Goal: Task Accomplishment & Management: Use online tool/utility

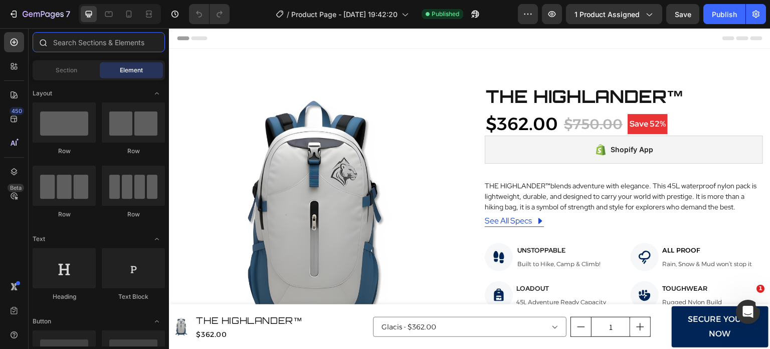
click at [56, 46] on input "text" at bounding box center [99, 42] width 132 height 20
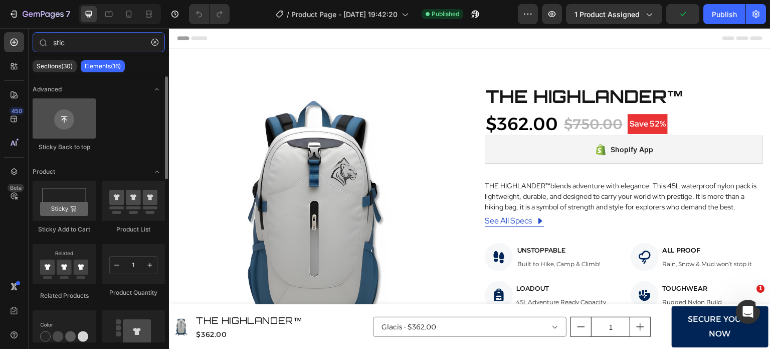
type input "stic"
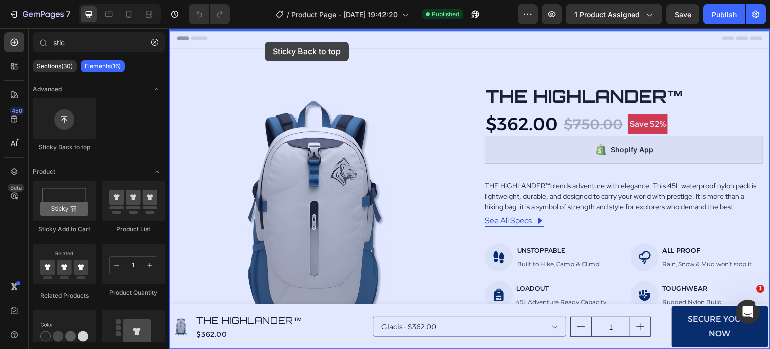
drag, startPoint x: 229, startPoint y: 150, endPoint x: 265, endPoint y: 42, distance: 114.0
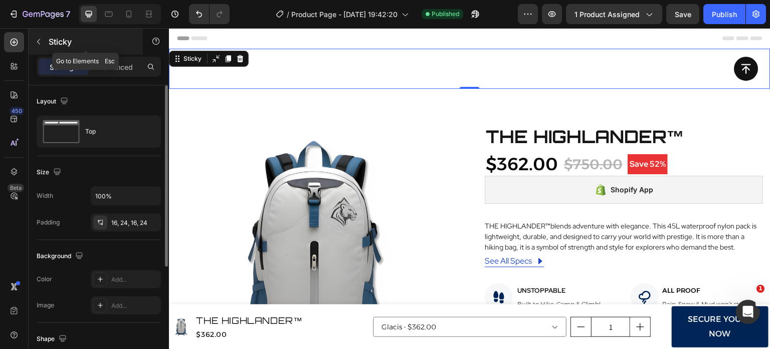
click at [41, 42] on icon "button" at bounding box center [39, 42] width 8 height 8
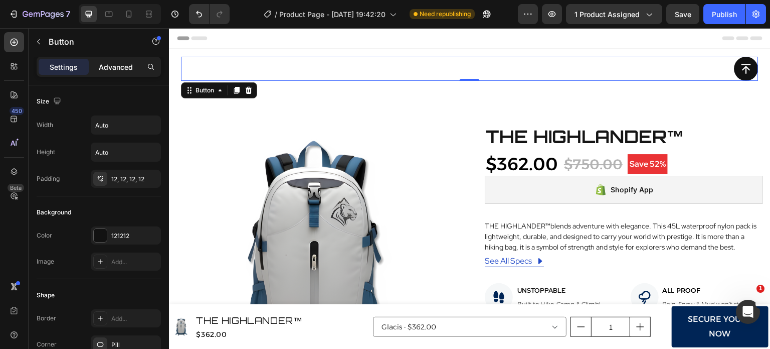
click at [126, 63] on p "Advanced" at bounding box center [116, 67] width 34 height 11
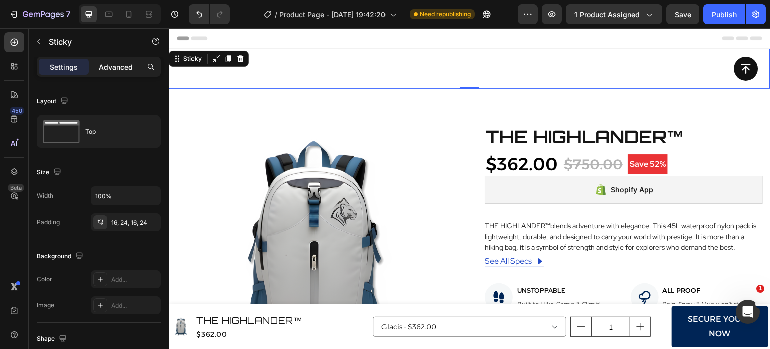
click at [132, 68] on p "Advanced" at bounding box center [116, 67] width 34 height 11
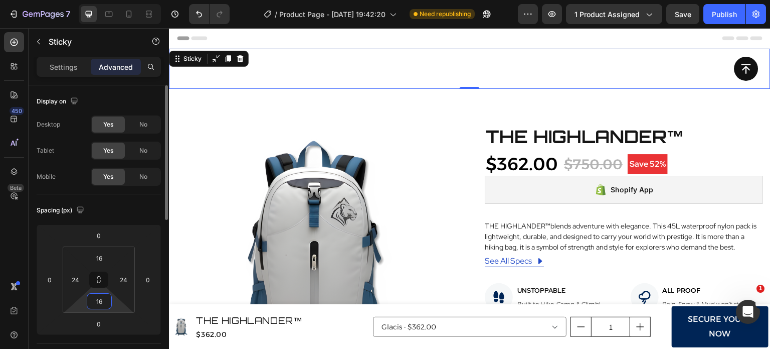
click at [108, 301] on input "16" at bounding box center [99, 300] width 20 height 15
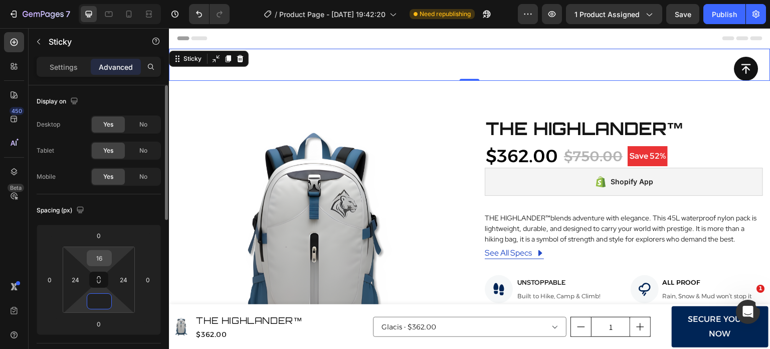
type input "0"
click at [106, 252] on input "16" at bounding box center [99, 257] width 20 height 15
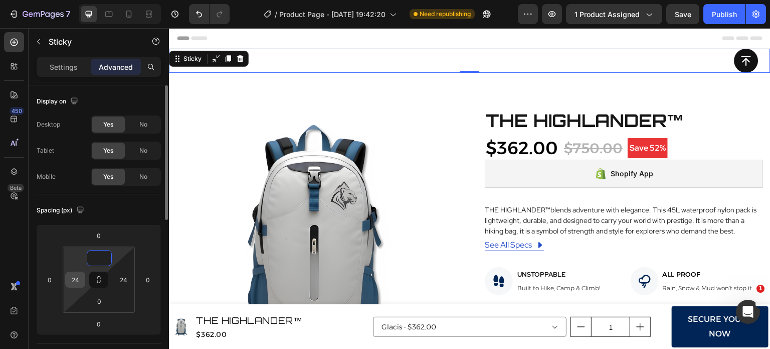
type input "0"
click at [81, 279] on input "24" at bounding box center [75, 279] width 15 height 15
type input "0"
click at [130, 278] on input "24" at bounding box center [123, 279] width 15 height 15
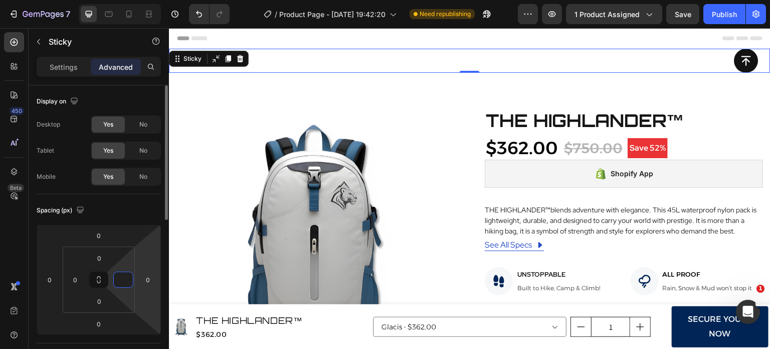
type input "0"
click at [149, 0] on html "7 Version history / Product Page - Sep 16, 19:42:20 Need republishing Preview 1…" at bounding box center [385, 0] width 770 height 0
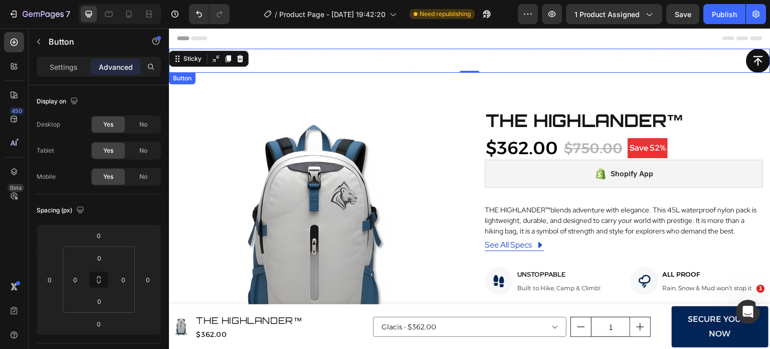
click at [319, 60] on div "Button" at bounding box center [470, 61] width 602 height 24
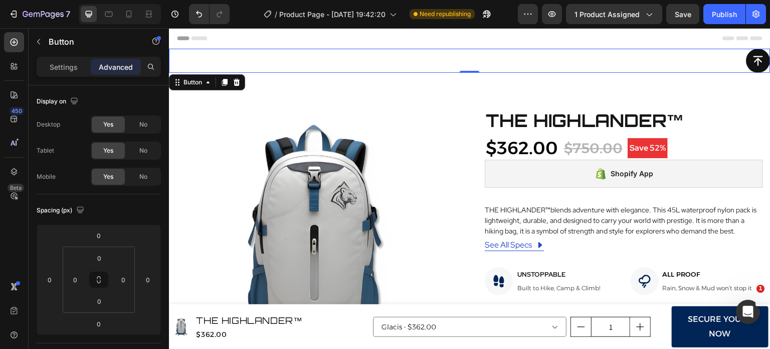
click at [319, 60] on div "Button 0" at bounding box center [470, 61] width 602 height 24
click at [38, 46] on button "button" at bounding box center [39, 42] width 16 height 16
click at [234, 84] on icon at bounding box center [237, 82] width 8 height 8
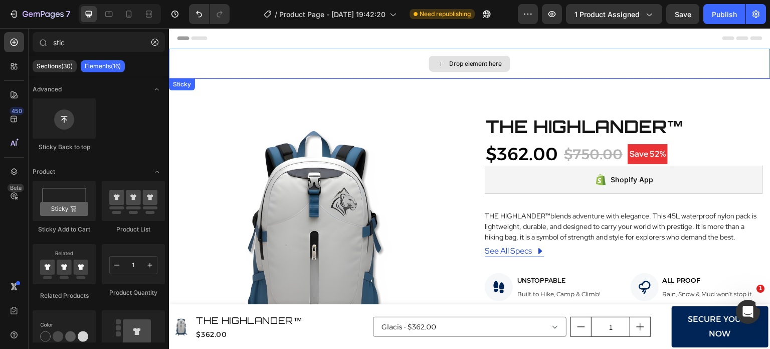
click at [285, 64] on div "Drop element here" at bounding box center [470, 64] width 602 height 30
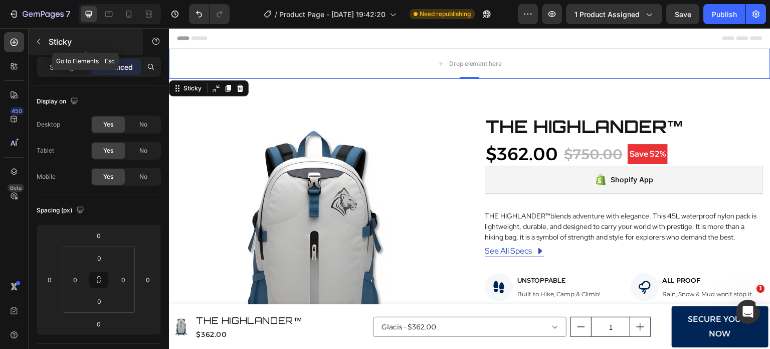
click at [35, 45] on icon "button" at bounding box center [39, 42] width 8 height 8
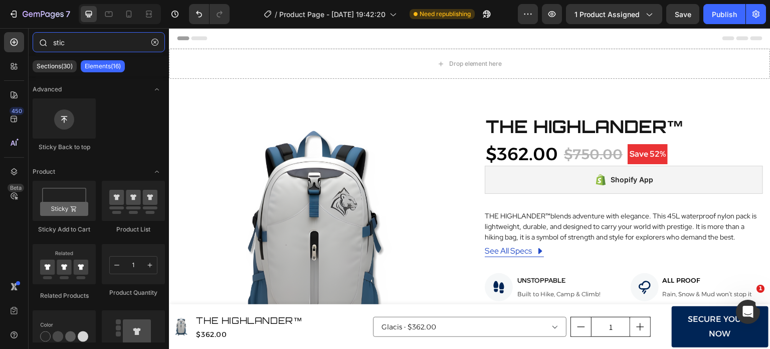
click at [115, 48] on input "stic" at bounding box center [99, 42] width 132 height 20
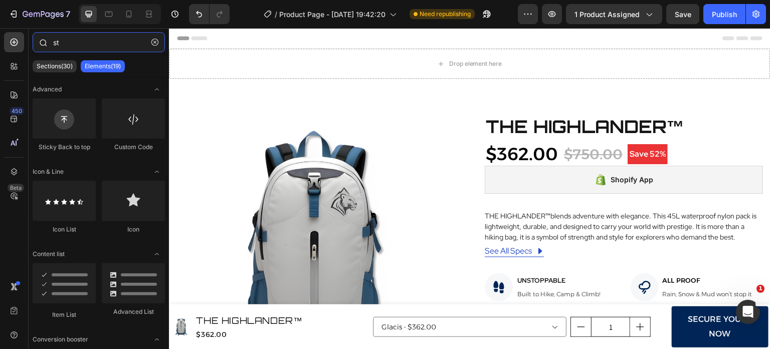
type input "s"
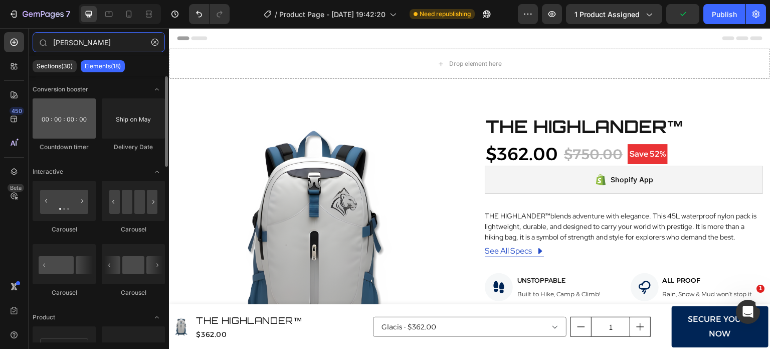
type input "tim"
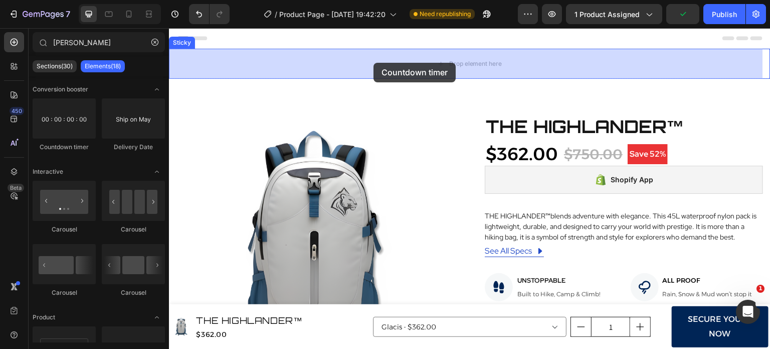
drag, startPoint x: 252, startPoint y: 150, endPoint x: 372, endPoint y: 67, distance: 145.9
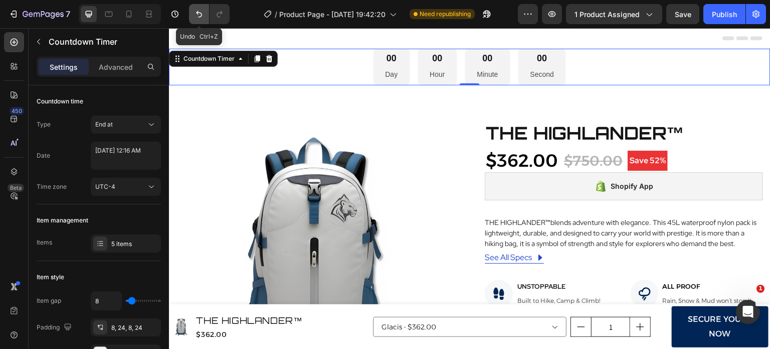
click at [199, 18] on icon "Undo/Redo" at bounding box center [199, 14] width 10 height 10
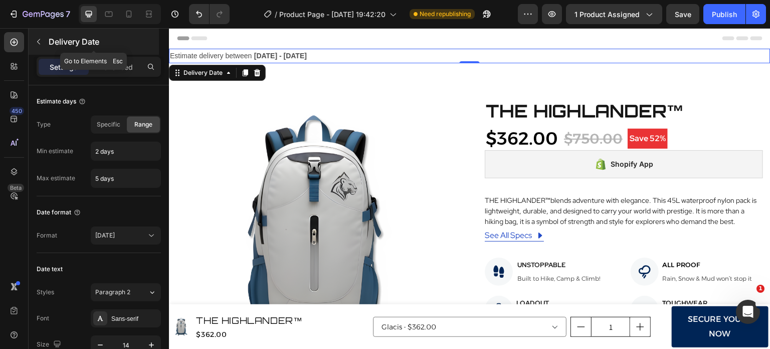
click at [36, 51] on div "Delivery Date" at bounding box center [94, 42] width 130 height 26
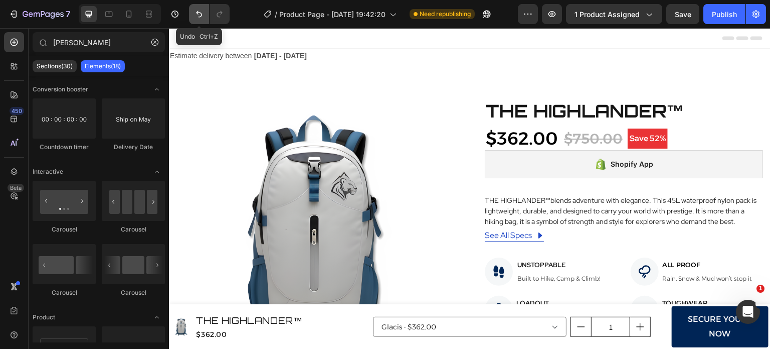
click at [201, 17] on icon "Undo/Redo" at bounding box center [199, 14] width 10 height 10
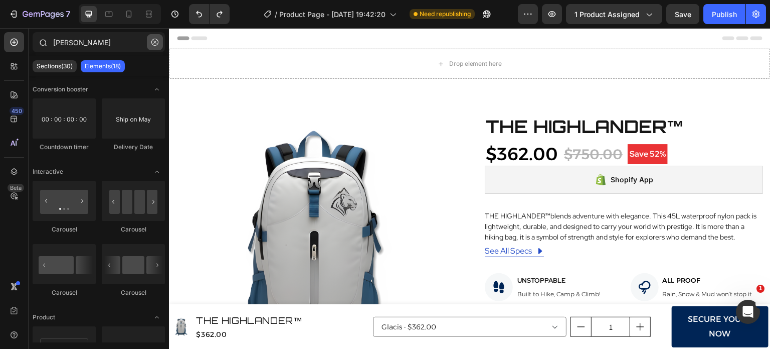
click at [152, 42] on icon "button" at bounding box center [154, 42] width 7 height 7
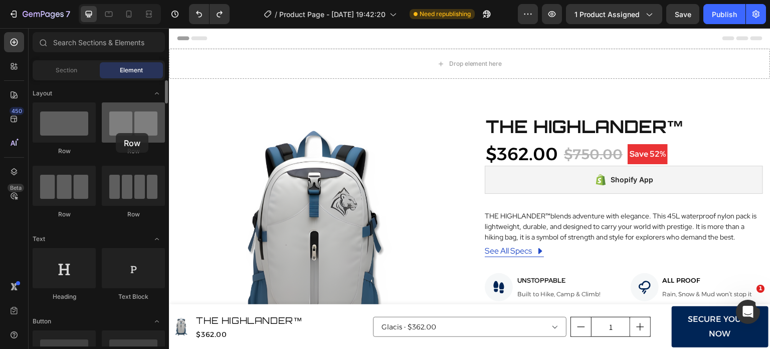
click at [116, 132] on div at bounding box center [133, 122] width 63 height 40
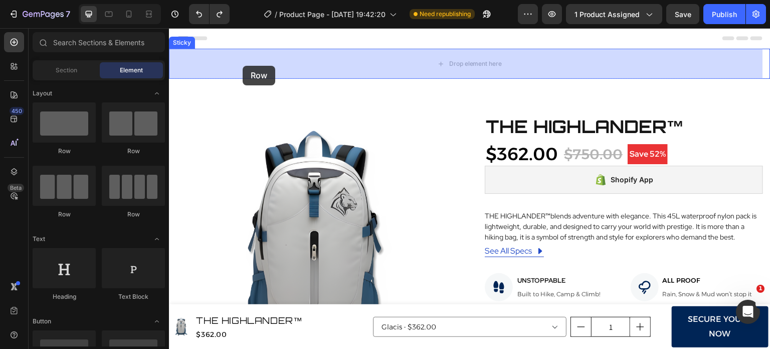
drag, startPoint x: 285, startPoint y: 160, endPoint x: 221, endPoint y: 80, distance: 102.8
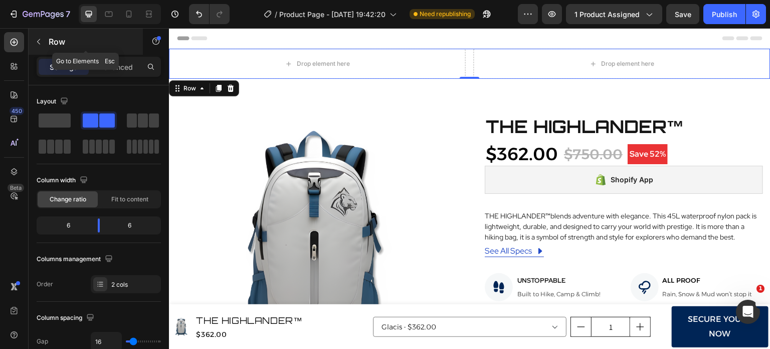
click at [39, 45] on icon "button" at bounding box center [39, 42] width 8 height 8
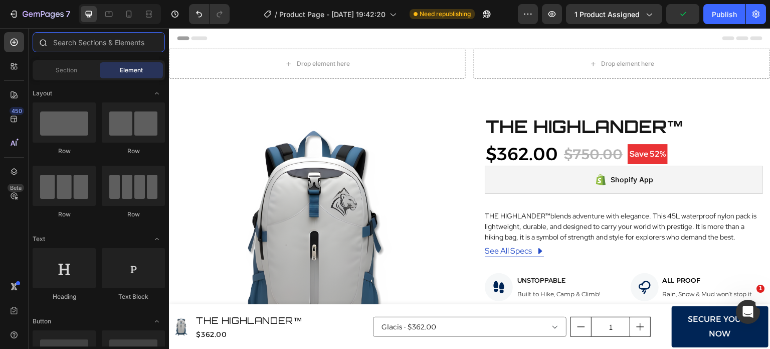
click at [100, 46] on input "text" at bounding box center [99, 42] width 132 height 20
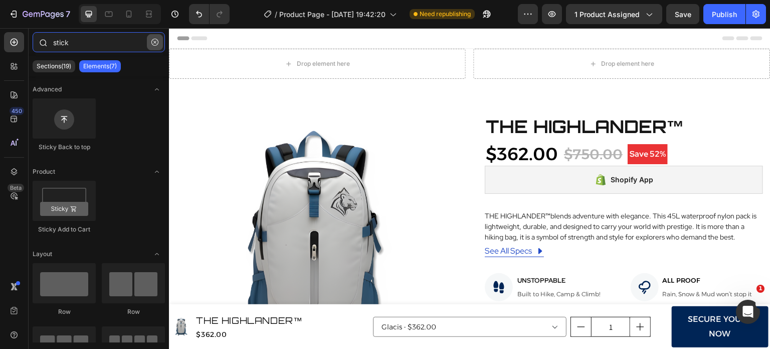
type input "stick"
click at [156, 39] on icon "button" at bounding box center [154, 42] width 7 height 7
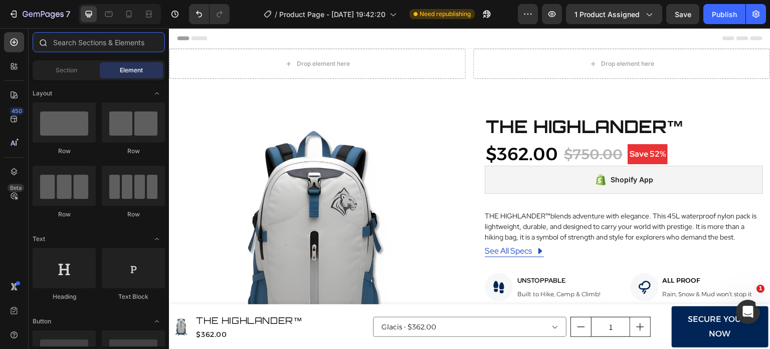
click at [97, 43] on input "text" at bounding box center [99, 42] width 132 height 20
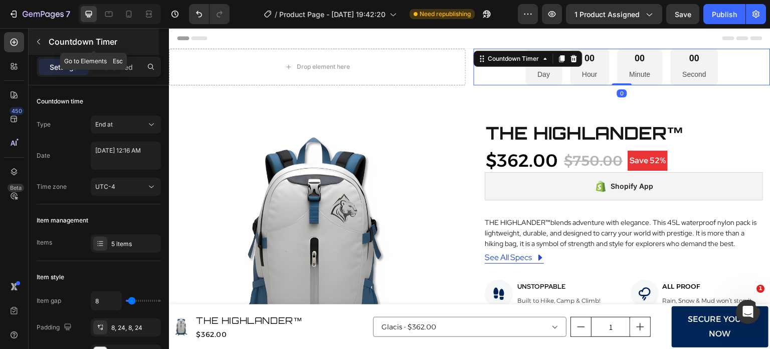
click at [44, 43] on button "button" at bounding box center [39, 42] width 16 height 16
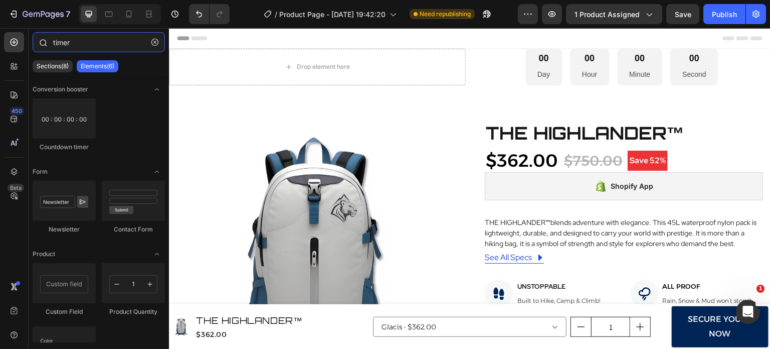
click at [94, 46] on input "timer" at bounding box center [99, 42] width 132 height 20
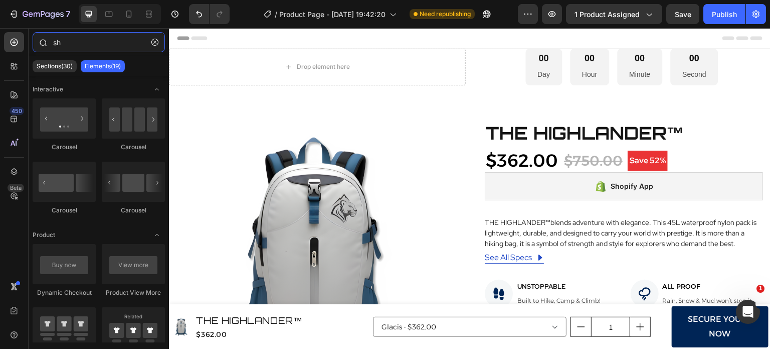
type input "s"
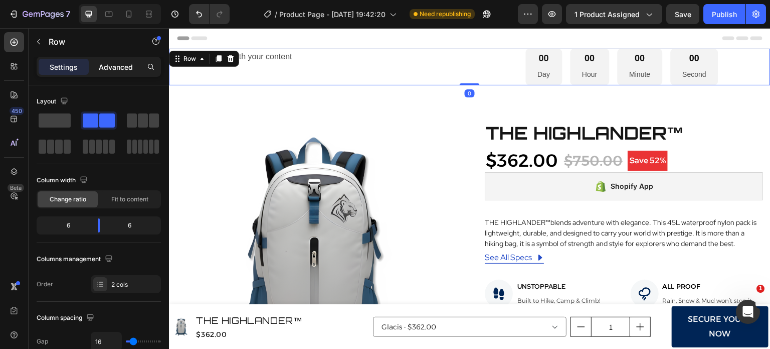
click at [134, 68] on div "Advanced" at bounding box center [116, 67] width 50 height 16
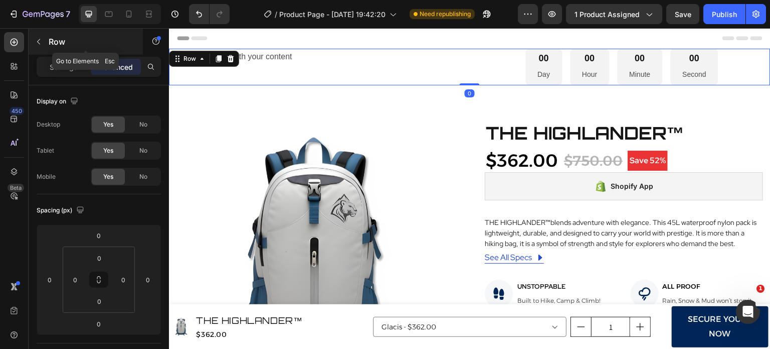
click at [42, 39] on icon "button" at bounding box center [39, 42] width 8 height 8
click at [67, 68] on p "Settings" at bounding box center [64, 67] width 28 height 11
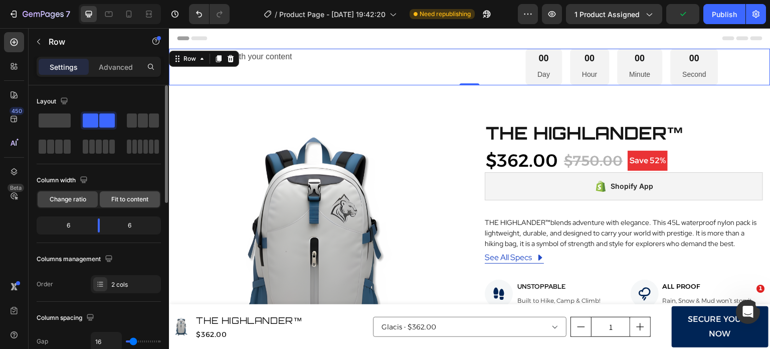
click at [131, 195] on span "Fit to content" at bounding box center [129, 199] width 37 height 9
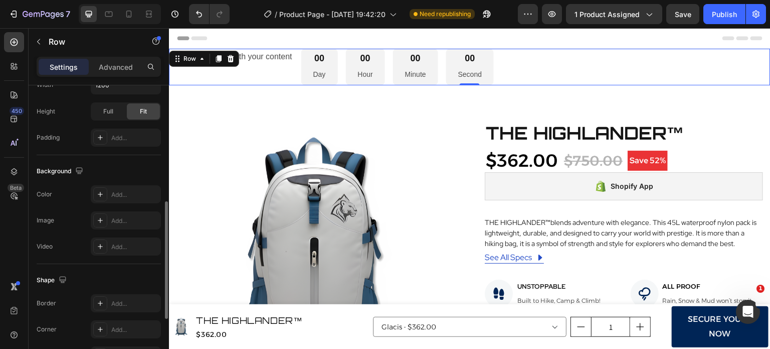
scroll to position [433, 0]
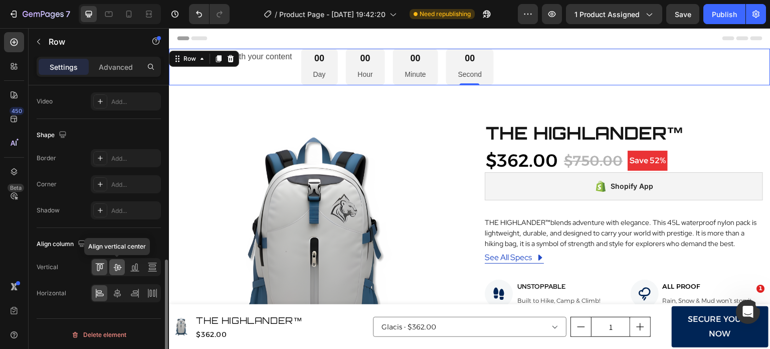
click at [118, 270] on div at bounding box center [117, 267] width 16 height 16
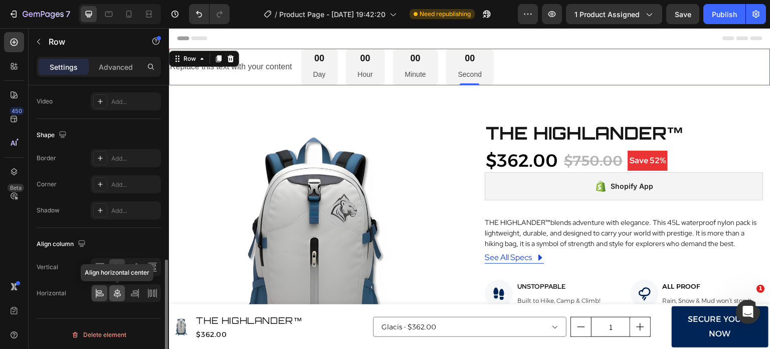
click at [117, 292] on icon at bounding box center [117, 292] width 7 height 9
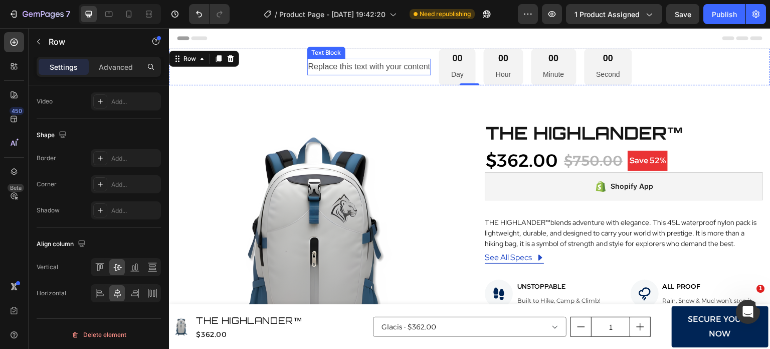
click at [356, 65] on div "Replace this text with your content" at bounding box center [369, 67] width 124 height 17
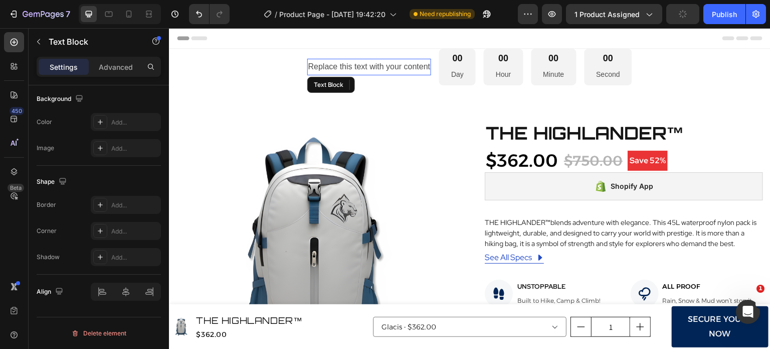
click at [356, 65] on div "Replace this text with your content" at bounding box center [369, 67] width 124 height 17
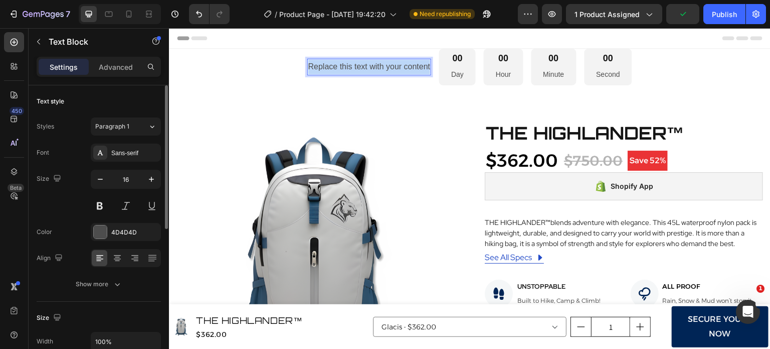
click at [356, 65] on p "Replace this text with your content" at bounding box center [369, 67] width 122 height 15
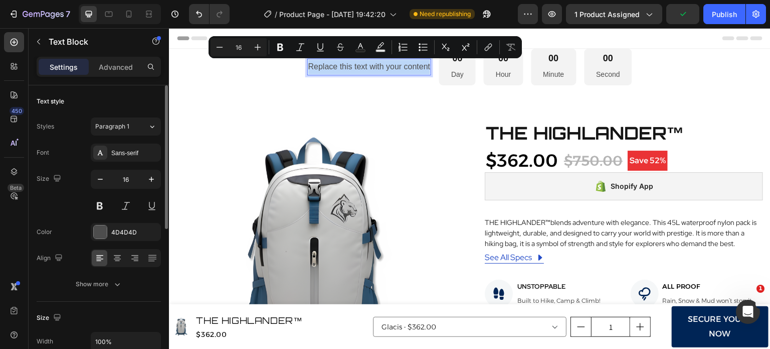
click at [356, 65] on p "Replace this text with your content" at bounding box center [369, 67] width 122 height 15
click at [133, 20] on div at bounding box center [129, 14] width 16 height 16
type input "14"
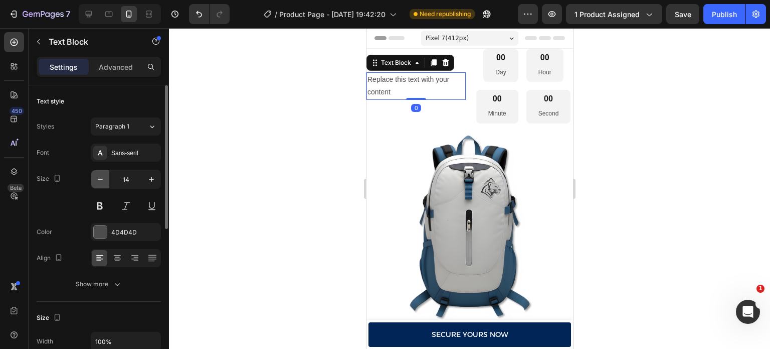
click at [103, 180] on icon "button" at bounding box center [100, 179] width 10 height 10
type input "12"
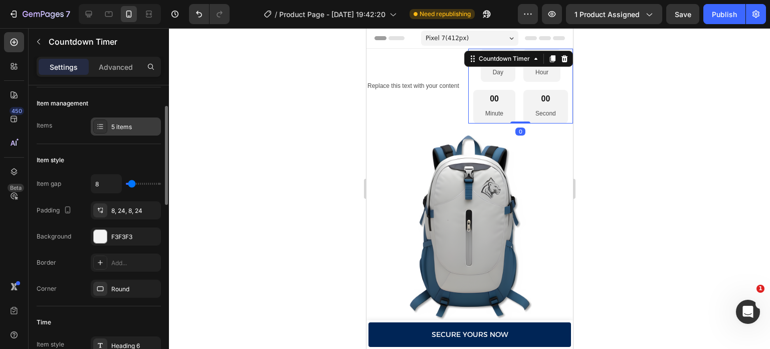
scroll to position [116, 0]
click at [100, 212] on icon at bounding box center [100, 211] width 8 height 8
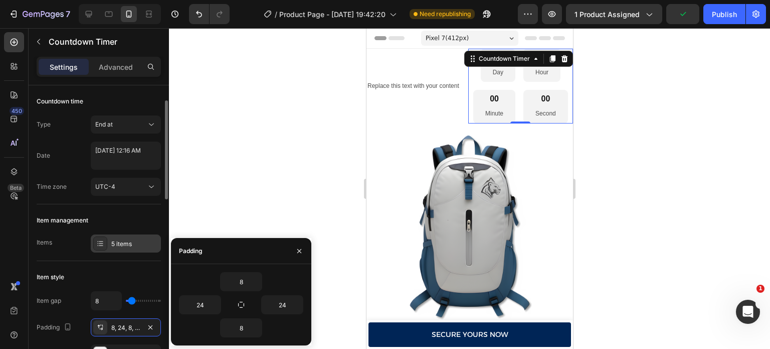
scroll to position [27, 0]
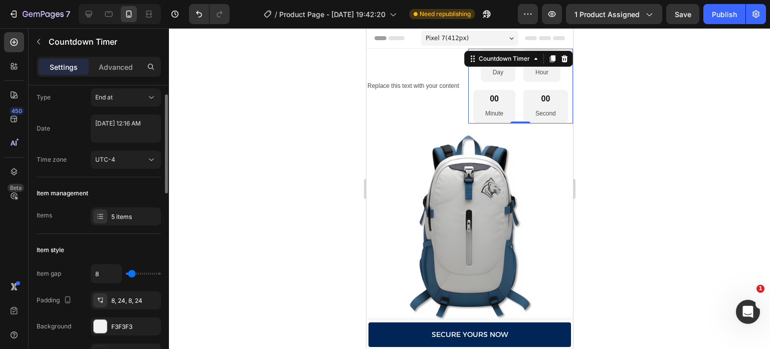
type input "0"
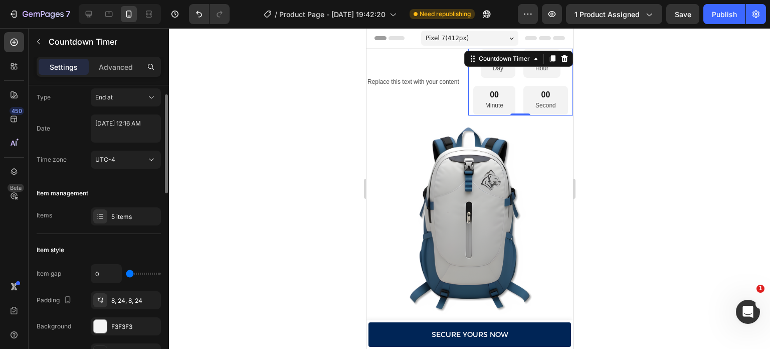
type input "2"
type input "6"
type input "8"
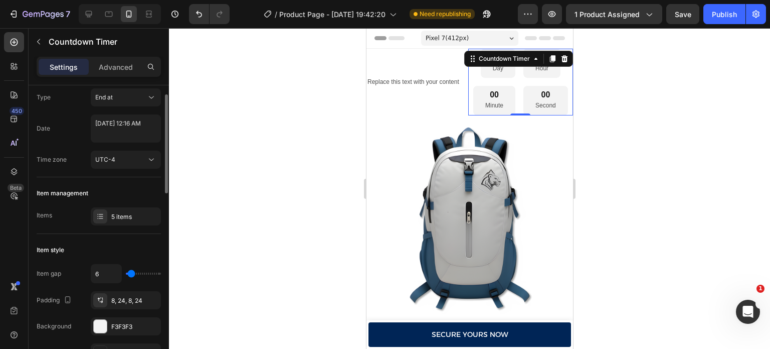
type input "8"
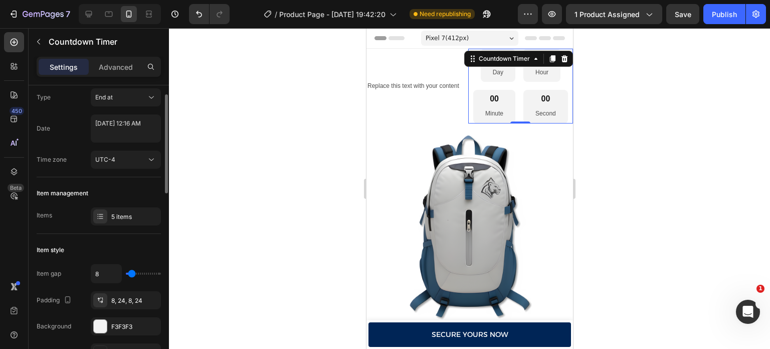
type input "9"
type input "11"
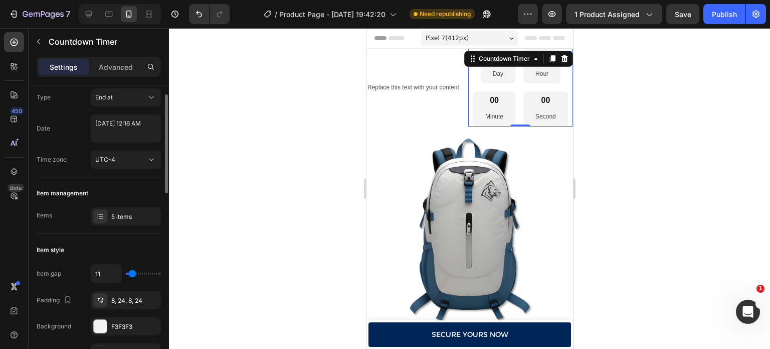
type input "8"
type input "6"
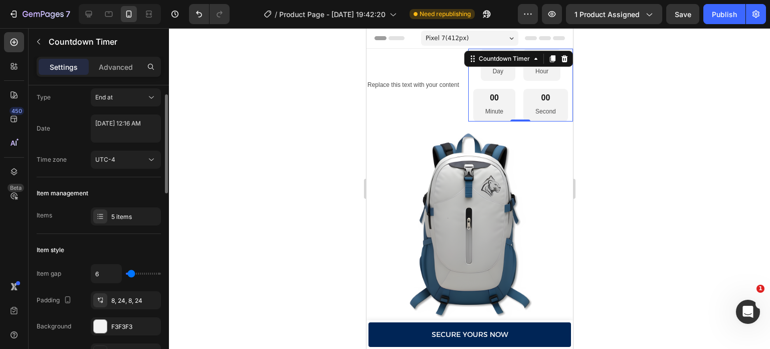
type input "4"
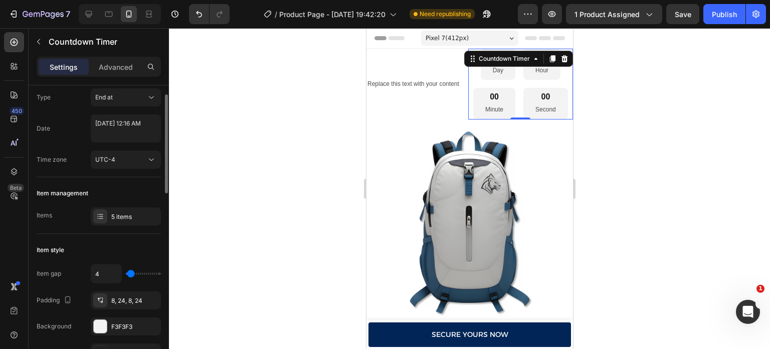
type input "4"
click at [130, 272] on input "range" at bounding box center [143, 273] width 35 height 2
click at [120, 291] on div "8, 24, 8, 24" at bounding box center [126, 300] width 70 height 18
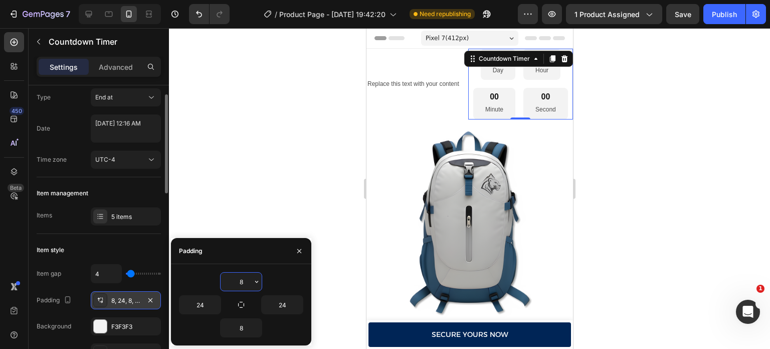
click at [120, 291] on div "8, 24, 8, 24" at bounding box center [126, 300] width 70 height 18
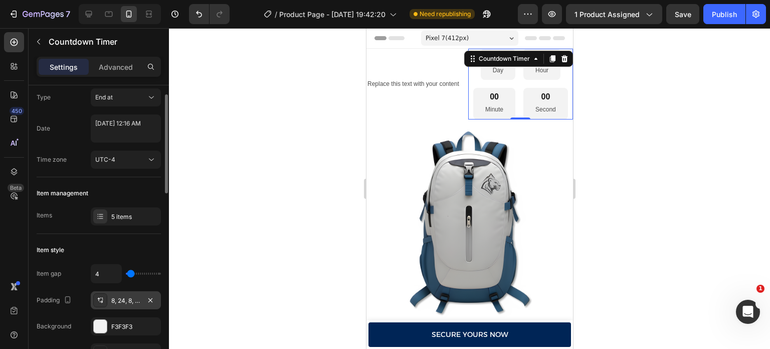
click at [120, 291] on div "8, 24, 8, 24" at bounding box center [126, 300] width 70 height 18
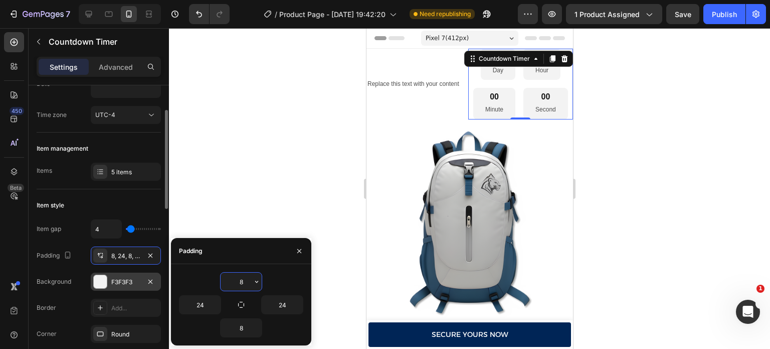
scroll to position [72, 0]
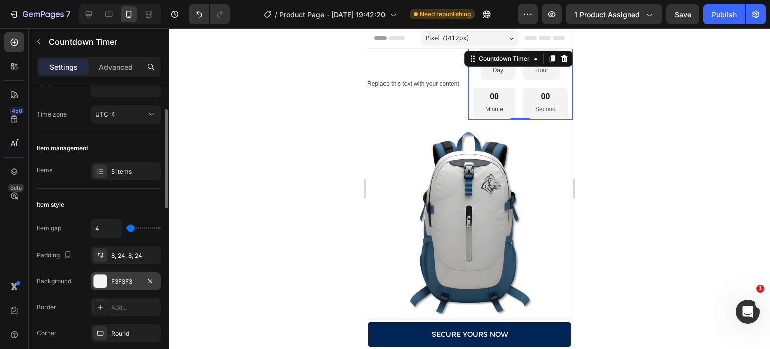
click at [122, 282] on div "F3F3F3" at bounding box center [125, 281] width 29 height 9
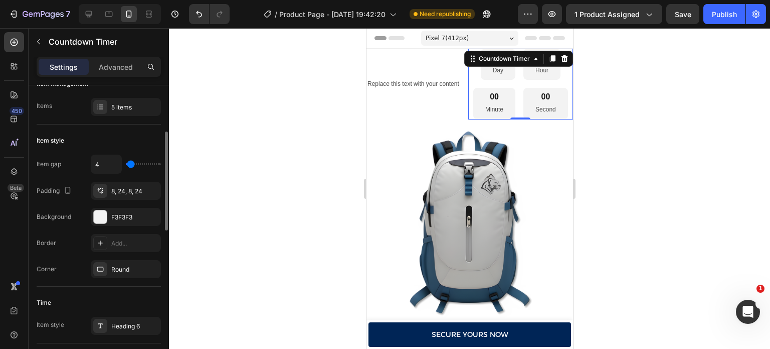
scroll to position [136, 0]
click at [126, 114] on div "5 items" at bounding box center [126, 107] width 70 height 18
click at [141, 128] on div "Item style Item gap 4 Padding 8, 24, 8, 24 Background F3F3F3 Border Add... Corn…" at bounding box center [99, 205] width 124 height 162
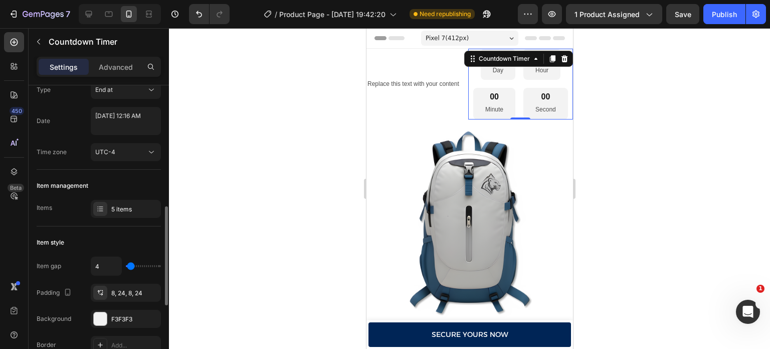
scroll to position [0, 0]
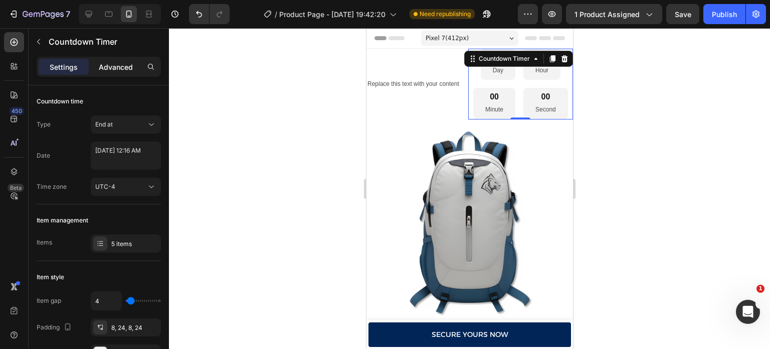
click at [120, 70] on p "Advanced" at bounding box center [116, 67] width 34 height 11
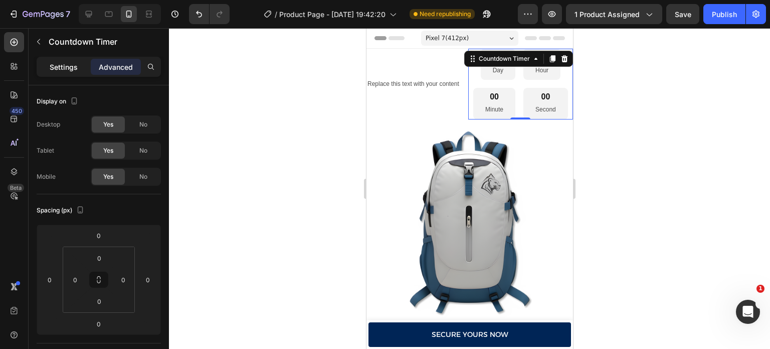
click at [73, 72] on div "Settings" at bounding box center [64, 67] width 50 height 16
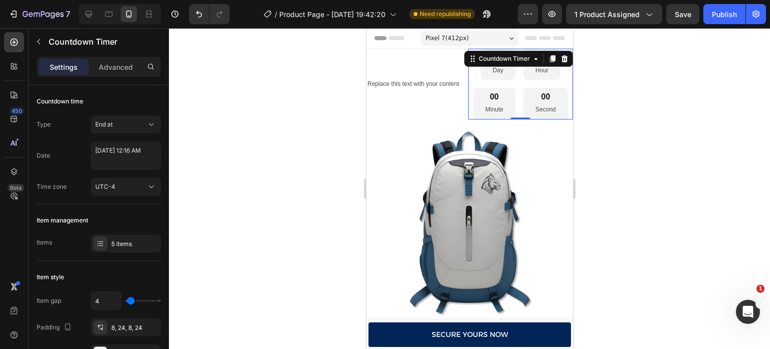
click at [92, 5] on div at bounding box center [120, 14] width 82 height 20
click at [94, 12] on div at bounding box center [89, 14] width 16 height 16
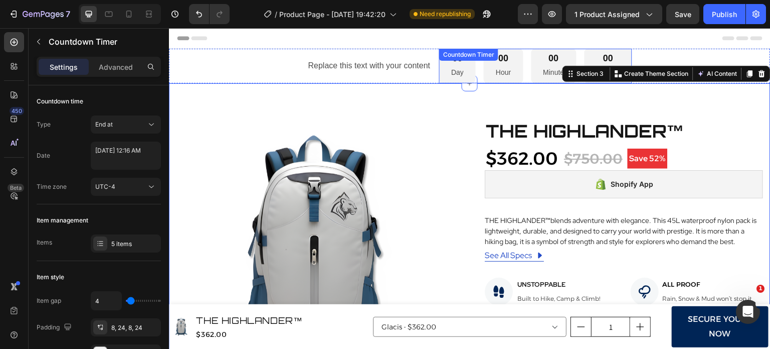
click at [468, 68] on div "00 Day" at bounding box center [457, 66] width 37 height 35
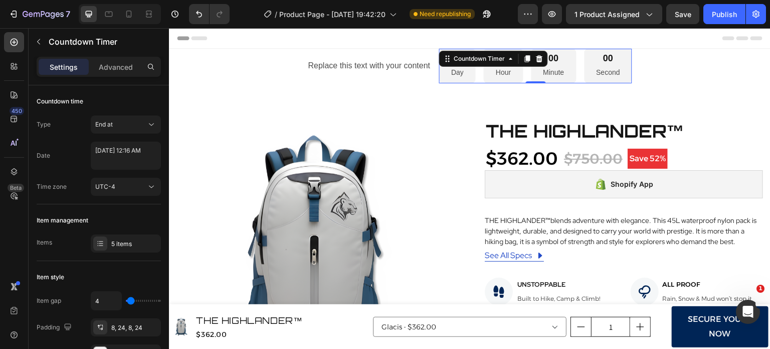
click at [452, 73] on p "Day" at bounding box center [457, 72] width 13 height 13
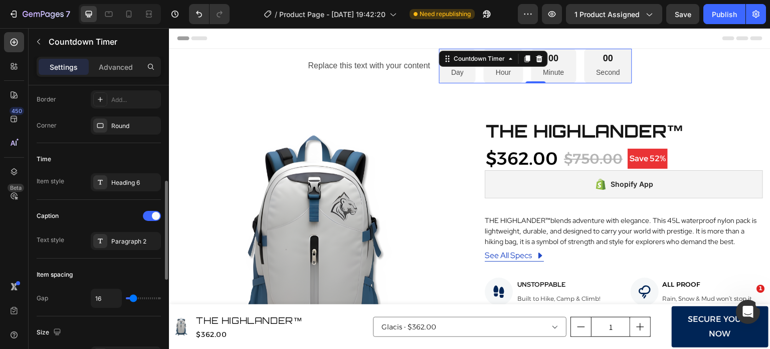
scroll to position [280, 0]
type input "20"
type input "18"
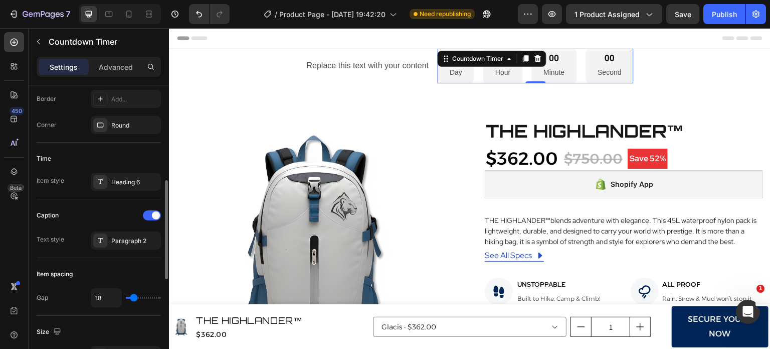
type input "2"
type input "0"
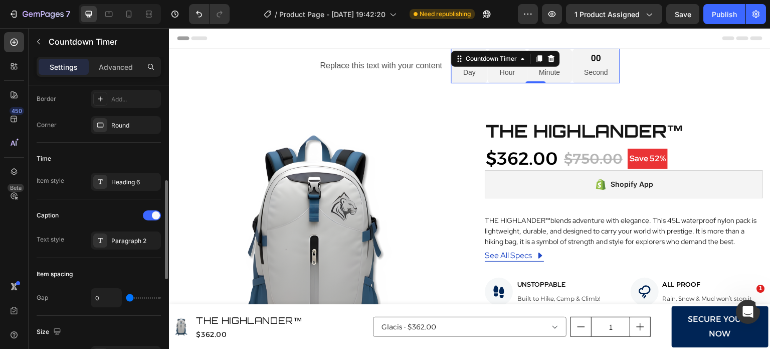
type input "2"
type input "4"
type input "8"
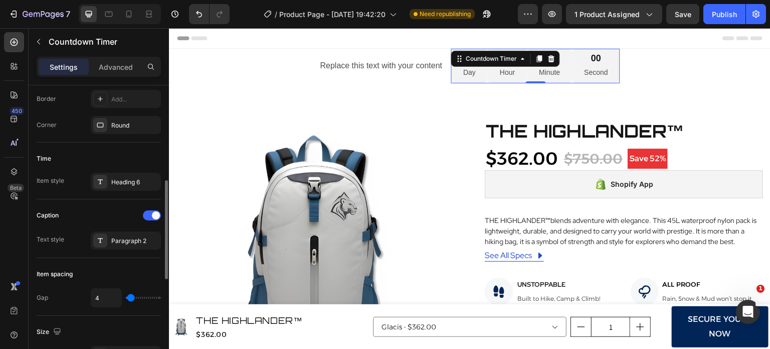
type input "8"
type input "9"
type input "11"
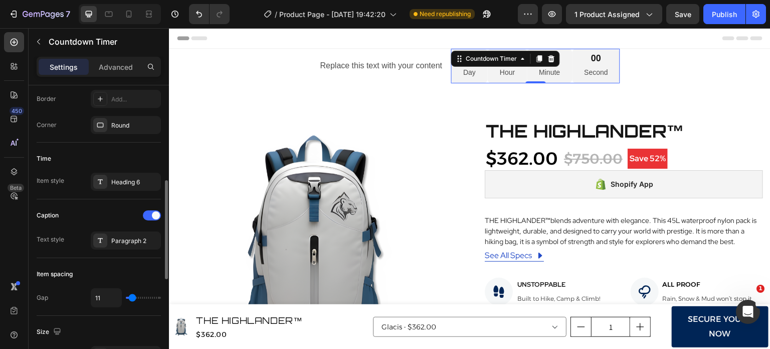
type input "13"
type input "15"
type input "16"
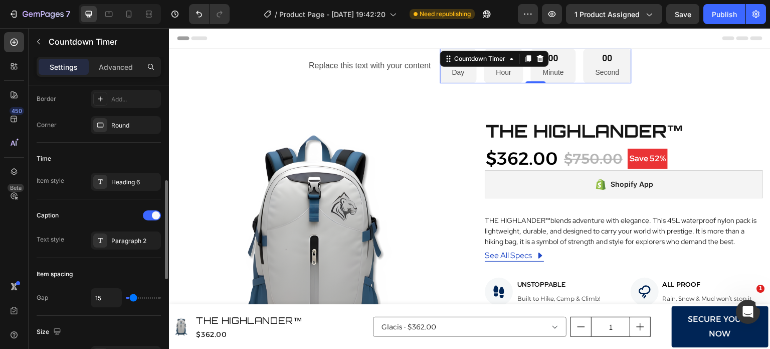
type input "16"
type input "18"
type input "20"
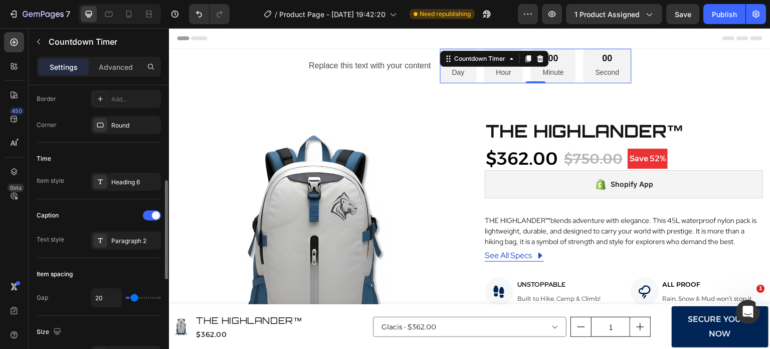
type input "22"
type input "20"
type input "18"
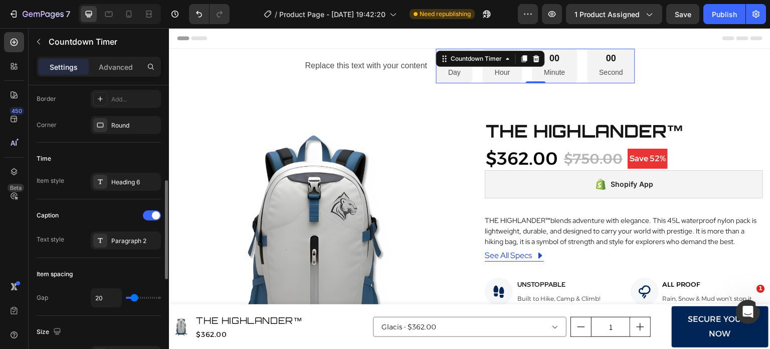
type input "18"
type input "16"
click at [133, 298] on input "range" at bounding box center [143, 297] width 35 height 2
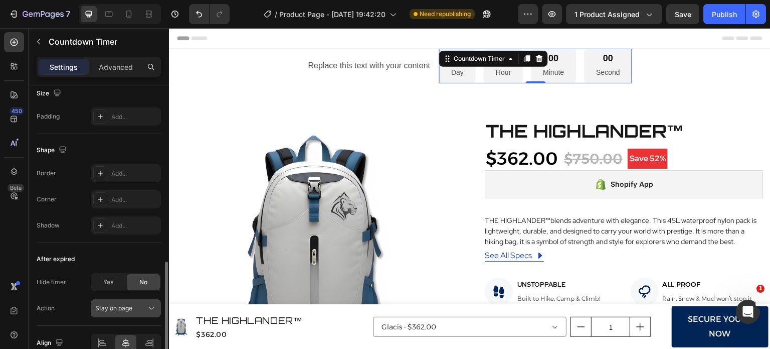
scroll to position [568, 0]
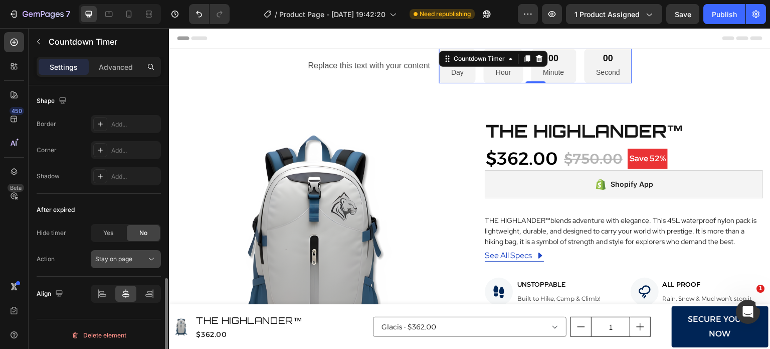
click at [132, 256] on span "Stay on page" at bounding box center [113, 259] width 37 height 8
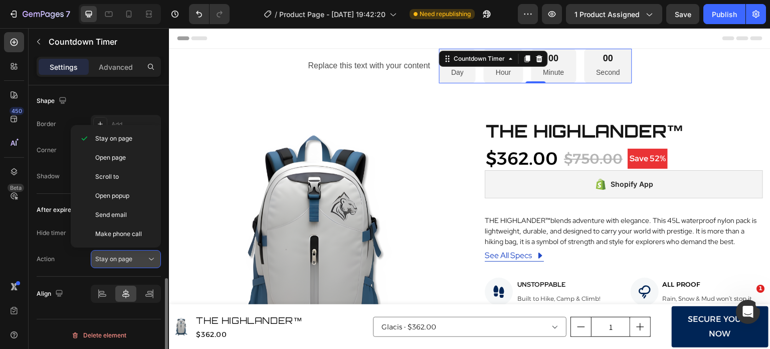
click at [132, 256] on span "Stay on page" at bounding box center [113, 259] width 37 height 8
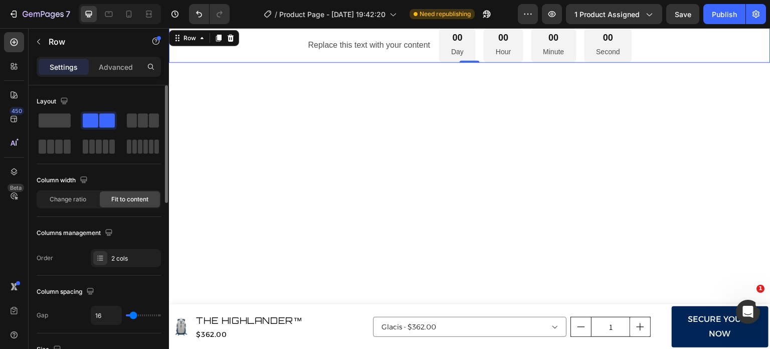
scroll to position [5, 0]
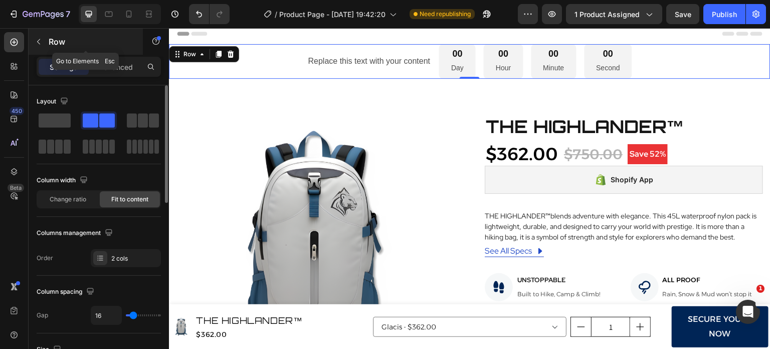
click at [42, 38] on icon "button" at bounding box center [39, 42] width 8 height 8
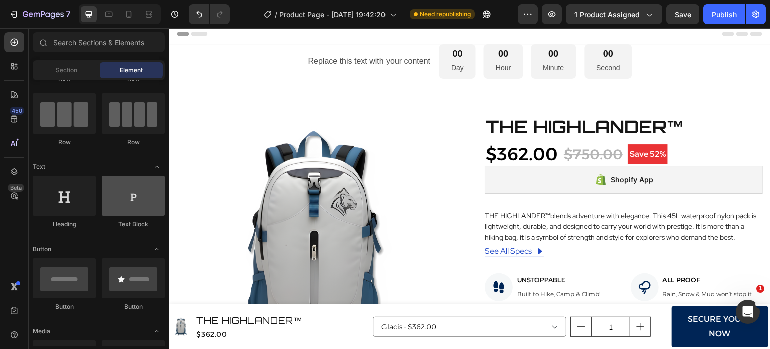
scroll to position [0, 0]
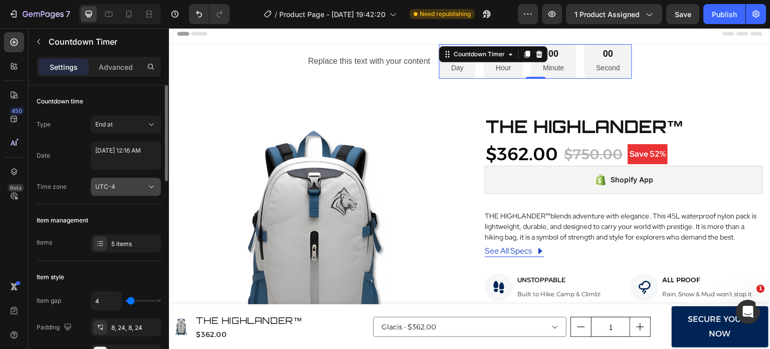
click at [128, 188] on div "UTC-4" at bounding box center [120, 186] width 51 height 9
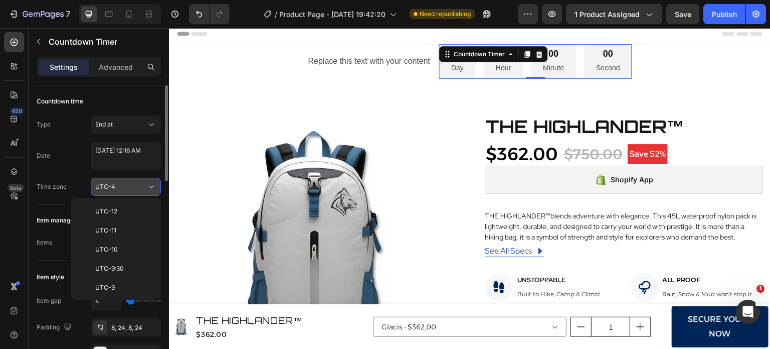
scroll to position [108, 0]
click at [128, 188] on div "UTC-4" at bounding box center [120, 186] width 51 height 9
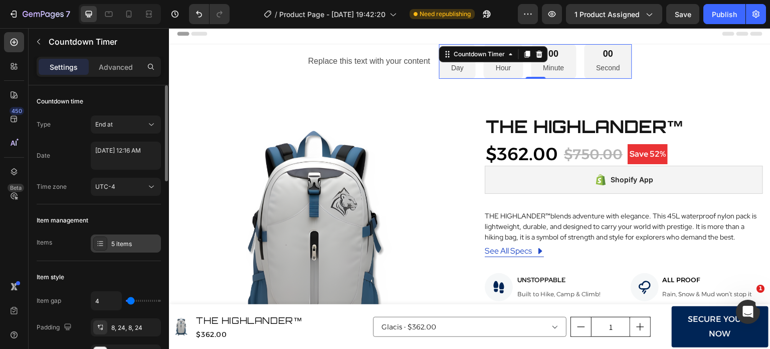
click at [114, 239] on div "5 items" at bounding box center [134, 243] width 47 height 9
click at [142, 254] on div "Item management Items 5 items" at bounding box center [99, 232] width 124 height 57
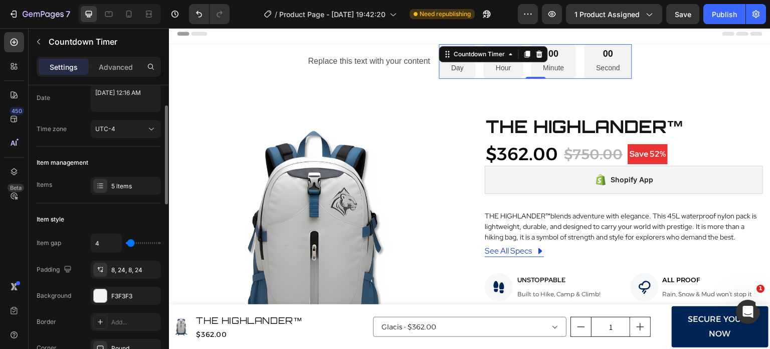
scroll to position [58, 0]
click at [148, 266] on icon "button" at bounding box center [150, 269] width 8 height 8
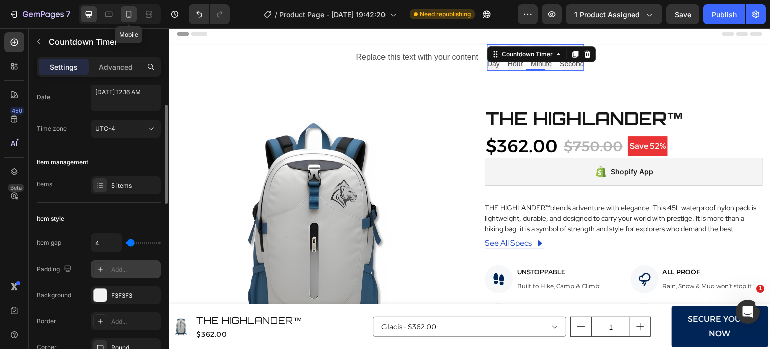
click at [129, 12] on icon at bounding box center [129, 14] width 10 height 10
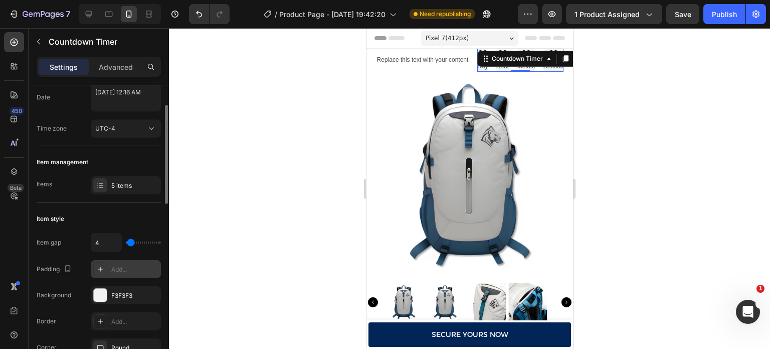
click at [610, 145] on div at bounding box center [469, 188] width 601 height 320
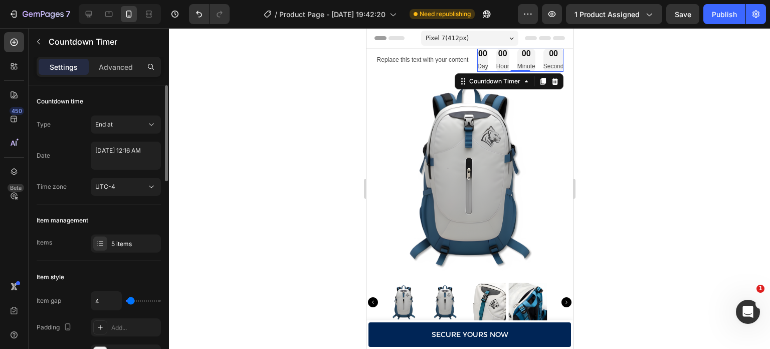
scroll to position [82, 0]
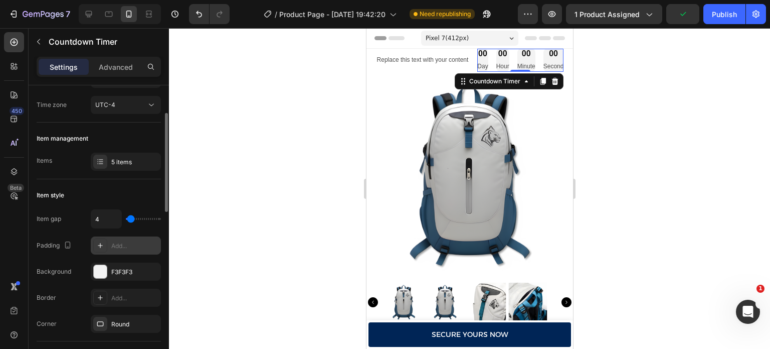
click at [102, 248] on icon at bounding box center [100, 245] width 8 height 8
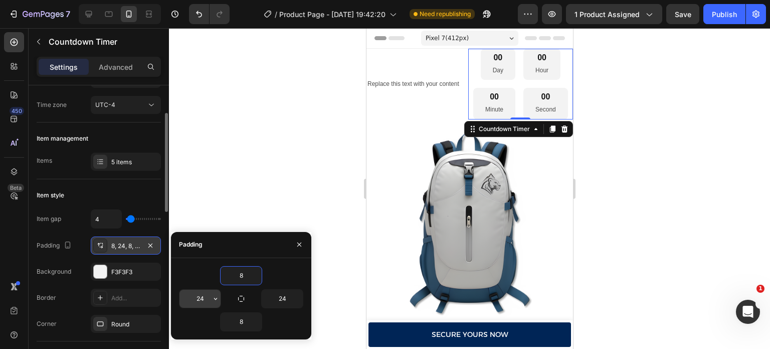
click at [207, 296] on input "24" at bounding box center [200, 298] width 41 height 18
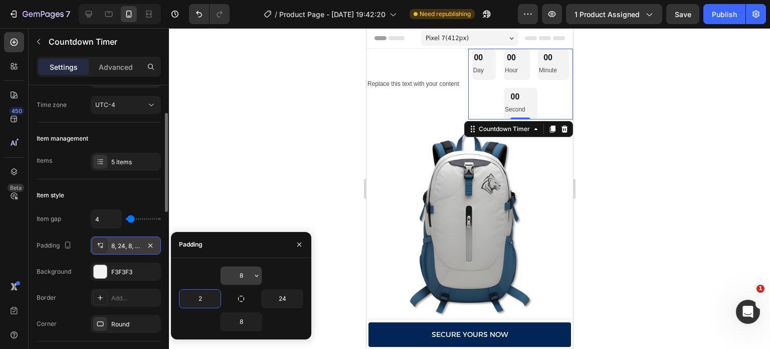
type input "2"
click at [241, 279] on input "8" at bounding box center [241, 275] width 41 height 18
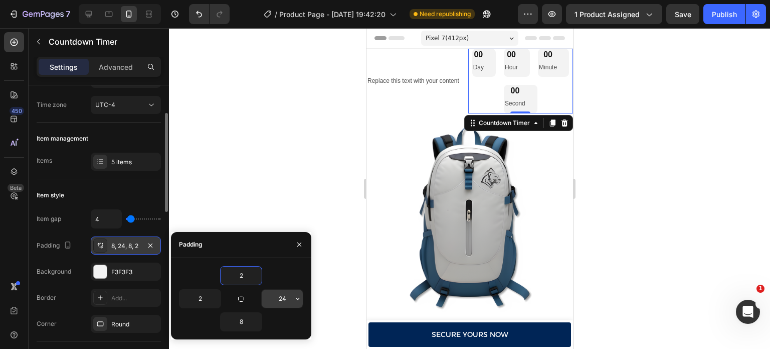
type input "2"
click at [289, 298] on input "24" at bounding box center [282, 298] width 41 height 18
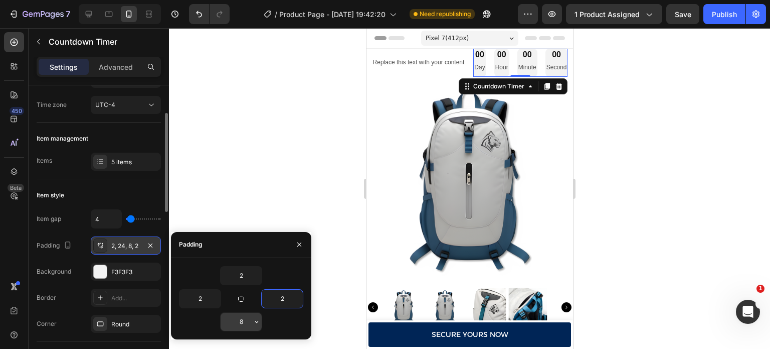
type input "2"
click at [242, 324] on input "8" at bounding box center [241, 321] width 41 height 18
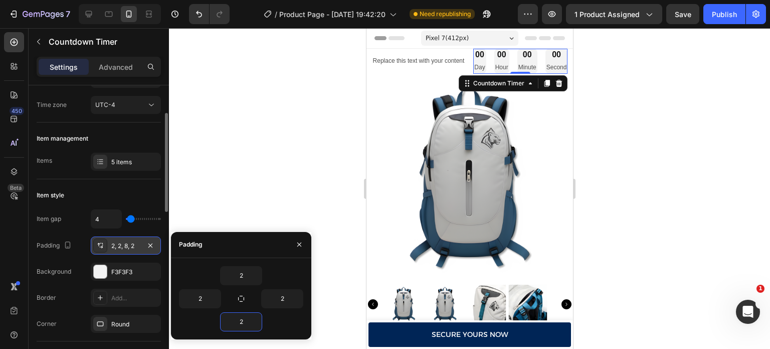
type input "2"
click at [84, 12] on icon at bounding box center [89, 14] width 10 height 10
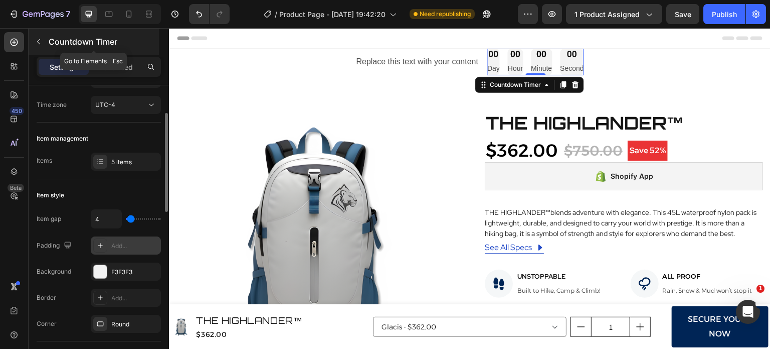
click at [43, 38] on button "button" at bounding box center [39, 42] width 16 height 16
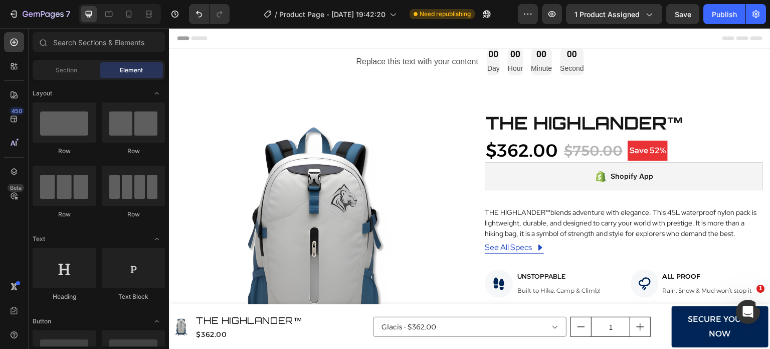
click at [63, 62] on div "Section Element" at bounding box center [99, 70] width 132 height 20
click at [67, 65] on div "Section" at bounding box center [66, 70] width 63 height 16
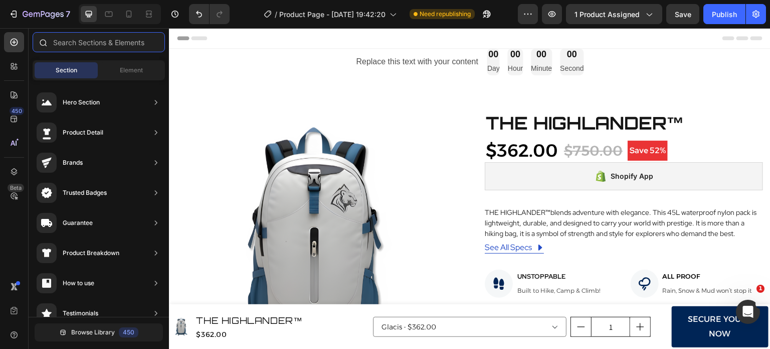
click at [94, 43] on input "text" at bounding box center [99, 42] width 132 height 20
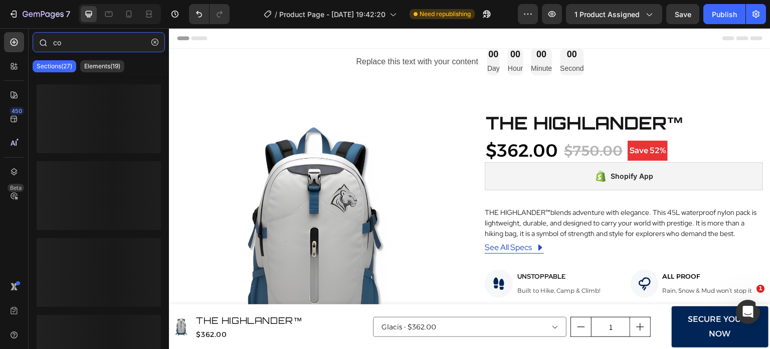
type input "c"
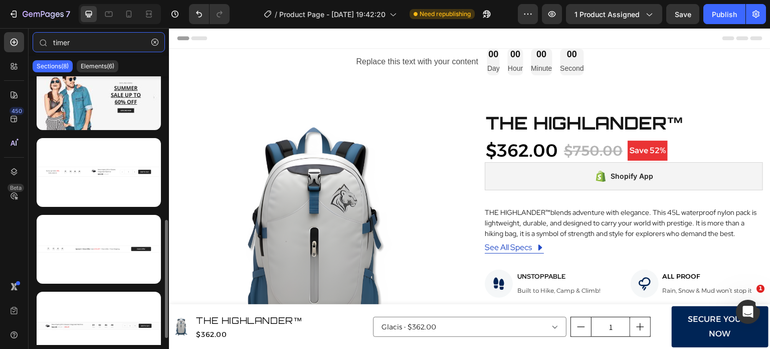
scroll to position [341, 0]
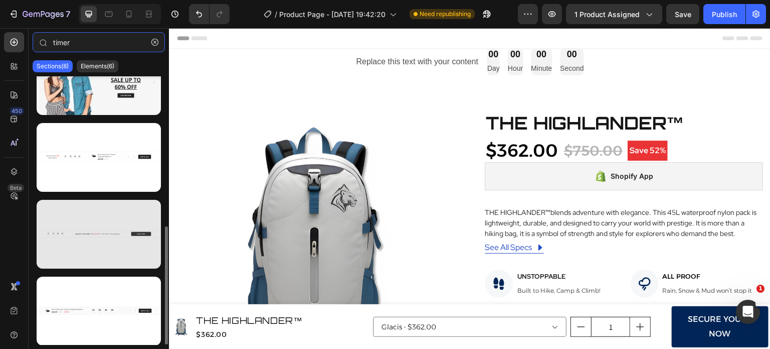
type input "timer"
click at [71, 254] on div at bounding box center [99, 234] width 124 height 69
click at [101, 227] on div at bounding box center [99, 234] width 124 height 69
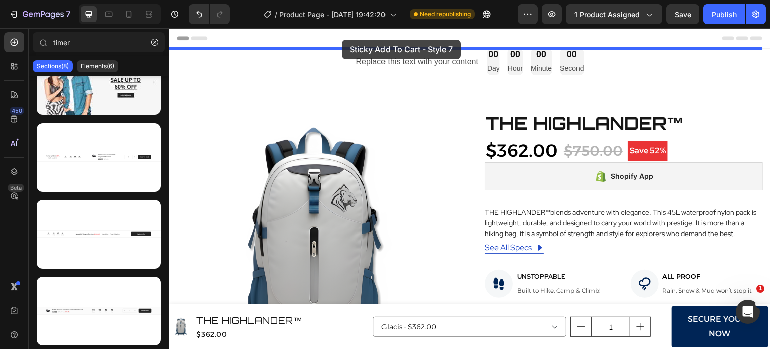
drag, startPoint x: 270, startPoint y: 255, endPoint x: 342, endPoint y: 40, distance: 226.9
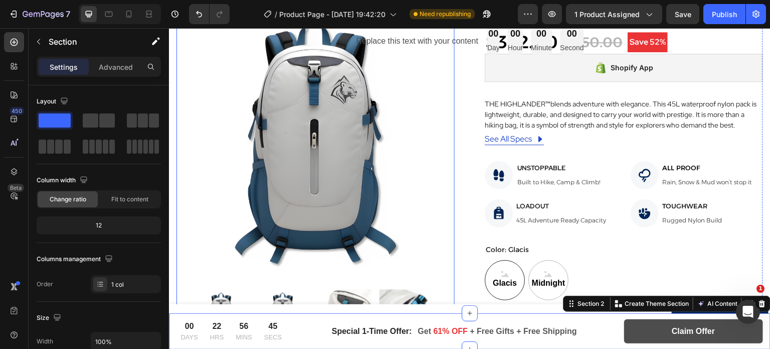
scroll to position [0, 0]
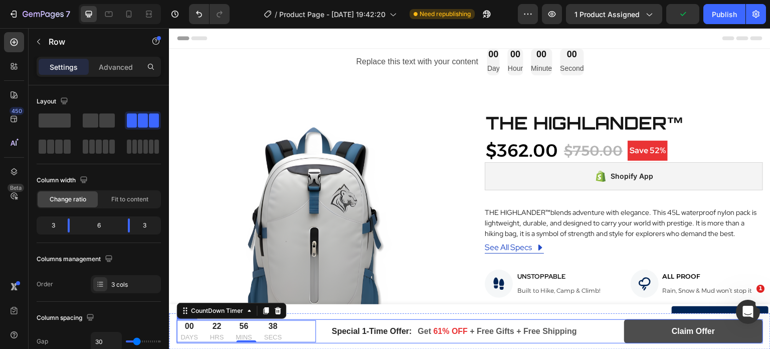
click at [331, 340] on div "Special 1-Time Offer: Text block Get 61% OFF + Free Gifts + Free Shipping Text …" at bounding box center [470, 331] width 278 height 24
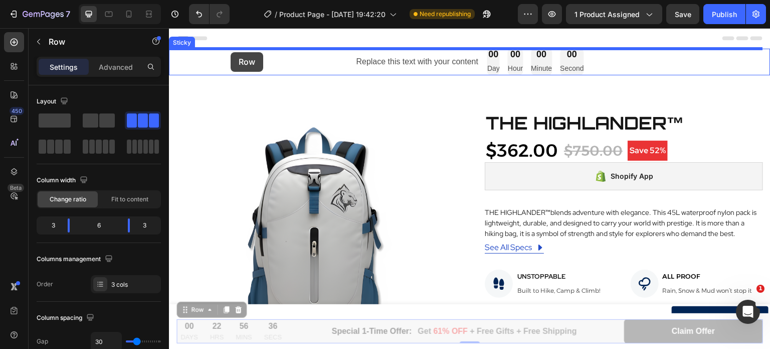
drag, startPoint x: 182, startPoint y: 312, endPoint x: 231, endPoint y: 52, distance: 264.9
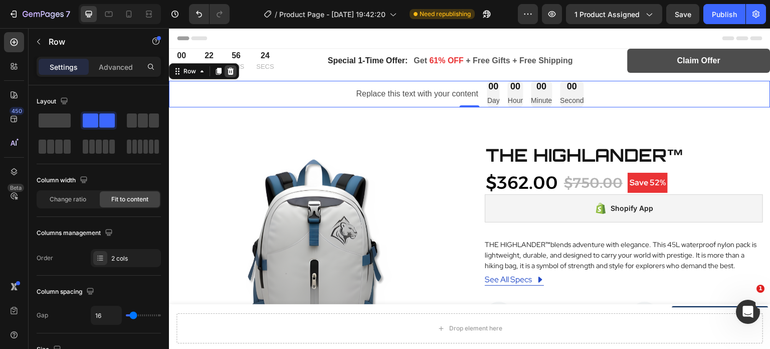
click at [230, 68] on icon at bounding box center [231, 71] width 8 height 8
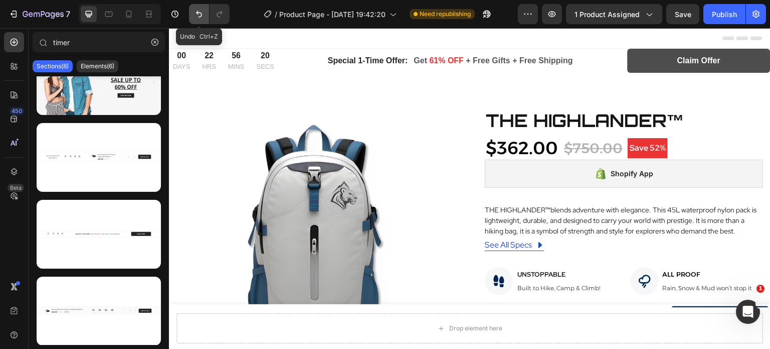
click at [201, 15] on icon "Undo/Redo" at bounding box center [199, 14] width 10 height 10
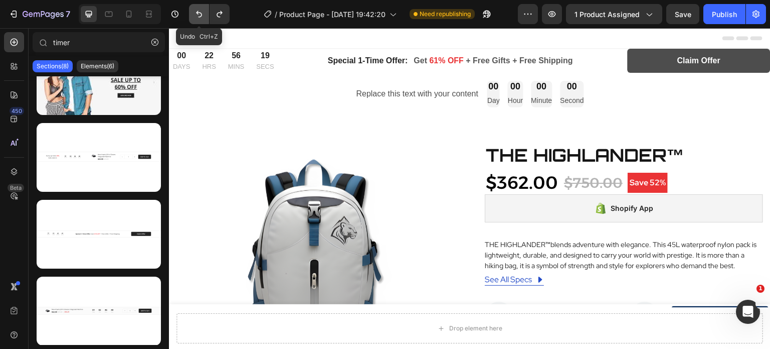
click at [201, 15] on icon "Undo/Redo" at bounding box center [199, 14] width 10 height 10
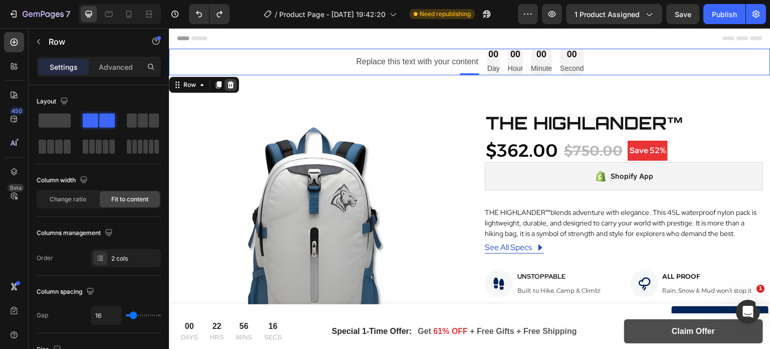
click at [232, 84] on icon at bounding box center [231, 84] width 7 height 7
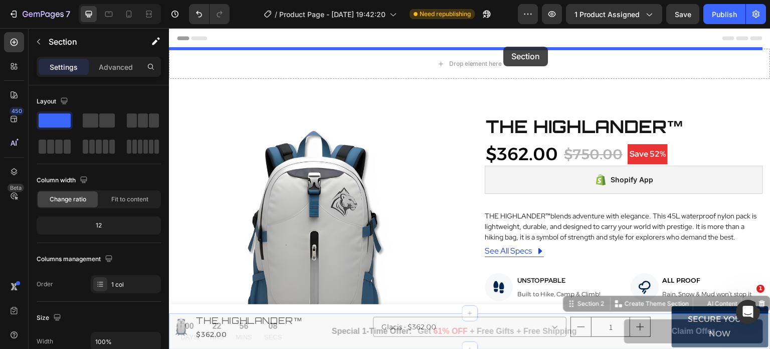
drag, startPoint x: 564, startPoint y: 305, endPoint x: 506, endPoint y: 48, distance: 263.4
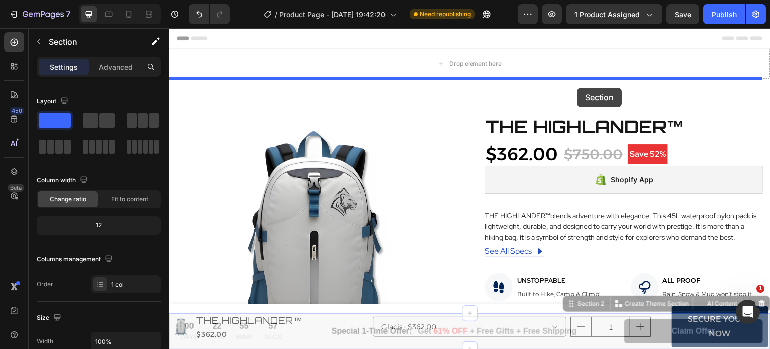
drag, startPoint x: 565, startPoint y: 305, endPoint x: 578, endPoint y: 87, distance: 218.5
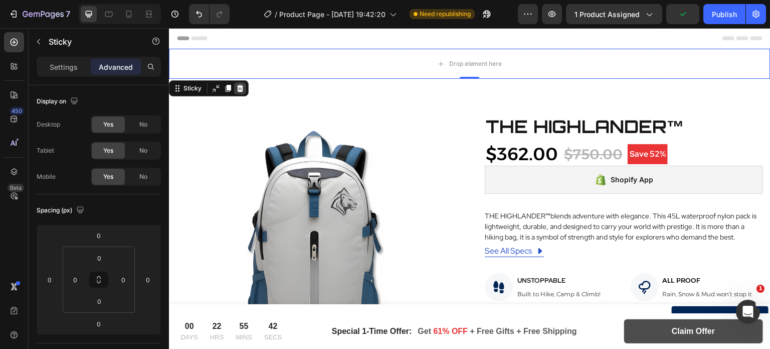
click at [237, 84] on icon at bounding box center [240, 88] width 8 height 8
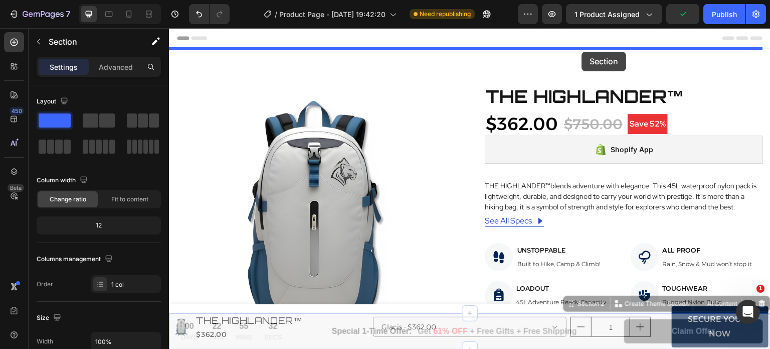
drag, startPoint x: 564, startPoint y: 302, endPoint x: 582, endPoint y: 51, distance: 251.4
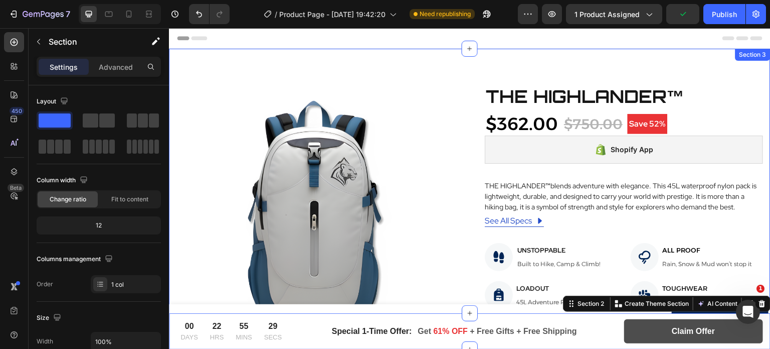
click at [582, 51] on div "Product Images THE HIGHLANDER™ Product Title $362.00 Product Price Product Pric…" at bounding box center [470, 299] width 602 height 501
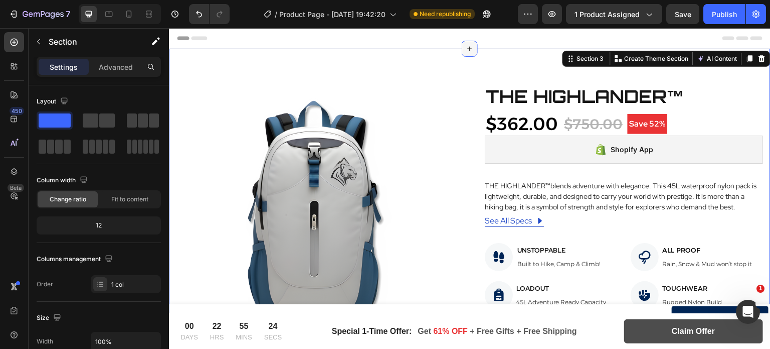
click at [468, 48] on icon at bounding box center [470, 49] width 8 height 8
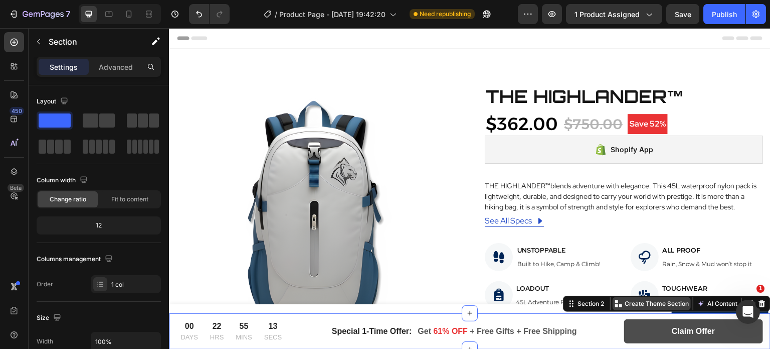
click at [615, 308] on div "Create Theme Section" at bounding box center [652, 303] width 78 height 13
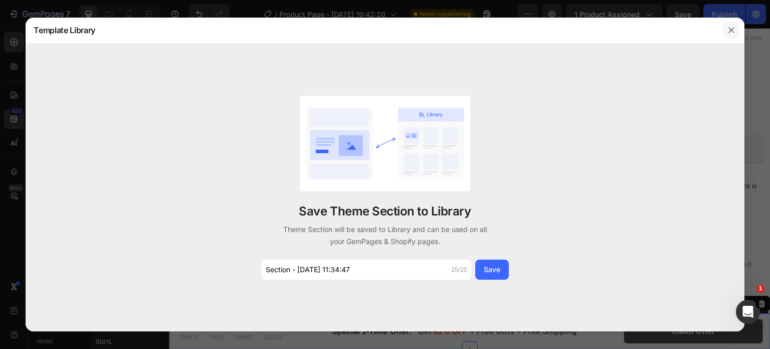
click at [729, 30] on icon "button" at bounding box center [732, 30] width 8 height 8
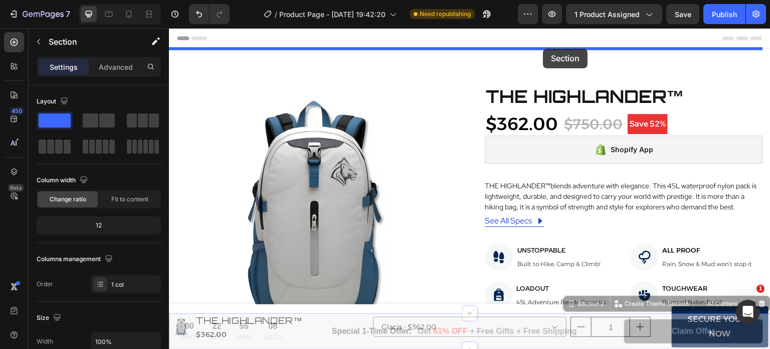
drag, startPoint x: 562, startPoint y: 299, endPoint x: 544, endPoint y: 48, distance: 251.9
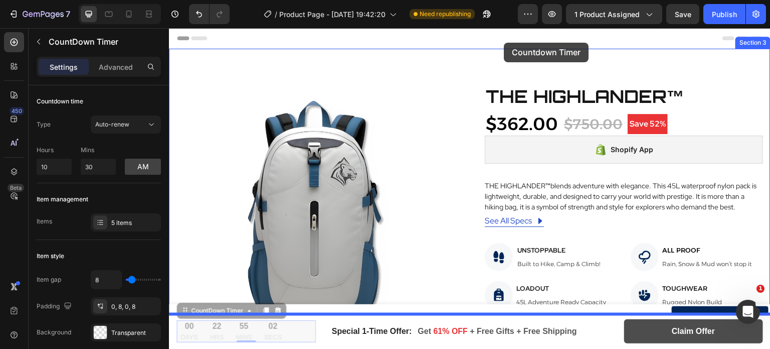
drag, startPoint x: 185, startPoint y: 310, endPoint x: 505, endPoint y: 44, distance: 416.0
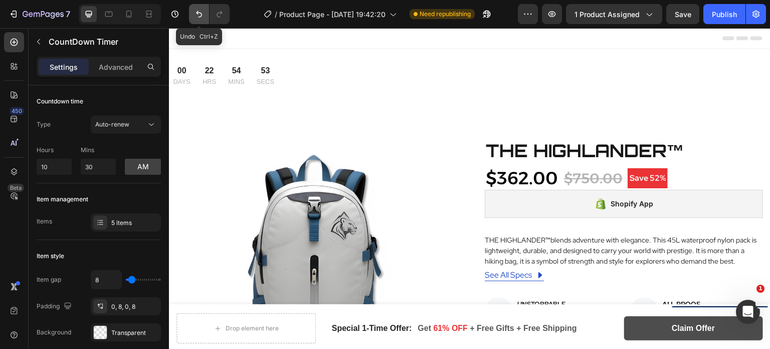
click at [204, 8] on button "Undo/Redo" at bounding box center [199, 14] width 20 height 20
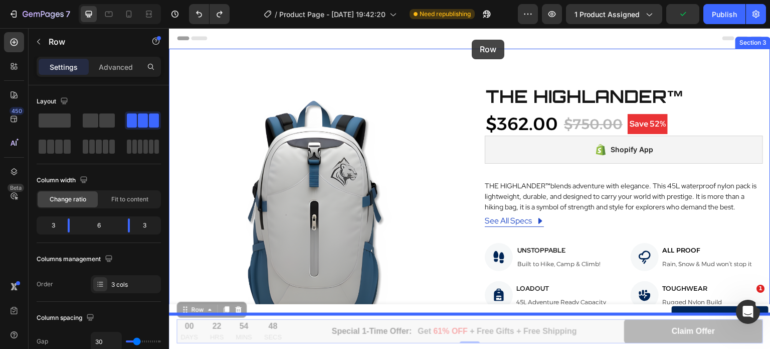
drag, startPoint x: 181, startPoint y: 306, endPoint x: 471, endPoint y: 40, distance: 394.4
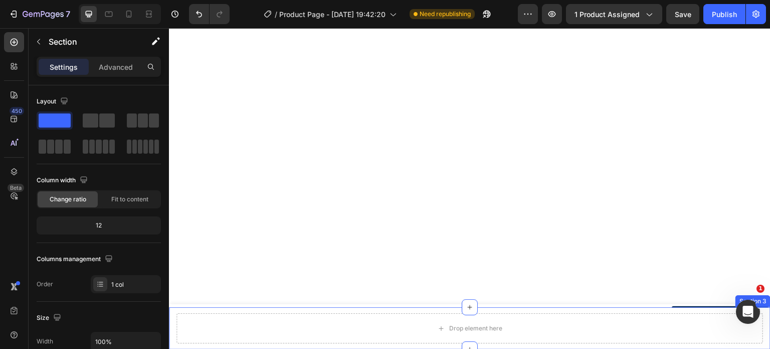
scroll to position [16, 0]
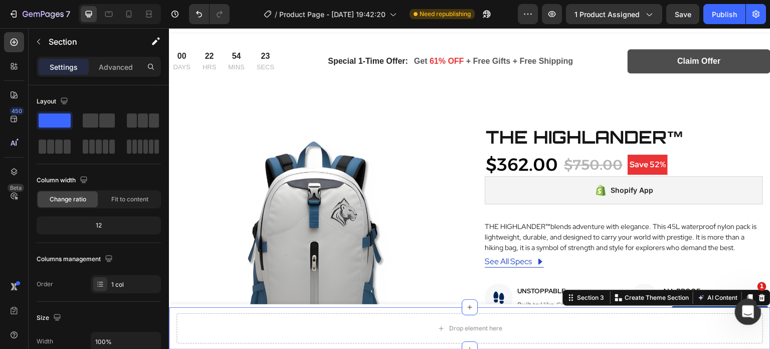
click at [750, 298] on html at bounding box center [747, 310] width 24 height 24
click at [758, 294] on icon at bounding box center [762, 297] width 8 height 8
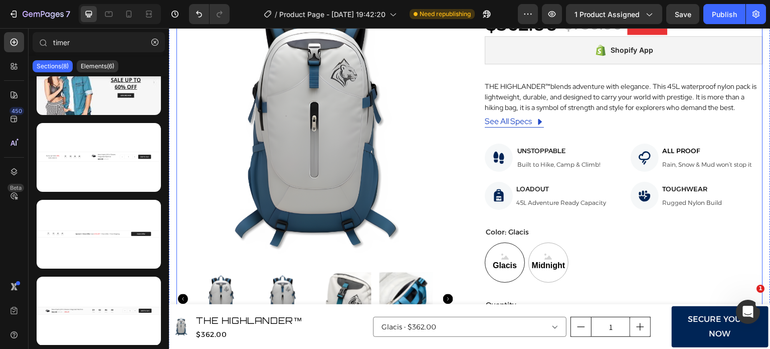
scroll to position [0, 0]
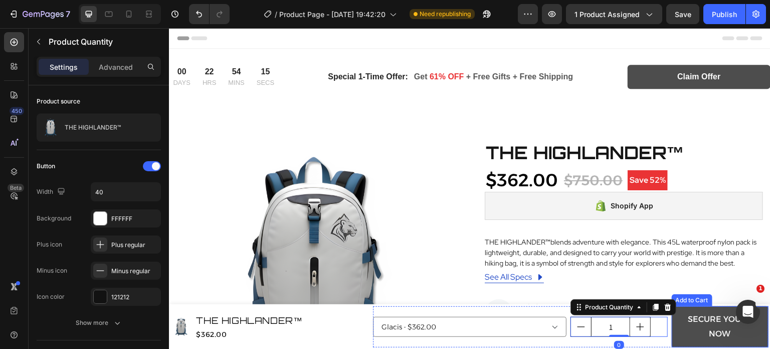
click at [674, 327] on button "Secure Yours Now" at bounding box center [720, 326] width 97 height 41
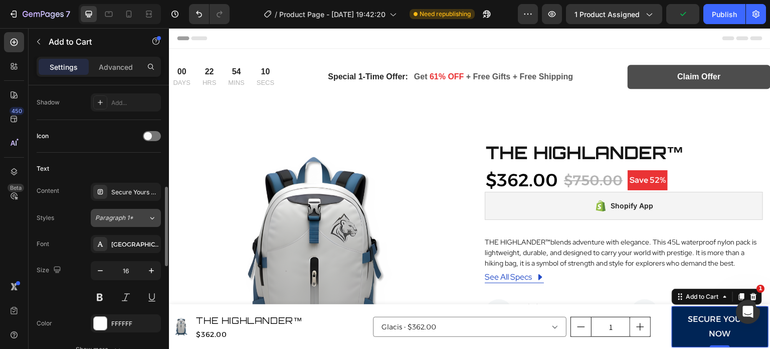
scroll to position [377, 0]
click at [102, 272] on icon "button" at bounding box center [100, 271] width 10 height 10
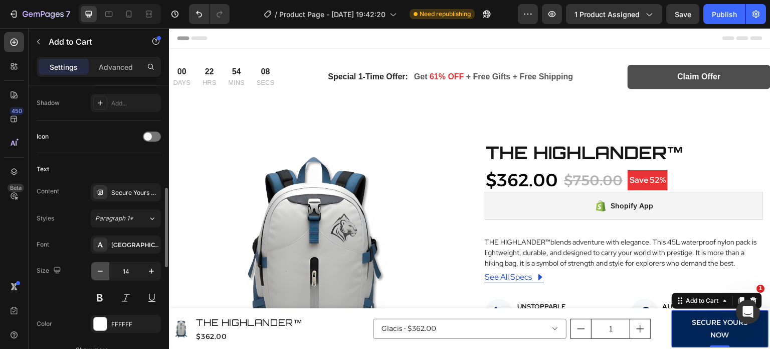
click at [102, 272] on icon "button" at bounding box center [100, 271] width 10 height 10
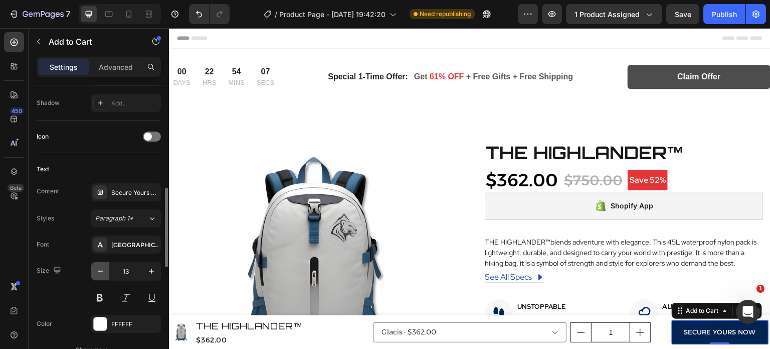
click at [102, 272] on icon "button" at bounding box center [100, 271] width 10 height 10
type input "11"
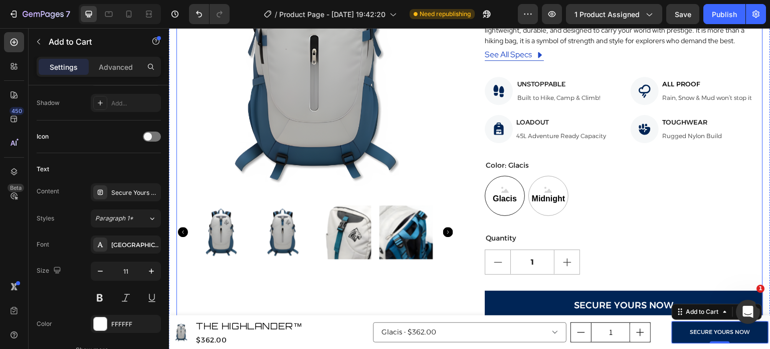
scroll to position [0, 0]
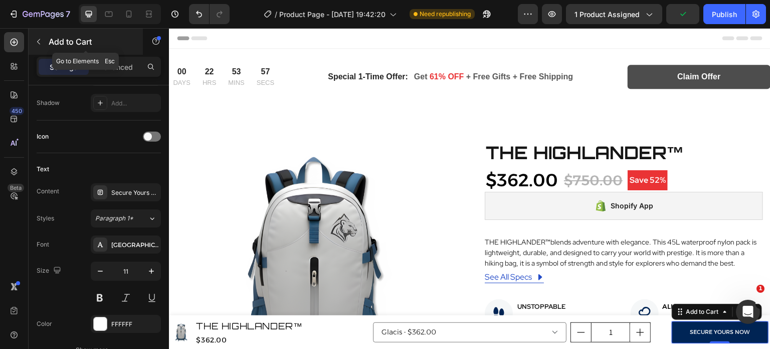
click at [46, 46] on button "button" at bounding box center [39, 42] width 16 height 16
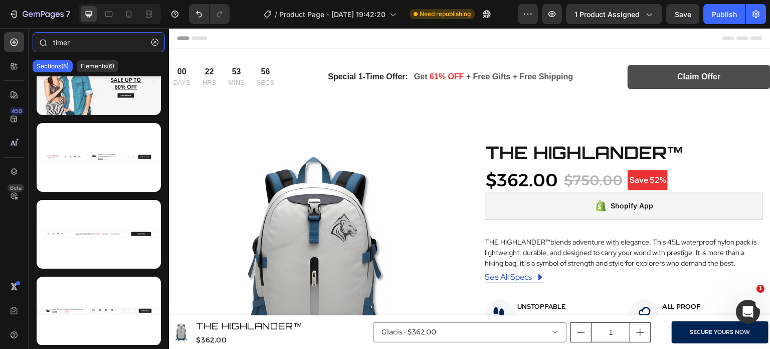
click at [112, 48] on input "timer" at bounding box center [99, 42] width 132 height 20
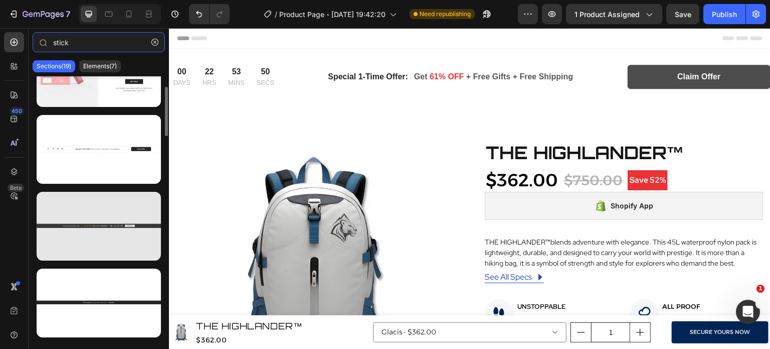
scroll to position [45, 0]
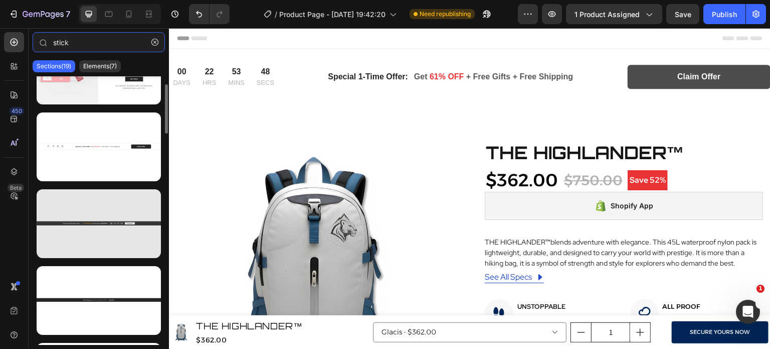
type input "stick"
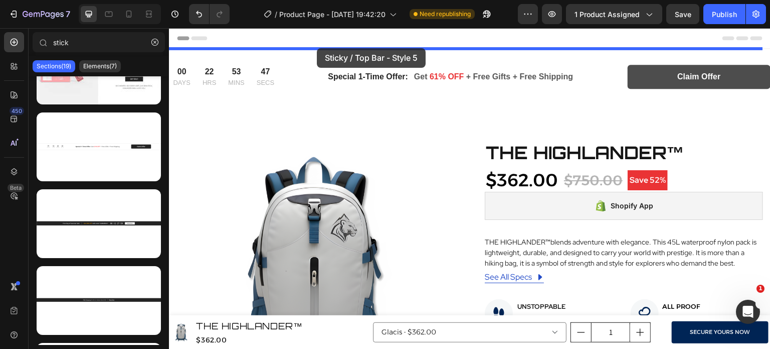
drag, startPoint x: 249, startPoint y: 264, endPoint x: 317, endPoint y: 48, distance: 226.5
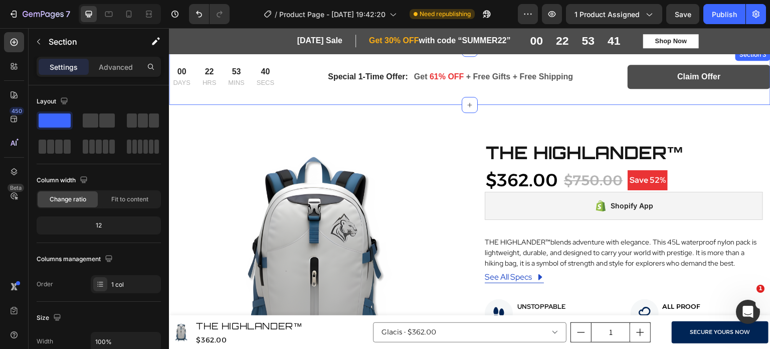
scroll to position [319, 0]
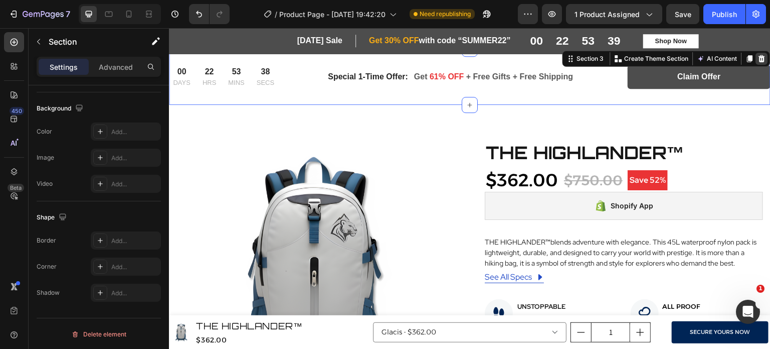
click at [758, 60] on icon at bounding box center [762, 59] width 8 height 8
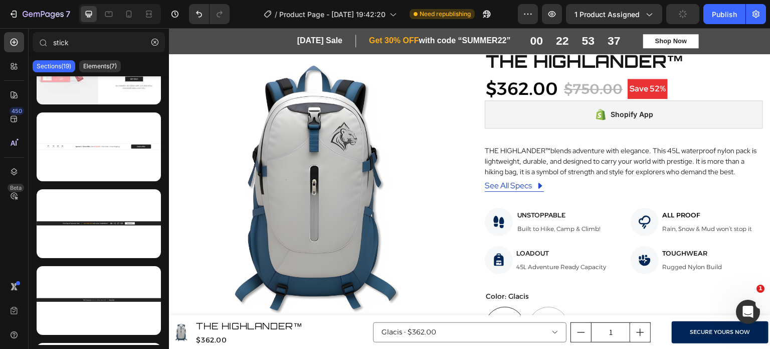
scroll to position [0, 0]
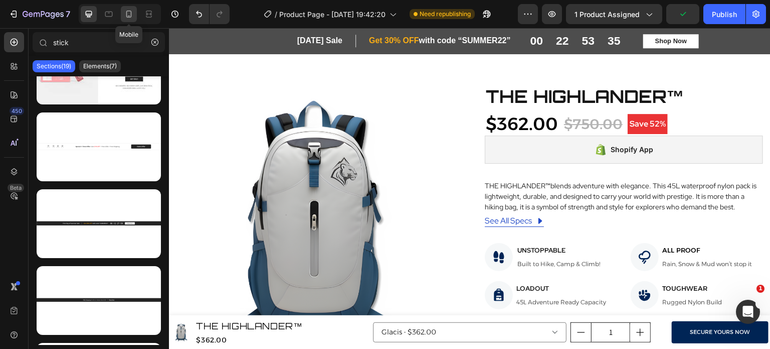
click at [127, 19] on icon at bounding box center [129, 14] width 10 height 10
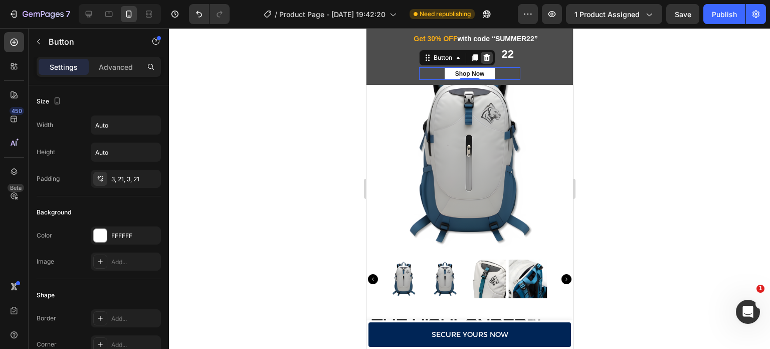
click at [482, 59] on icon at bounding box center [486, 58] width 8 height 8
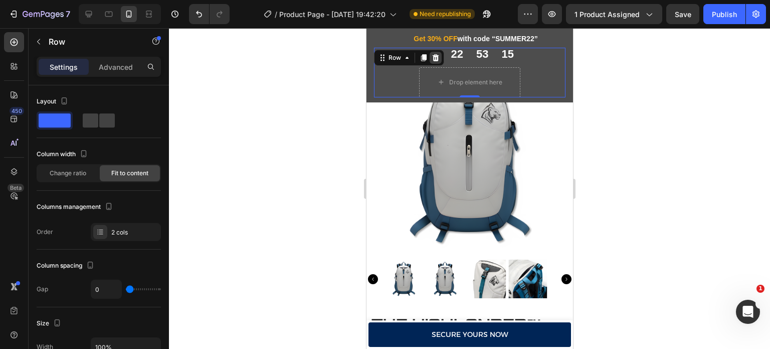
click at [438, 56] on icon at bounding box center [435, 57] width 7 height 7
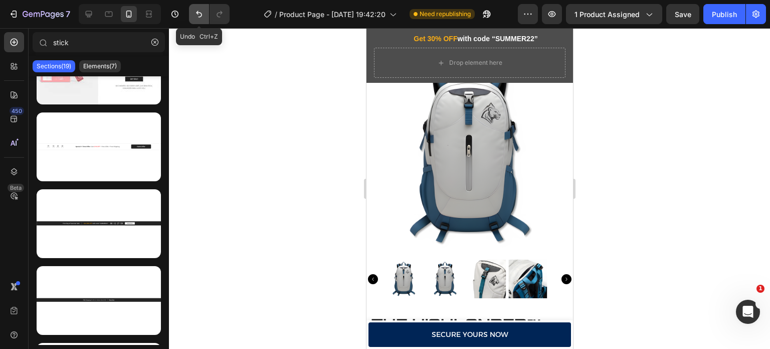
click at [195, 17] on icon "Undo/Redo" at bounding box center [199, 14] width 10 height 10
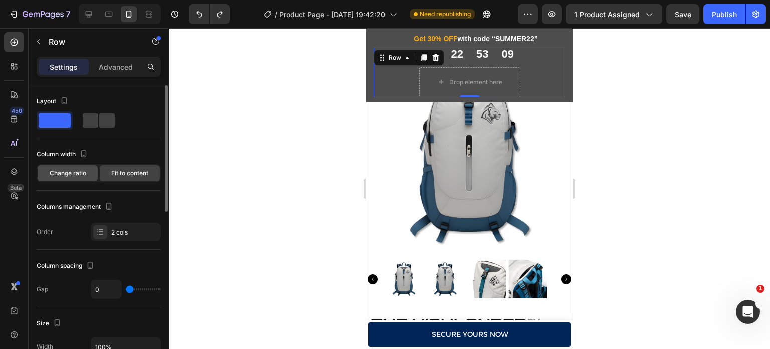
click at [82, 171] on span "Change ratio" at bounding box center [68, 173] width 37 height 9
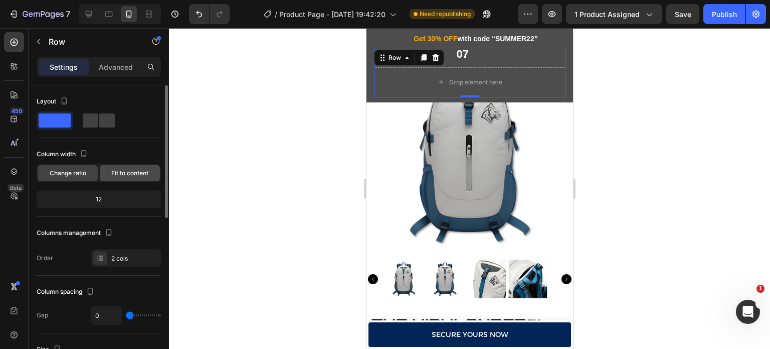
click at [119, 175] on span "Fit to content" at bounding box center [129, 173] width 37 height 9
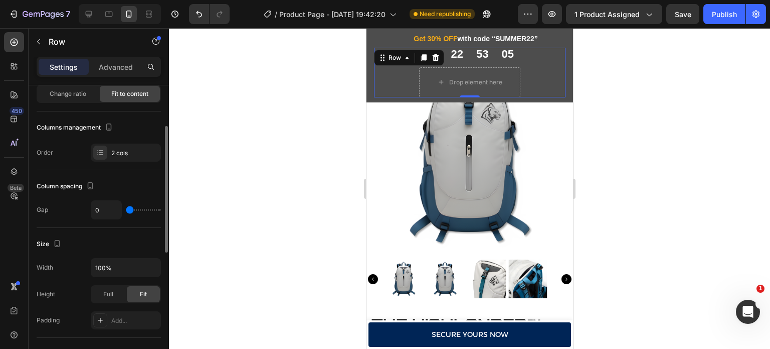
scroll to position [83, 0]
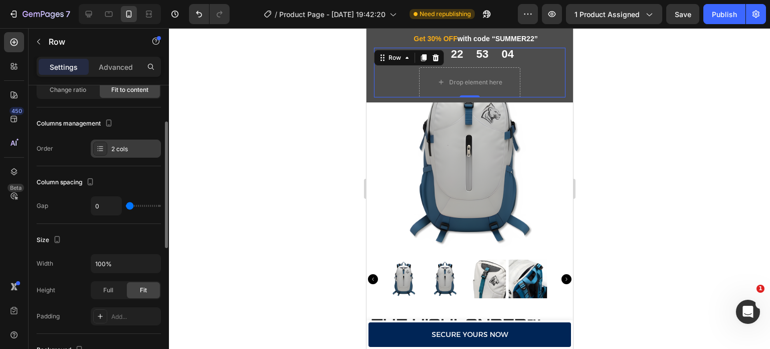
click at [98, 151] on icon at bounding box center [100, 148] width 8 height 8
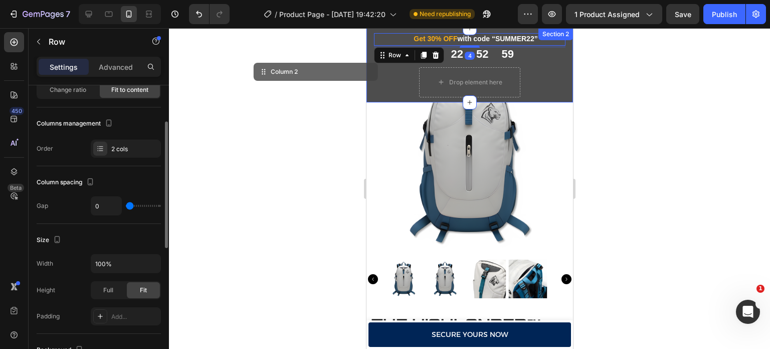
click at [368, 53] on div "First Day of Summer Sale Heading Row Get 30% OFF with code “SUMMER22” Heading R…" at bounding box center [469, 65] width 207 height 74
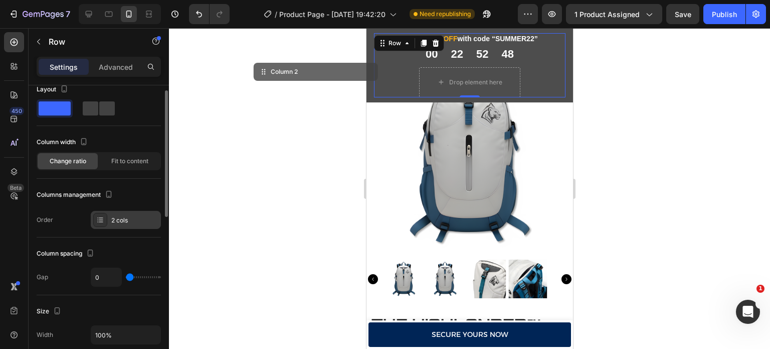
scroll to position [0, 0]
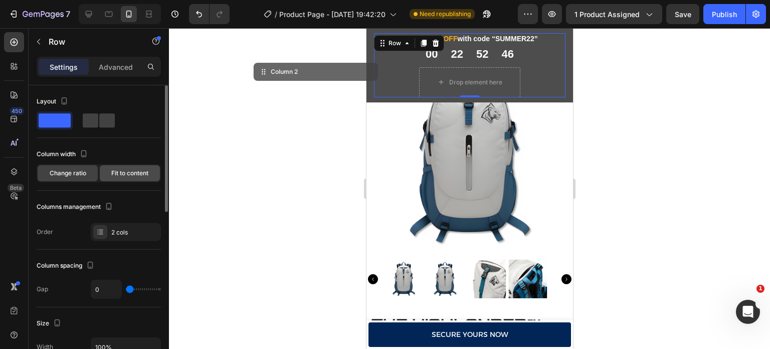
click at [116, 173] on span "Fit to content" at bounding box center [129, 173] width 37 height 9
click at [124, 167] on div "Fit to content" at bounding box center [130, 173] width 60 height 16
click at [80, 167] on div "Change ratio" at bounding box center [68, 173] width 60 height 16
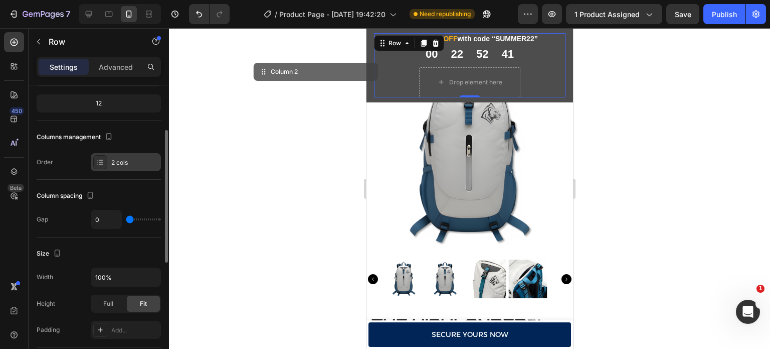
scroll to position [96, 0]
type input "54"
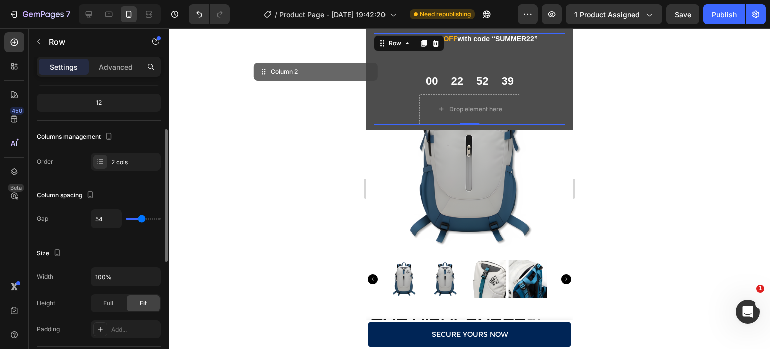
type input "54"
click at [142, 218] on input "range" at bounding box center [143, 219] width 35 height 2
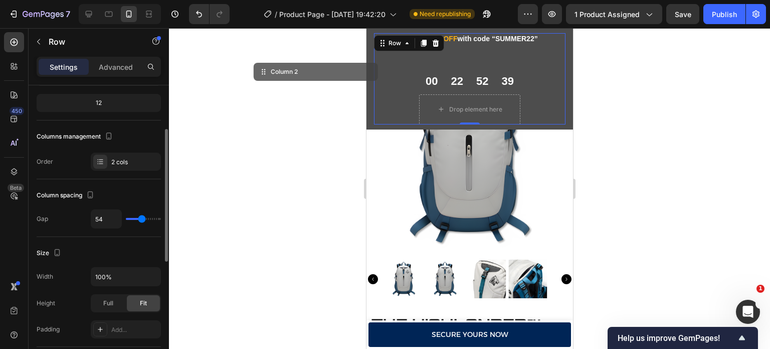
type input "52"
type input "6"
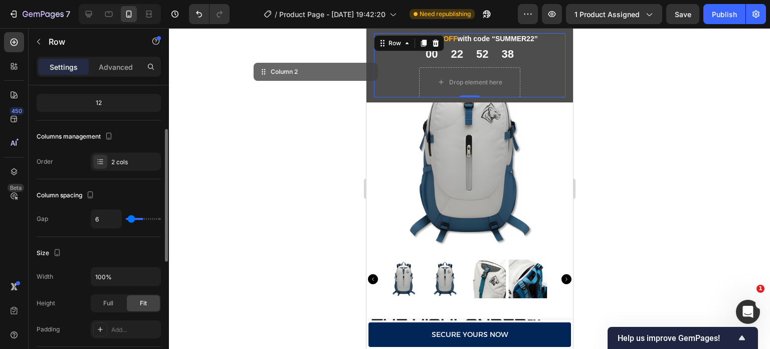
type input "0"
type input "120"
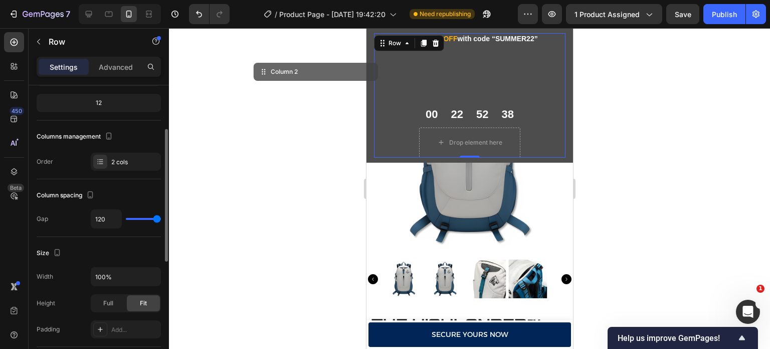
type input "118"
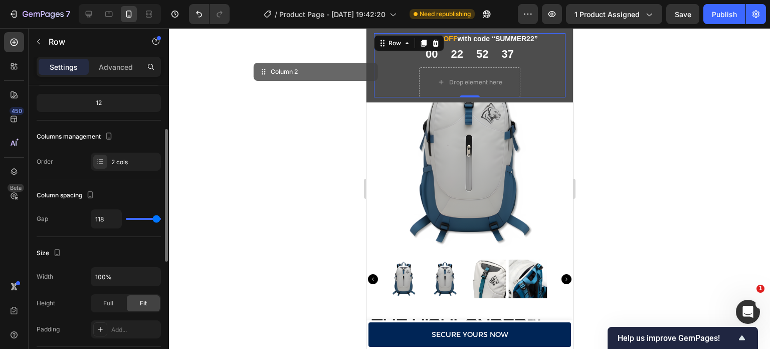
type input "0"
drag, startPoint x: 142, startPoint y: 216, endPoint x: 80, endPoint y: 222, distance: 62.0
type input "0"
click at [126, 220] on input "range" at bounding box center [143, 219] width 35 height 2
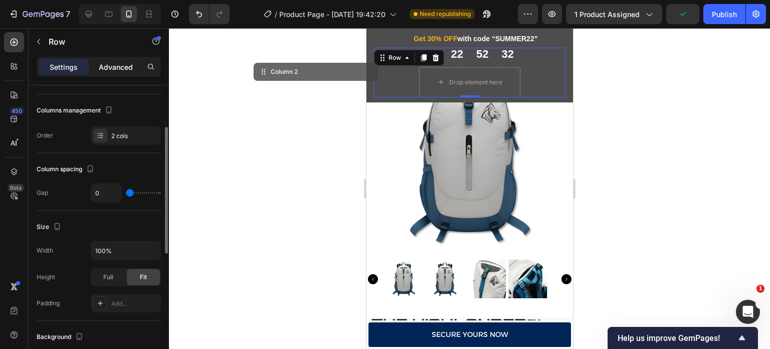
click at [122, 70] on p "Advanced" at bounding box center [116, 67] width 34 height 11
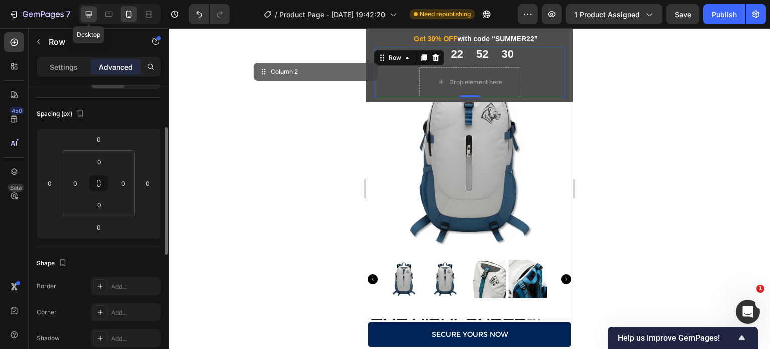
click at [89, 10] on icon at bounding box center [89, 14] width 10 height 10
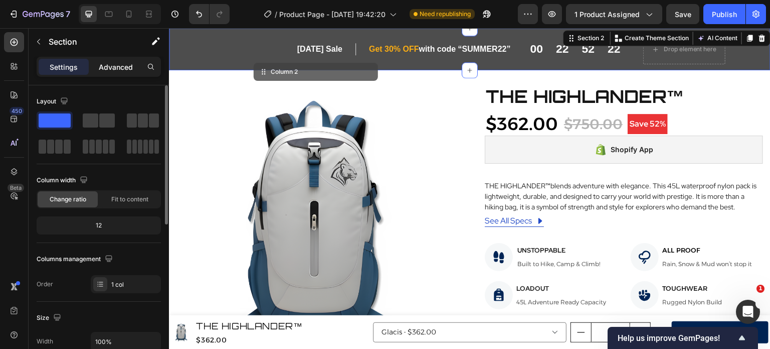
click at [124, 69] on p "Advanced" at bounding box center [116, 67] width 34 height 11
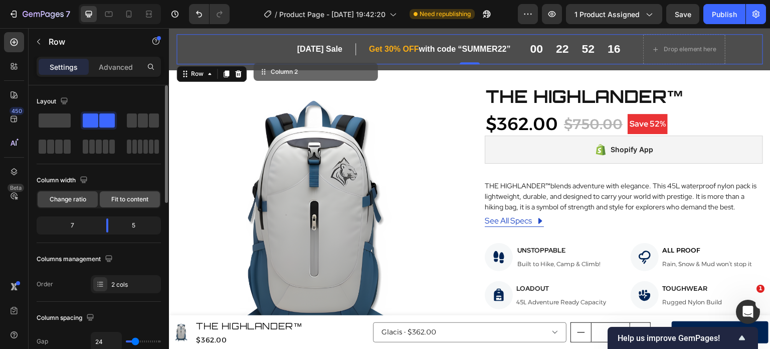
click at [123, 196] on span "Fit to content" at bounding box center [129, 199] width 37 height 9
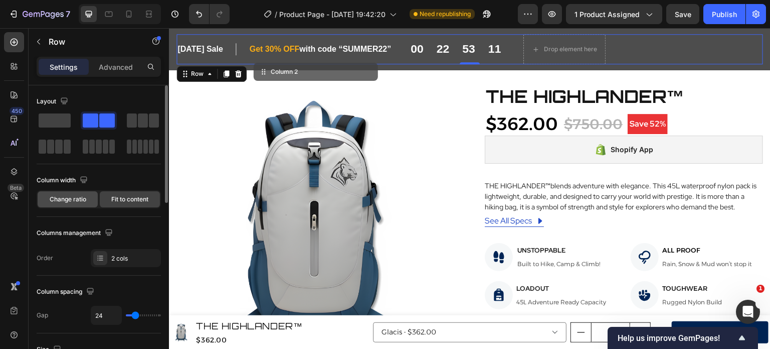
click at [75, 197] on span "Change ratio" at bounding box center [68, 199] width 37 height 9
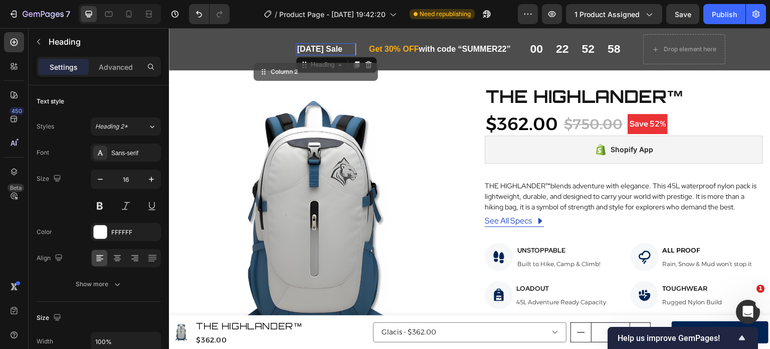
click at [341, 50] on p "First Day of Summer Sale" at bounding box center [325, 49] width 57 height 11
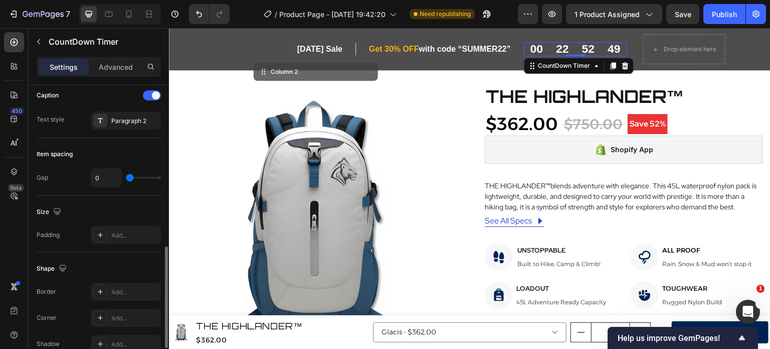
scroll to position [408, 0]
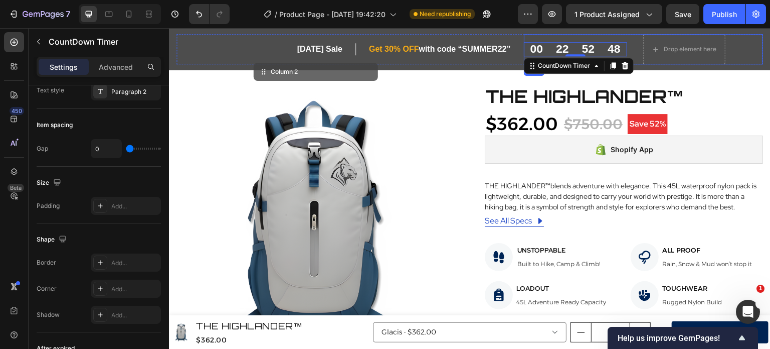
click at [627, 48] on div "00 22 52 48 CountDown Timer 0 Drop element here Row" at bounding box center [644, 49] width 240 height 30
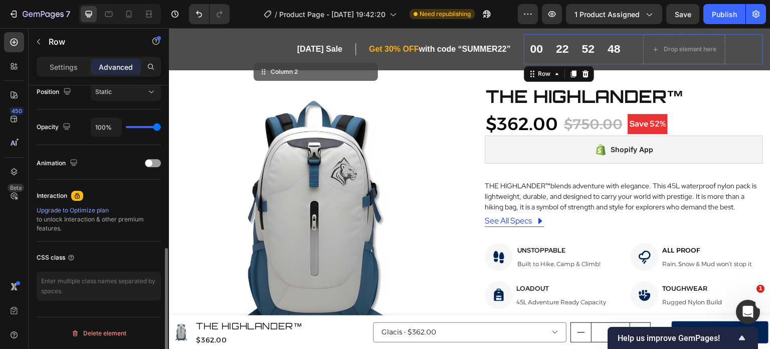
scroll to position [0, 0]
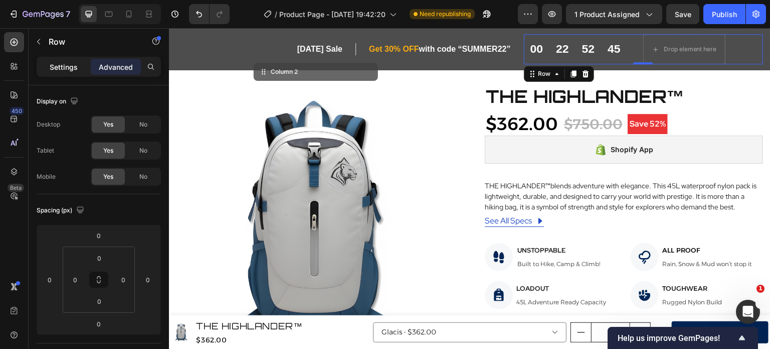
click at [68, 64] on p "Settings" at bounding box center [64, 67] width 28 height 11
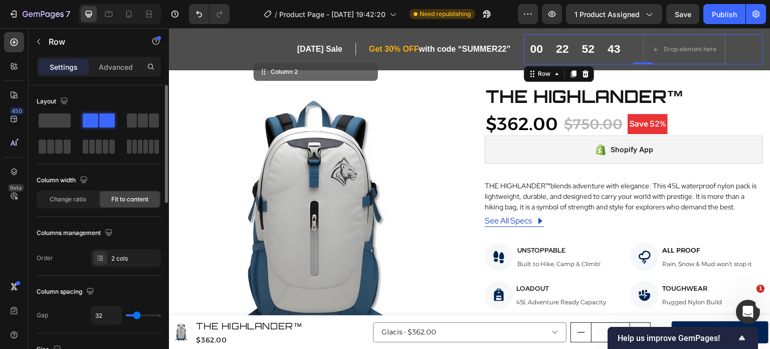
click at [55, 129] on div at bounding box center [99, 133] width 124 height 44
click at [57, 124] on span at bounding box center [55, 120] width 32 height 14
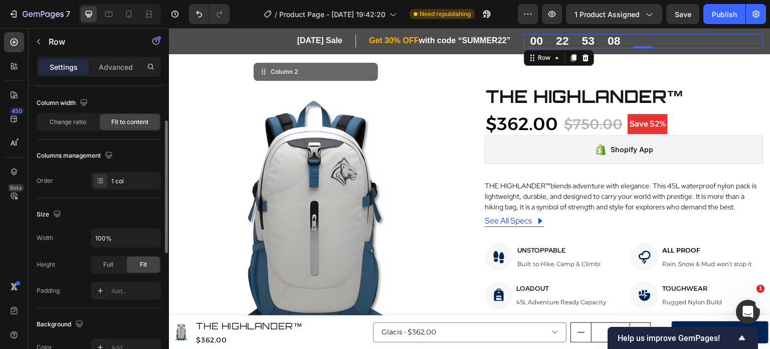
scroll to position [78, 0]
click at [128, 13] on icon at bounding box center [129, 14] width 10 height 10
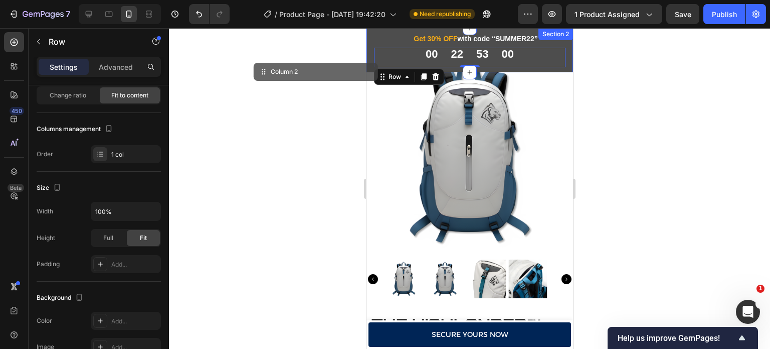
click at [559, 44] on div "First Day of Summer Sale Heading Row Get 30% OFF with code “SUMMER22” Heading R…" at bounding box center [469, 50] width 207 height 44
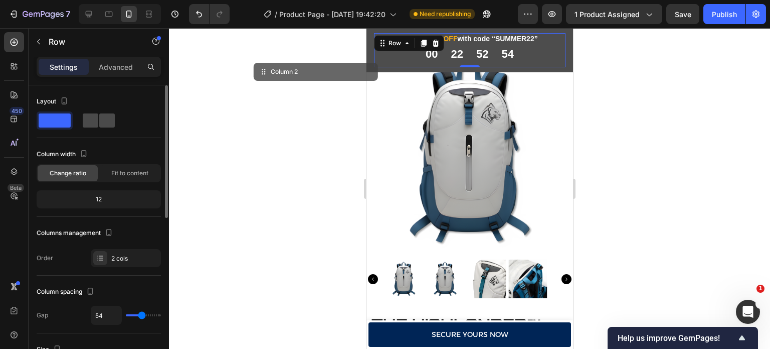
click at [99, 124] on span at bounding box center [107, 120] width 16 height 14
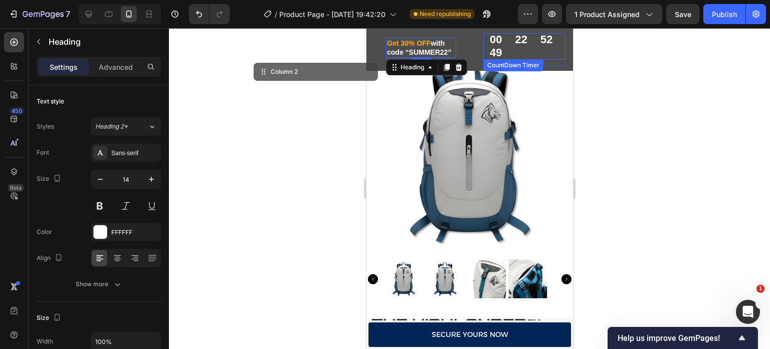
click at [513, 53] on div "00 22 52 49" at bounding box center [524, 46] width 82 height 27
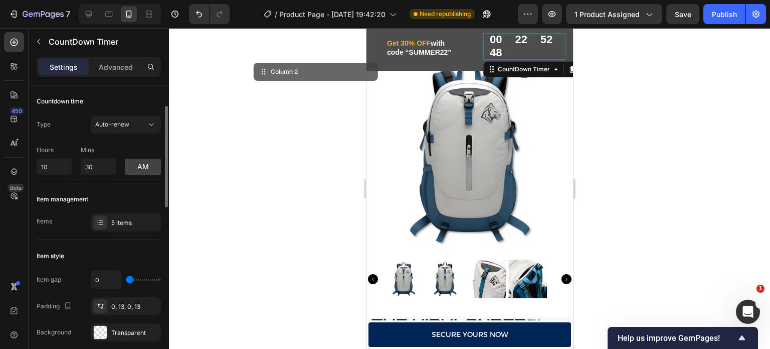
scroll to position [63, 0]
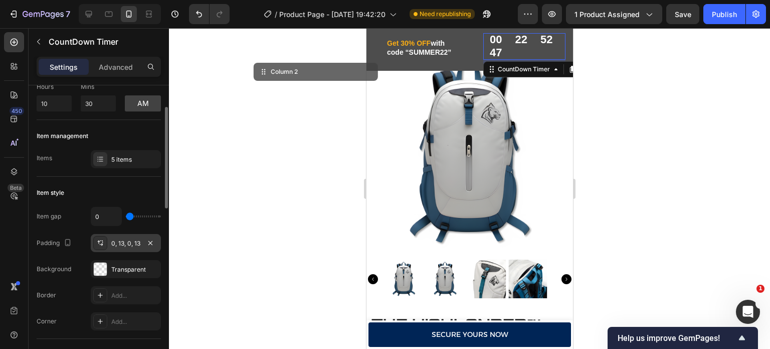
click at [105, 243] on div at bounding box center [100, 243] width 14 height 14
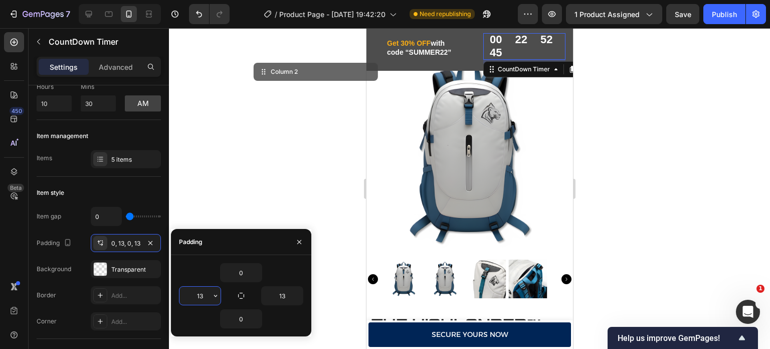
click at [209, 294] on input "13" at bounding box center [200, 295] width 41 height 18
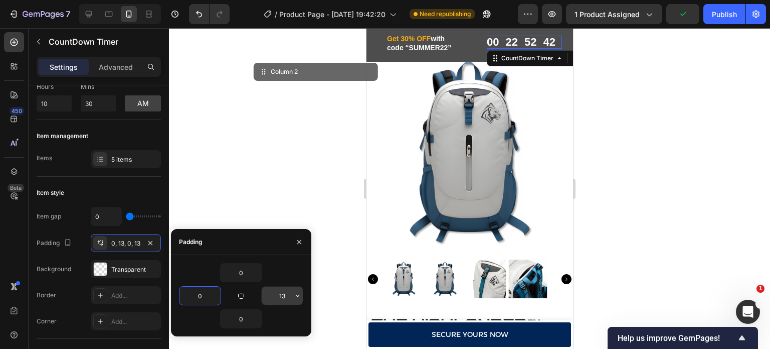
type input "0"
click at [282, 290] on input "13" at bounding box center [282, 295] width 41 height 18
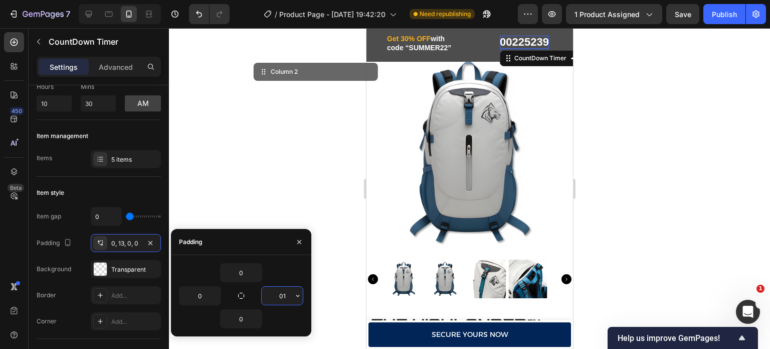
type input "010"
click at [454, 48] on div "First Day of Summer Sale Heading Row Get 30% OFF with code “SUMMER22” Heading R…" at bounding box center [470, 45] width 192 height 24
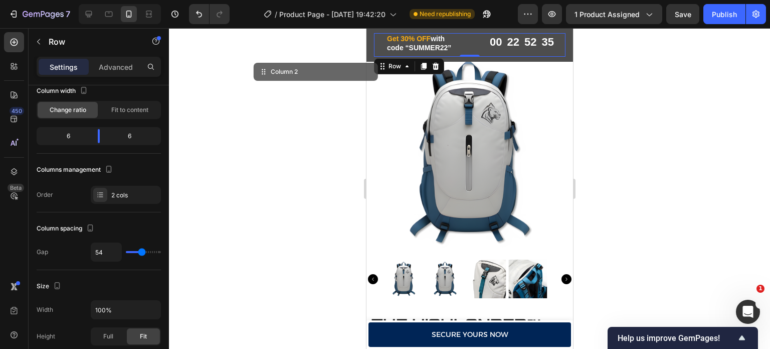
scroll to position [0, 0]
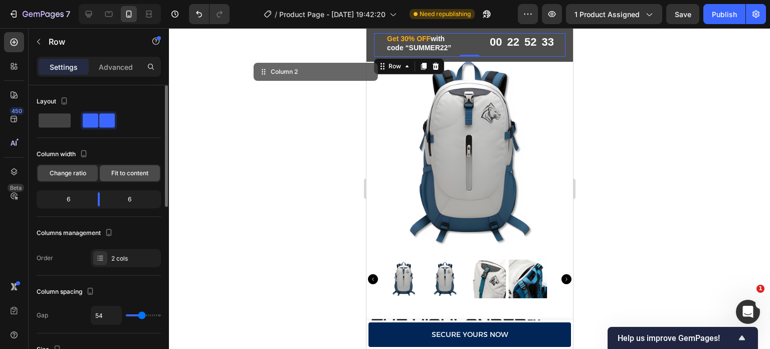
click at [126, 172] on span "Fit to content" at bounding box center [129, 173] width 37 height 9
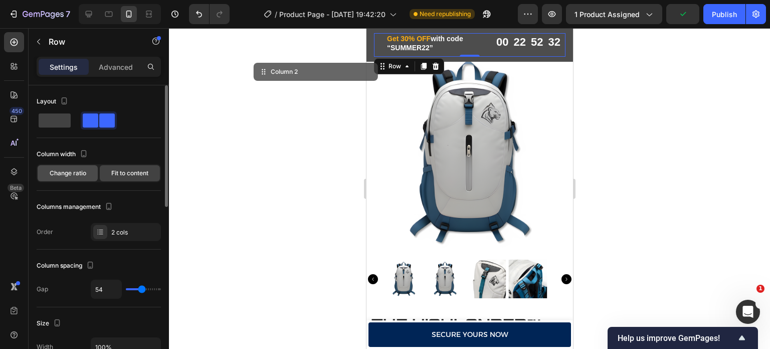
click at [79, 169] on span "Change ratio" at bounding box center [68, 173] width 37 height 9
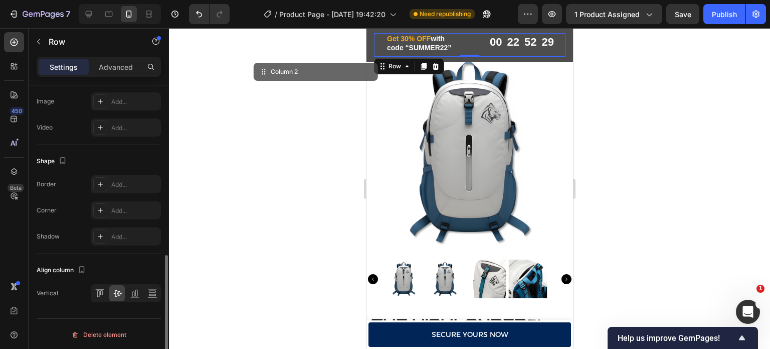
scroll to position [406, 0]
click at [100, 293] on icon at bounding box center [100, 293] width 10 height 10
click at [113, 292] on icon at bounding box center [117, 293] width 10 height 10
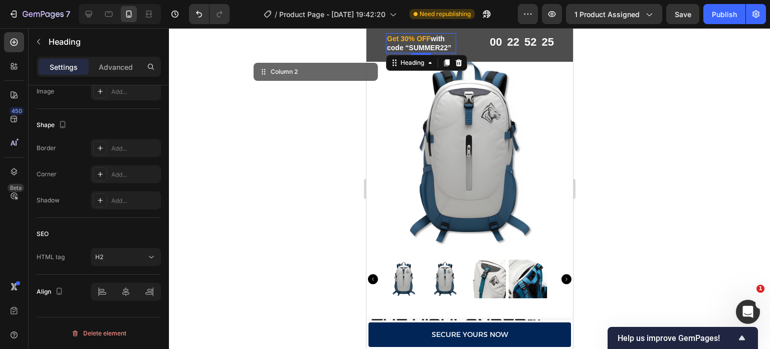
scroll to position [0, 0]
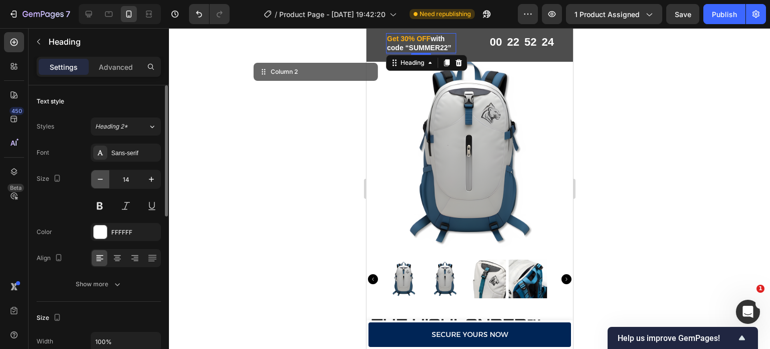
click at [104, 180] on icon "button" at bounding box center [100, 179] width 10 height 10
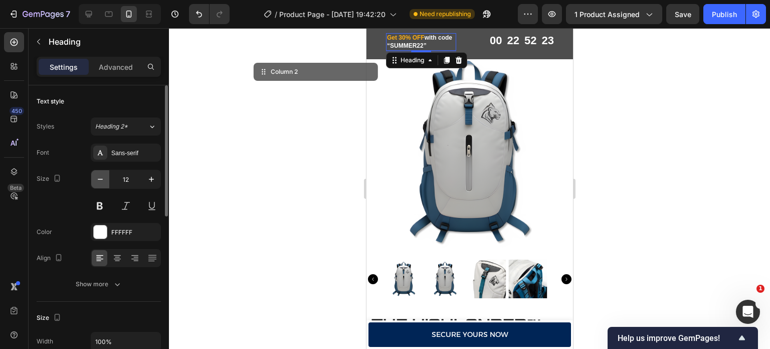
click at [104, 180] on icon "button" at bounding box center [100, 179] width 10 height 10
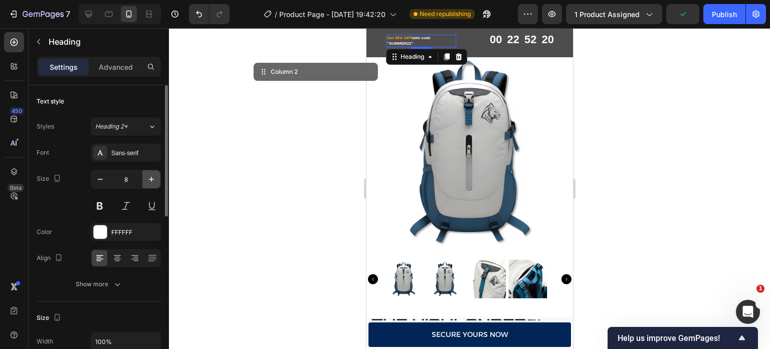
click at [148, 180] on icon "button" at bounding box center [151, 179] width 10 height 10
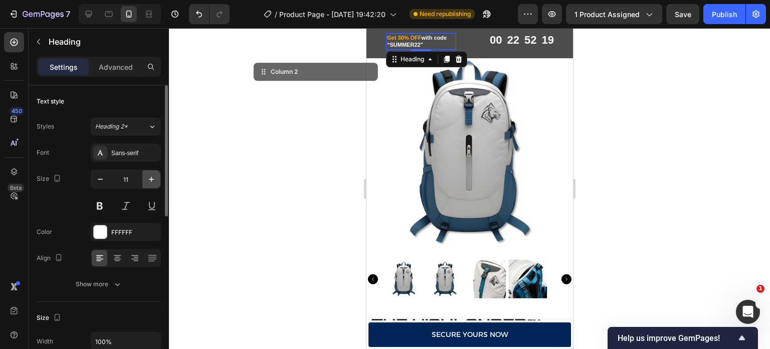
click at [148, 180] on icon "button" at bounding box center [151, 179] width 10 height 10
type input "13"
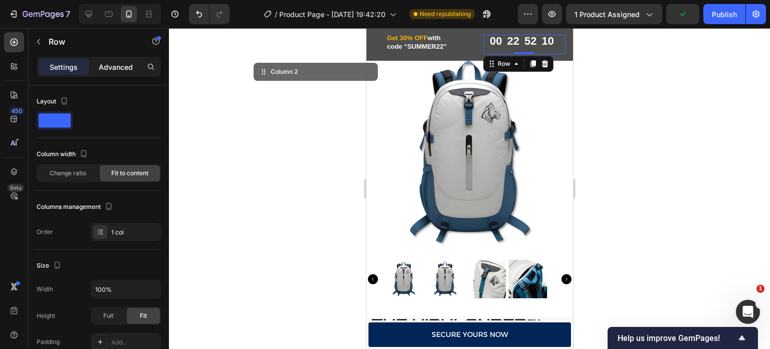
click at [132, 70] on p "Advanced" at bounding box center [116, 67] width 34 height 11
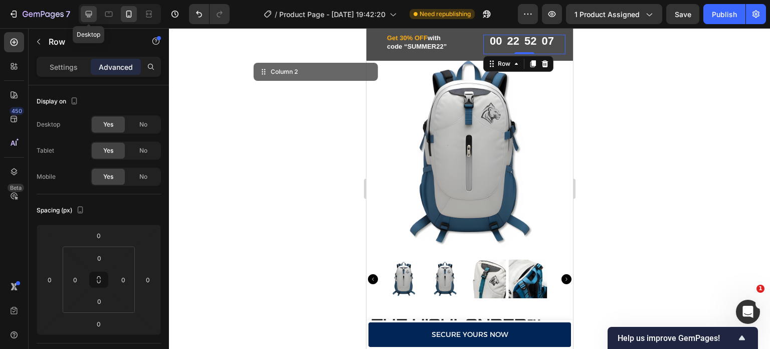
click at [94, 15] on div at bounding box center [89, 14] width 16 height 16
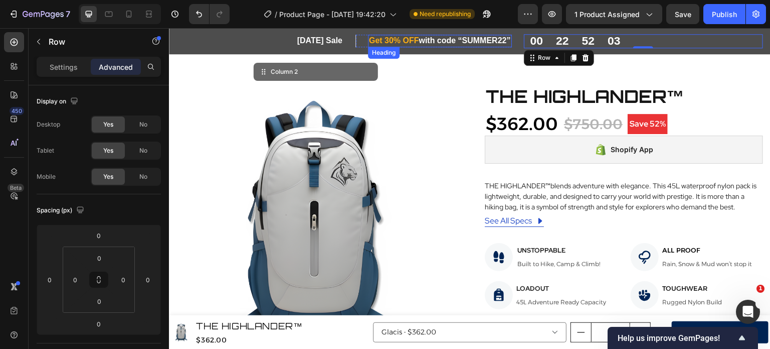
click at [499, 40] on p "Get 30% OFF with code “SUMMER22”" at bounding box center [440, 41] width 142 height 11
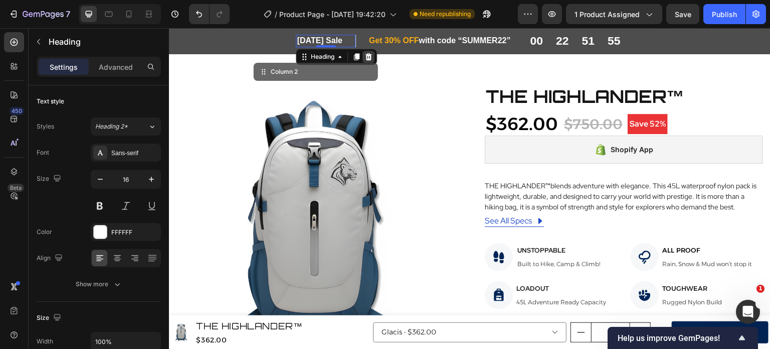
click at [366, 58] on icon at bounding box center [369, 56] width 7 height 7
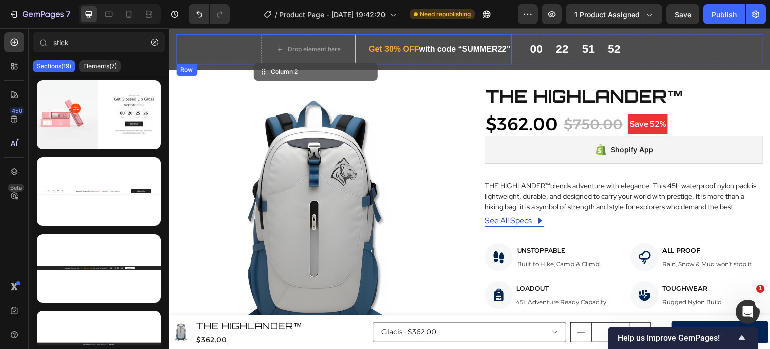
click at [356, 40] on div "Get 30% OFF with code “SUMMER22” Heading Row" at bounding box center [434, 49] width 156 height 30
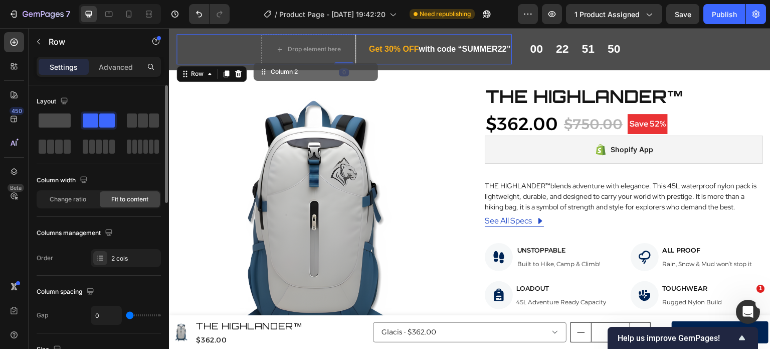
click at [58, 119] on span at bounding box center [55, 120] width 32 height 14
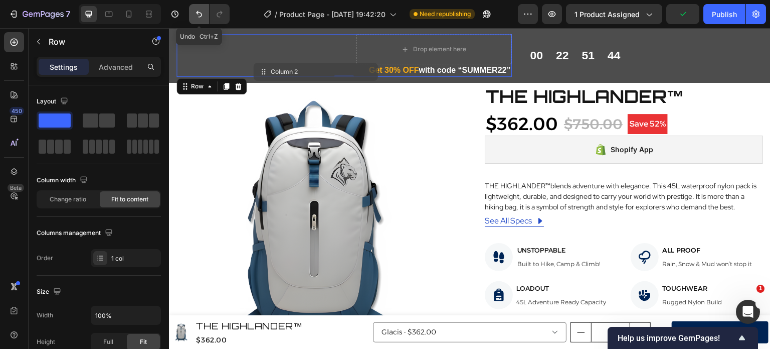
click at [193, 16] on button "Undo/Redo" at bounding box center [199, 14] width 20 height 20
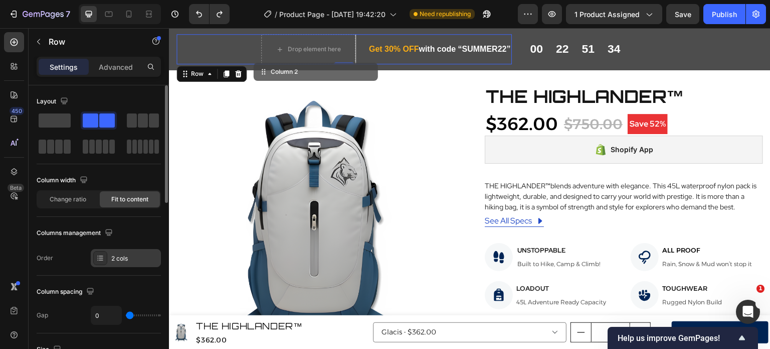
click at [97, 255] on icon at bounding box center [97, 255] width 1 height 1
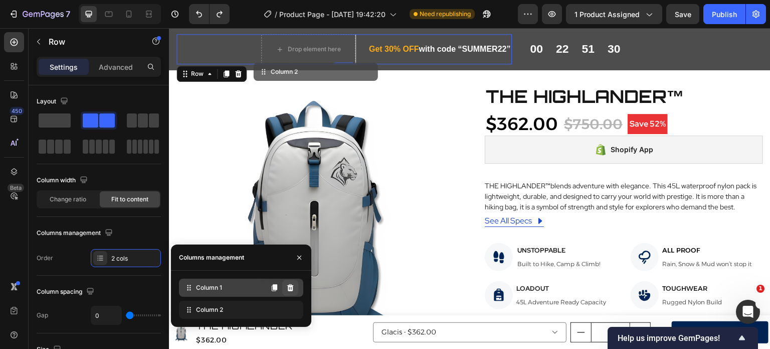
click at [294, 290] on icon at bounding box center [290, 287] width 8 height 8
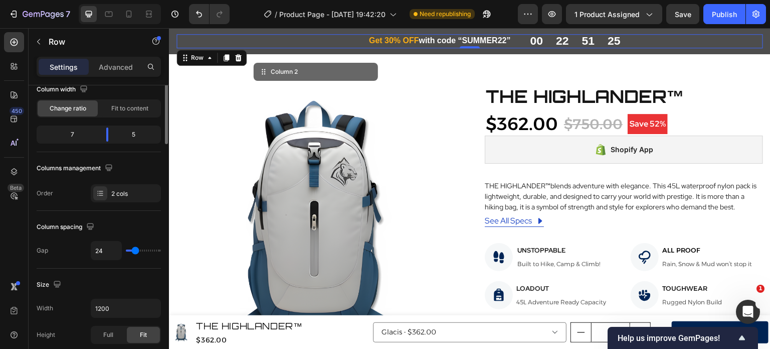
scroll to position [20, 0]
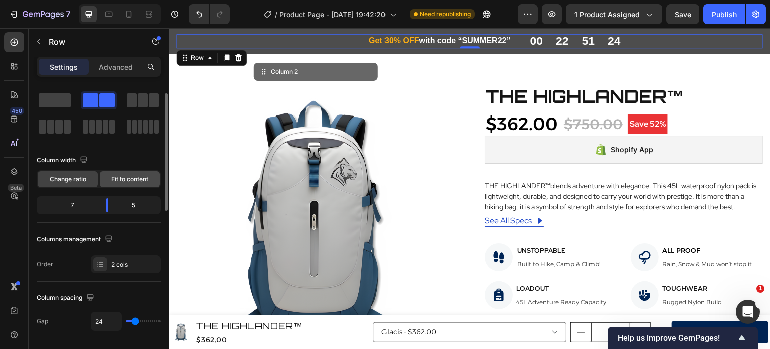
click at [143, 175] on span "Fit to content" at bounding box center [129, 179] width 37 height 9
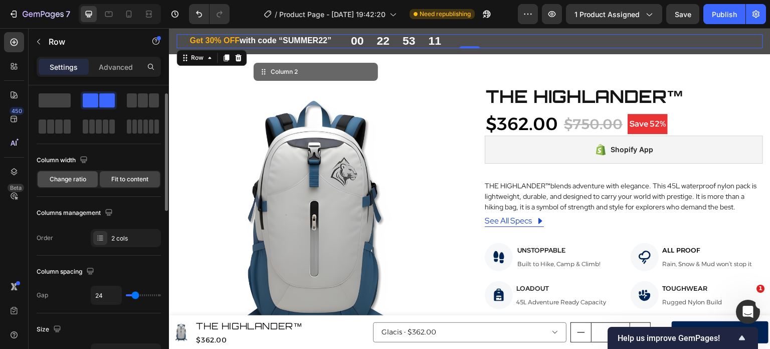
click at [64, 177] on span "Change ratio" at bounding box center [68, 179] width 37 height 9
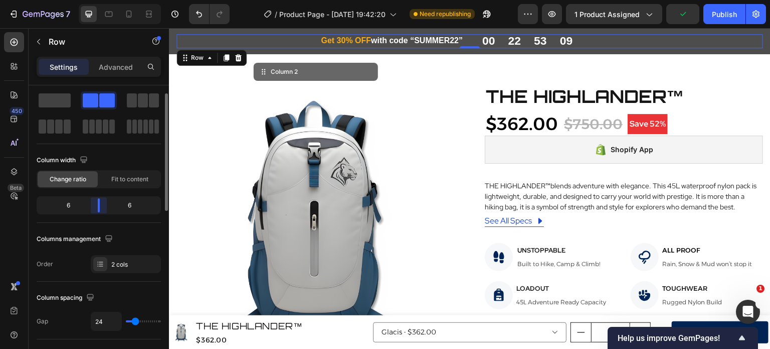
drag, startPoint x: 105, startPoint y: 207, endPoint x: 96, endPoint y: 244, distance: 38.2
click at [103, 207] on div at bounding box center [99, 205] width 18 height 14
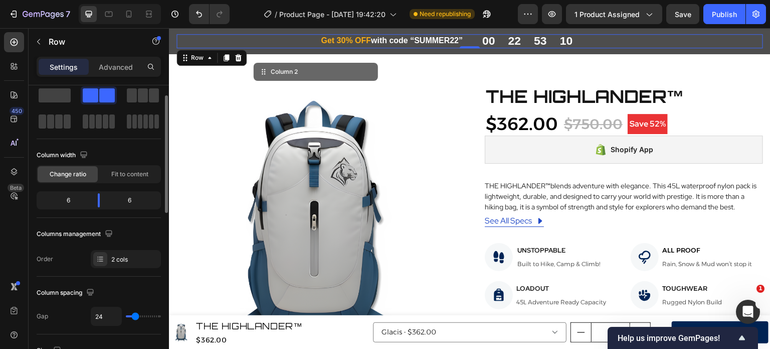
scroll to position [0, 0]
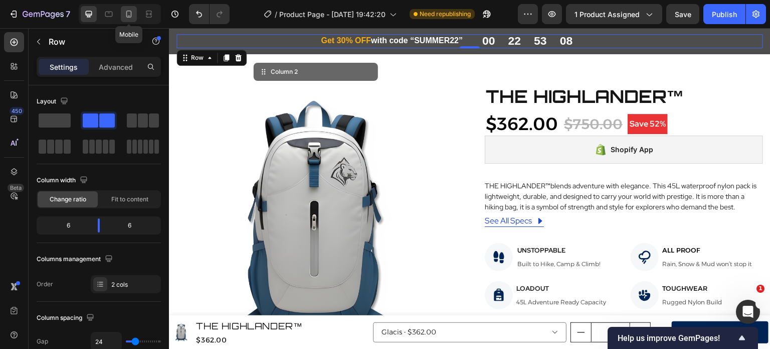
click at [126, 22] on div at bounding box center [129, 14] width 16 height 16
type input "54"
type input "100%"
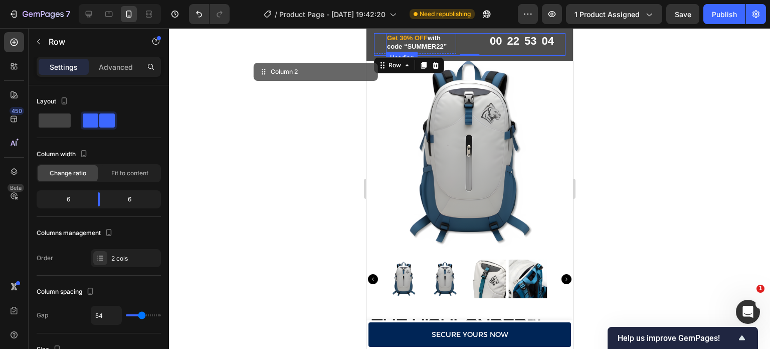
click at [444, 40] on p "Get 30% OFF with code “SUMMER22”" at bounding box center [421, 42] width 68 height 17
click at [456, 42] on div "Get 30% OFF with code “SUMMER22” Heading Row Row 00 22 53 03 CountDown Timer Ro…" at bounding box center [470, 44] width 192 height 23
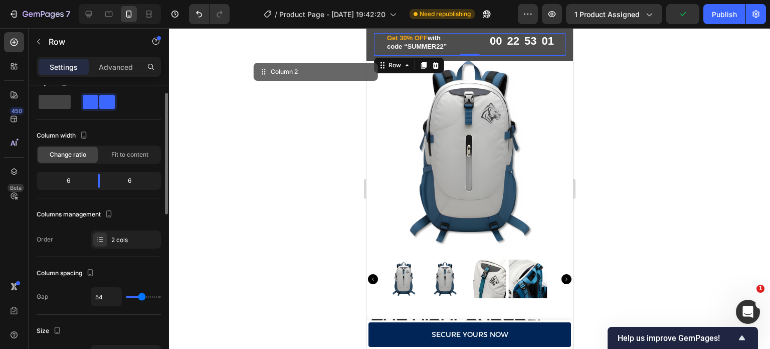
scroll to position [18, 0]
click at [120, 155] on span "Fit to content" at bounding box center [129, 154] width 37 height 9
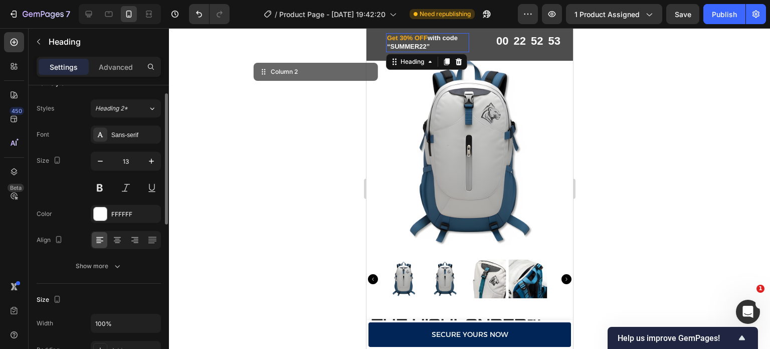
click at [448, 44] on p "Get 30% OFF with code “SUMMER22”" at bounding box center [427, 42] width 81 height 17
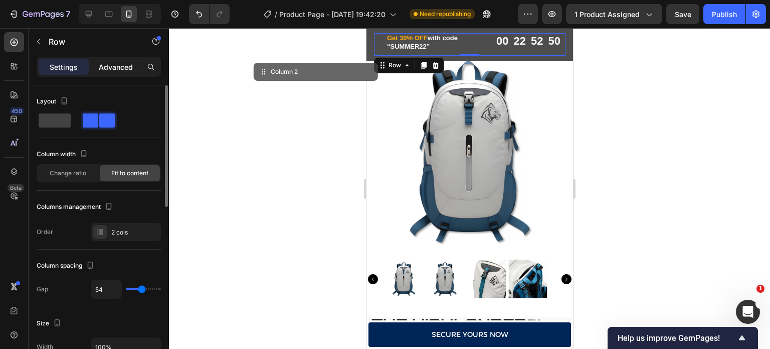
click at [117, 68] on p "Advanced" at bounding box center [116, 67] width 34 height 11
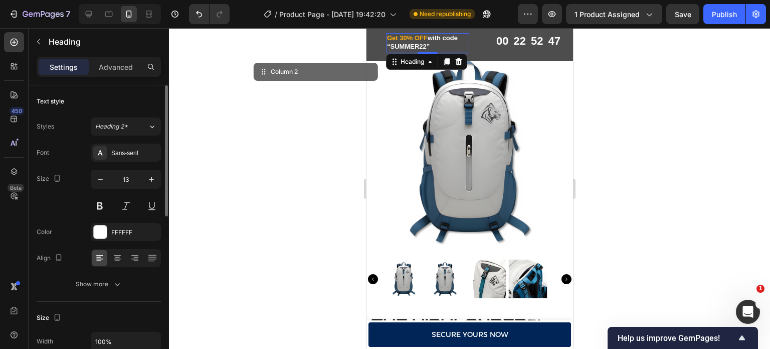
click at [441, 41] on p "Get 30% OFF with code “SUMMER22”" at bounding box center [427, 42] width 81 height 17
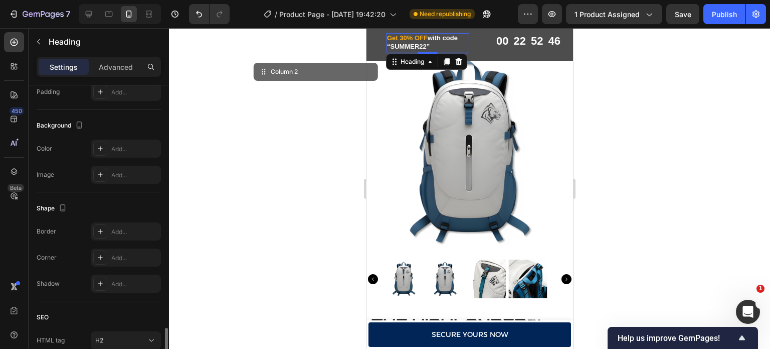
scroll to position [358, 0]
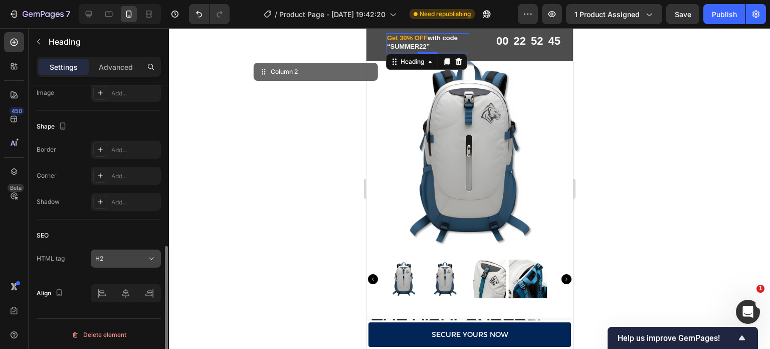
click at [110, 256] on div "H2" at bounding box center [120, 258] width 51 height 9
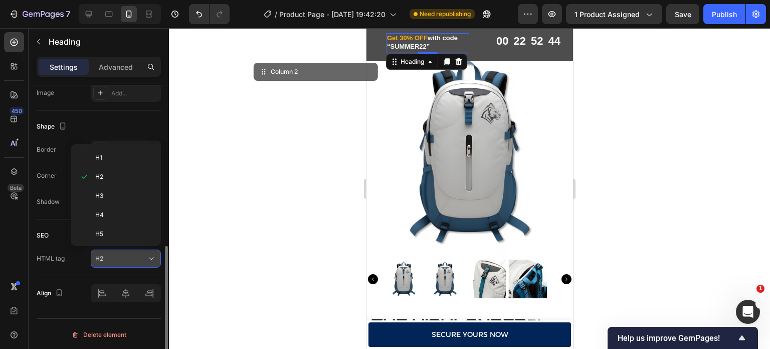
click at [110, 256] on div "H2" at bounding box center [120, 258] width 51 height 9
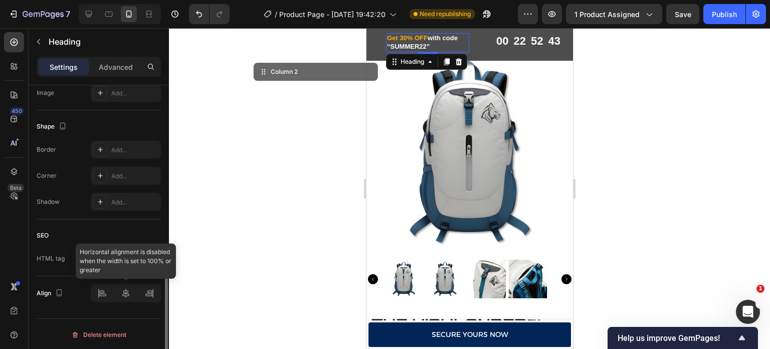
click at [121, 291] on div at bounding box center [126, 293] width 70 height 18
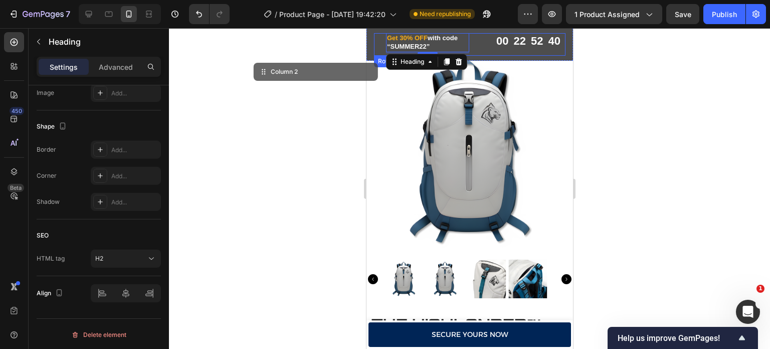
click at [468, 49] on div "Get 30% OFF with code “SUMMER22” Heading 3 Row Row 00 22 52 40 CountDown Timer …" at bounding box center [470, 44] width 192 height 23
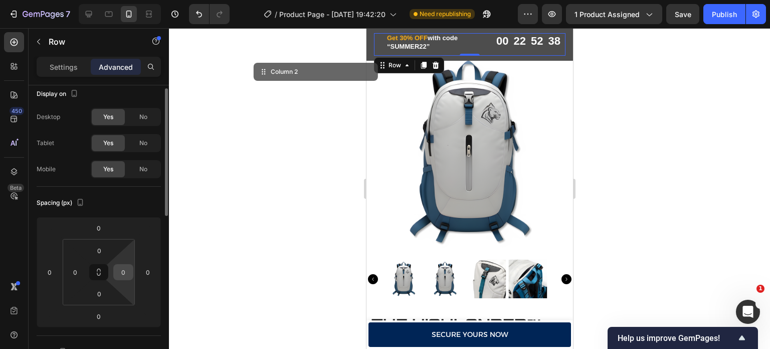
scroll to position [0, 0]
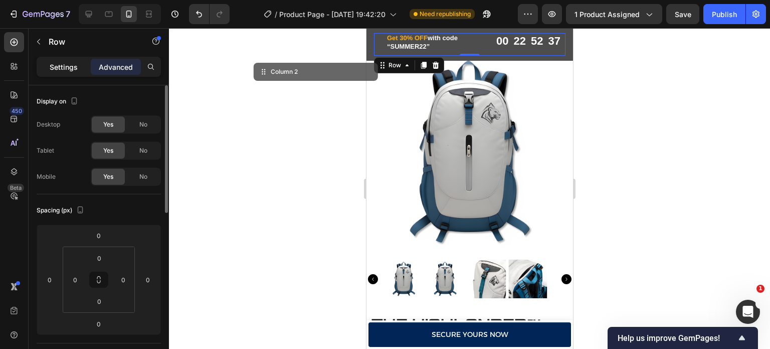
click at [70, 70] on p "Settings" at bounding box center [64, 67] width 28 height 11
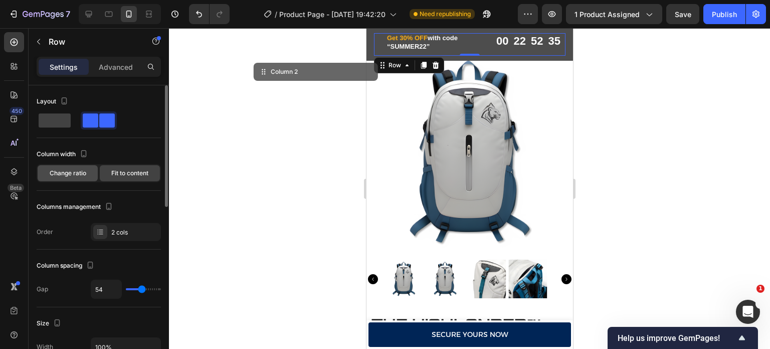
click at [78, 173] on span "Change ratio" at bounding box center [68, 173] width 37 height 9
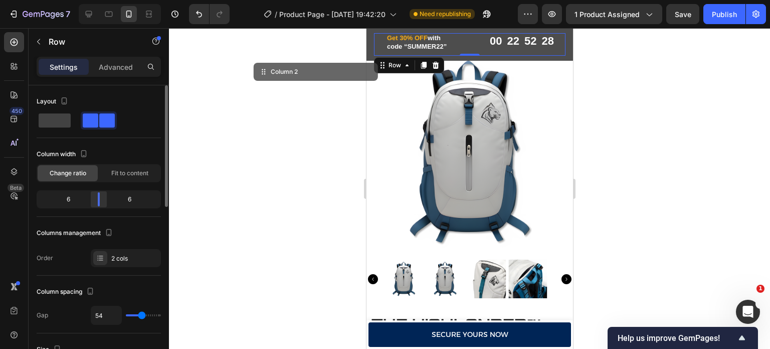
click at [99, 192] on div at bounding box center [99, 199] width 18 height 14
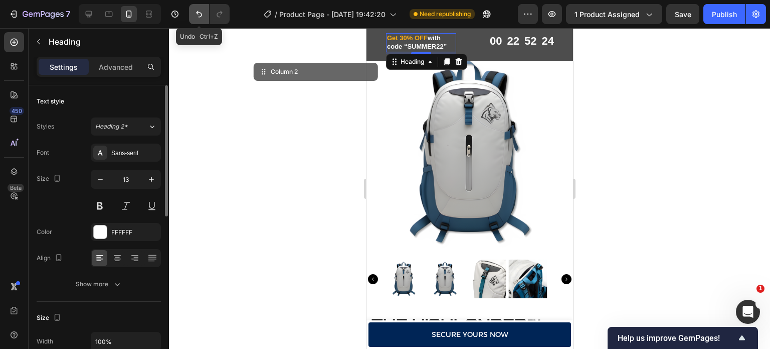
click at [197, 13] on icon "Undo/Redo" at bounding box center [199, 14] width 6 height 7
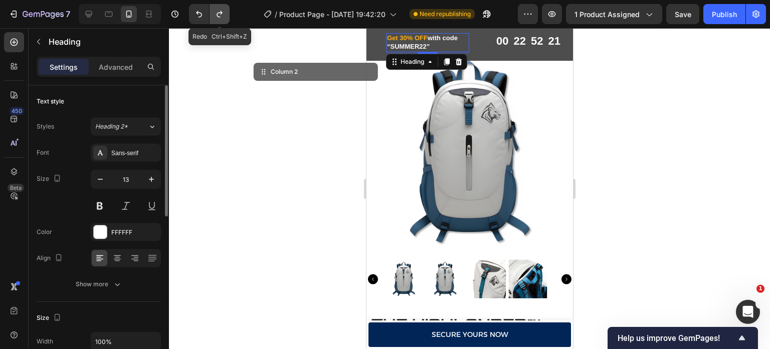
click at [217, 17] on icon "Undo/Redo" at bounding box center [220, 14] width 10 height 10
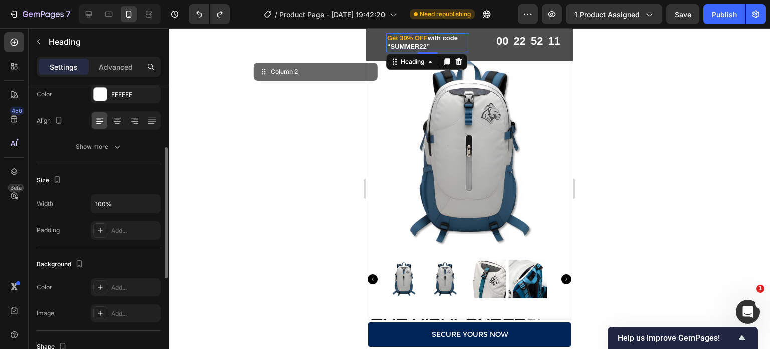
scroll to position [136, 0]
click at [122, 207] on input "100%" at bounding box center [125, 205] width 69 height 18
click at [153, 200] on icon "button" at bounding box center [151, 205] width 10 height 10
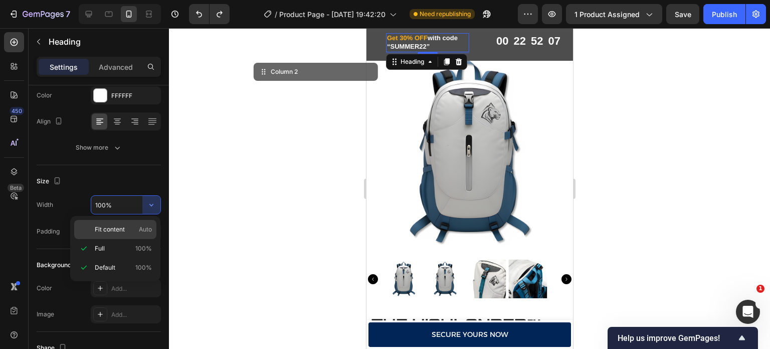
click at [139, 230] on span "Auto" at bounding box center [145, 229] width 13 height 9
type input "Auto"
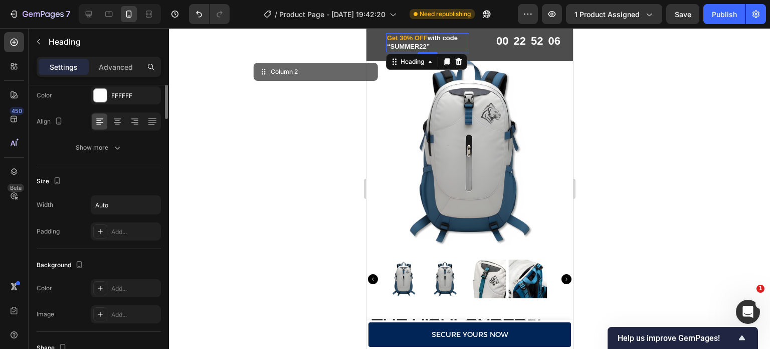
scroll to position [0, 0]
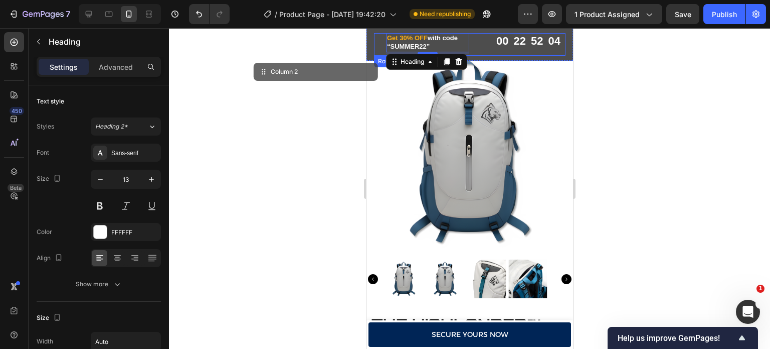
click at [478, 44] on div "Get 30% OFF with code “SUMMER22” Heading 3 Row Row 00 22 52 04 CountDown Timer …" at bounding box center [470, 44] width 192 height 23
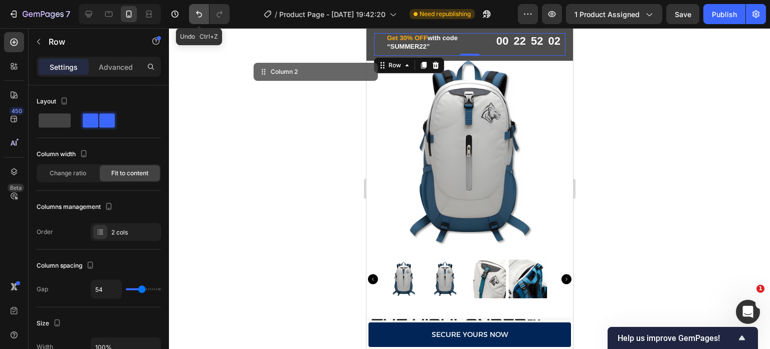
click at [204, 19] on button "Undo/Redo" at bounding box center [199, 14] width 20 height 20
click at [63, 120] on span at bounding box center [55, 120] width 32 height 14
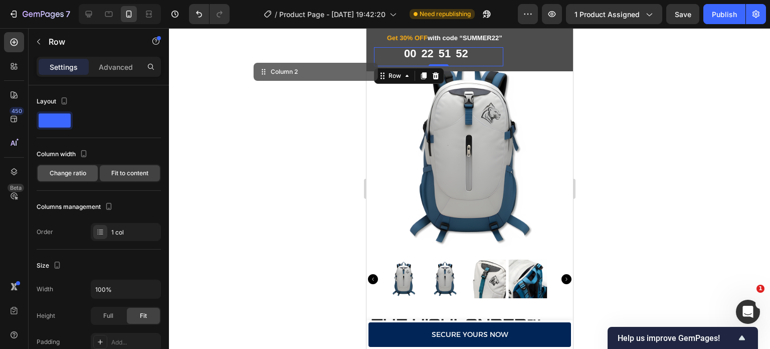
click at [80, 172] on span "Change ratio" at bounding box center [68, 173] width 37 height 9
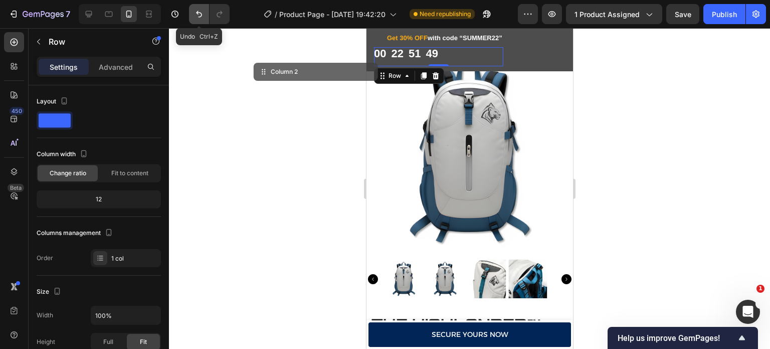
click at [198, 11] on icon "Undo/Redo" at bounding box center [199, 14] width 6 height 7
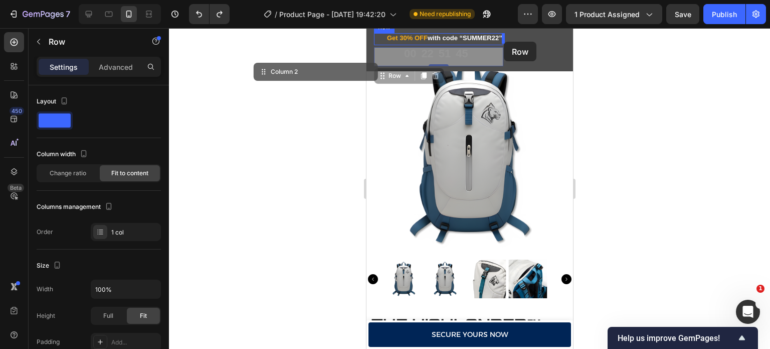
drag, startPoint x: 384, startPoint y: 79, endPoint x: 504, endPoint y: 42, distance: 125.6
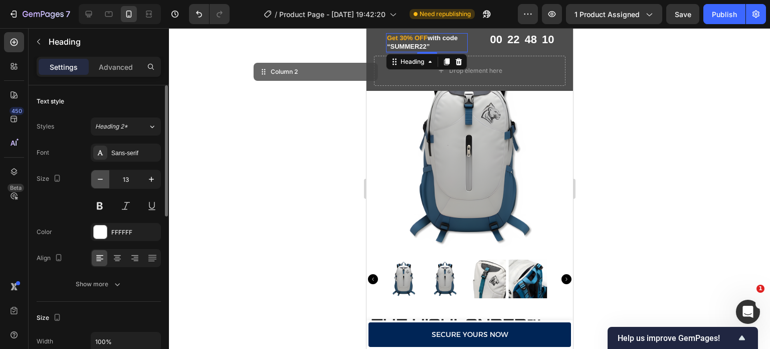
click at [101, 178] on icon "button" at bounding box center [100, 179] width 10 height 10
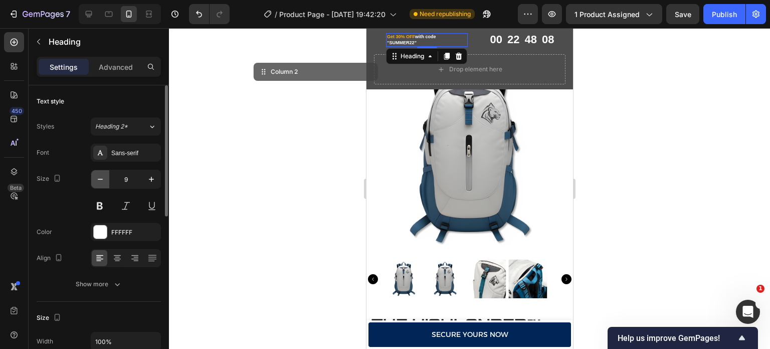
click at [101, 178] on icon "button" at bounding box center [100, 179] width 10 height 10
click at [158, 173] on button "button" at bounding box center [151, 179] width 18 height 18
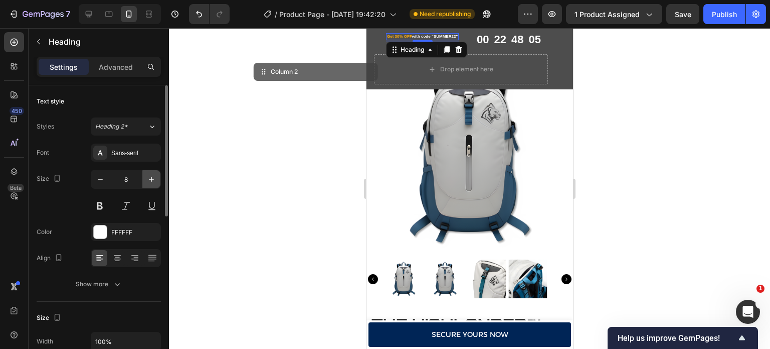
click at [158, 173] on button "button" at bounding box center [151, 179] width 18 height 18
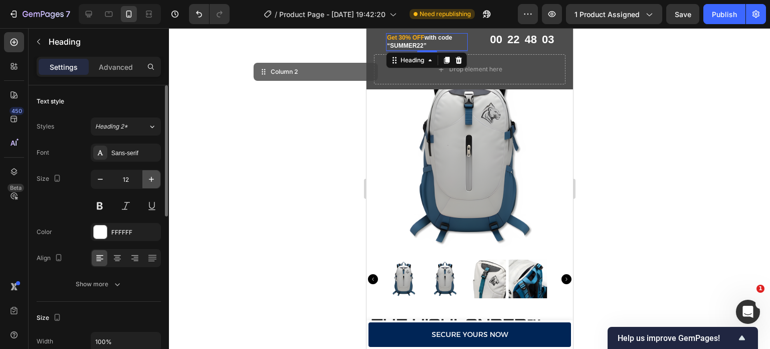
drag, startPoint x: 158, startPoint y: 173, endPoint x: 4, endPoint y: 73, distance: 183.9
click at [158, 173] on button "button" at bounding box center [151, 179] width 18 height 18
type input "13"
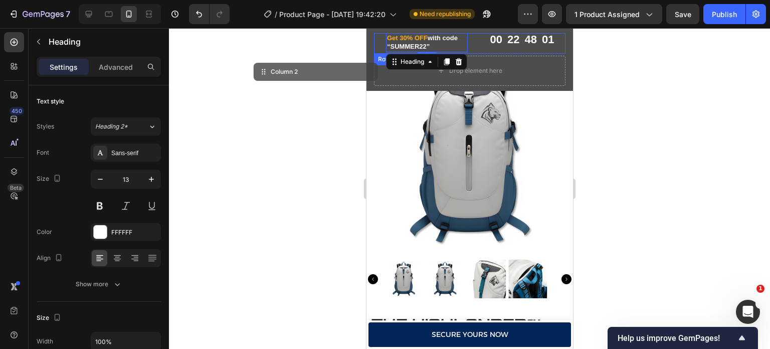
click at [468, 47] on div "Get 30% OFF with code “SUMMER22” Heading 3 00 22 48 01 CountDown Timer Row Row" at bounding box center [470, 43] width 192 height 21
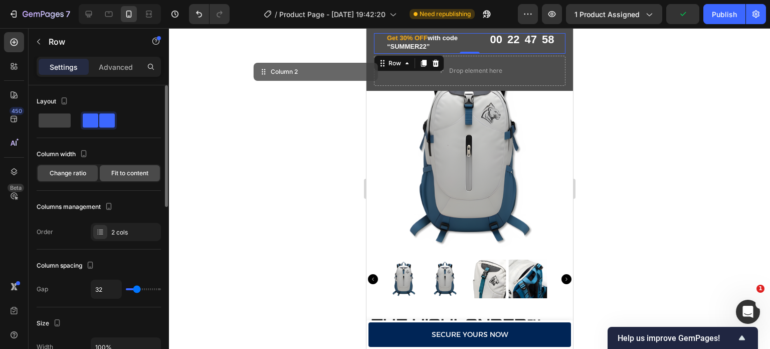
click at [120, 172] on span "Fit to content" at bounding box center [129, 173] width 37 height 9
click at [98, 228] on icon at bounding box center [100, 232] width 8 height 8
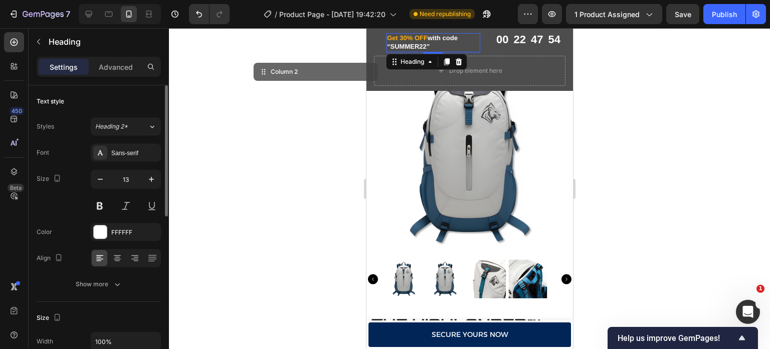
click at [462, 40] on p "Get 30% OFF with code “SUMMER22”" at bounding box center [433, 42] width 92 height 17
click at [200, 16] on icon "Undo/Redo" at bounding box center [199, 14] width 10 height 10
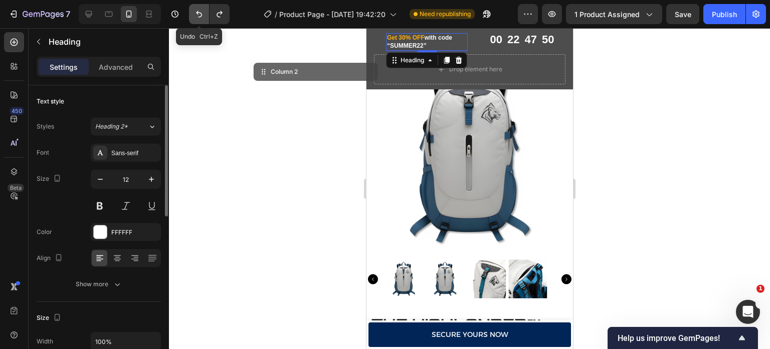
click at [200, 16] on icon "Undo/Redo" at bounding box center [199, 14] width 10 height 10
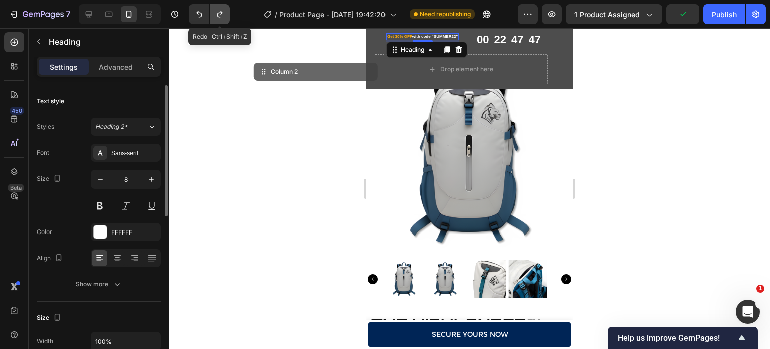
click at [224, 16] on icon "Undo/Redo" at bounding box center [220, 14] width 10 height 10
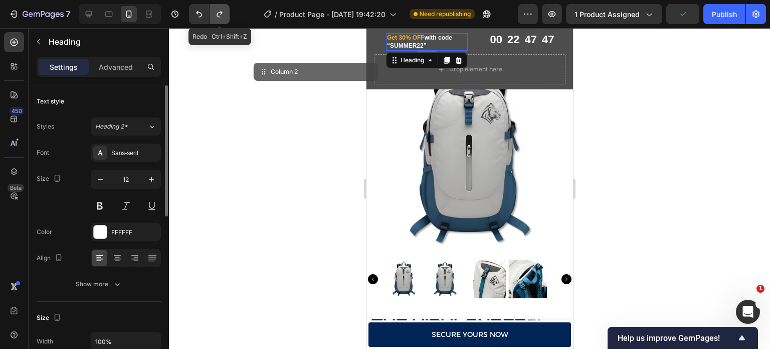
click at [224, 16] on icon "Undo/Redo" at bounding box center [220, 14] width 10 height 10
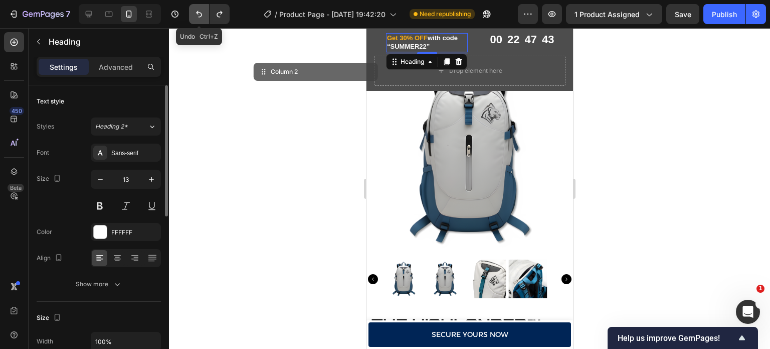
click at [201, 10] on icon "Undo/Redo" at bounding box center [199, 14] width 10 height 10
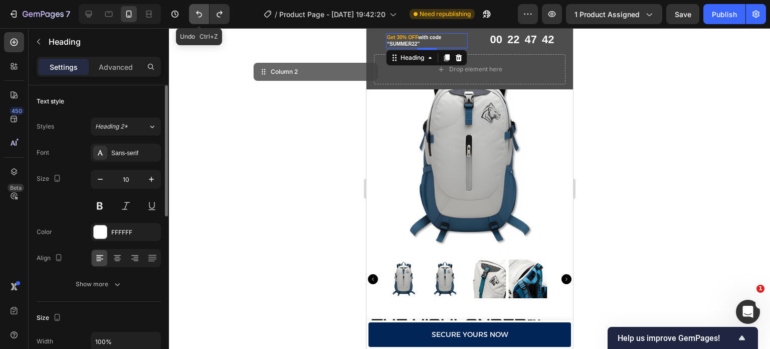
click at [201, 10] on icon "Undo/Redo" at bounding box center [199, 14] width 10 height 10
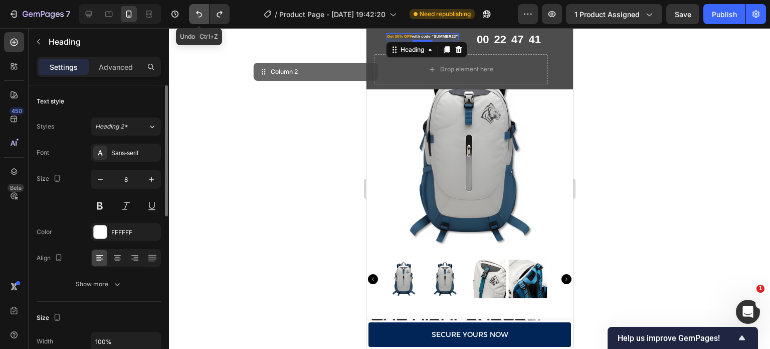
click at [201, 10] on icon "Undo/Redo" at bounding box center [199, 14] width 10 height 10
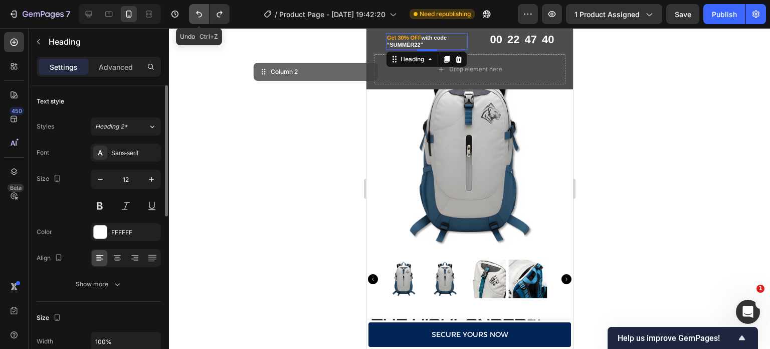
click at [201, 10] on icon "Undo/Redo" at bounding box center [199, 14] width 10 height 10
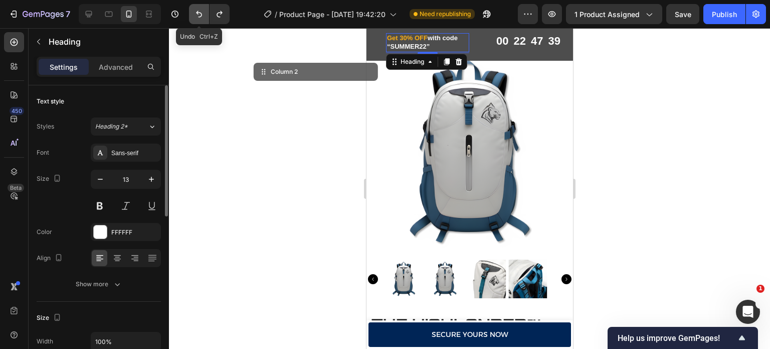
click at [201, 10] on icon "Undo/Redo" at bounding box center [199, 14] width 10 height 10
click at [96, 11] on div at bounding box center [89, 14] width 16 height 16
type input "16"
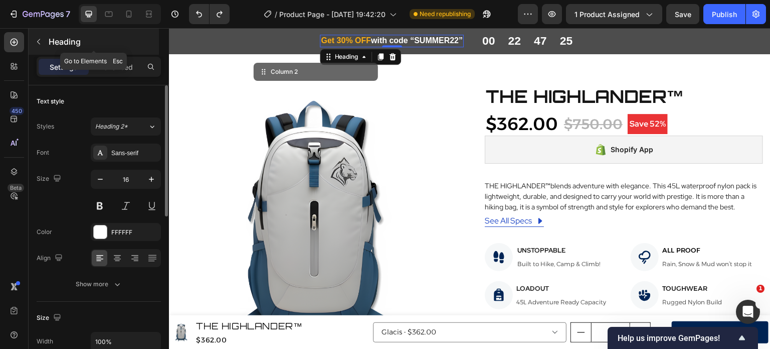
click at [39, 38] on icon "button" at bounding box center [39, 42] width 8 height 8
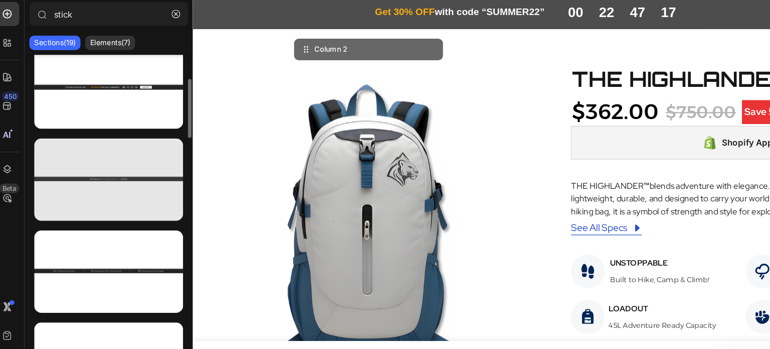
scroll to position [174, 0]
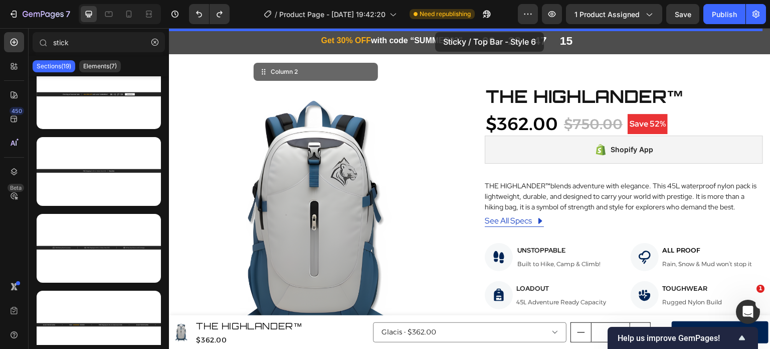
drag, startPoint x: 284, startPoint y: 194, endPoint x: 435, endPoint y: 32, distance: 221.8
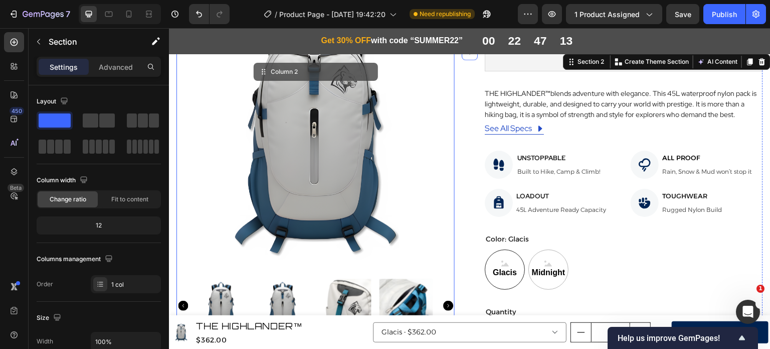
scroll to position [0, 0]
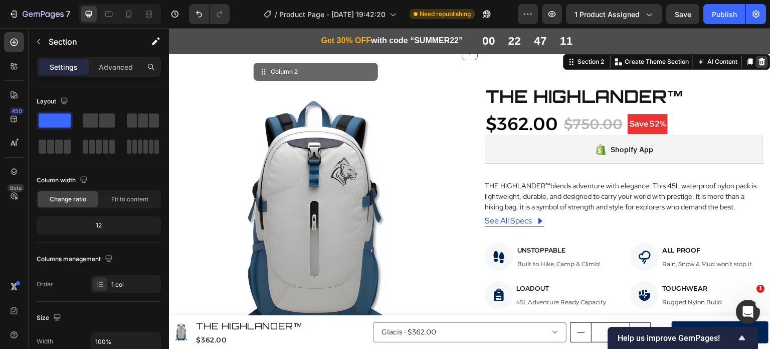
click at [759, 62] on div at bounding box center [762, 62] width 12 height 12
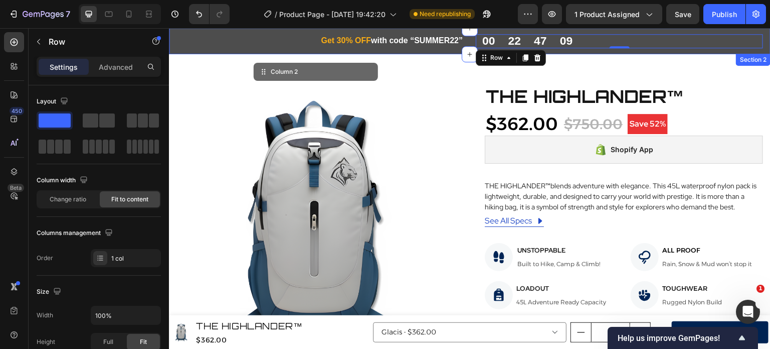
click at [758, 33] on div "Get 30% OFF with code “SUMMER22” Heading Row Row 00 22 47 09 CountDown Timer Ro…" at bounding box center [470, 41] width 602 height 26
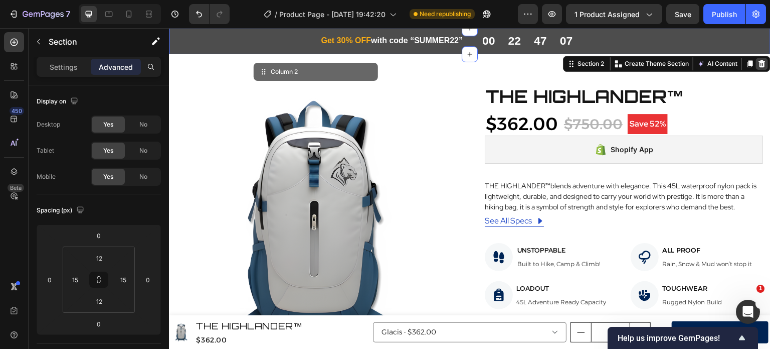
click at [758, 67] on icon at bounding box center [762, 64] width 8 height 8
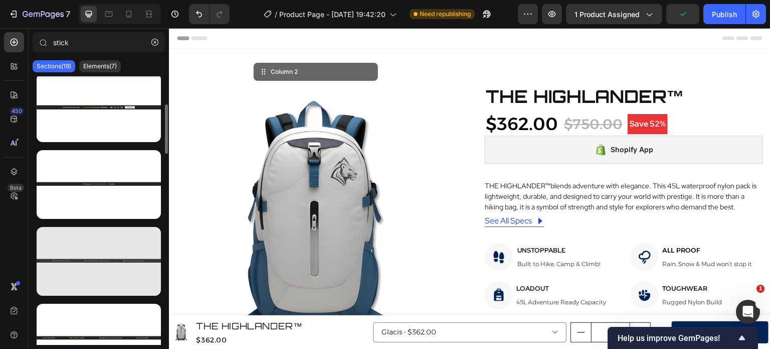
scroll to position [162, 0]
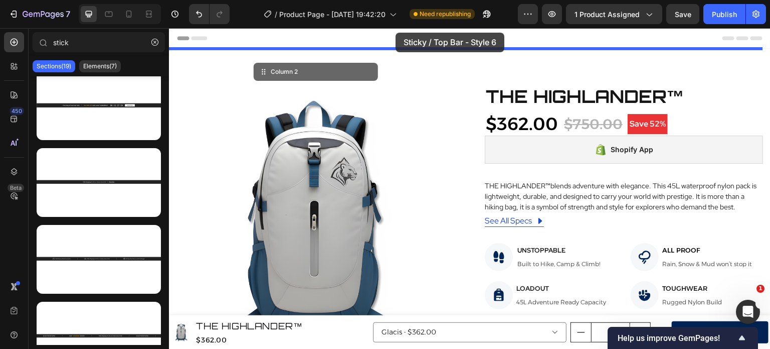
drag, startPoint x: 276, startPoint y: 241, endPoint x: 397, endPoint y: 33, distance: 240.2
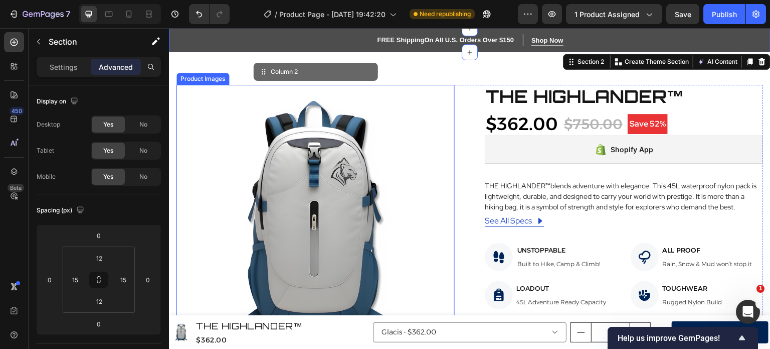
click at [404, 86] on img at bounding box center [316, 224] width 278 height 278
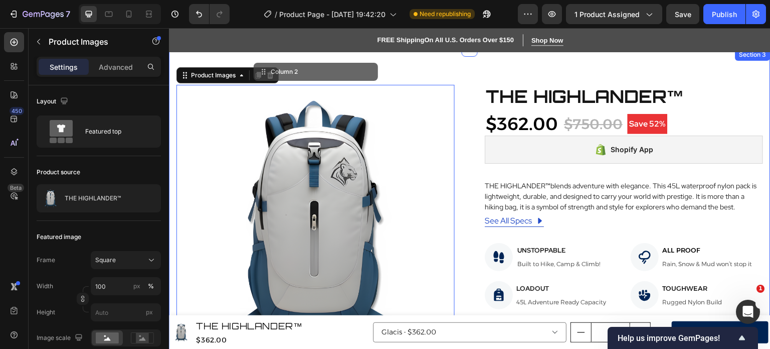
click at [342, 74] on div "Product Images 0 THE HIGHLANDER™ Product Title $362.00 Product Price Product Pr…" at bounding box center [470, 299] width 602 height 501
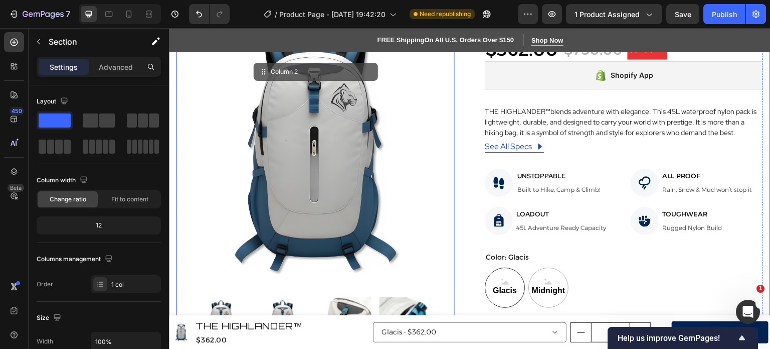
scroll to position [0, 0]
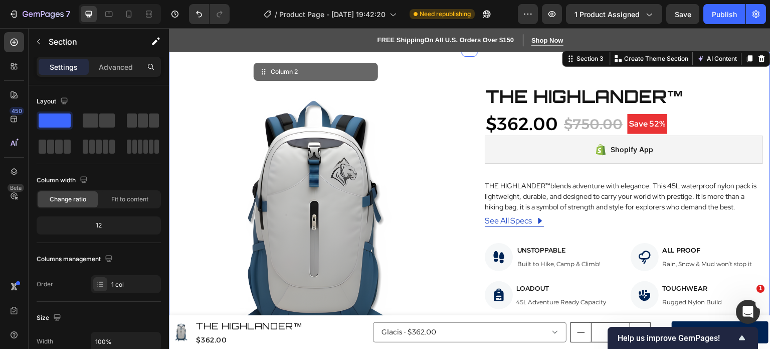
click at [120, 16] on div at bounding box center [120, 14] width 82 height 20
click at [126, 16] on icon at bounding box center [129, 14] width 6 height 7
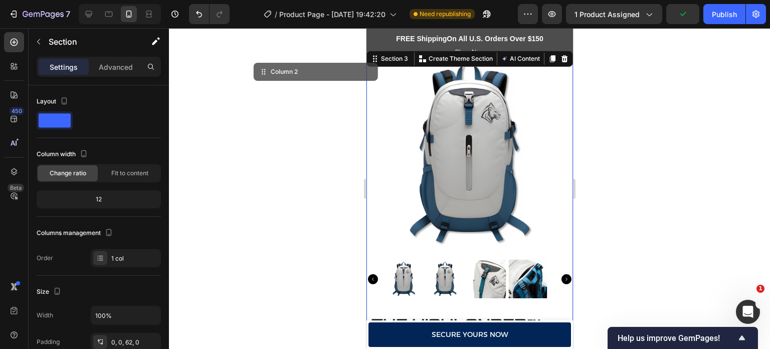
click at [646, 104] on div at bounding box center [469, 188] width 601 height 320
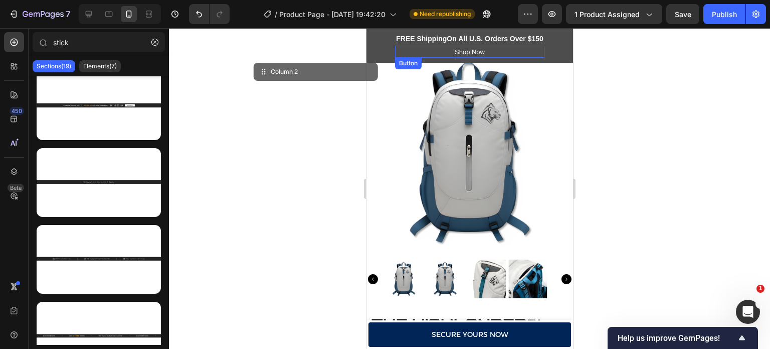
click at [498, 52] on div "Shop Now Button" at bounding box center [469, 52] width 149 height 12
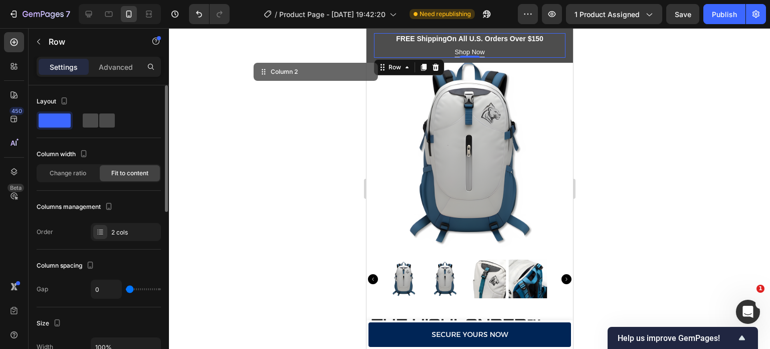
click at [108, 117] on span at bounding box center [107, 120] width 16 height 14
type input "16"
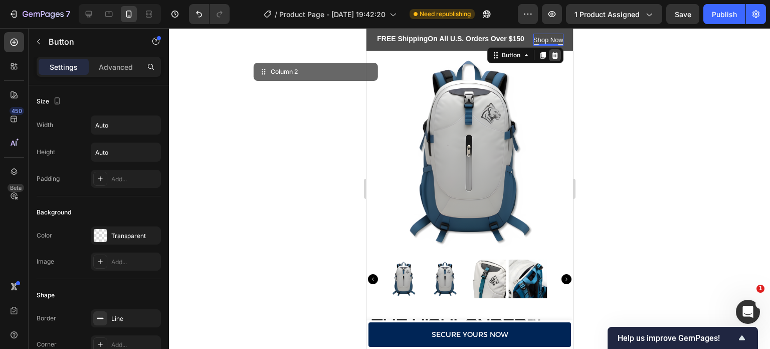
click at [551, 58] on icon at bounding box center [554, 54] width 7 height 7
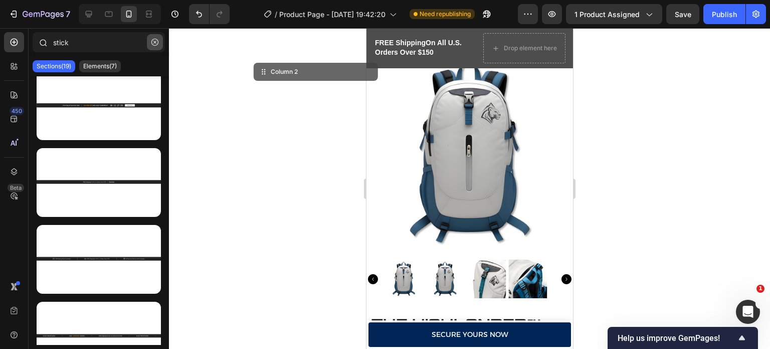
click at [160, 42] on button "button" at bounding box center [155, 42] width 16 height 16
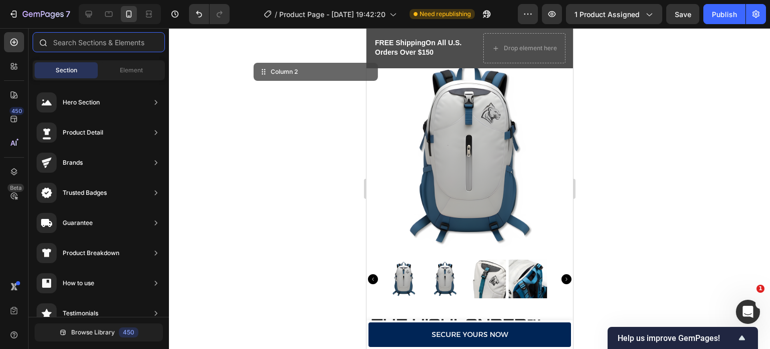
click at [90, 48] on input "text" at bounding box center [99, 42] width 132 height 20
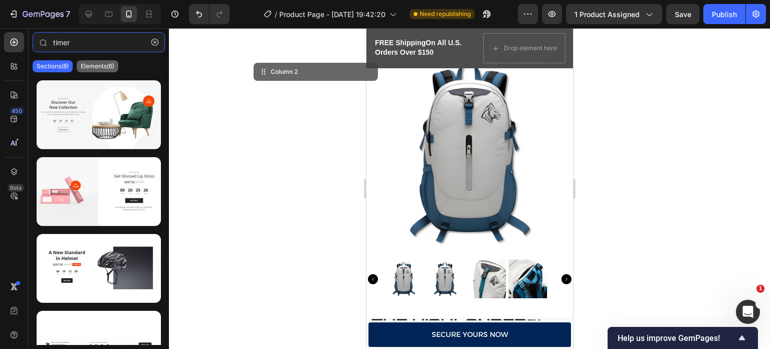
type input "timer"
click at [83, 62] on p "Elements(6)" at bounding box center [98, 66] width 34 height 8
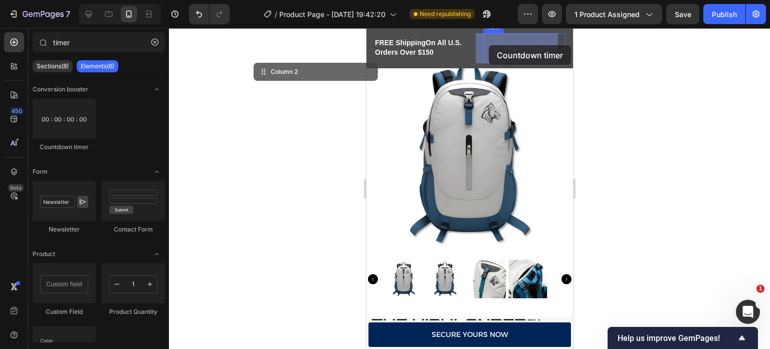
drag, startPoint x: 438, startPoint y: 130, endPoint x: 488, endPoint y: 46, distance: 98.1
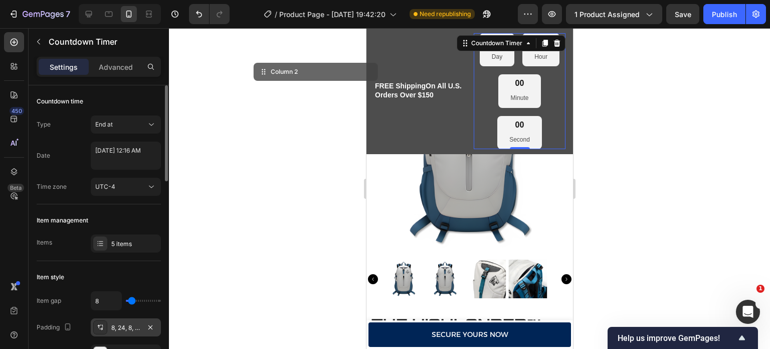
click at [100, 324] on icon at bounding box center [100, 324] width 1 height 1
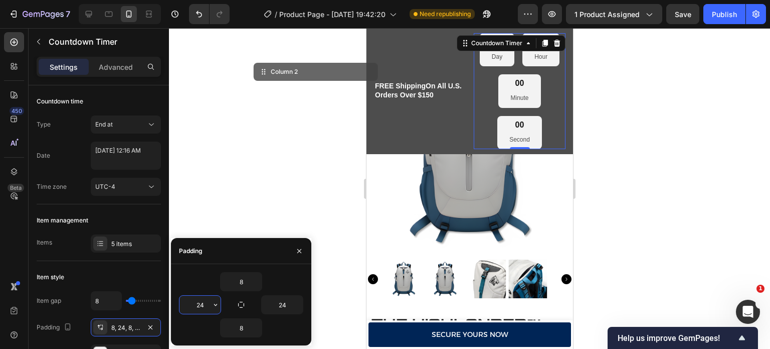
click at [198, 302] on input "24" at bounding box center [200, 304] width 41 height 18
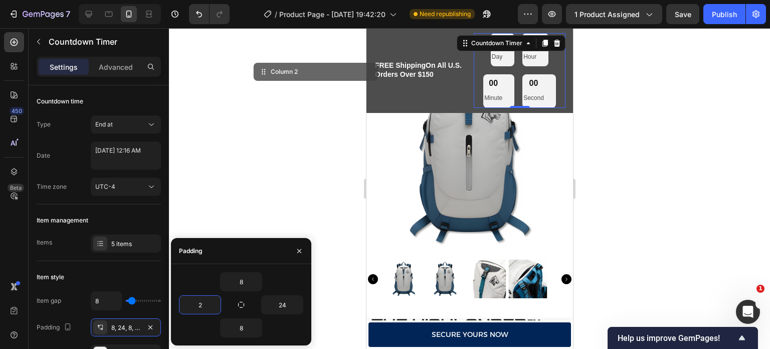
type input "2"
click at [224, 292] on div "8 2 24 8" at bounding box center [241, 304] width 124 height 65
click at [239, 281] on input "8" at bounding box center [241, 281] width 41 height 18
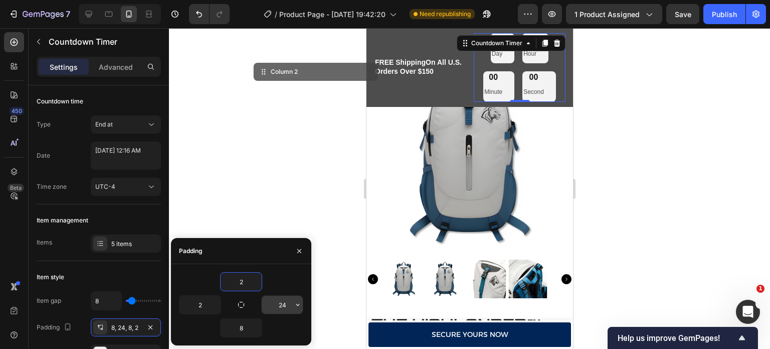
type input "2"
click at [283, 300] on input "24" at bounding box center [282, 304] width 41 height 18
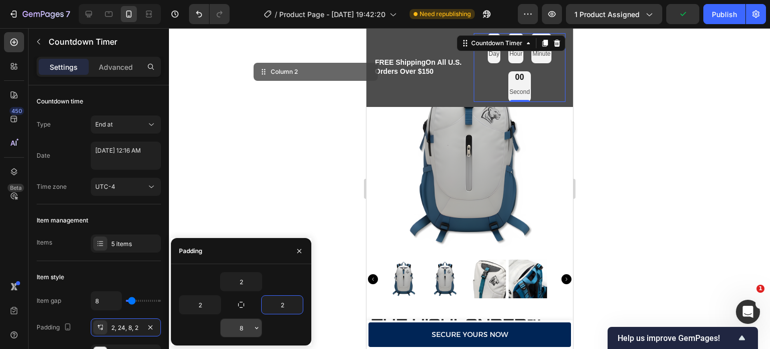
type input "2"
click at [243, 328] on input "8" at bounding box center [241, 327] width 41 height 18
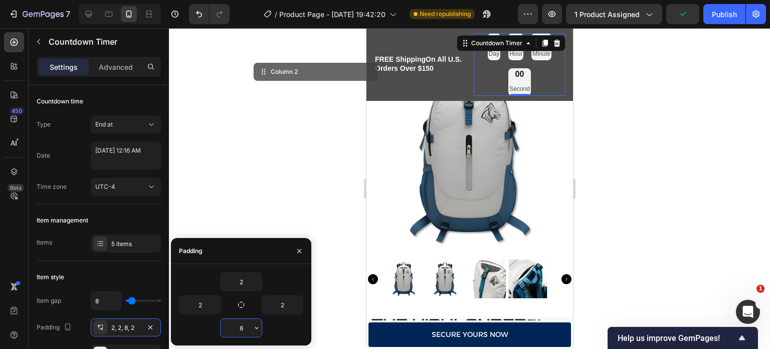
type input "2"
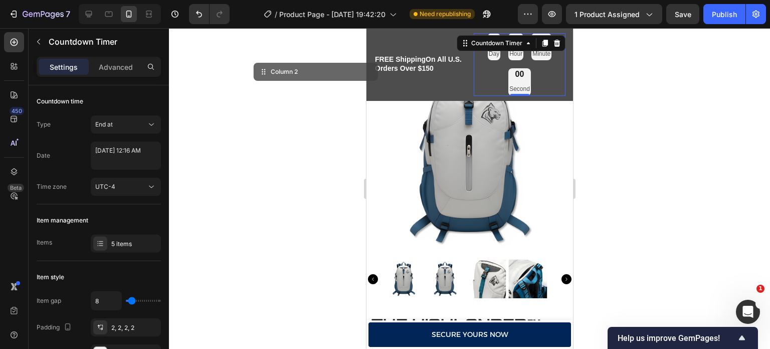
click at [539, 72] on div "00 Day 00 Hour 00 Minute 00 Second" at bounding box center [519, 64] width 92 height 63
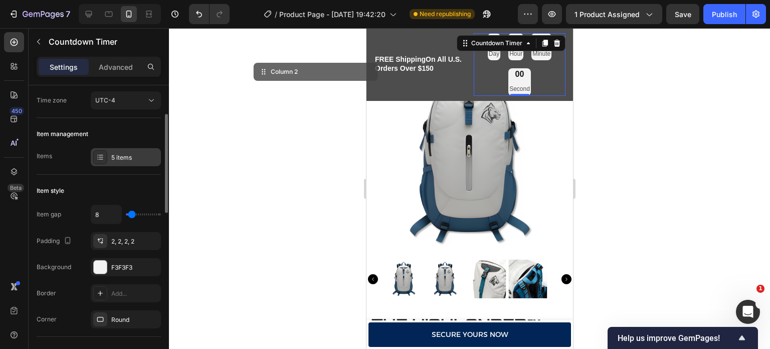
scroll to position [86, 0]
click at [100, 159] on icon at bounding box center [101, 159] width 4 height 1
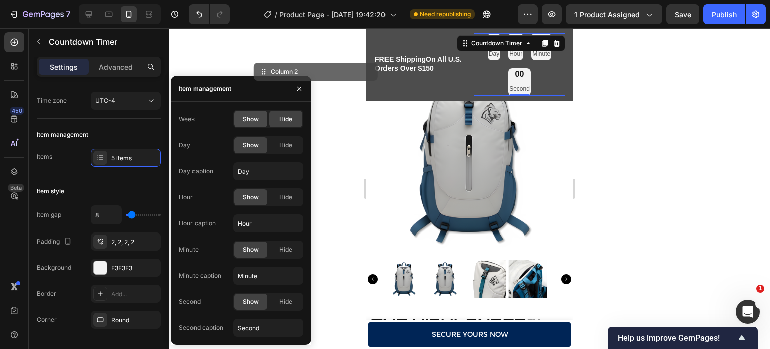
click at [250, 120] on span "Show" at bounding box center [251, 118] width 16 height 9
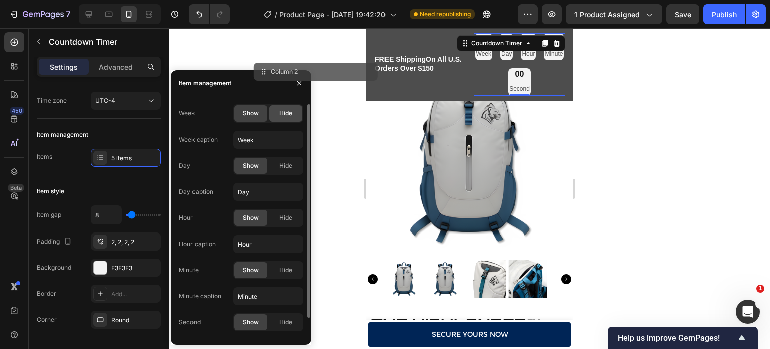
click at [279, 116] on span "Hide" at bounding box center [285, 113] width 13 height 9
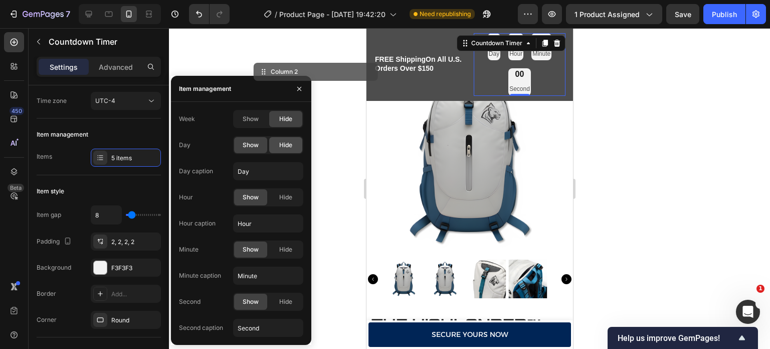
click at [285, 141] on span "Hide" at bounding box center [285, 144] width 13 height 9
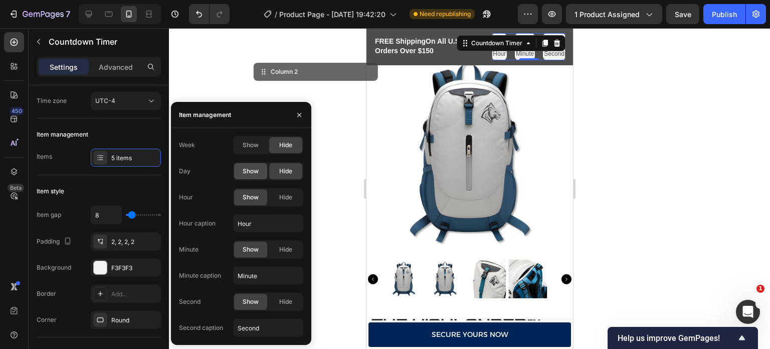
click at [261, 168] on div "Show" at bounding box center [250, 171] width 33 height 16
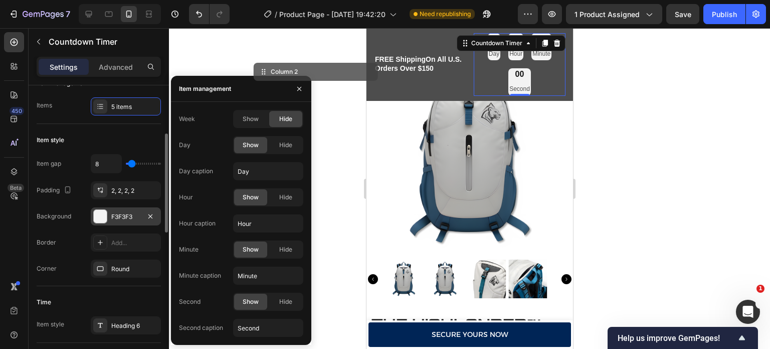
scroll to position [138, 0]
click at [133, 264] on div "Round" at bounding box center [134, 267] width 47 height 9
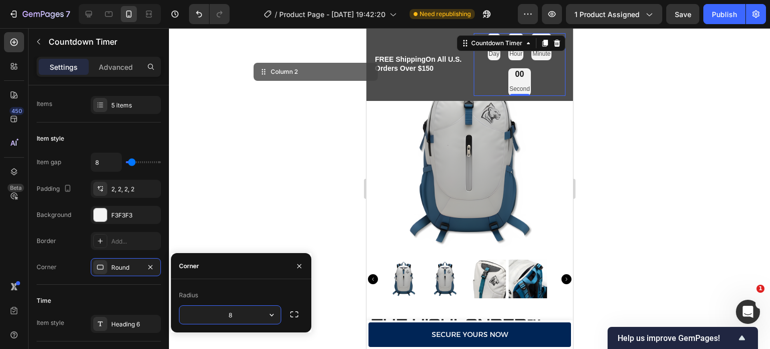
click at [239, 313] on input "8" at bounding box center [230, 314] width 101 height 18
click at [120, 327] on div "Heading 6" at bounding box center [126, 323] width 70 height 18
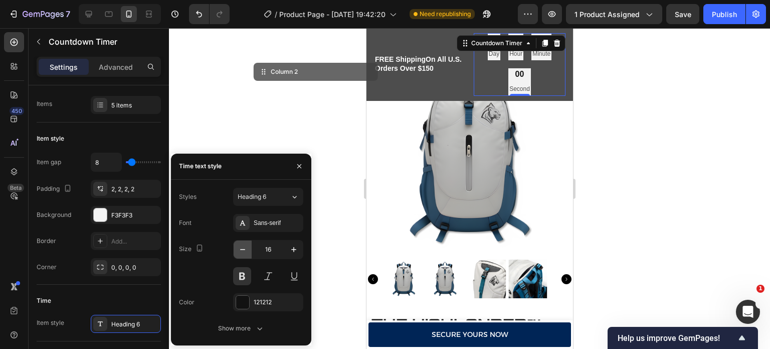
click at [239, 244] on icon "button" at bounding box center [243, 249] width 10 height 10
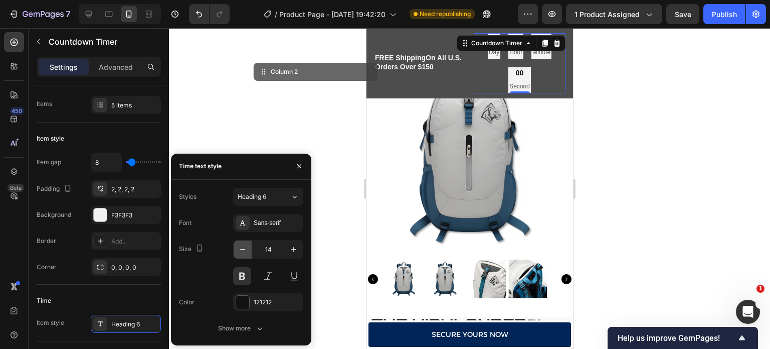
click at [239, 244] on icon "button" at bounding box center [243, 249] width 10 height 10
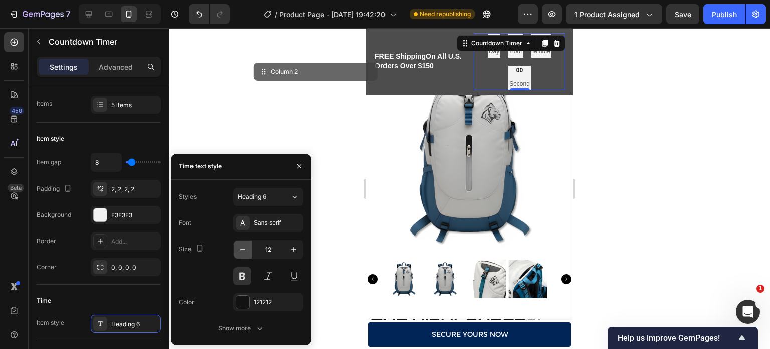
click at [239, 244] on icon "button" at bounding box center [243, 249] width 10 height 10
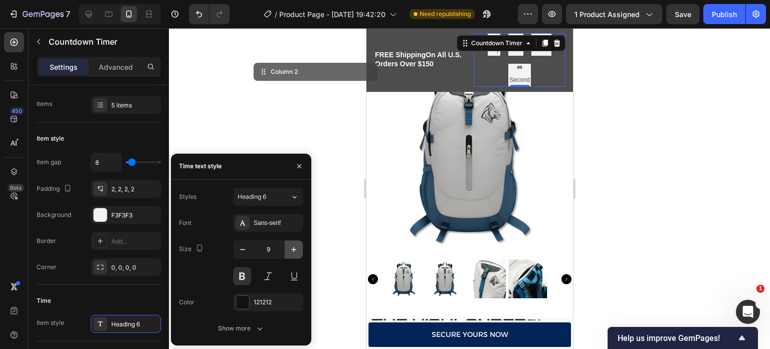
click at [298, 244] on icon "button" at bounding box center [294, 249] width 10 height 10
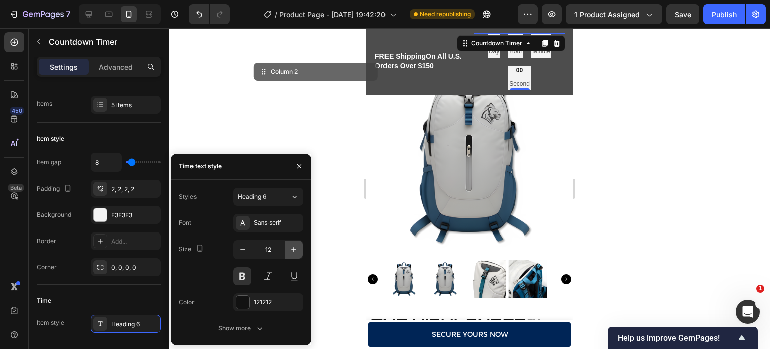
click at [298, 244] on icon "button" at bounding box center [294, 249] width 10 height 10
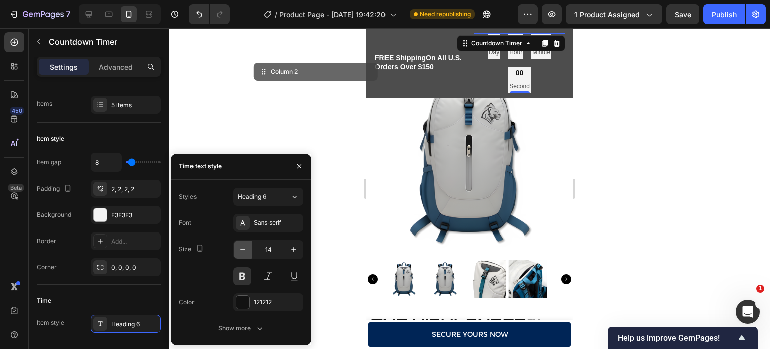
click at [245, 254] on button "button" at bounding box center [243, 249] width 18 height 18
click at [293, 244] on icon "button" at bounding box center [294, 249] width 10 height 10
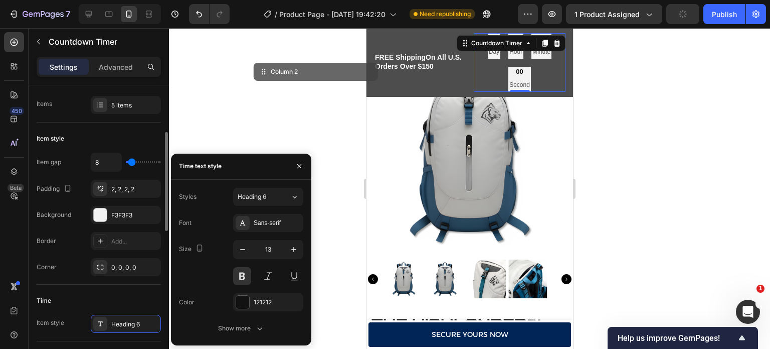
type input "14"
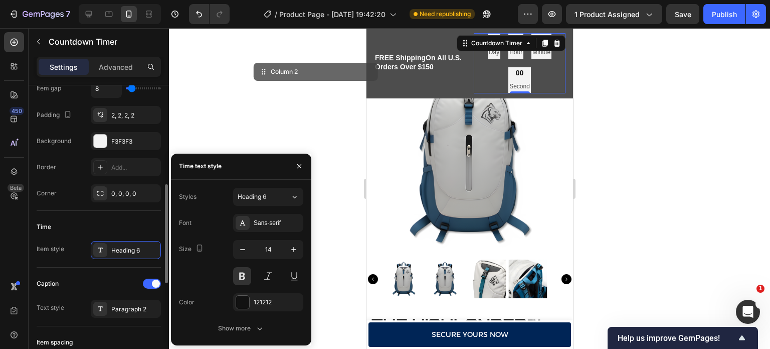
scroll to position [232, 0]
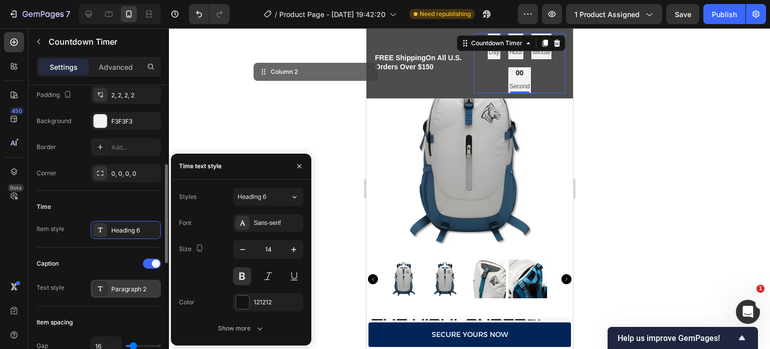
click at [123, 287] on div "Paragraph 2" at bounding box center [134, 288] width 47 height 9
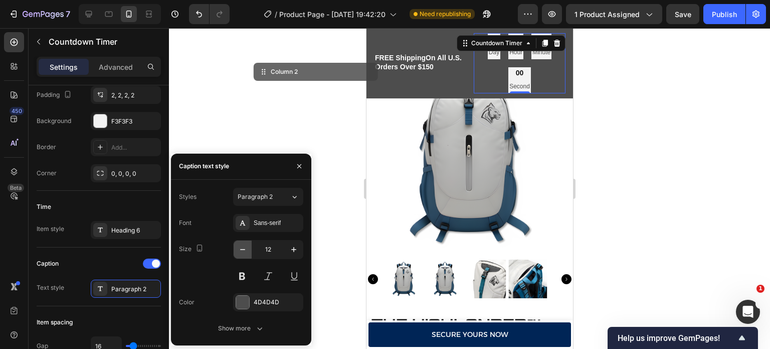
click at [239, 251] on icon "button" at bounding box center [243, 249] width 10 height 10
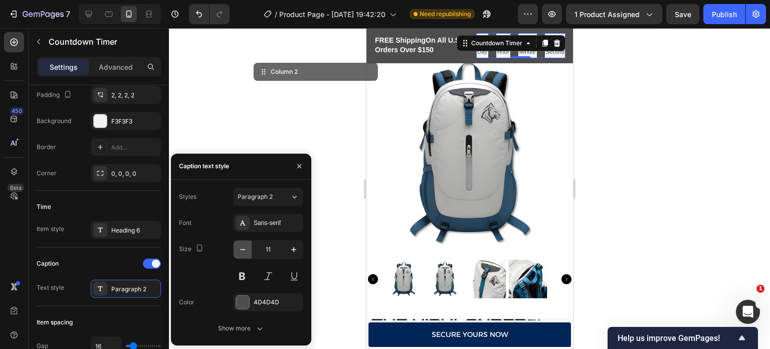
click at [239, 251] on icon "button" at bounding box center [243, 249] width 10 height 10
click at [294, 245] on icon "button" at bounding box center [294, 249] width 10 height 10
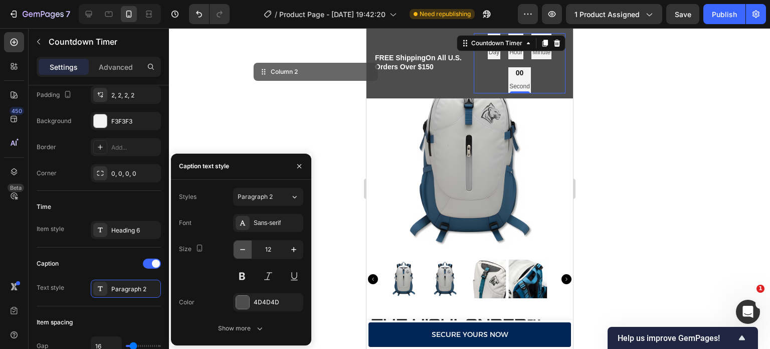
click at [246, 249] on icon "button" at bounding box center [243, 249] width 10 height 10
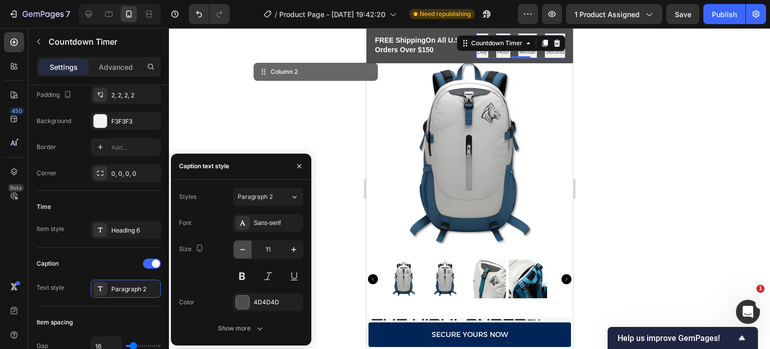
click at [246, 249] on icon "button" at bounding box center [243, 249] width 10 height 10
click at [296, 252] on icon "button" at bounding box center [294, 249] width 10 height 10
type input "11"
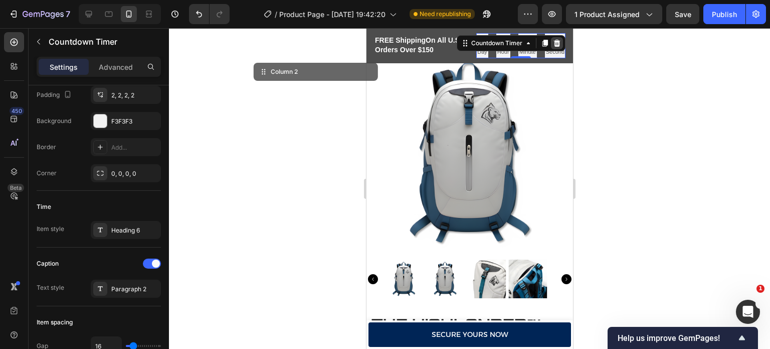
click at [554, 43] on icon at bounding box center [557, 43] width 7 height 7
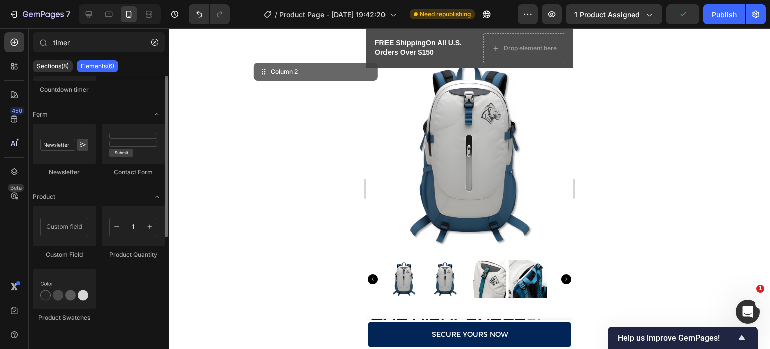
scroll to position [0, 0]
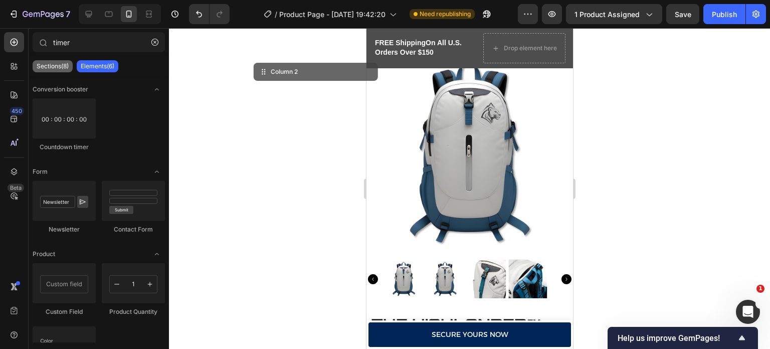
click at [60, 66] on p "Sections(8)" at bounding box center [53, 66] width 32 height 8
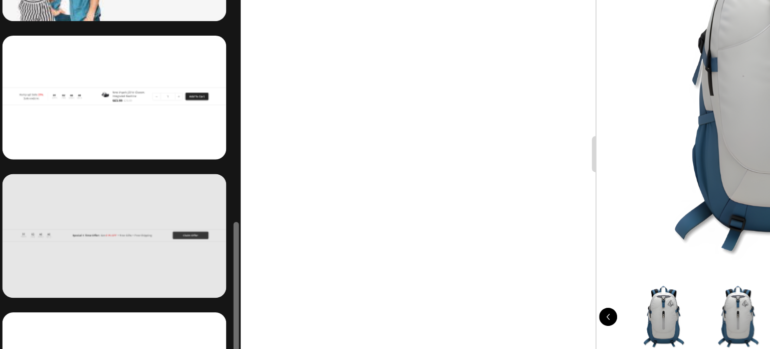
scroll to position [341, 0]
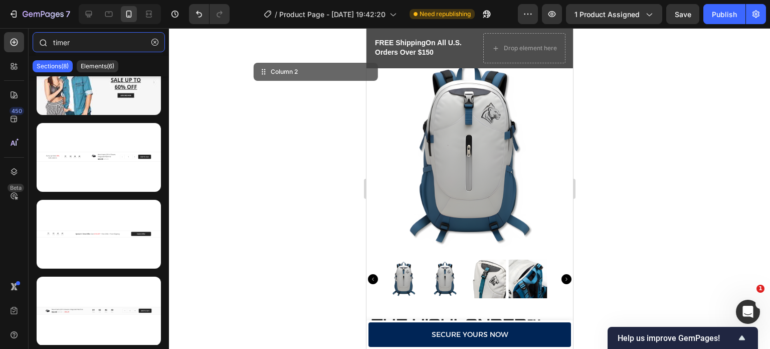
click at [96, 37] on input "timer" at bounding box center [99, 42] width 132 height 20
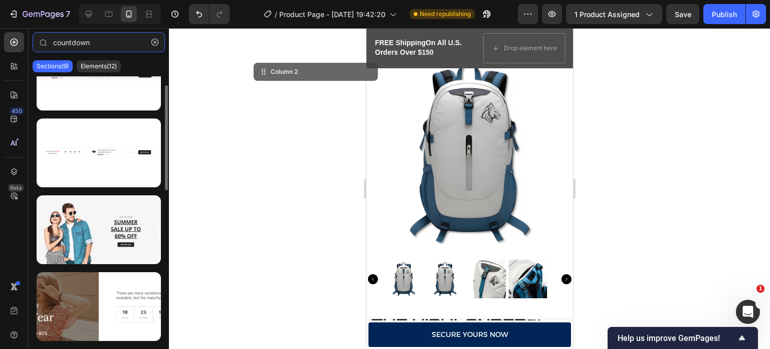
scroll to position [418, 0]
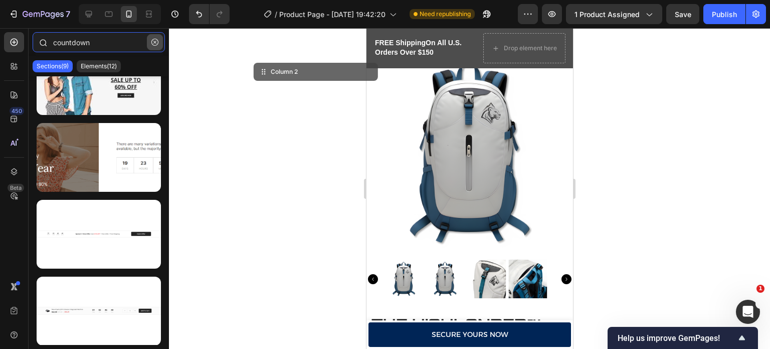
type input "countdown"
click at [155, 38] on button "button" at bounding box center [155, 42] width 16 height 16
click at [155, 38] on input "text" at bounding box center [99, 42] width 132 height 20
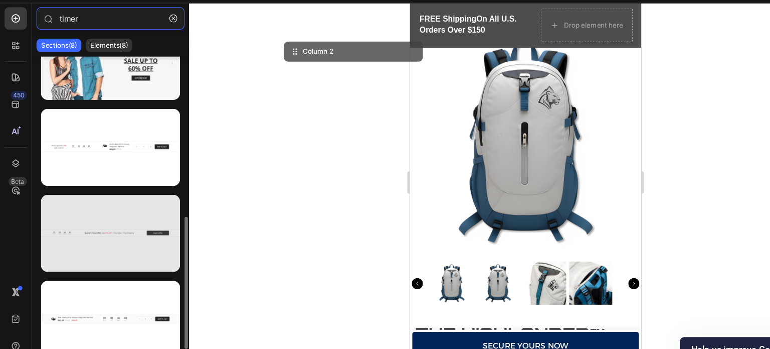
scroll to position [336, 0]
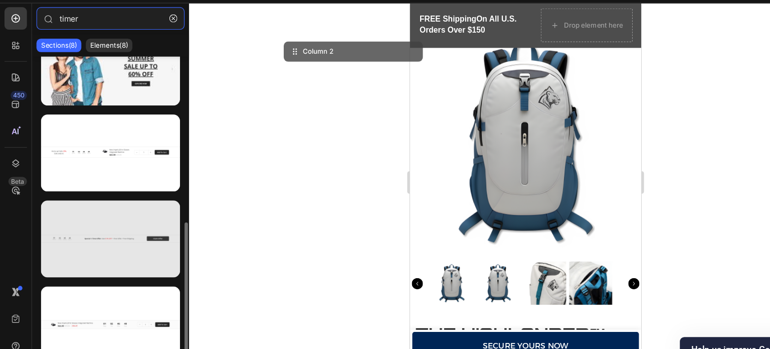
type input "timer"
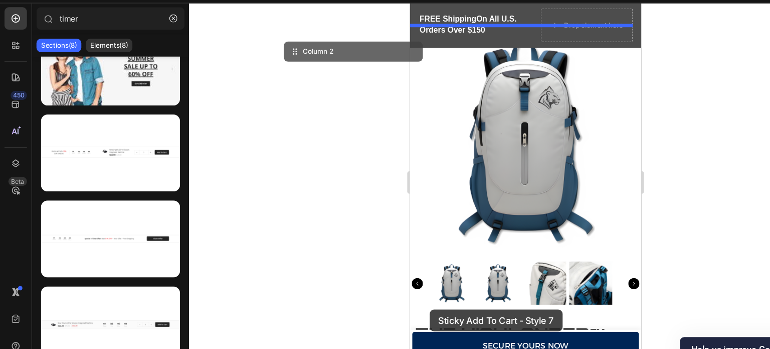
drag, startPoint x: 511, startPoint y: 224, endPoint x: 422, endPoint y: 279, distance: 104.1
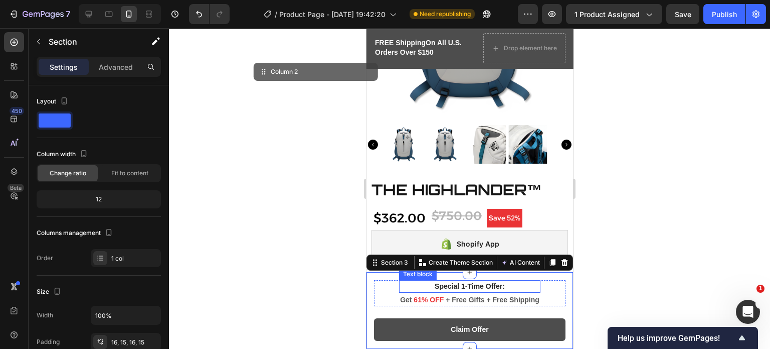
scroll to position [135, 0]
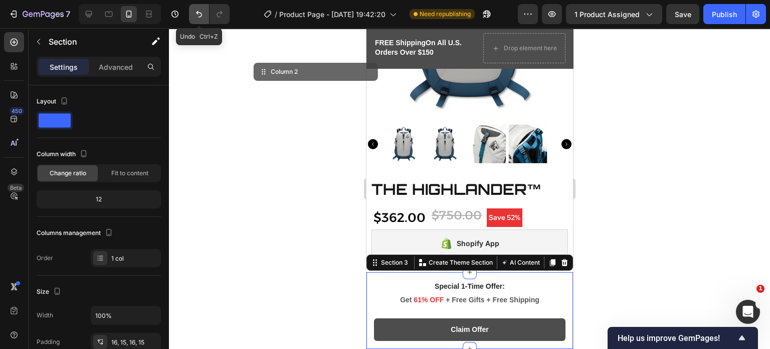
click at [197, 11] on icon "Undo/Redo" at bounding box center [199, 14] width 10 height 10
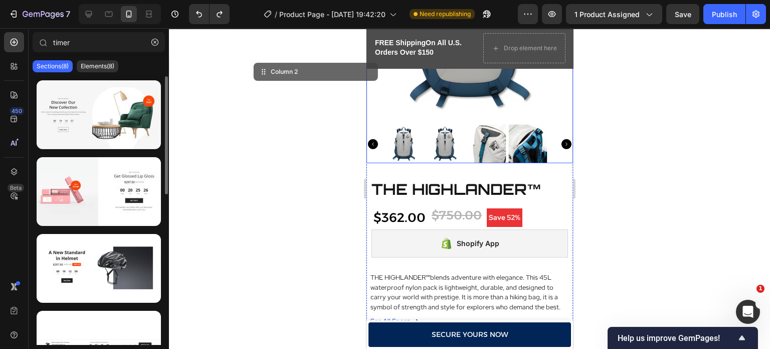
scroll to position [0, 0]
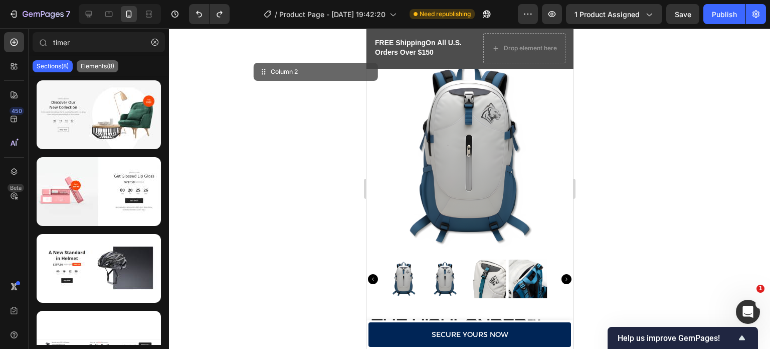
click at [102, 70] on div "Elements(8)" at bounding box center [98, 66] width 42 height 12
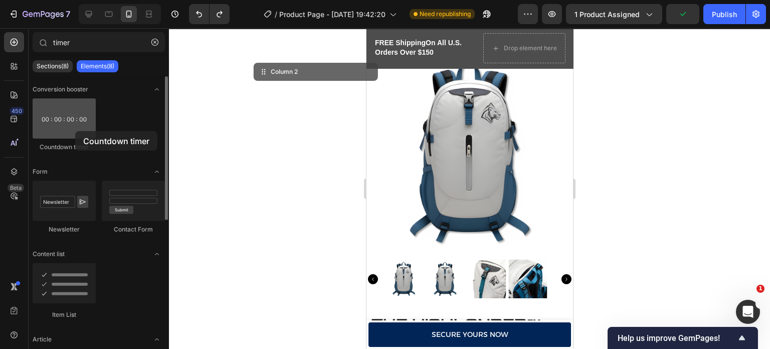
click at [75, 131] on div at bounding box center [64, 118] width 63 height 40
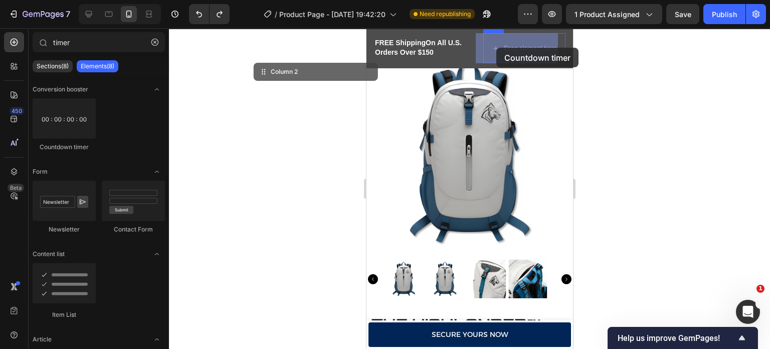
drag, startPoint x: 441, startPoint y: 159, endPoint x: 498, endPoint y: 47, distance: 125.2
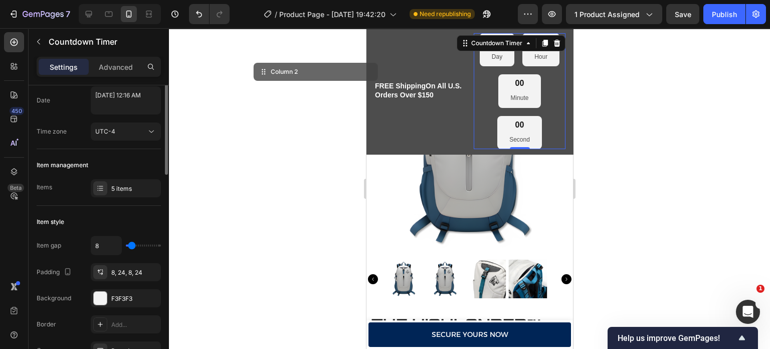
scroll to position [72, 0]
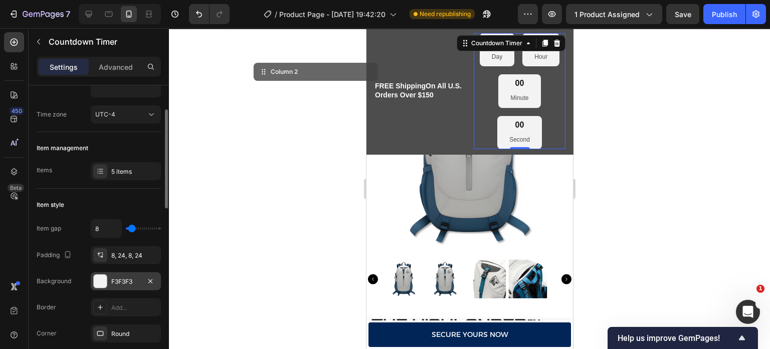
click at [106, 276] on div at bounding box center [100, 280] width 13 height 13
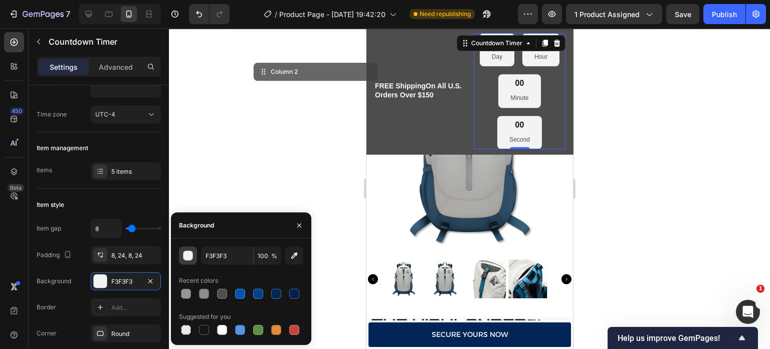
click at [190, 259] on div "button" at bounding box center [189, 256] width 10 height 10
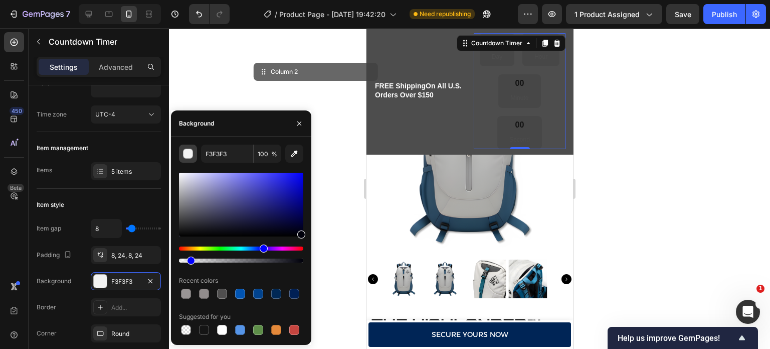
click at [190, 259] on div at bounding box center [241, 260] width 124 height 4
type input "00000B"
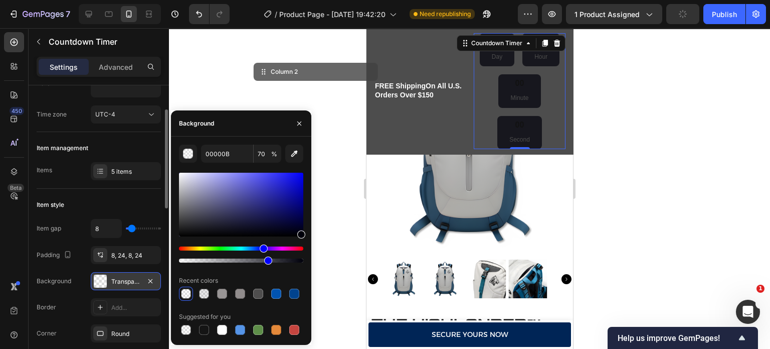
drag, startPoint x: 190, startPoint y: 259, endPoint x: 108, endPoint y: 271, distance: 82.6
click at [108, 271] on div "450 Beta timer Sections(8) Elements(8) Conversion booster Countdown timer Form …" at bounding box center [84, 188] width 169 height 320
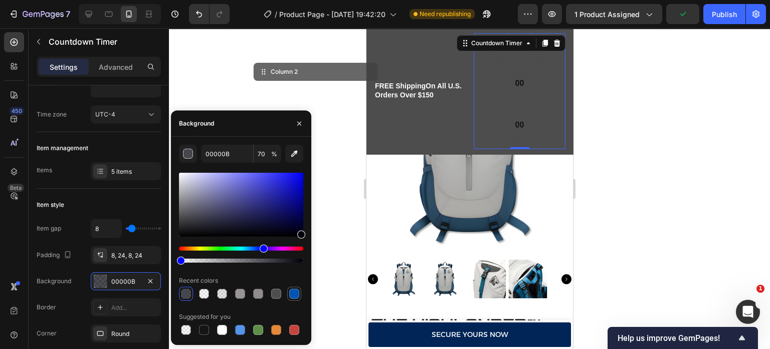
type input "0"
click at [299, 290] on div at bounding box center [294, 293] width 12 height 12
type input "0154B2"
type input "100"
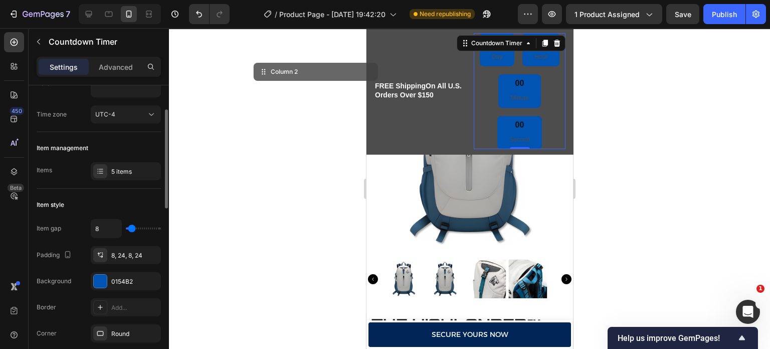
click at [134, 230] on div "8" at bounding box center [126, 228] width 70 height 19
type input "11"
type input "8"
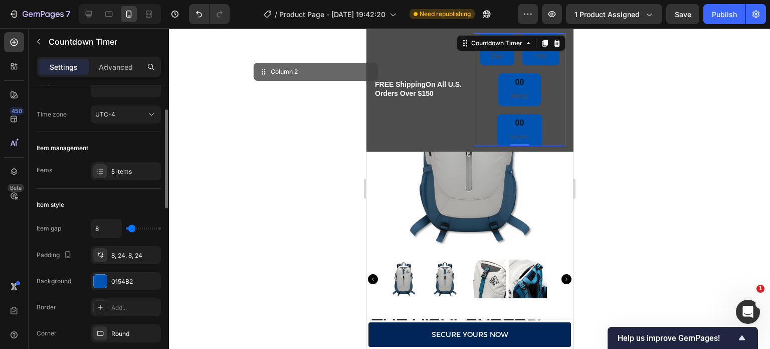
type input "6"
type input "4"
type input "2"
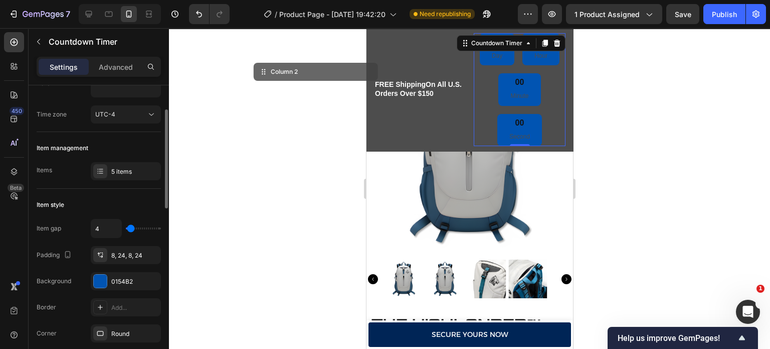
type input "2"
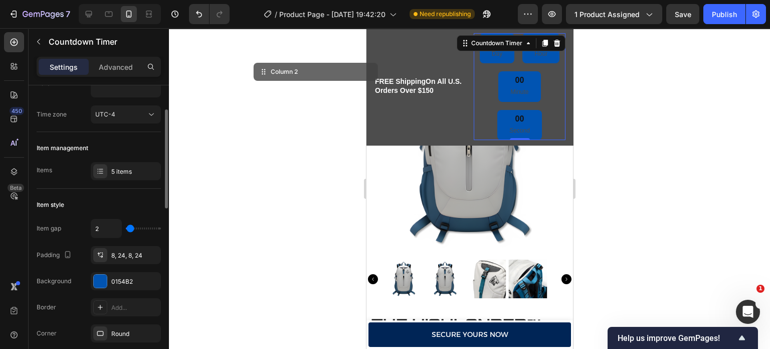
type input "0"
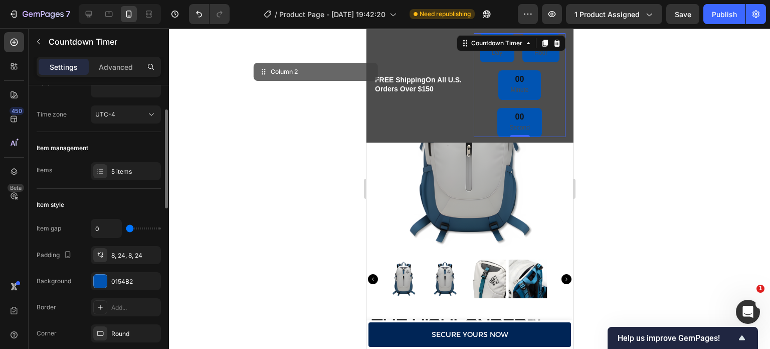
type input "0"
click at [129, 229] on input "range" at bounding box center [143, 228] width 35 height 2
click at [138, 178] on div "5 items" at bounding box center [126, 171] width 70 height 18
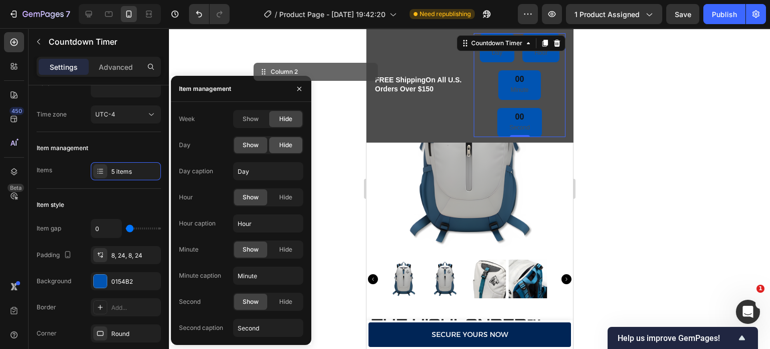
click at [281, 145] on span "Hide" at bounding box center [285, 144] width 13 height 9
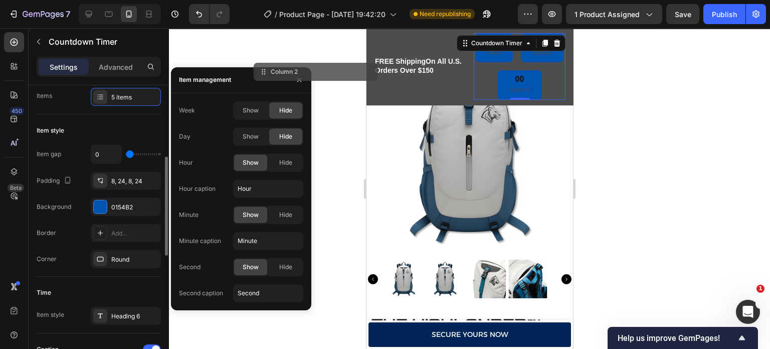
scroll to position [162, 0]
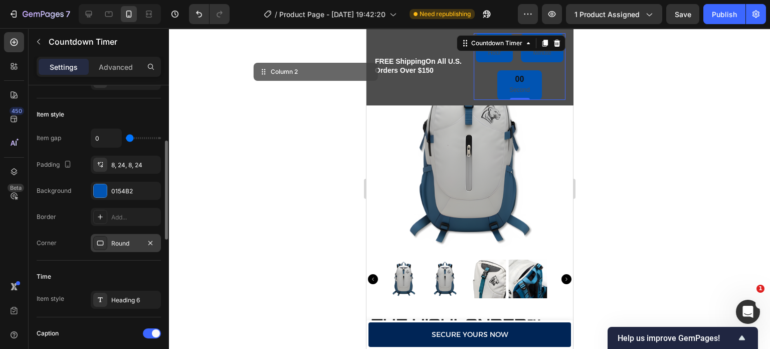
click at [127, 241] on div "Round" at bounding box center [125, 243] width 29 height 9
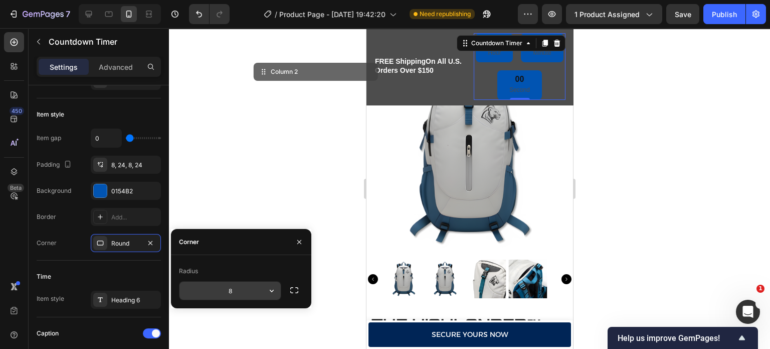
click at [233, 292] on input "8" at bounding box center [230, 290] width 101 height 18
type input "1"
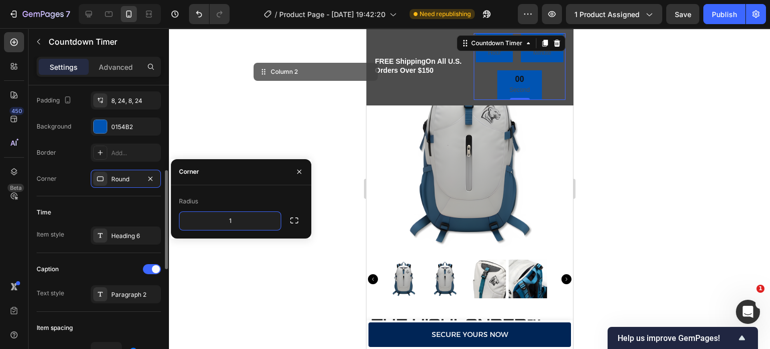
scroll to position [249, 0]
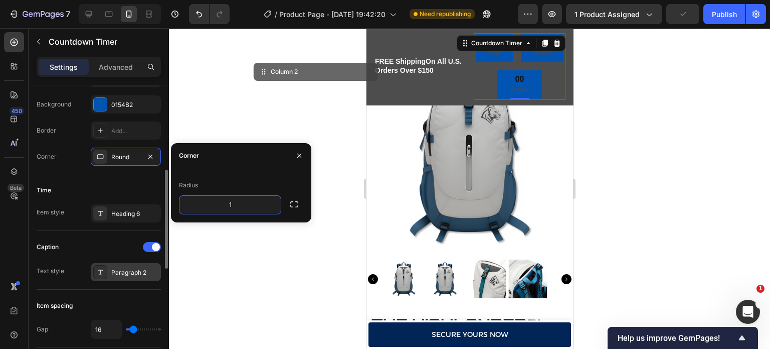
click at [139, 270] on div "Paragraph 2" at bounding box center [134, 272] width 47 height 9
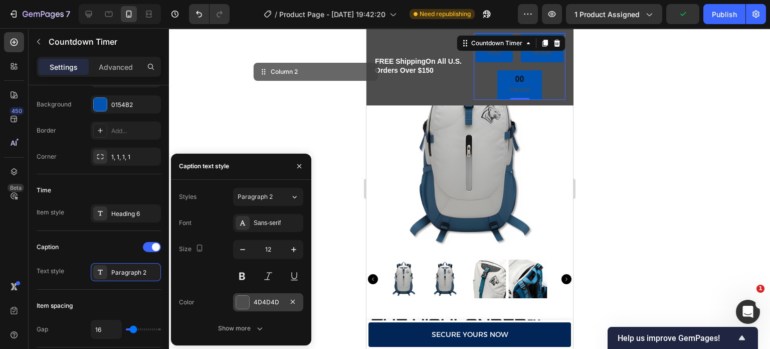
click at [242, 300] on div at bounding box center [242, 301] width 13 height 13
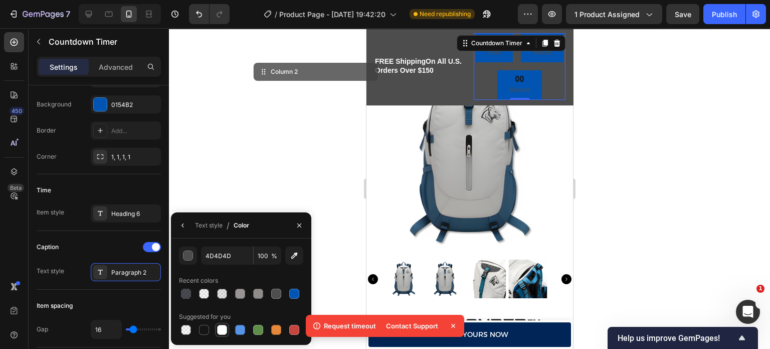
click at [222, 327] on div at bounding box center [222, 329] width 10 height 10
type input "FFFFFF"
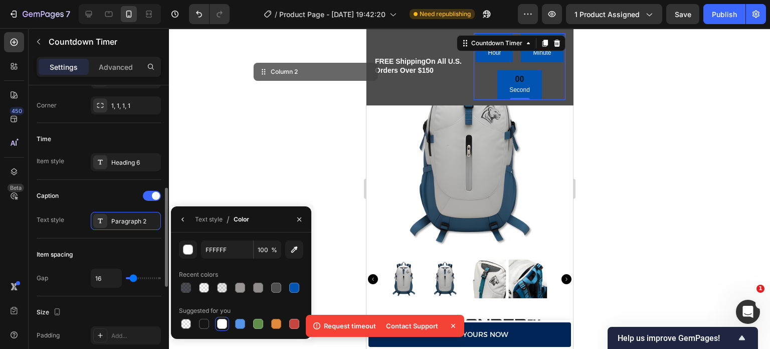
scroll to position [300, 0]
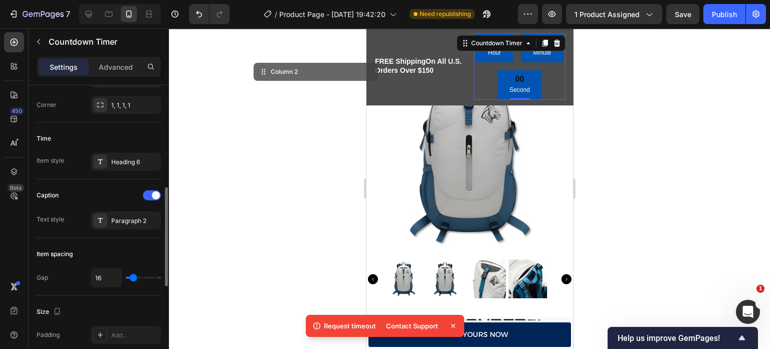
type input "6"
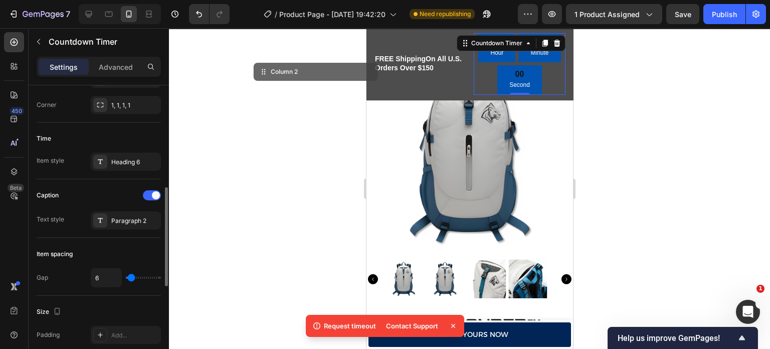
type input "4"
type input "2"
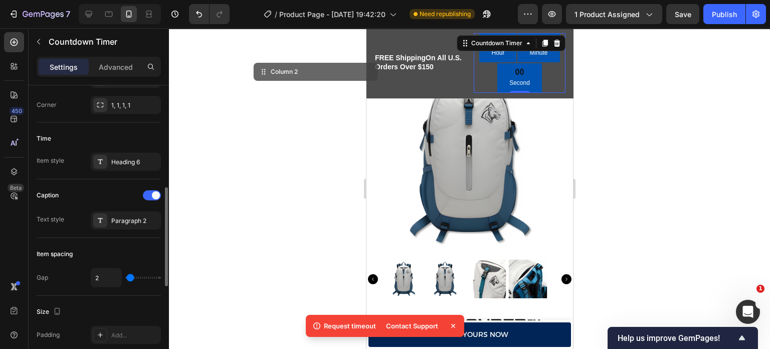
type input "4"
type input "6"
type input "8"
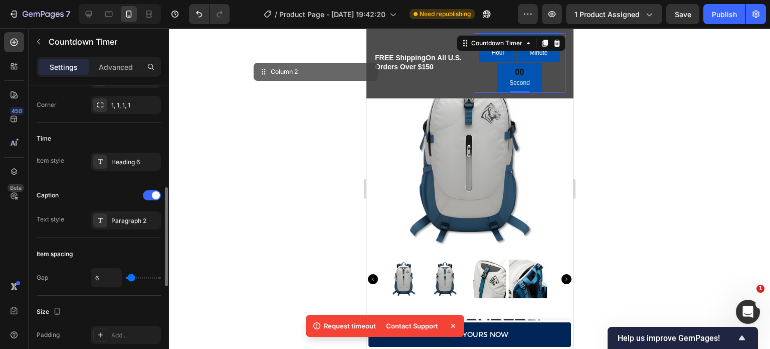
type input "8"
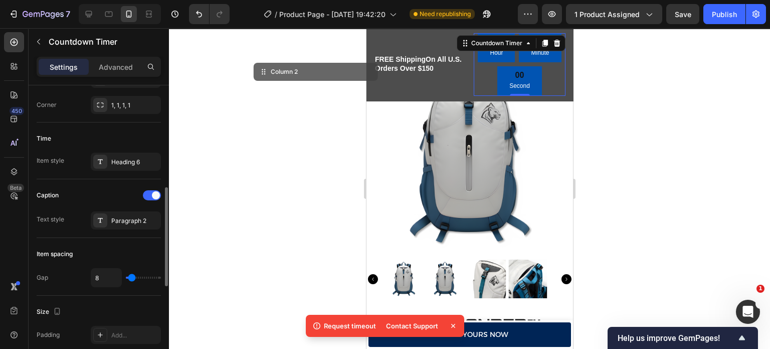
type input "9"
click at [132, 278] on input "range" at bounding box center [143, 277] width 35 height 2
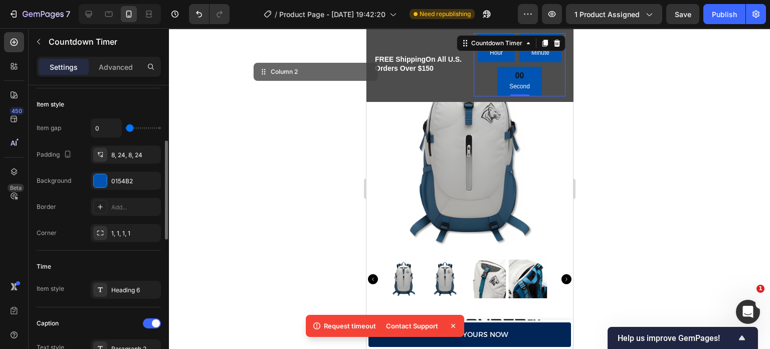
scroll to position [170, 0]
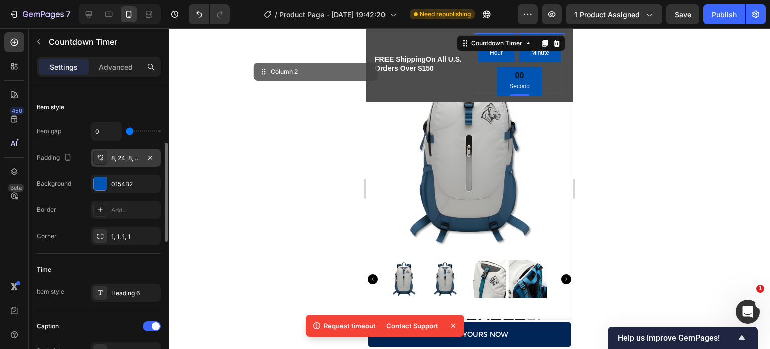
click at [137, 151] on div "8, 24, 8, 24" at bounding box center [126, 157] width 70 height 18
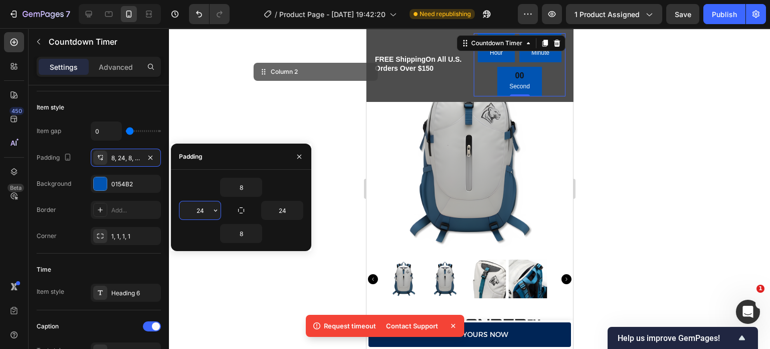
click at [194, 209] on input "24" at bounding box center [200, 210] width 41 height 18
click at [201, 209] on input "2" at bounding box center [200, 210] width 41 height 18
type input "4"
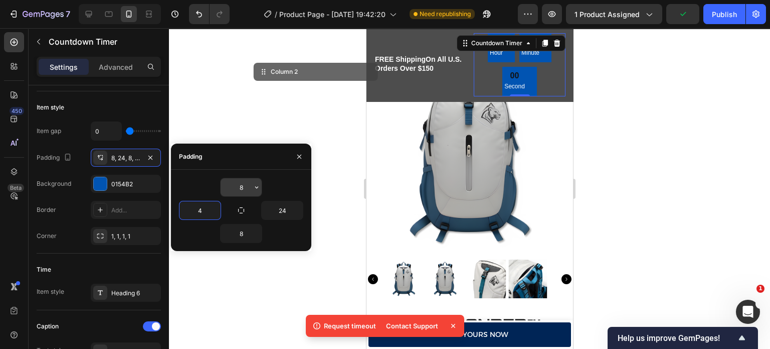
click at [241, 186] on input "8" at bounding box center [241, 187] width 41 height 18
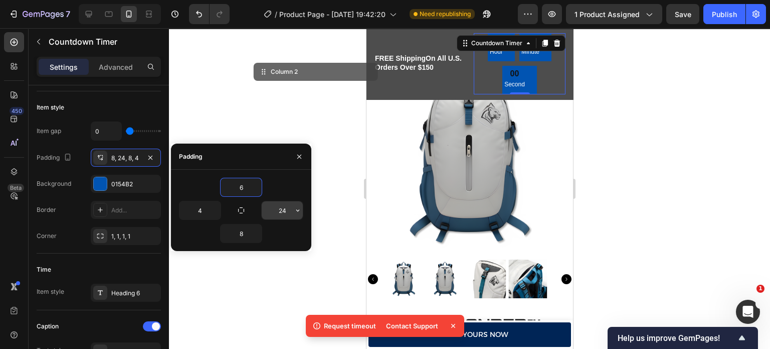
type input "6"
click at [283, 207] on input "24" at bounding box center [282, 210] width 41 height 18
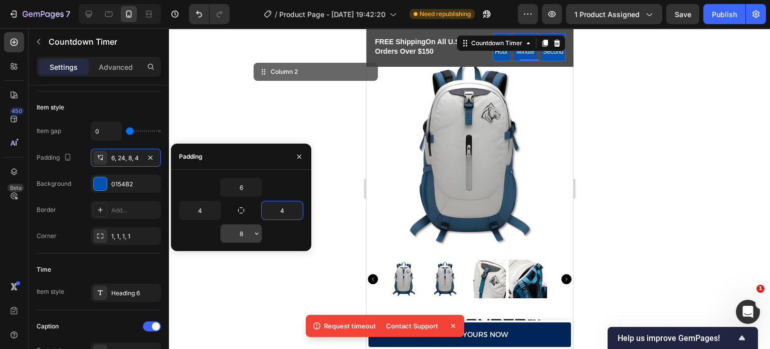
type input "4"
click at [243, 230] on input "8" at bounding box center [241, 233] width 41 height 18
type input "6"
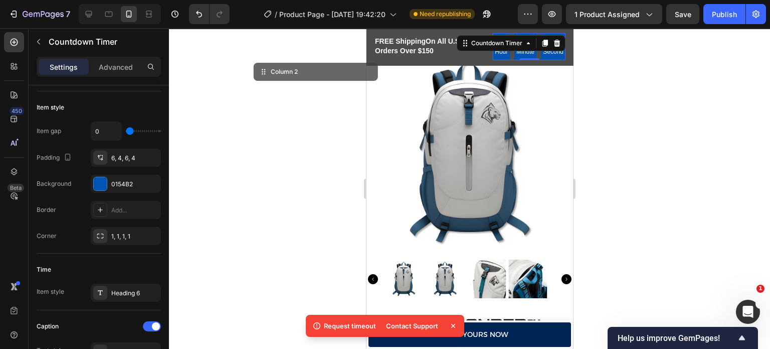
click at [301, 112] on div at bounding box center [469, 188] width 601 height 320
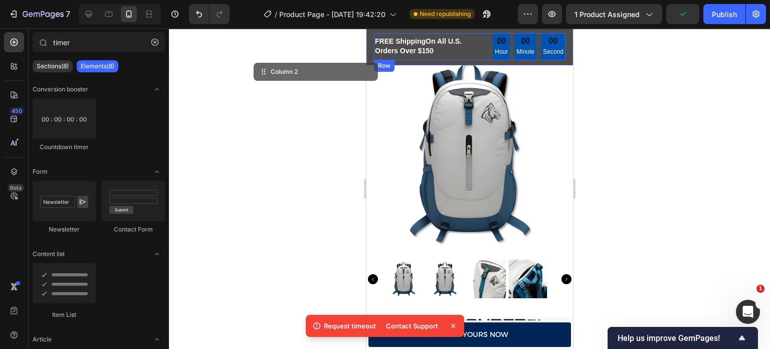
click at [478, 45] on div "FREE Shipping On All U.S. Orders Over $150 Heading Shop Now Button Row 00 Hour …" at bounding box center [470, 46] width 192 height 27
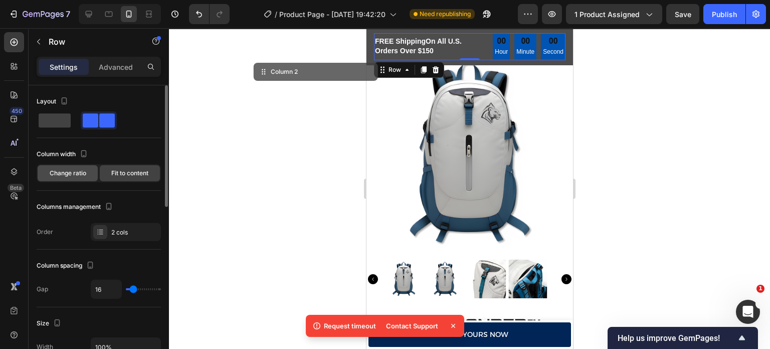
click at [87, 166] on div "Change ratio" at bounding box center [68, 173] width 60 height 16
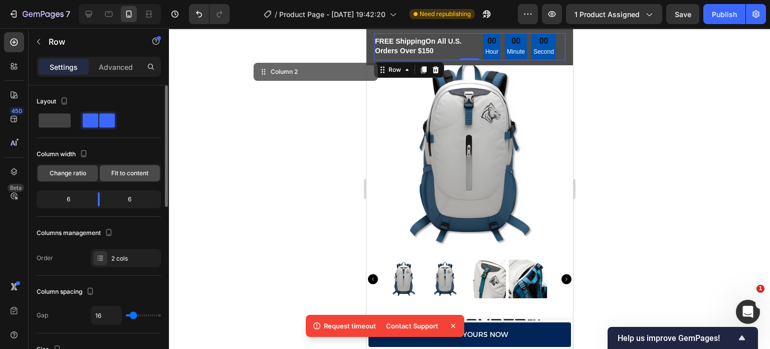
click at [108, 170] on div "Fit to content" at bounding box center [130, 173] width 60 height 16
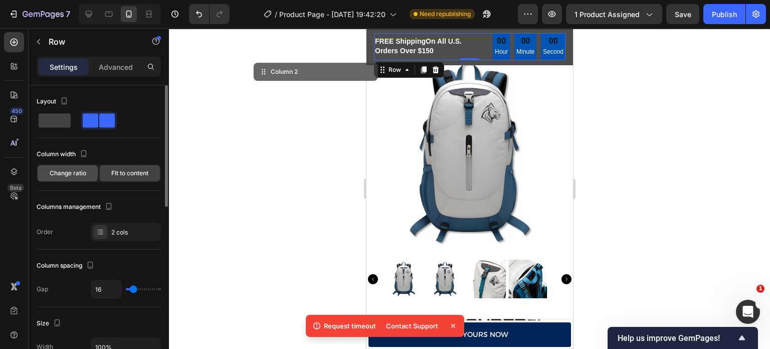
click at [90, 170] on div "Change ratio" at bounding box center [68, 173] width 60 height 16
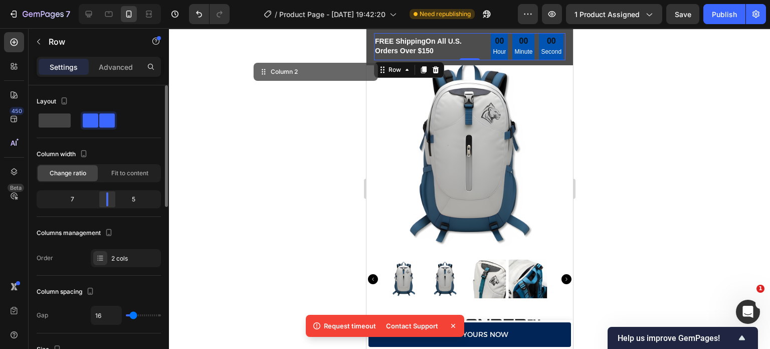
drag, startPoint x: 100, startPoint y: 196, endPoint x: 106, endPoint y: 196, distance: 6.0
click at [106, 196] on div at bounding box center [107, 199] width 18 height 14
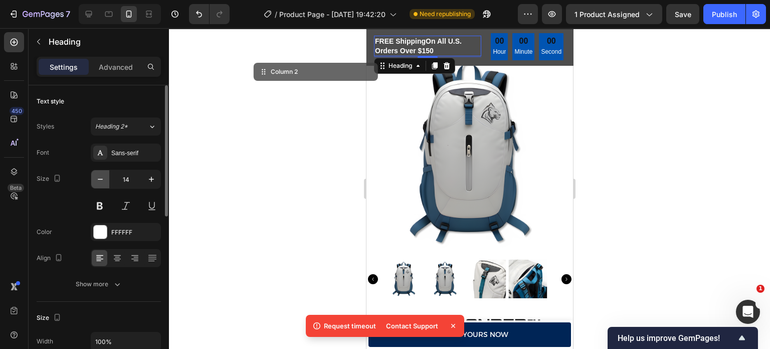
click at [103, 175] on icon "button" at bounding box center [100, 179] width 10 height 10
click at [151, 173] on button "button" at bounding box center [151, 179] width 18 height 18
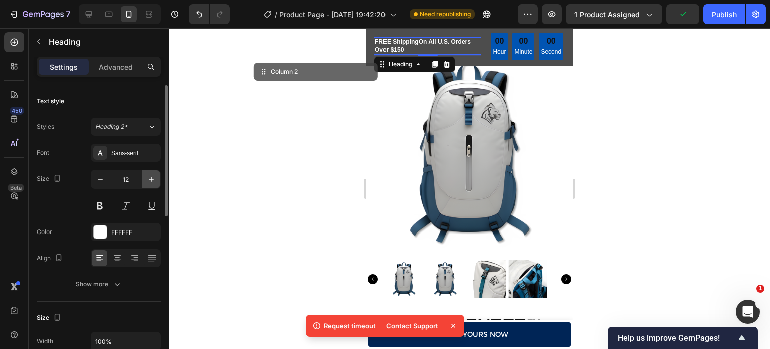
type input "13"
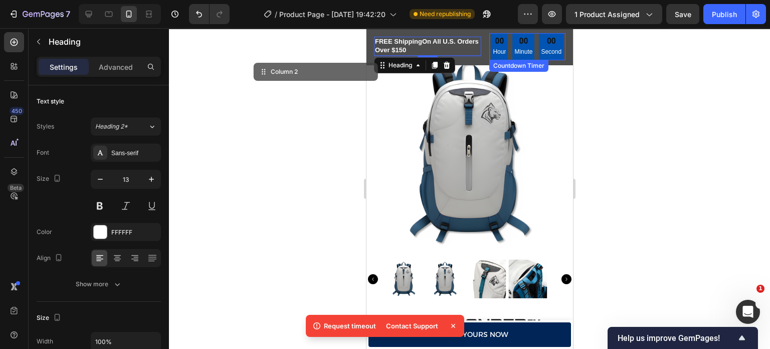
click at [501, 47] on div "00 Hour" at bounding box center [498, 46] width 17 height 27
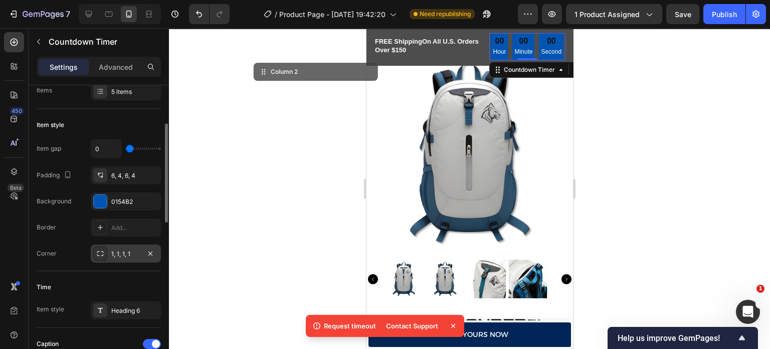
scroll to position [140, 0]
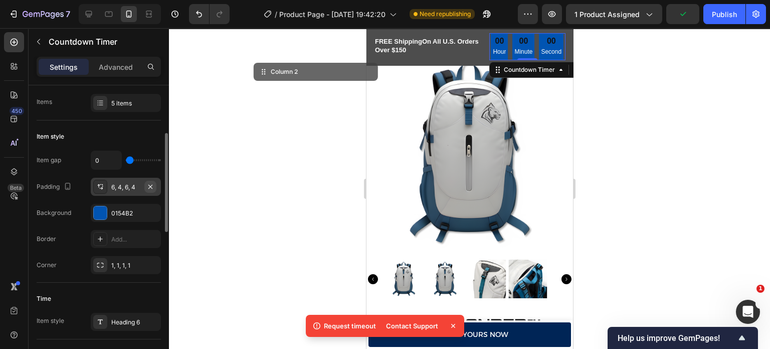
click at [149, 183] on icon "button" at bounding box center [150, 187] width 8 height 8
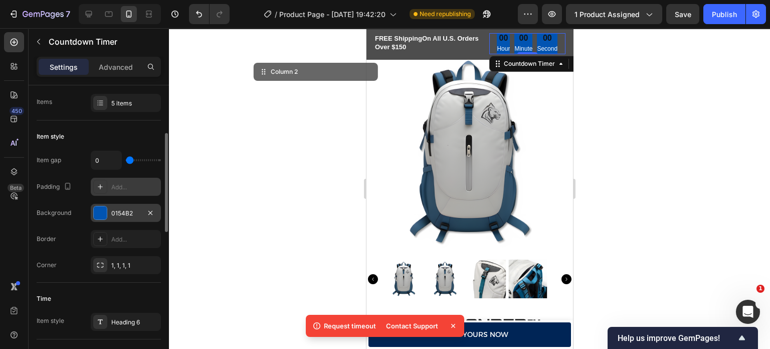
click at [106, 214] on div at bounding box center [100, 212] width 13 height 13
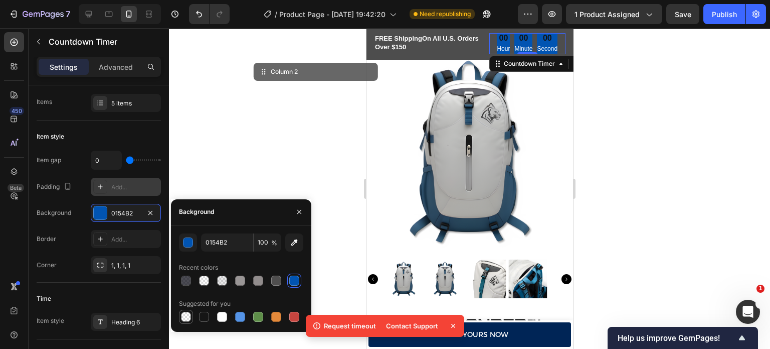
click at [180, 315] on div at bounding box center [186, 316] width 12 height 12
type input "000000"
type input "0"
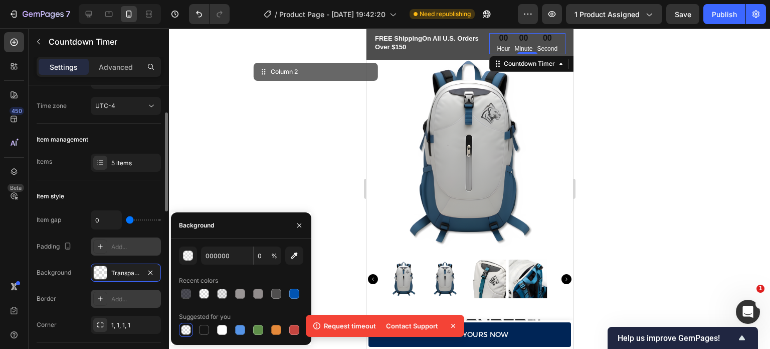
scroll to position [78, 0]
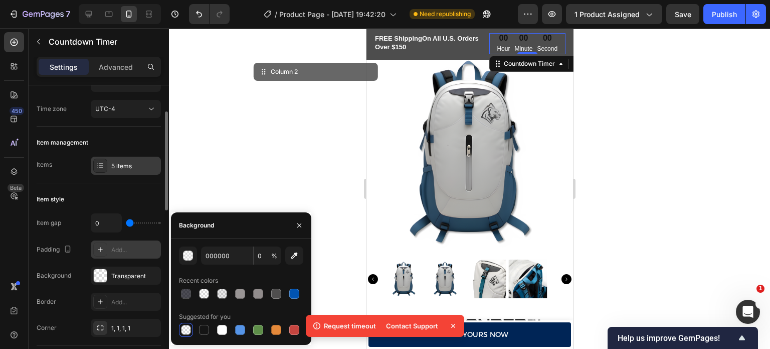
click at [139, 166] on div "5 items" at bounding box center [134, 165] width 47 height 9
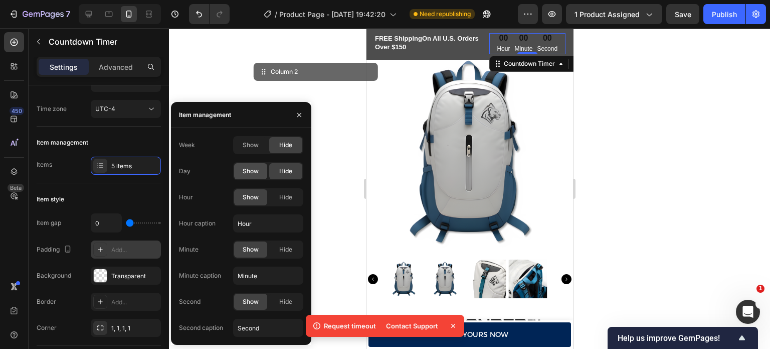
click at [257, 171] on span "Show" at bounding box center [251, 171] width 16 height 9
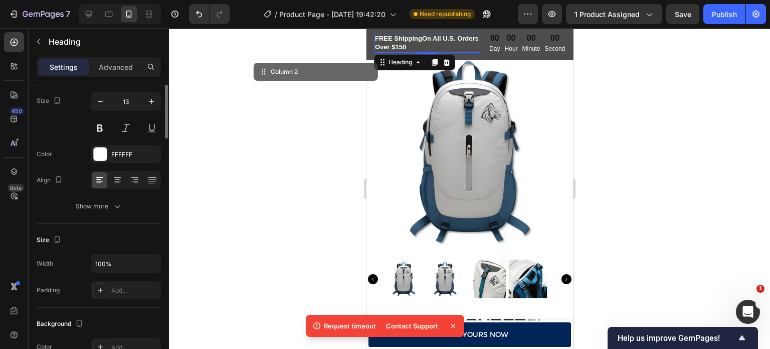
scroll to position [0, 0]
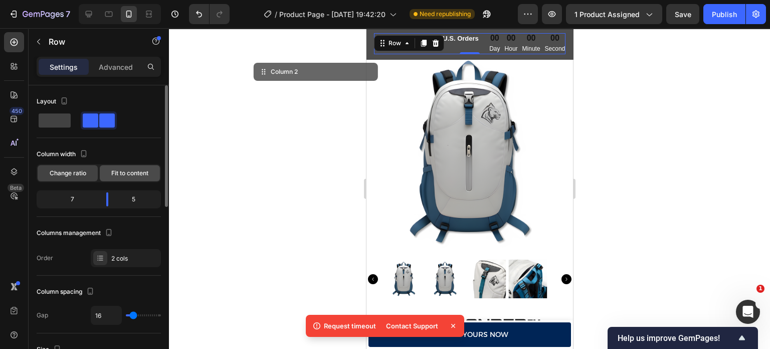
click at [126, 172] on span "Fit to content" at bounding box center [129, 173] width 37 height 9
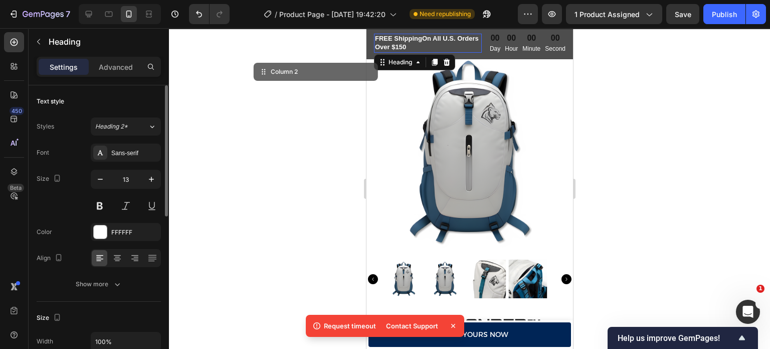
click at [461, 41] on p "FREE Shipping On All U.S. Orders Over $150" at bounding box center [428, 43] width 106 height 17
click at [88, 19] on icon at bounding box center [89, 14] width 10 height 10
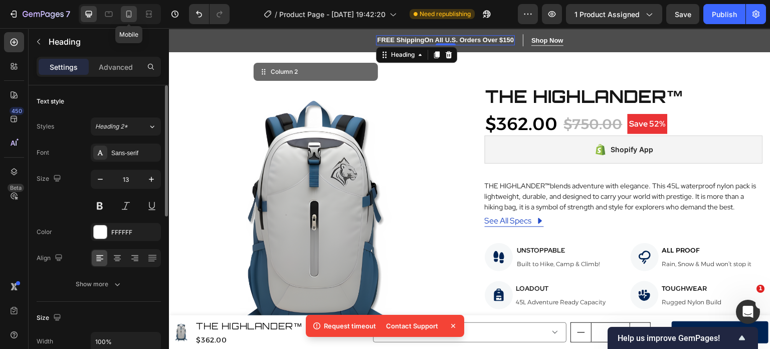
click at [132, 15] on icon at bounding box center [129, 14] width 10 height 10
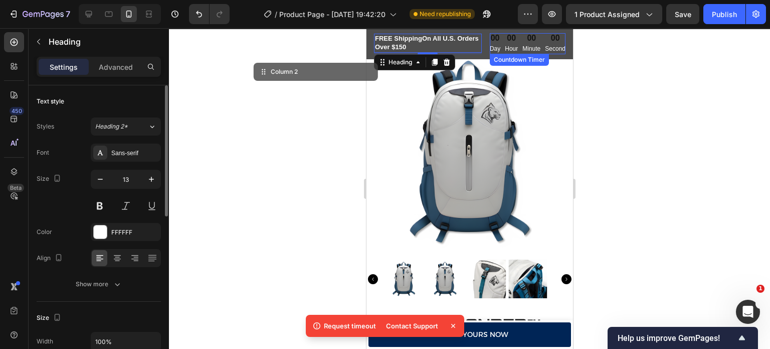
click at [536, 44] on div "00 Day 00 Hour 00 Minute 00 Second" at bounding box center [527, 43] width 76 height 21
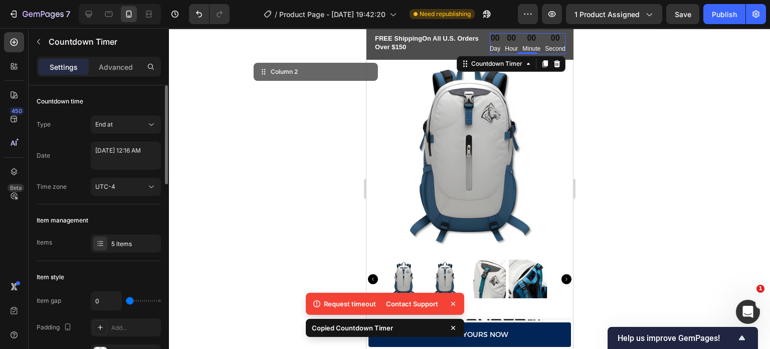
click at [98, 15] on div at bounding box center [120, 14] width 82 height 20
click at [94, 13] on div at bounding box center [89, 14] width 16 height 16
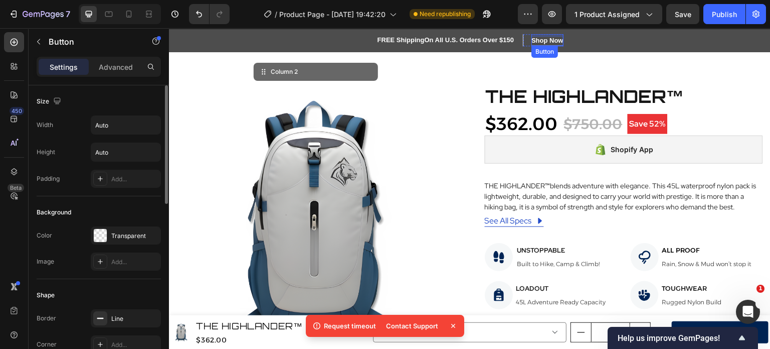
click at [555, 39] on div "Shop Now" at bounding box center [548, 41] width 32 height 10
click at [596, 55] on icon at bounding box center [599, 55] width 7 height 7
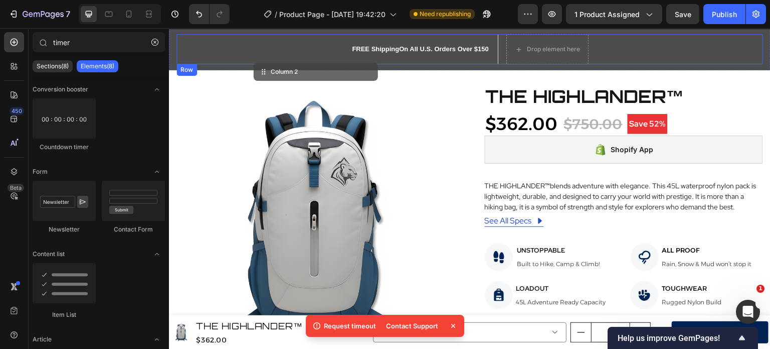
click at [631, 40] on div "FREE Shipping On All U.S. Orders Over $150 Heading Drop element here Row 00 Day…" at bounding box center [470, 49] width 587 height 30
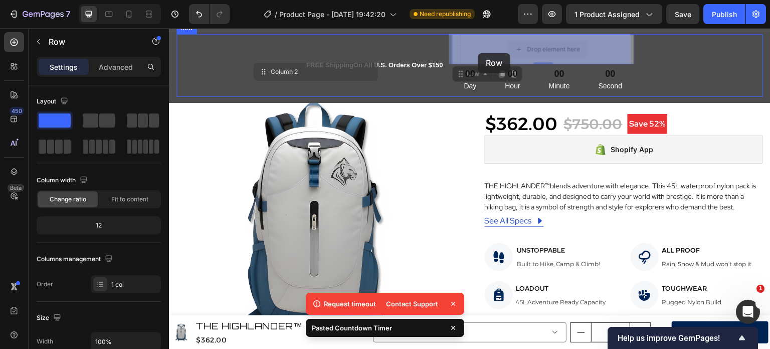
drag, startPoint x: 456, startPoint y: 78, endPoint x: 478, endPoint y: 53, distance: 33.4
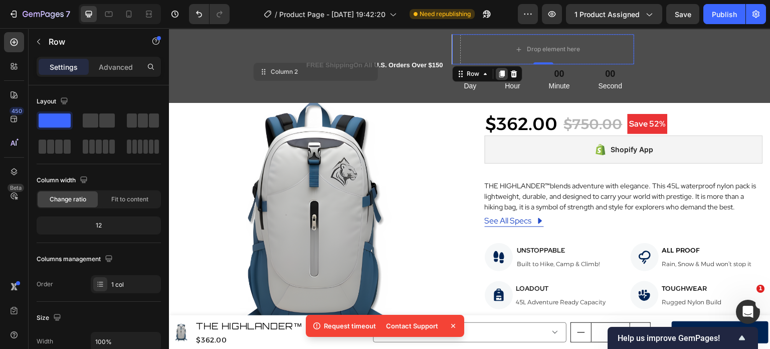
click at [500, 75] on icon at bounding box center [503, 73] width 6 height 7
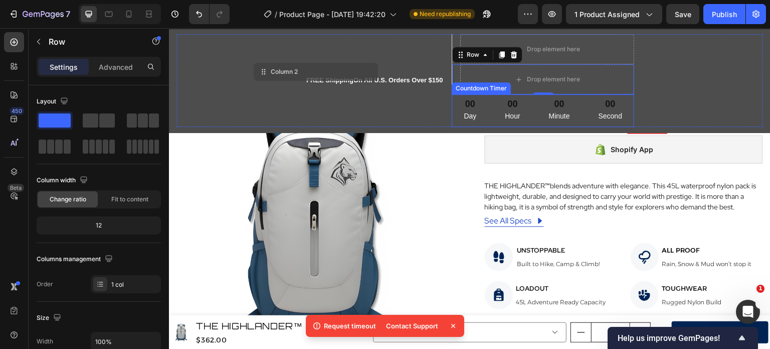
click at [522, 110] on div "00 Hour" at bounding box center [512, 110] width 39 height 33
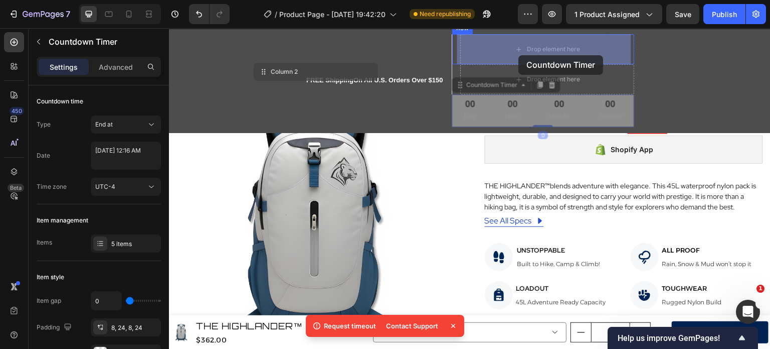
drag, startPoint x: 458, startPoint y: 86, endPoint x: 519, endPoint y: 54, distance: 69.3
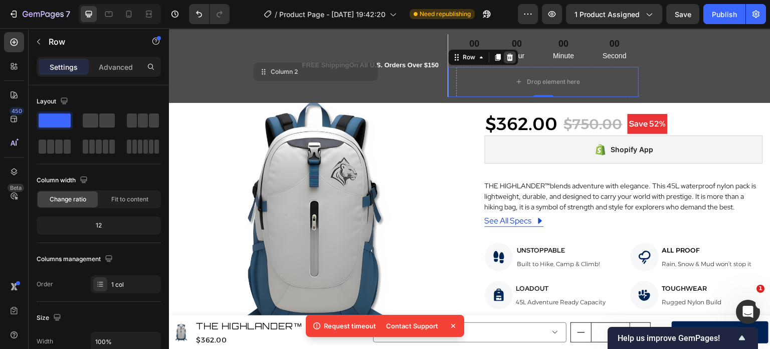
click at [508, 55] on icon at bounding box center [510, 56] width 7 height 7
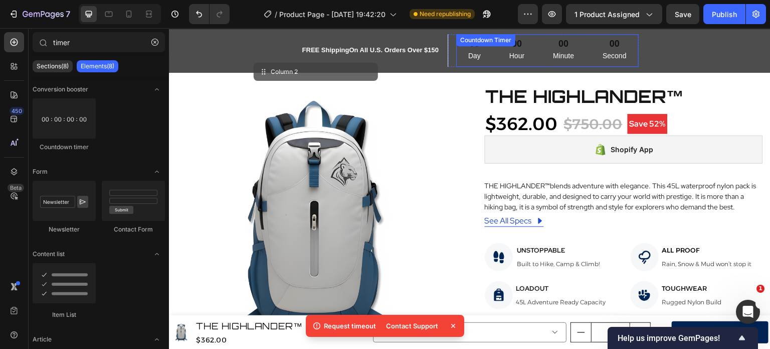
click at [486, 52] on div "00 Day" at bounding box center [474, 50] width 37 height 33
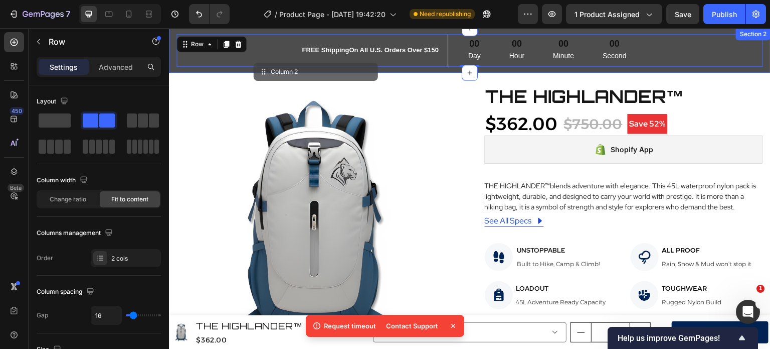
click at [238, 33] on div "FREE Shipping On All U.S. Orders Over $150 Heading 00 Day 00 Hour 00 Minute 00 …" at bounding box center [470, 50] width 602 height 45
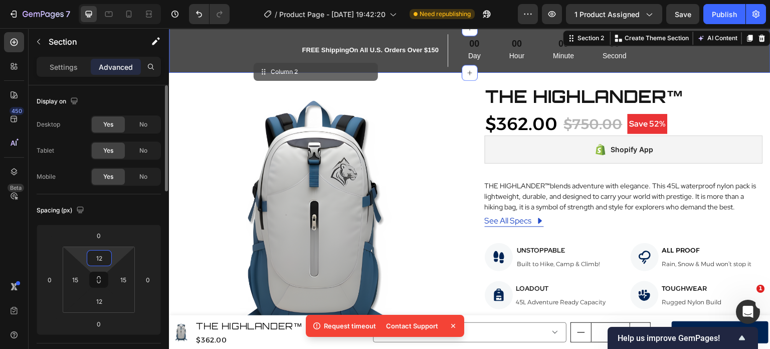
click at [96, 259] on input "12" at bounding box center [99, 257] width 20 height 15
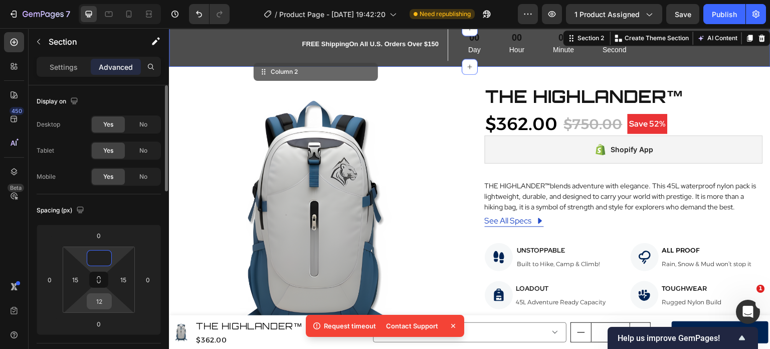
type input "0"
click at [100, 302] on input "12" at bounding box center [99, 300] width 20 height 15
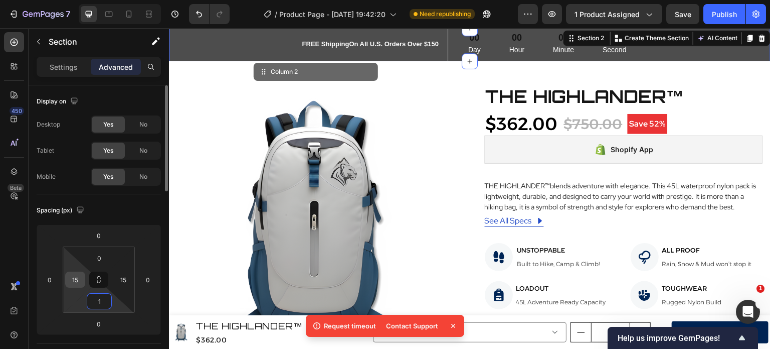
type input "1"
click at [80, 283] on input "15" at bounding box center [75, 279] width 15 height 15
type input "0"
click at [122, 280] on input "15" at bounding box center [123, 279] width 15 height 15
type input "0"
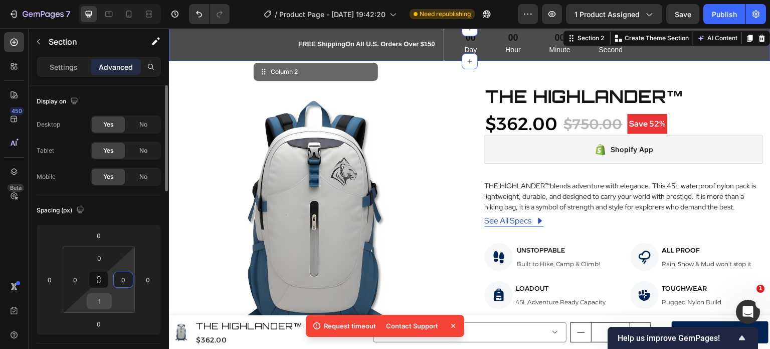
click at [108, 307] on input "1" at bounding box center [99, 300] width 20 height 15
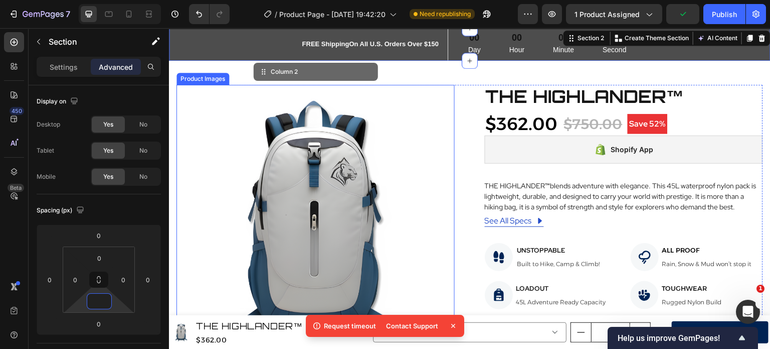
click at [262, 148] on img at bounding box center [316, 224] width 278 height 278
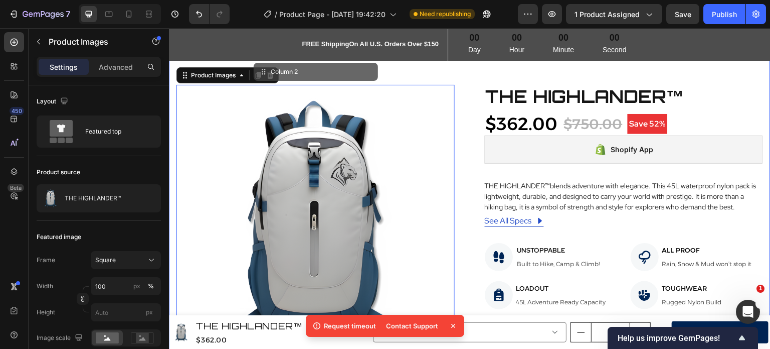
click at [173, 74] on div "Product Images 0 THE HIGHLANDER™ Product Title $362.00 Product Price Product Pr…" at bounding box center [470, 299] width 602 height 501
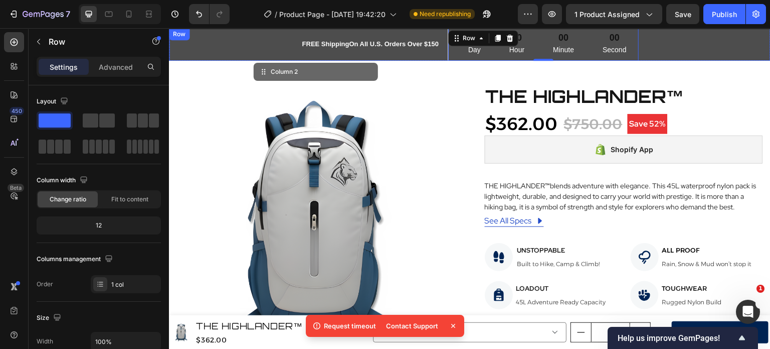
click at [199, 44] on div "FREE Shipping On All U.S. Orders Over $150 Heading 00 Day 00 Hour 00 Minute 00 …" at bounding box center [470, 44] width 602 height 33
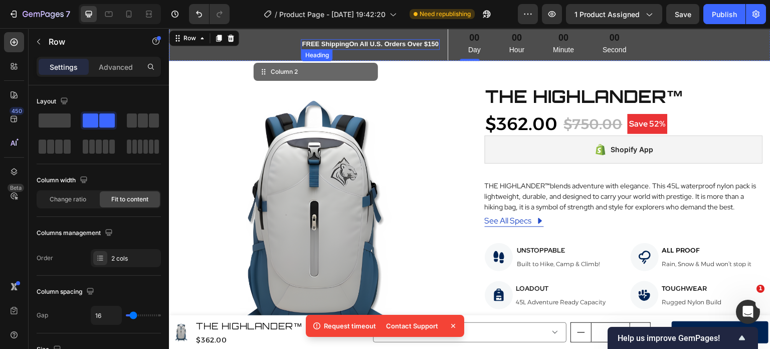
click at [336, 43] on strong "FREE Shipping" at bounding box center [325, 44] width 47 height 8
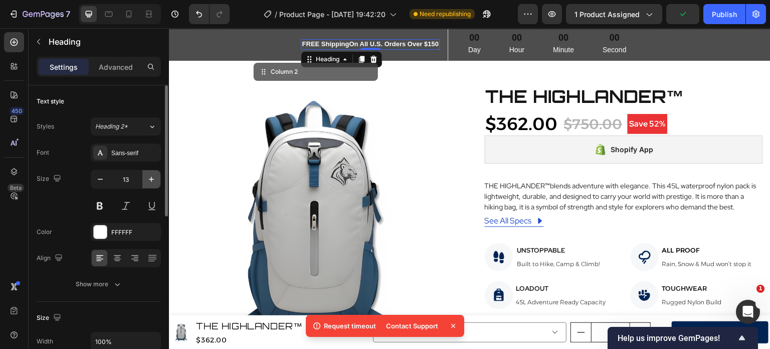
click at [143, 184] on button "button" at bounding box center [151, 179] width 18 height 18
type input "14"
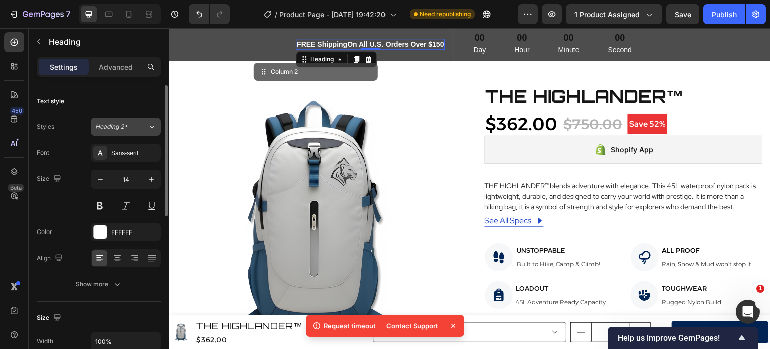
click at [148, 130] on icon at bounding box center [152, 126] width 9 height 10
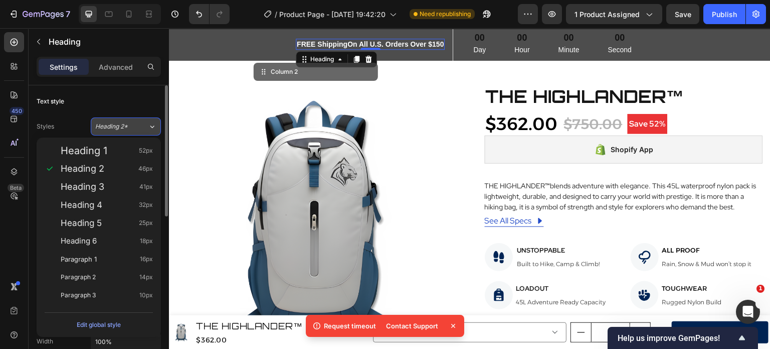
click at [144, 131] on button "Heading 2*" at bounding box center [126, 126] width 70 height 18
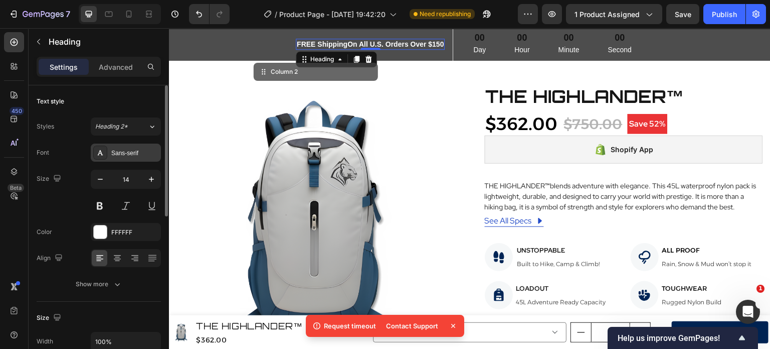
click at [132, 153] on div "Sans-serif" at bounding box center [134, 152] width 47 height 9
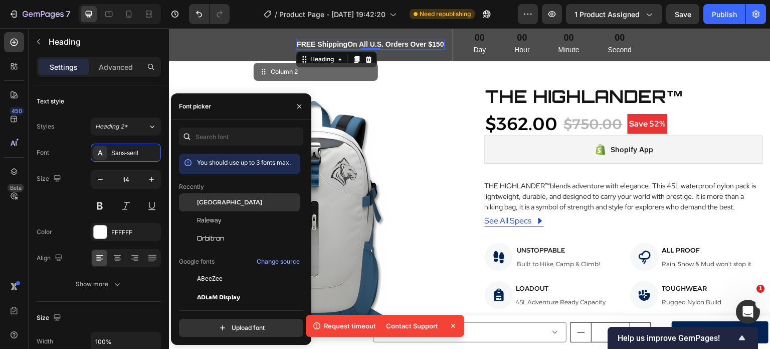
click at [208, 199] on span "[GEOGRAPHIC_DATA]" at bounding box center [229, 202] width 65 height 9
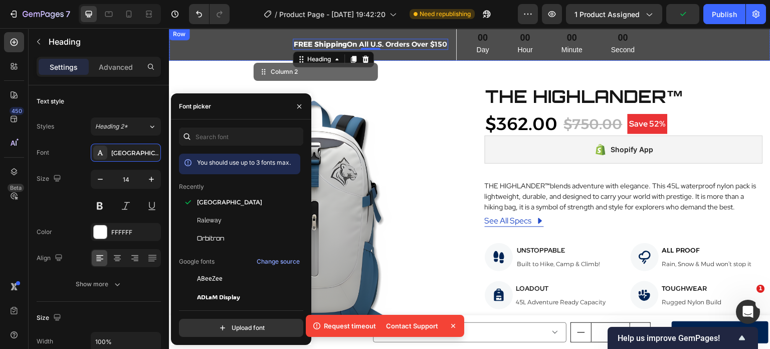
click at [195, 33] on div "FREE Shipping On All U.S. Orders Over $150 Heading 0 00 Day 00 Hour 00 Minute 0…" at bounding box center [470, 44] width 602 height 33
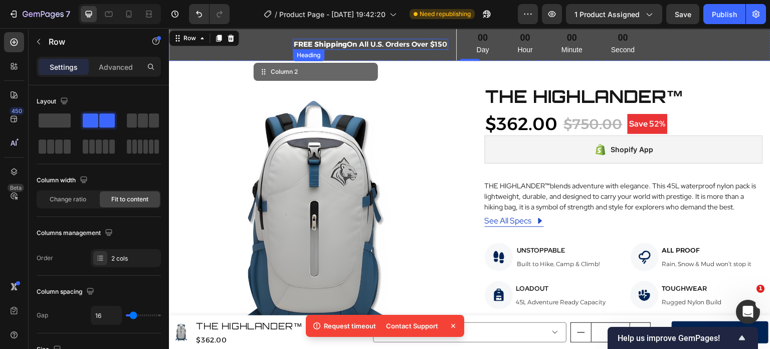
click at [408, 48] on p "FREE Shipping On All U.S. Orders Over $150" at bounding box center [370, 44] width 153 height 9
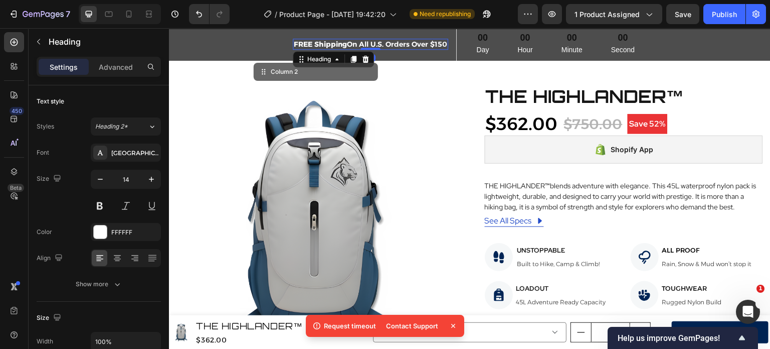
click at [408, 48] on p "FREE Shipping On All U.S. Orders Over $150" at bounding box center [370, 44] width 153 height 9
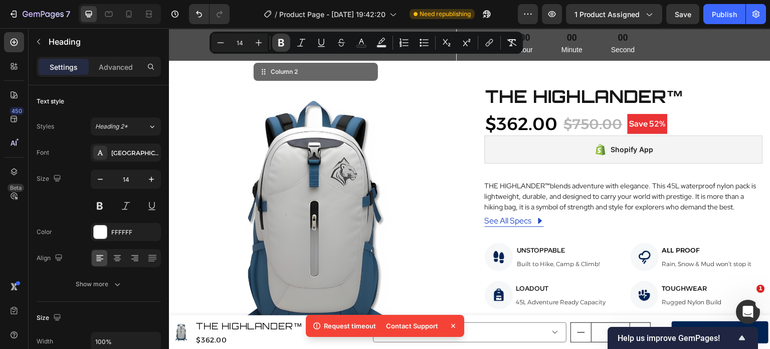
click at [282, 40] on icon "Editor contextual toolbar" at bounding box center [281, 43] width 6 height 8
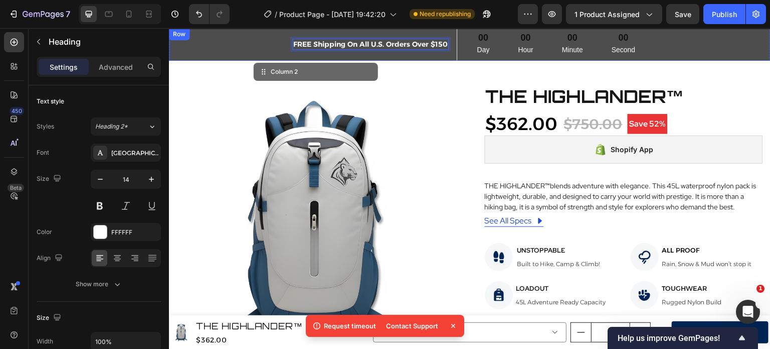
click at [188, 36] on div "Row" at bounding box center [179, 34] width 21 height 12
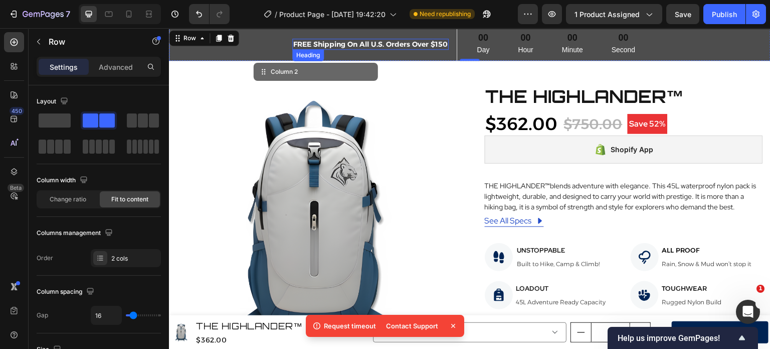
click at [313, 40] on p "FREE Shipping On All U.S. Orders Over $150" at bounding box center [370, 44] width 154 height 9
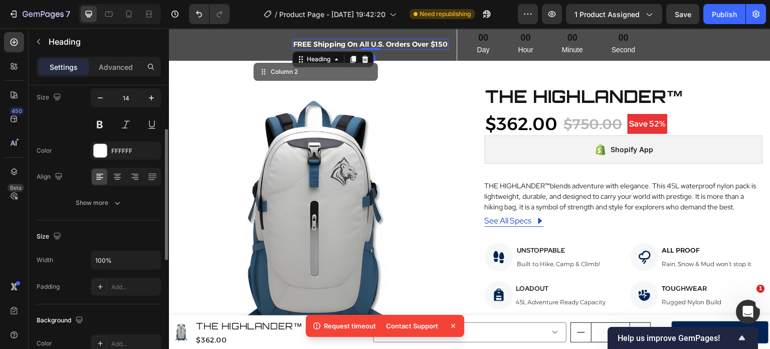
scroll to position [86, 0]
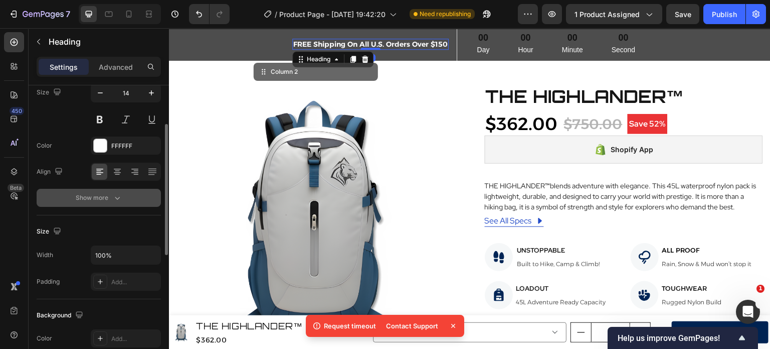
click at [118, 201] on icon "button" at bounding box center [117, 198] width 10 height 10
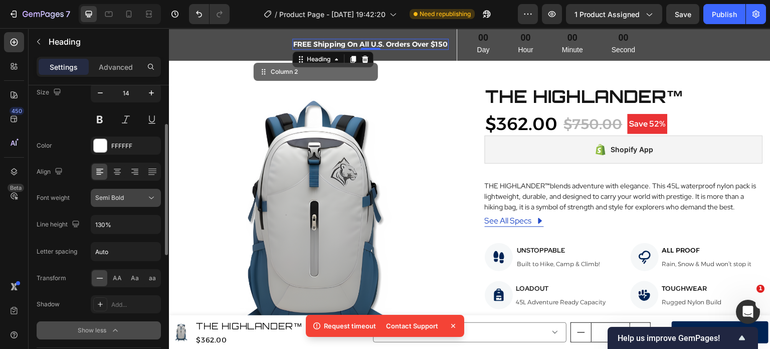
click at [140, 197] on div "Semi Bold" at bounding box center [120, 197] width 51 height 9
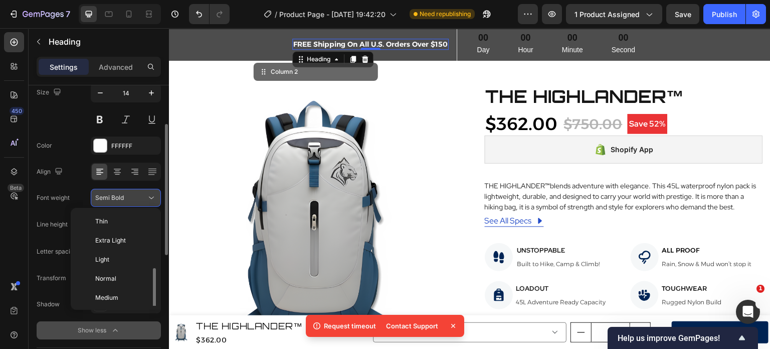
scroll to position [36, 0]
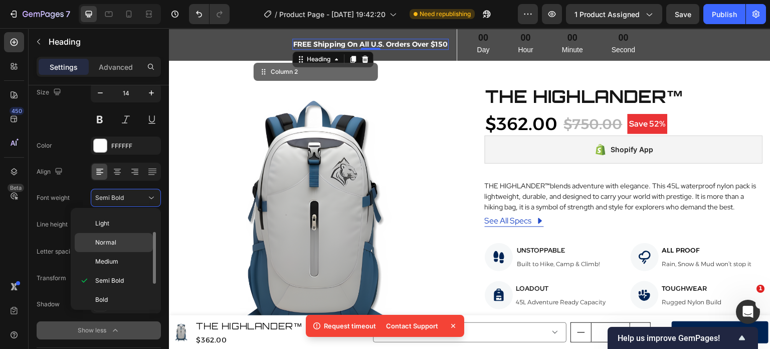
click at [127, 239] on p "Normal" at bounding box center [121, 242] width 53 height 9
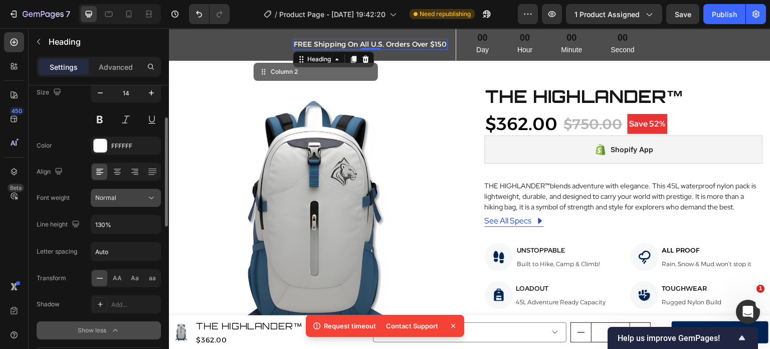
click at [147, 199] on icon at bounding box center [151, 198] width 10 height 10
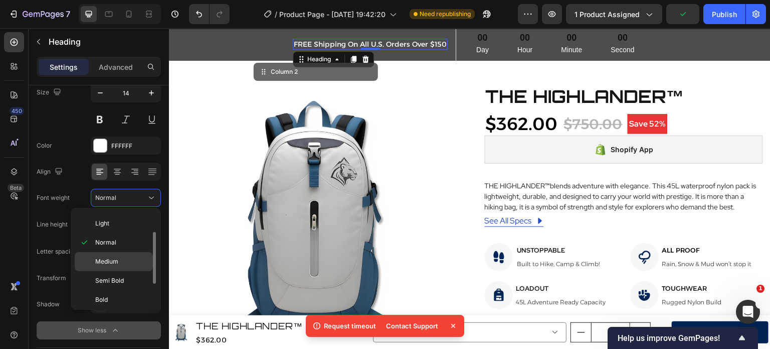
click at [138, 252] on div "Medium" at bounding box center [114, 261] width 78 height 19
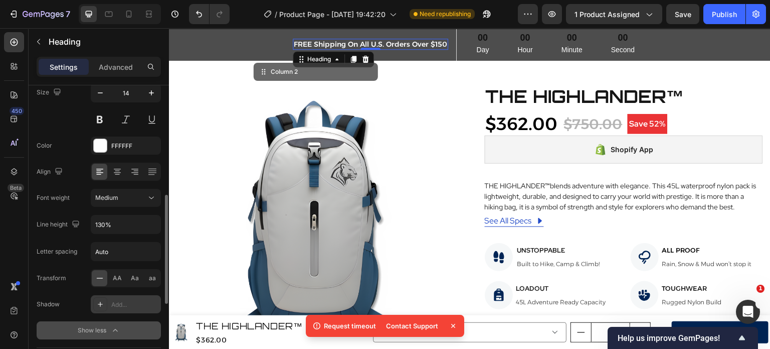
scroll to position [142, 0]
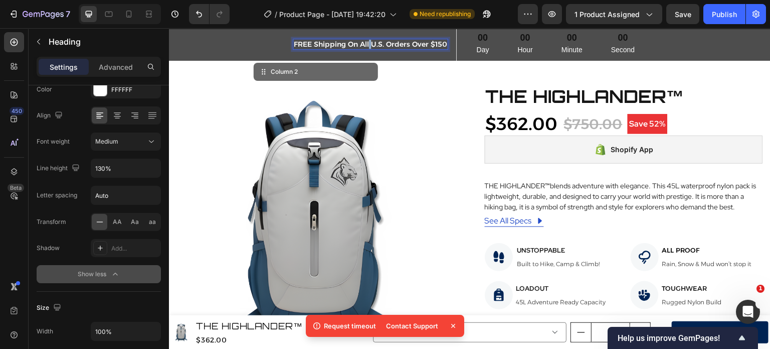
click at [366, 42] on p "FREE Shipping On All U.S. Orders Over $150" at bounding box center [370, 44] width 153 height 9
click at [414, 38] on div "Row" at bounding box center [424, 34] width 21 height 12
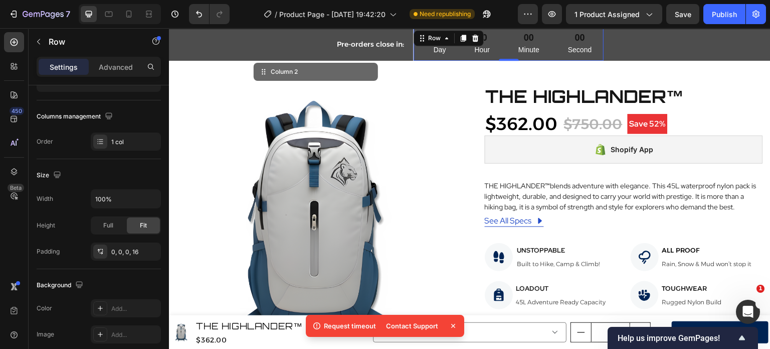
scroll to position [0, 0]
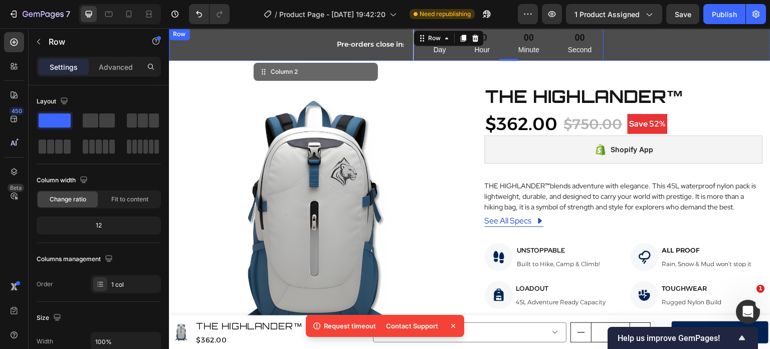
click at [669, 39] on div "Pre-orders close in: Heading 00 Day 00 Hour 00 Minute 00 Second Countdown Timer…" at bounding box center [470, 44] width 602 height 33
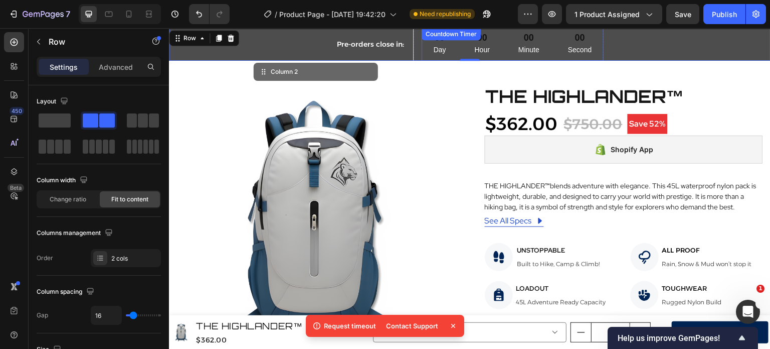
click at [499, 45] on div "00 Day 00 Hour 00 Minute 00 Second" at bounding box center [513, 44] width 183 height 33
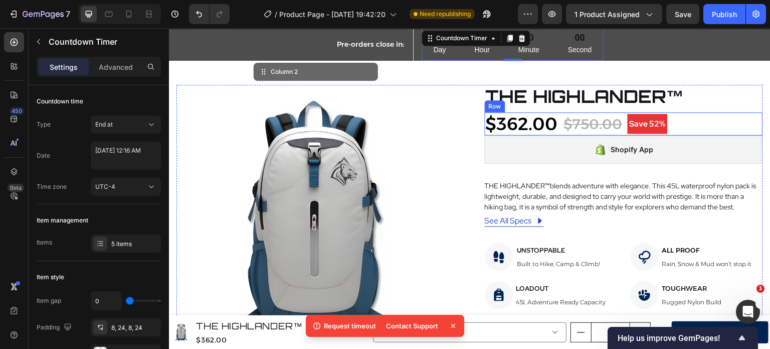
click at [675, 122] on div "$362.00 Product Price Product Price $750.00 Compare Price Compare Price Save 52…" at bounding box center [624, 123] width 278 height 23
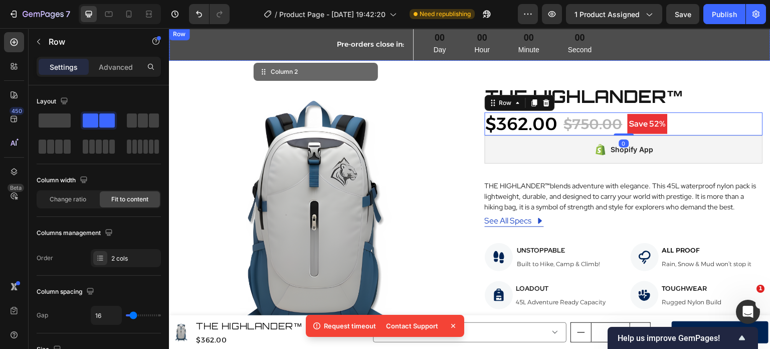
click at [730, 43] on div "Pre-orders close in: Heading 00 Day 00 Hour 00 Minute 00 Second Countdown Timer…" at bounding box center [470, 44] width 602 height 33
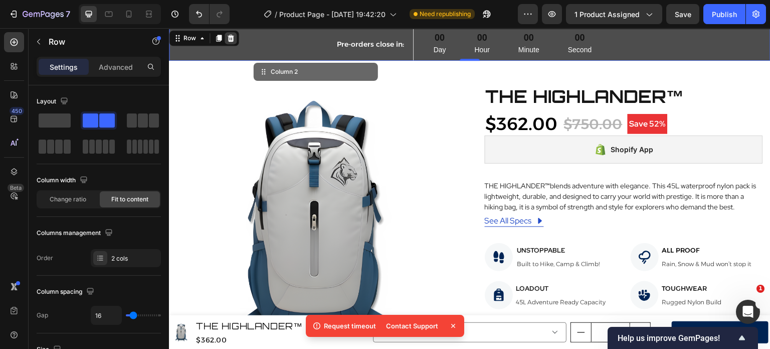
click at [229, 36] on icon at bounding box center [231, 38] width 7 height 7
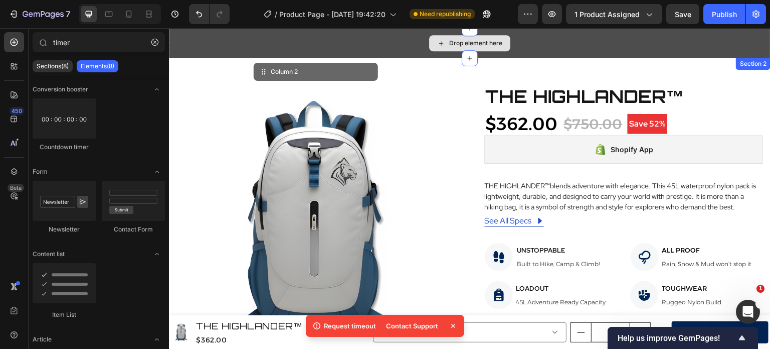
click at [245, 33] on div "Drop element here" at bounding box center [470, 43] width 602 height 30
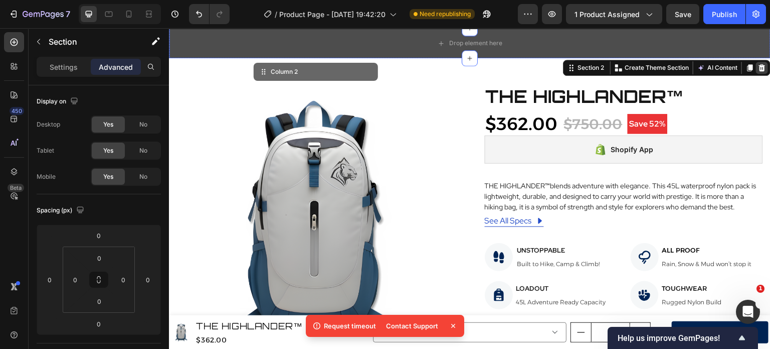
click at [758, 66] on icon at bounding box center [762, 68] width 8 height 8
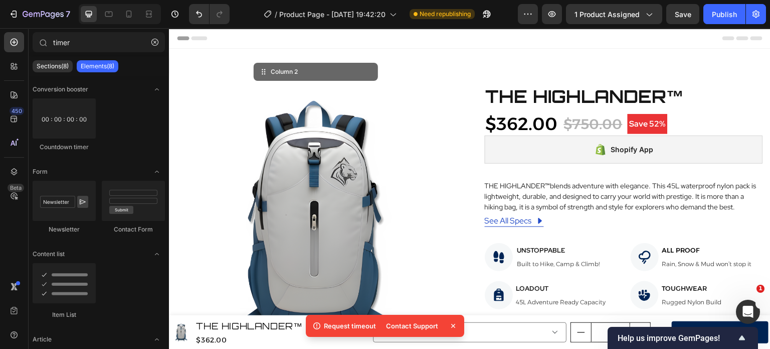
click at [451, 323] on icon at bounding box center [453, 325] width 4 height 4
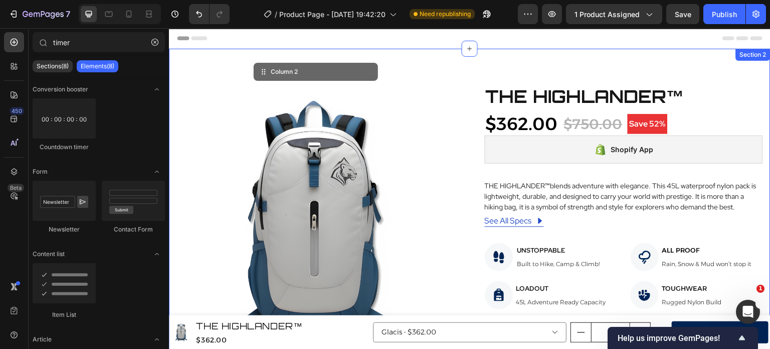
click at [341, 73] on div "Product Images THE HIGHLANDER™ Product Title $362.00 Product Price Product Pric…" at bounding box center [470, 299] width 602 height 501
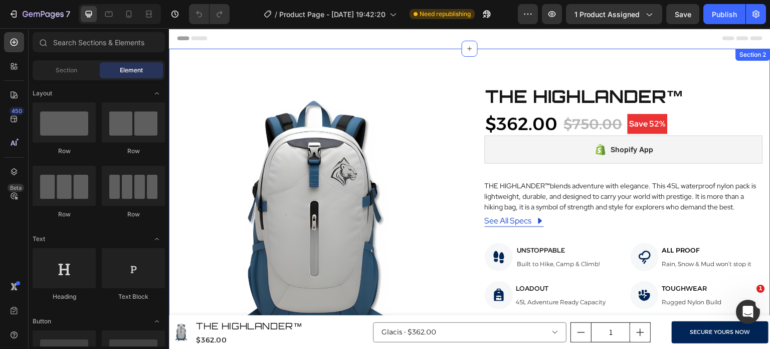
click at [408, 66] on div "Product Images THE HIGHLANDER™ Product Title $362.00 Product Price Product Pric…" at bounding box center [470, 294] width 602 height 491
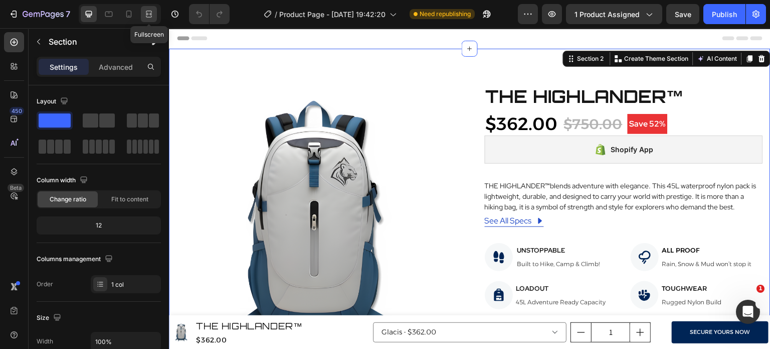
click at [148, 18] on icon at bounding box center [149, 14] width 10 height 10
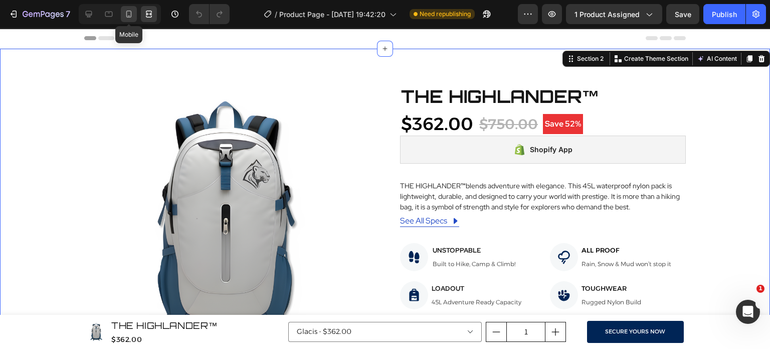
click at [123, 20] on div at bounding box center [129, 14] width 16 height 16
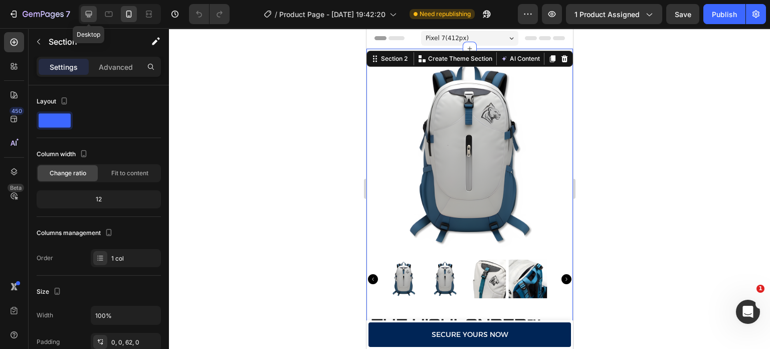
click at [85, 17] on icon at bounding box center [89, 14] width 10 height 10
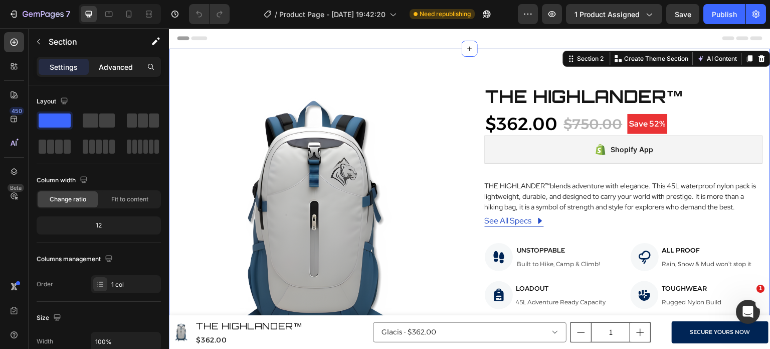
click at [125, 63] on p "Advanced" at bounding box center [116, 67] width 34 height 11
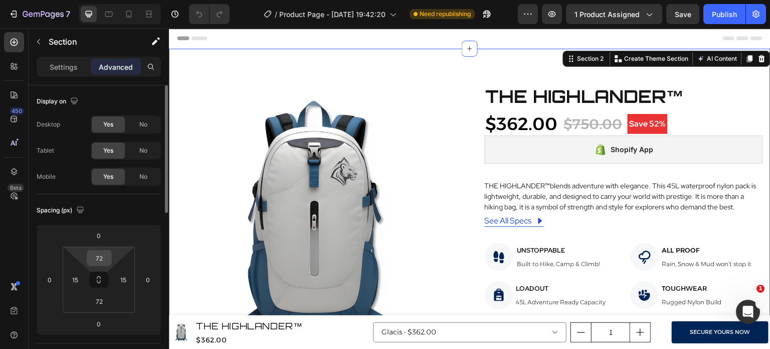
click at [103, 256] on input "72" at bounding box center [99, 257] width 20 height 15
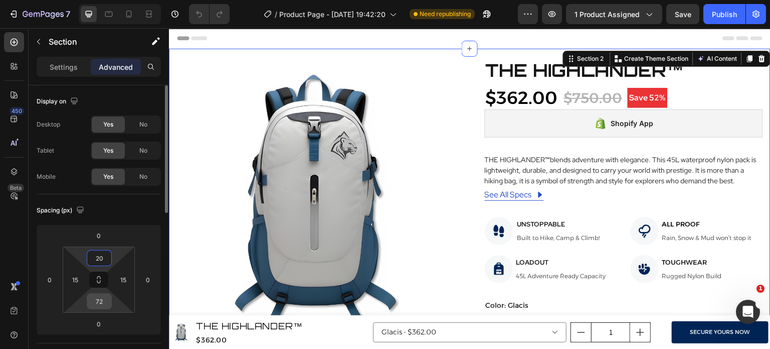
type input "20"
click at [97, 304] on input "72" at bounding box center [99, 300] width 20 height 15
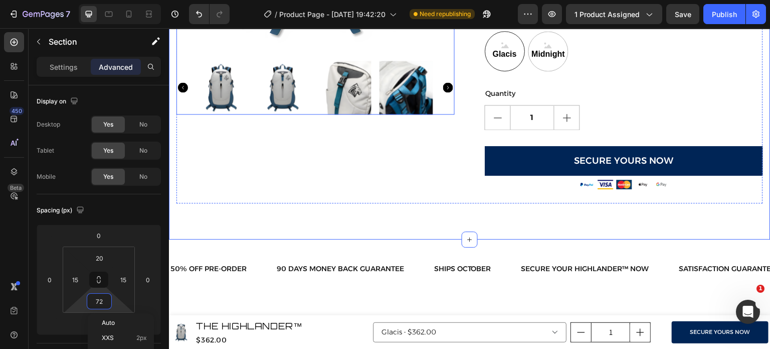
scroll to position [363, 0]
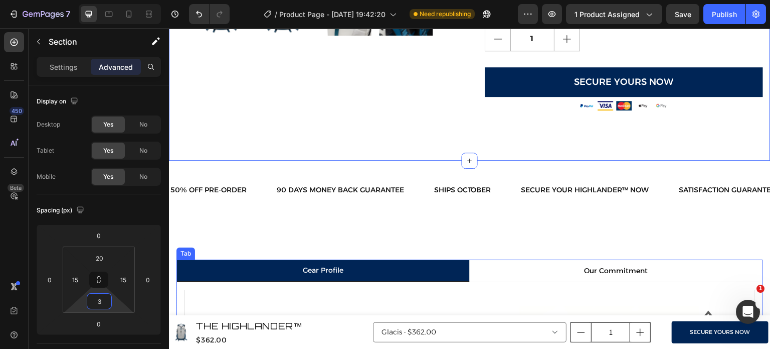
type input "30"
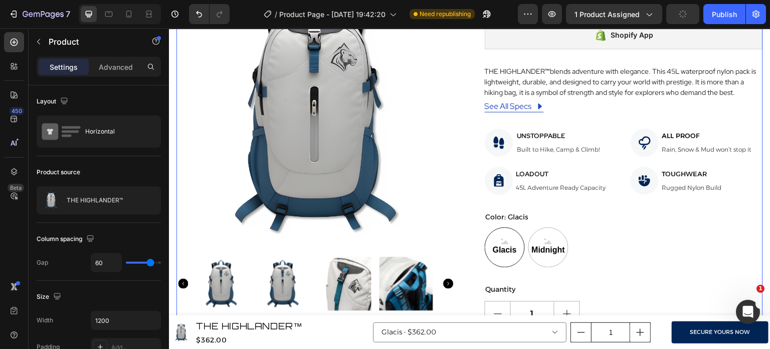
scroll to position [0, 0]
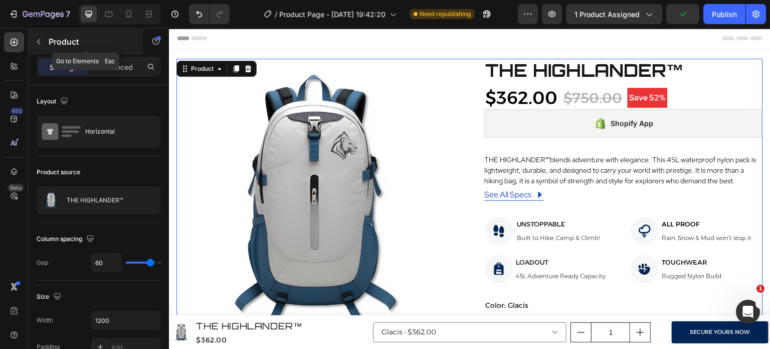
click at [38, 49] on button "button" at bounding box center [39, 42] width 16 height 16
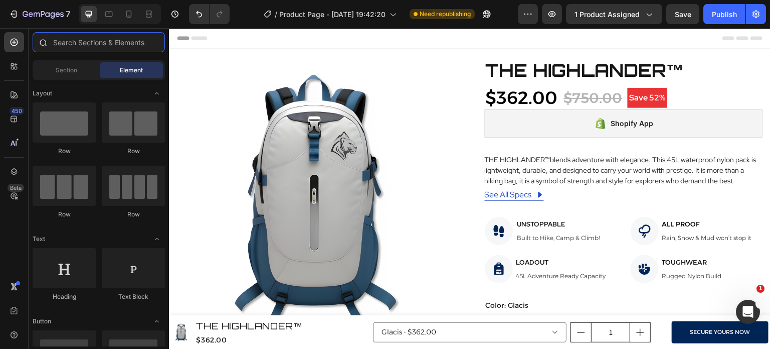
click at [64, 52] on input "text" at bounding box center [99, 42] width 132 height 20
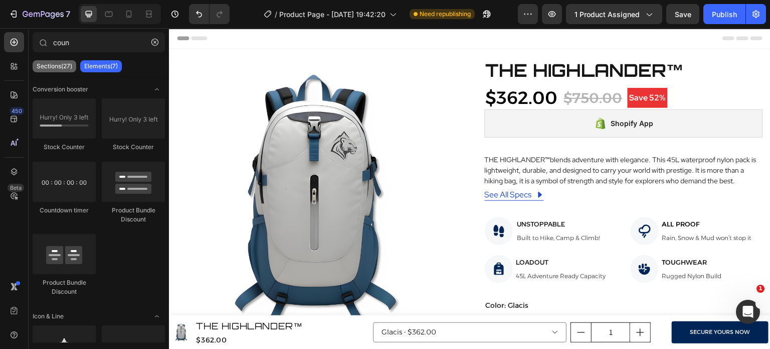
click at [66, 70] on div "Sections(27)" at bounding box center [55, 66] width 44 height 12
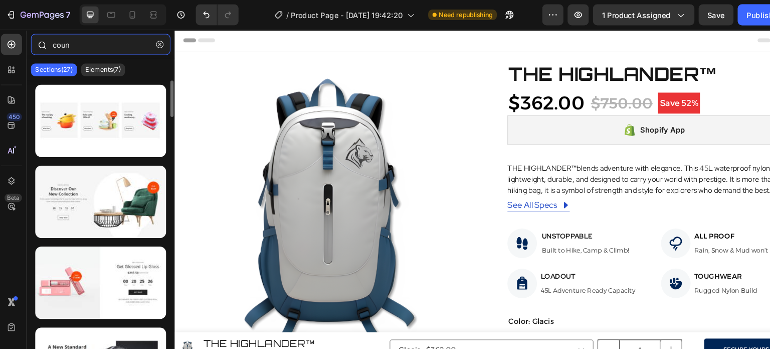
click at [78, 41] on input "coun" at bounding box center [99, 42] width 132 height 20
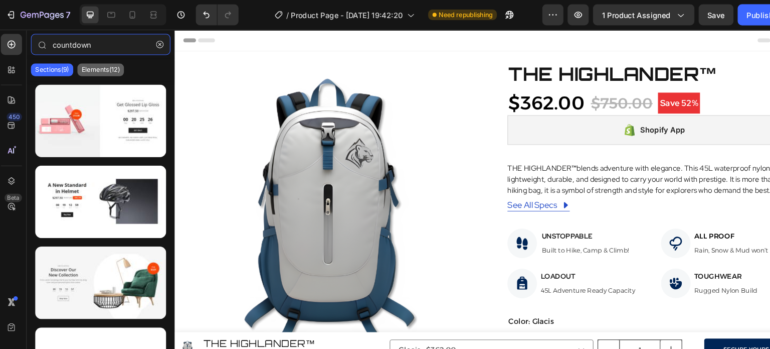
type input "countdown"
click at [100, 62] on p "Elements(12)" at bounding box center [99, 66] width 36 height 8
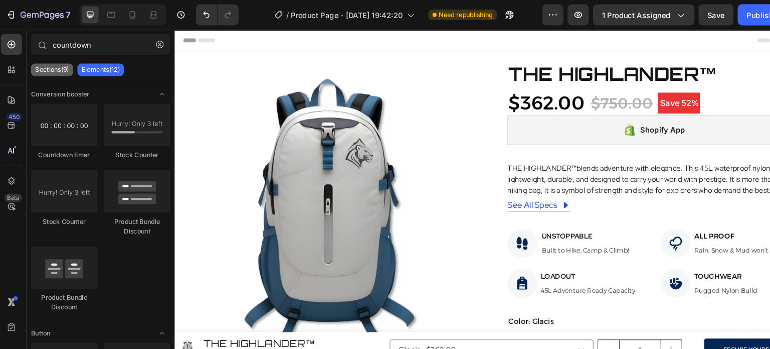
click at [62, 61] on div "Sections(9)" at bounding box center [53, 66] width 40 height 12
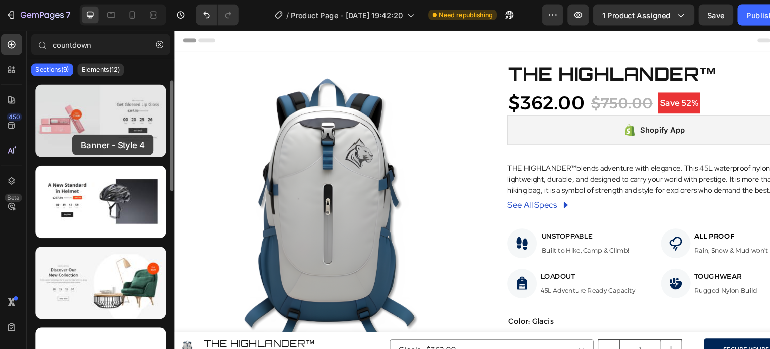
drag, startPoint x: 108, startPoint y: 112, endPoint x: 73, endPoint y: 124, distance: 36.8
click at [73, 124] on div at bounding box center [99, 114] width 124 height 69
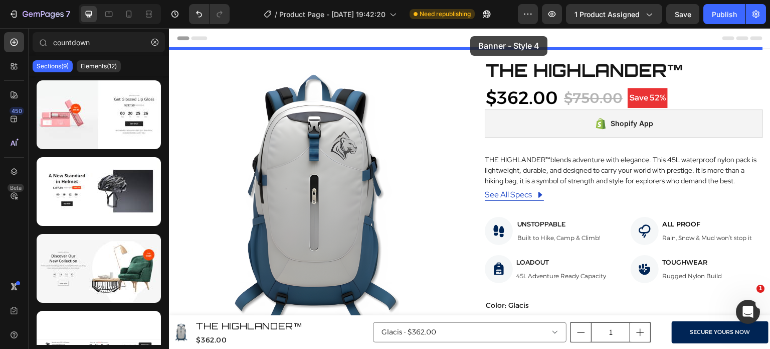
drag, startPoint x: 283, startPoint y: 145, endPoint x: 471, endPoint y: 36, distance: 216.9
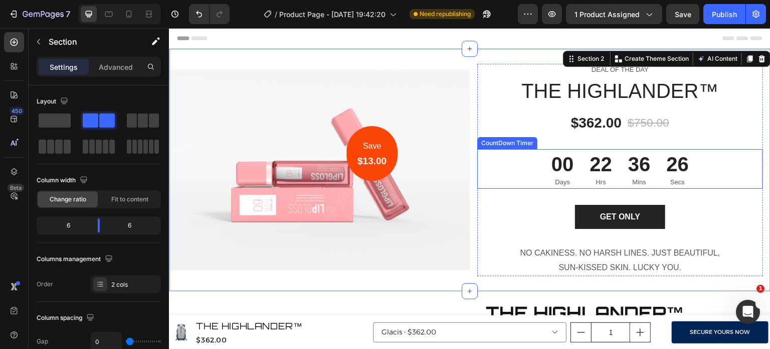
click at [620, 173] on div "36 Mins" at bounding box center [639, 169] width 39 height 40
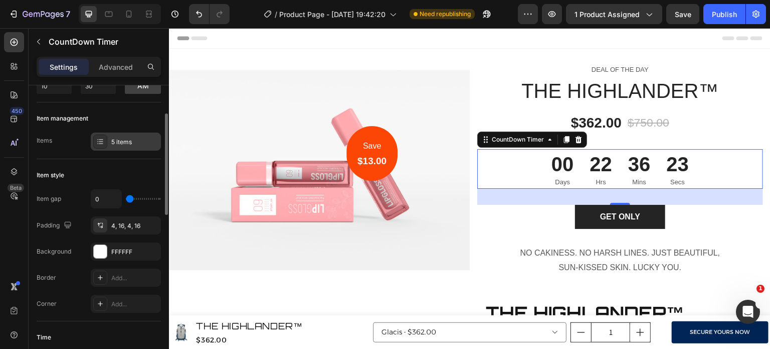
scroll to position [83, 0]
click at [148, 222] on icon "button" at bounding box center [150, 223] width 8 height 8
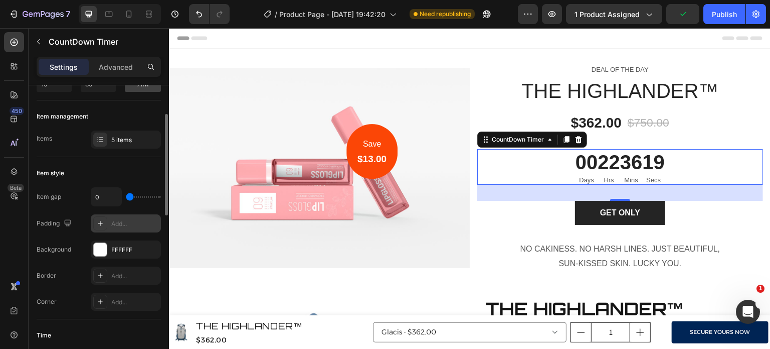
click at [101, 222] on icon at bounding box center [100, 223] width 8 height 8
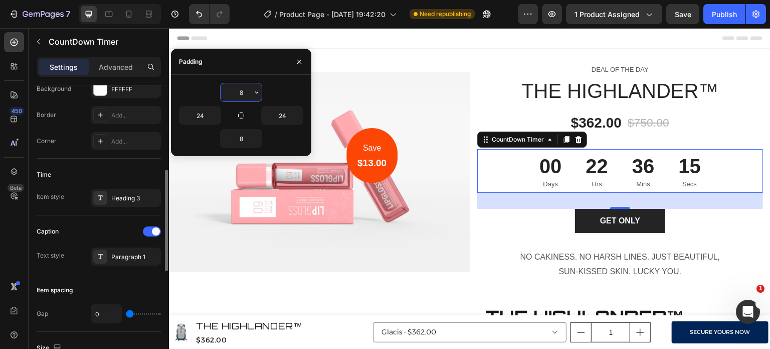
scroll to position [244, 0]
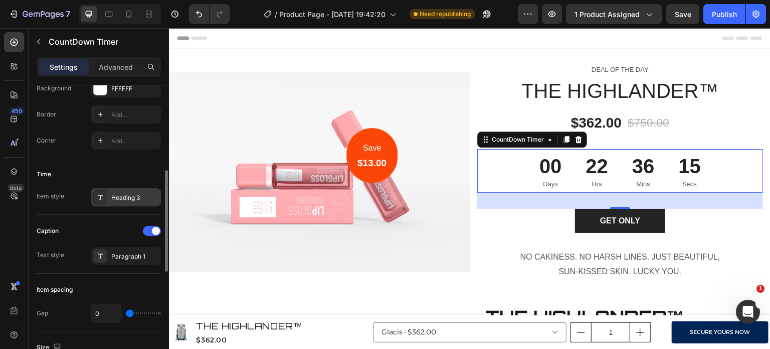
click at [132, 203] on div "Heading 3" at bounding box center [126, 197] width 70 height 18
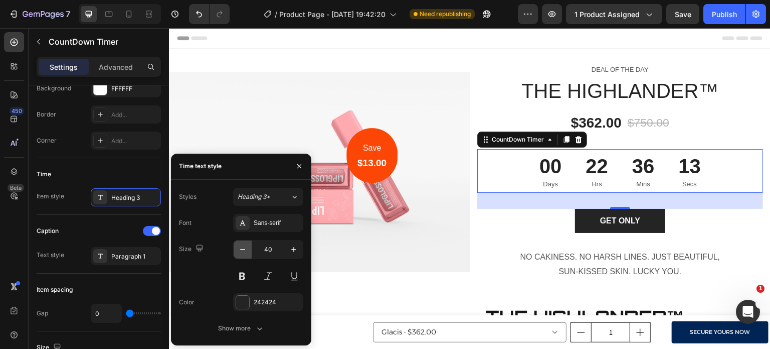
click at [241, 249] on icon "button" at bounding box center [242, 249] width 5 height 1
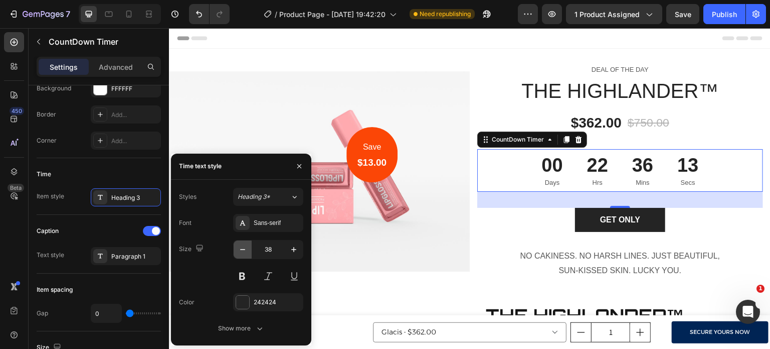
click at [241, 249] on icon "button" at bounding box center [242, 249] width 5 height 1
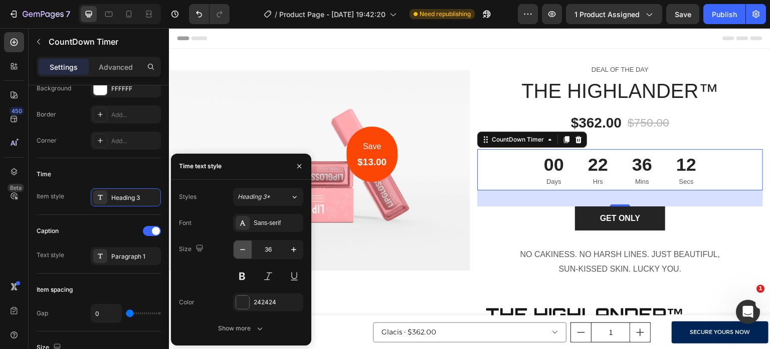
click at [241, 249] on icon "button" at bounding box center [242, 249] width 5 height 1
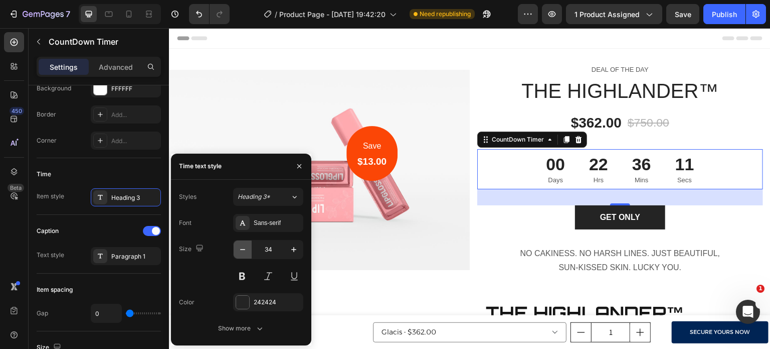
click at [241, 249] on icon "button" at bounding box center [242, 249] width 5 height 1
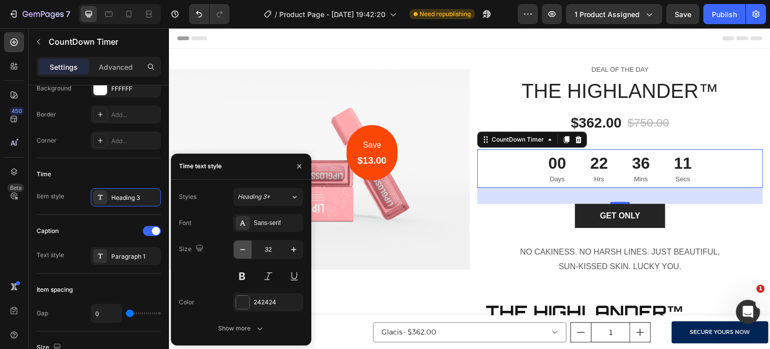
click at [241, 249] on icon "button" at bounding box center [242, 249] width 5 height 1
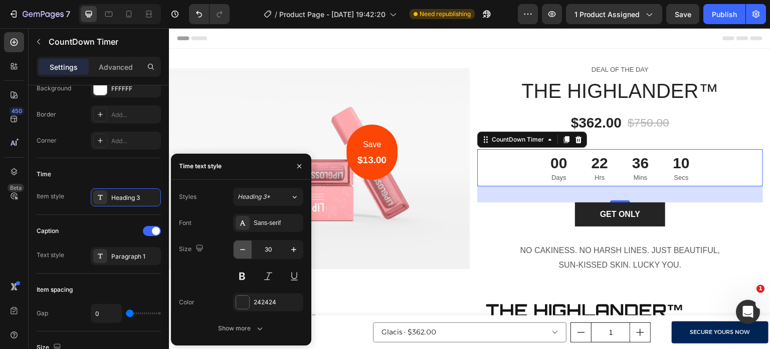
click at [241, 249] on icon "button" at bounding box center [242, 249] width 5 height 1
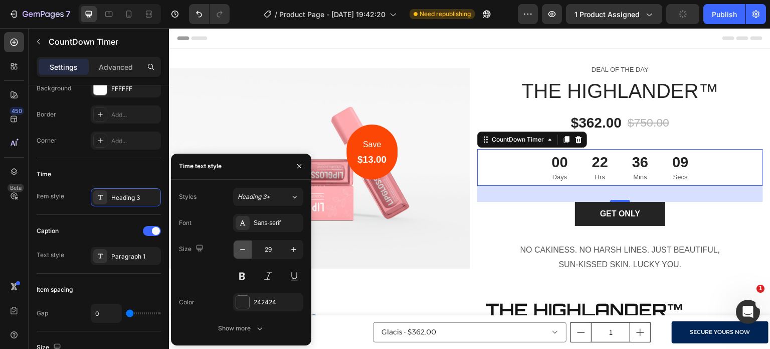
click at [241, 249] on icon "button" at bounding box center [242, 249] width 5 height 1
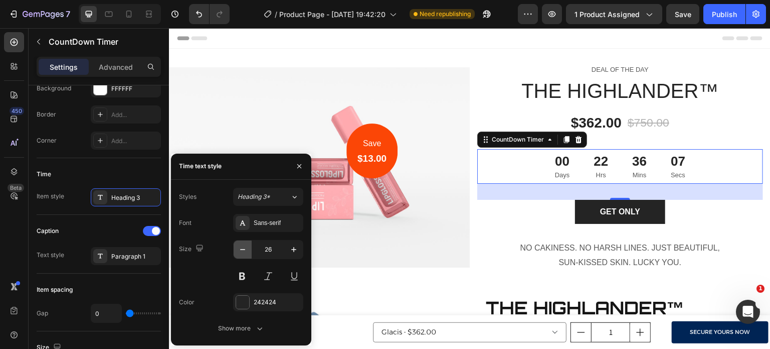
click at [241, 249] on icon "button" at bounding box center [242, 249] width 5 height 1
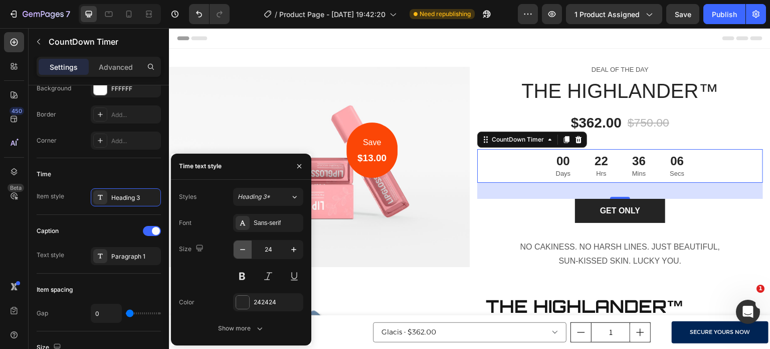
click at [241, 249] on icon "button" at bounding box center [242, 249] width 5 height 1
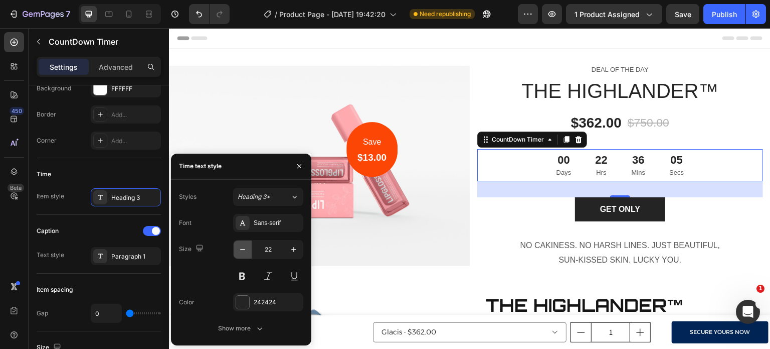
click at [241, 249] on icon "button" at bounding box center [242, 249] width 5 height 1
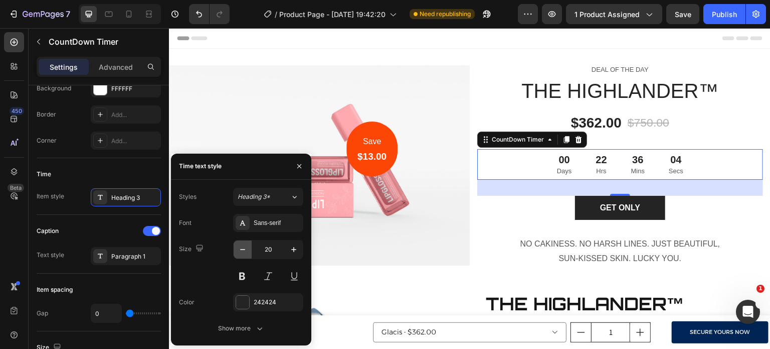
click at [241, 249] on icon "button" at bounding box center [242, 249] width 5 height 1
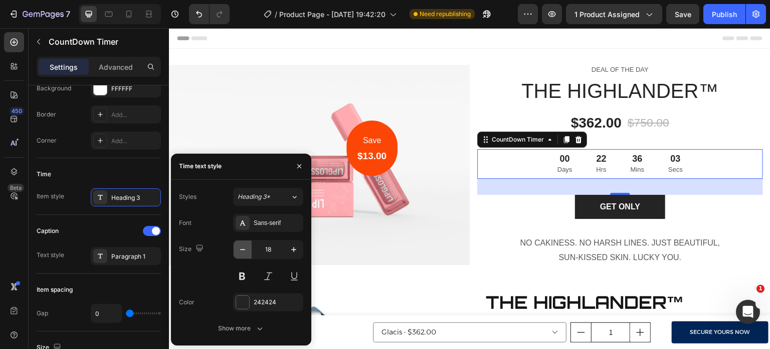
click at [241, 249] on icon "button" at bounding box center [242, 249] width 5 height 1
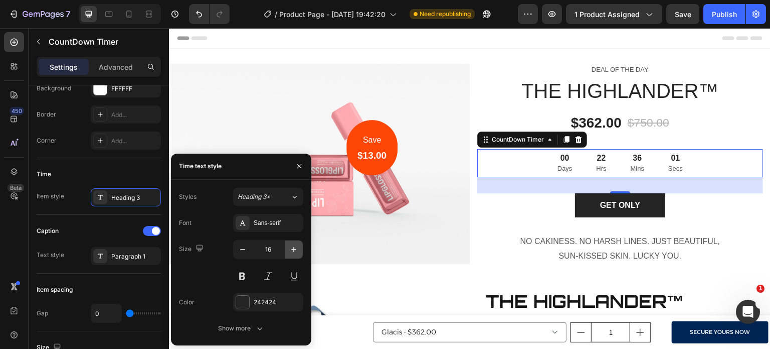
click at [293, 247] on icon "button" at bounding box center [294, 249] width 10 height 10
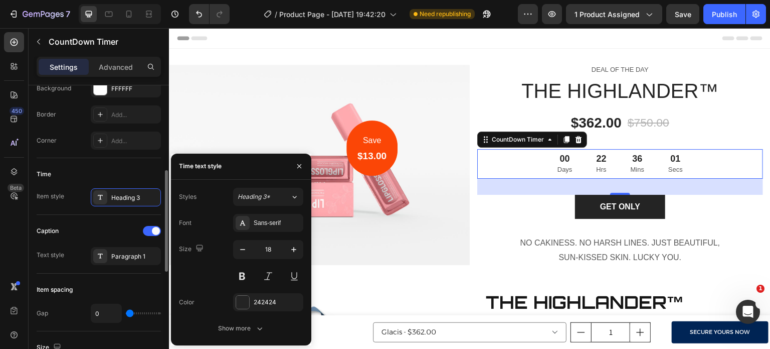
type input "19"
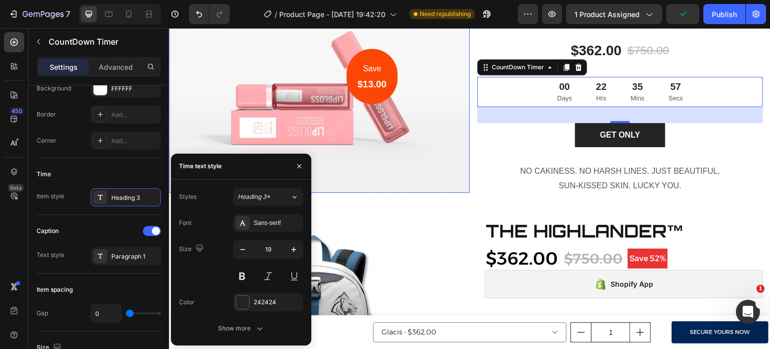
scroll to position [72, 0]
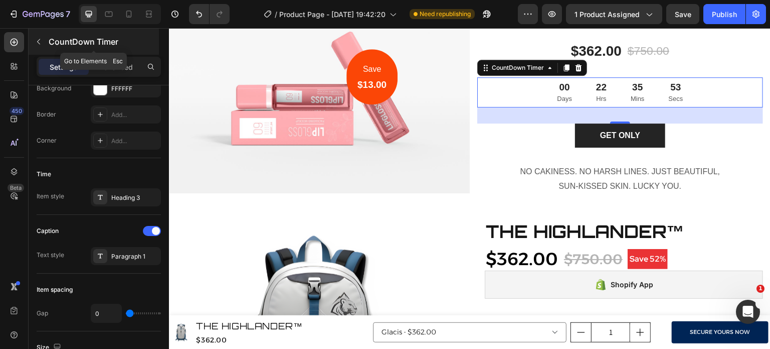
click at [38, 45] on icon "button" at bounding box center [39, 42] width 8 height 8
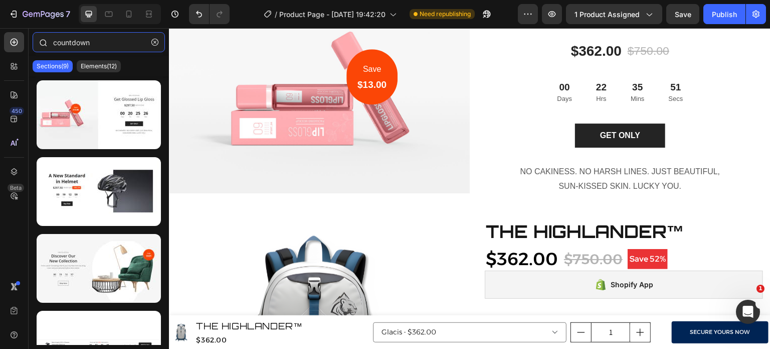
click at [109, 41] on input "countdown" at bounding box center [99, 42] width 132 height 20
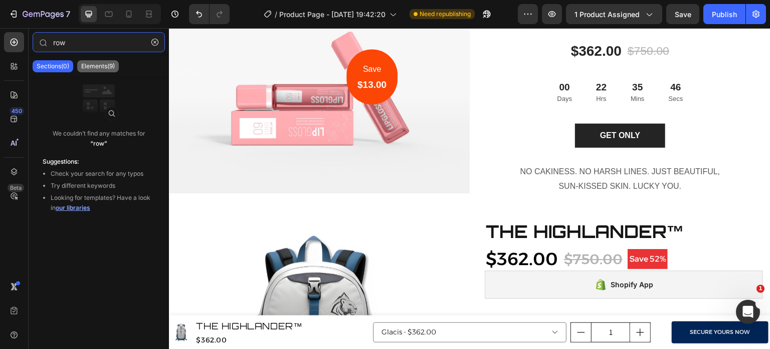
type input "row"
click at [90, 66] on p "Elements(9)" at bounding box center [98, 66] width 34 height 8
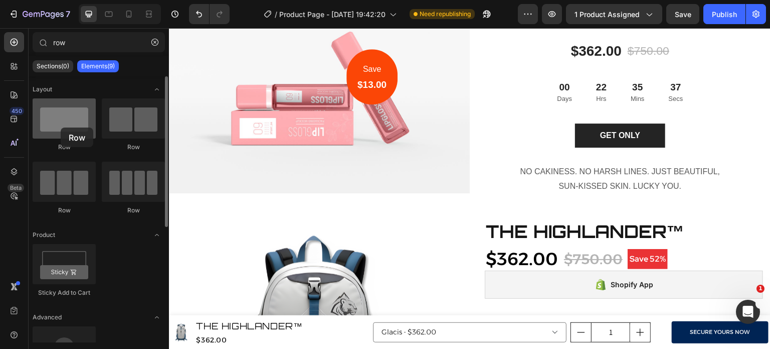
drag, startPoint x: 64, startPoint y: 117, endPoint x: 67, endPoint y: 129, distance: 12.5
click at [67, 129] on div at bounding box center [64, 118] width 63 height 40
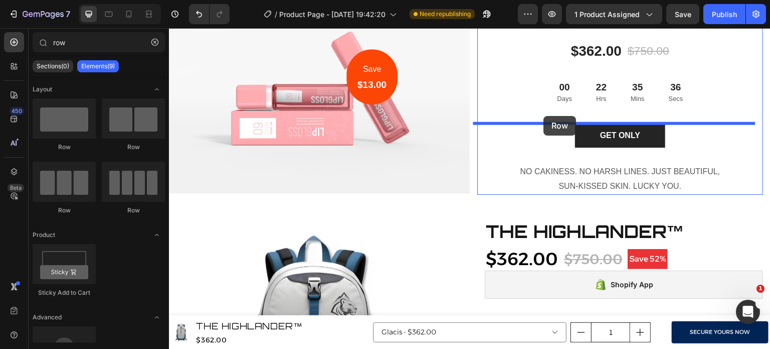
drag, startPoint x: 288, startPoint y: 155, endPoint x: 544, endPoint y: 116, distance: 259.3
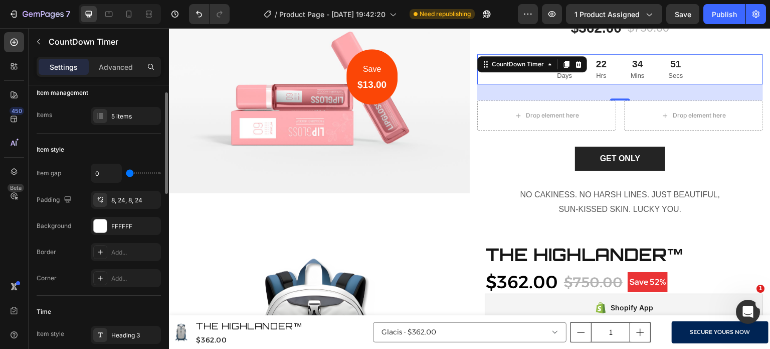
scroll to position [107, 0]
click at [126, 192] on div "8, 24, 8, 24" at bounding box center [126, 199] width 70 height 18
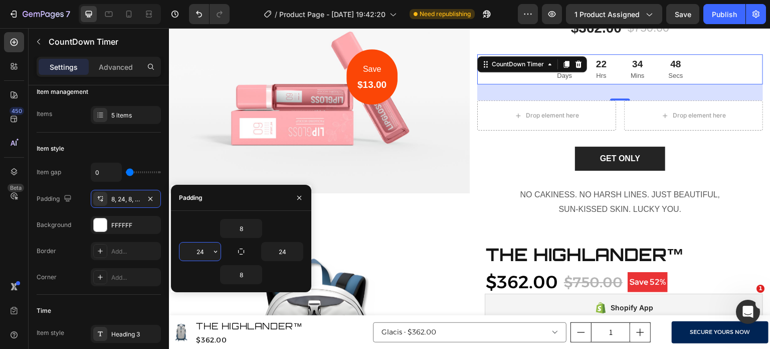
click at [205, 248] on input "24" at bounding box center [200, 251] width 41 height 18
type input "8"
click at [277, 245] on input "24" at bounding box center [282, 251] width 41 height 18
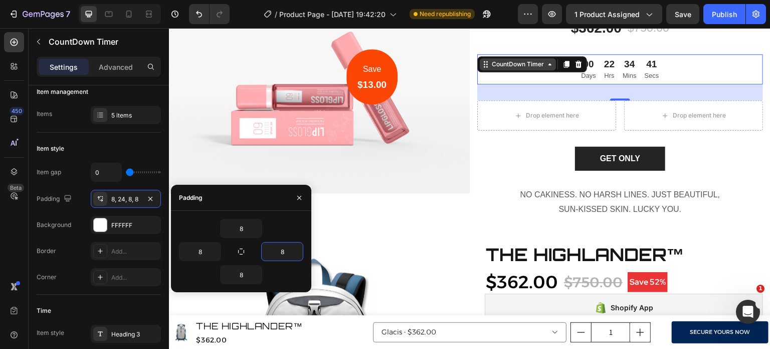
type input "8"
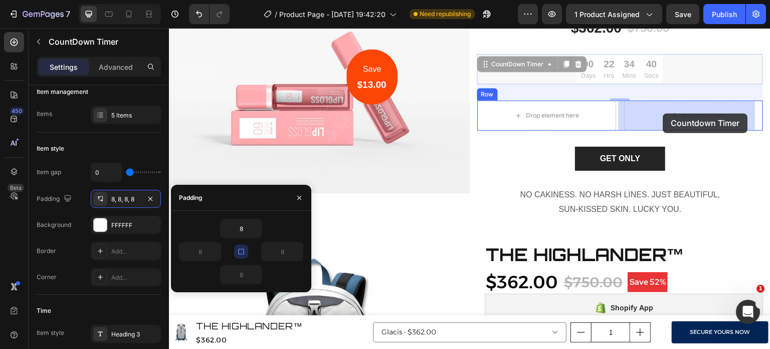
drag, startPoint x: 480, startPoint y: 66, endPoint x: 664, endPoint y: 112, distance: 188.9
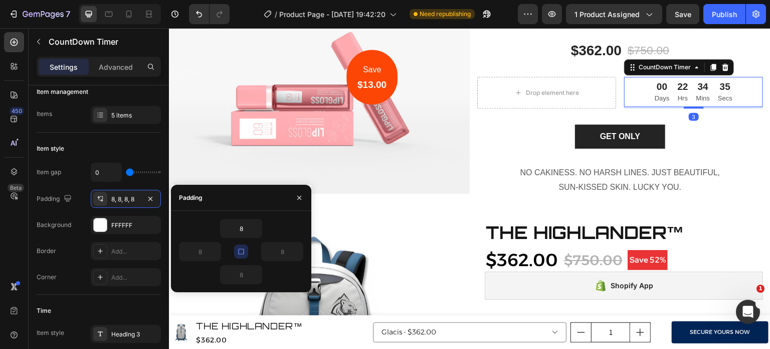
scroll to position [72, 0]
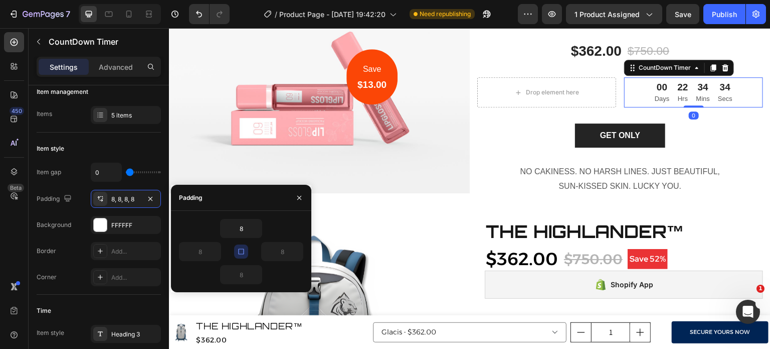
drag, startPoint x: 686, startPoint y: 114, endPoint x: 690, endPoint y: 97, distance: 17.5
click at [690, 97] on div "00 Days 22 Hrs 34 Mins 34 Secs CountDown Timer 0" at bounding box center [693, 92] width 139 height 30
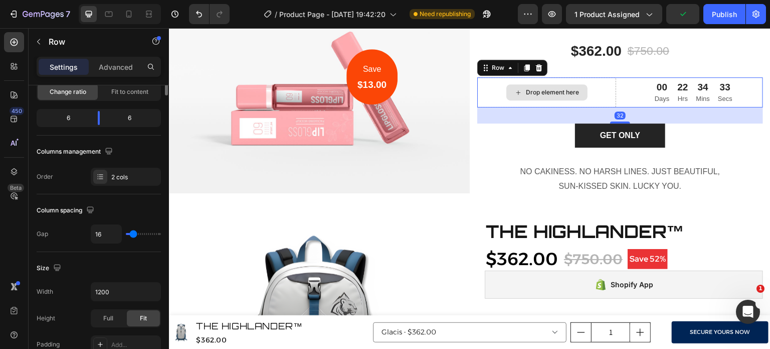
scroll to position [0, 0]
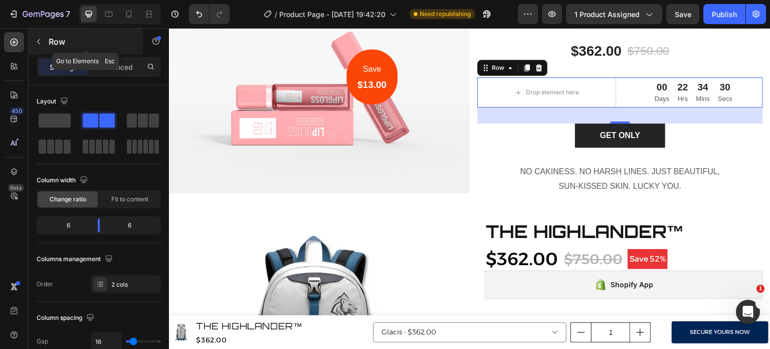
click at [43, 42] on button "button" at bounding box center [39, 42] width 16 height 16
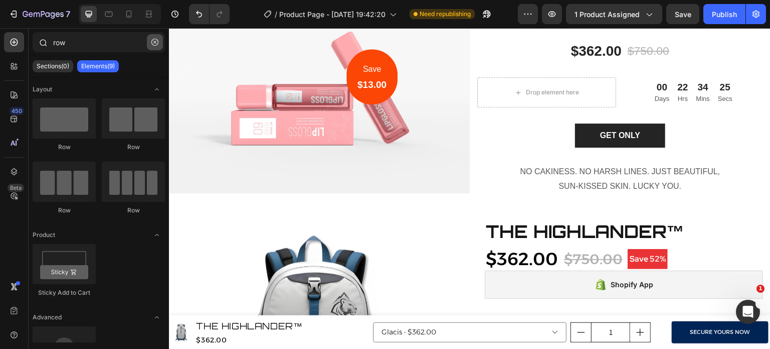
click at [159, 42] on button "button" at bounding box center [155, 42] width 16 height 16
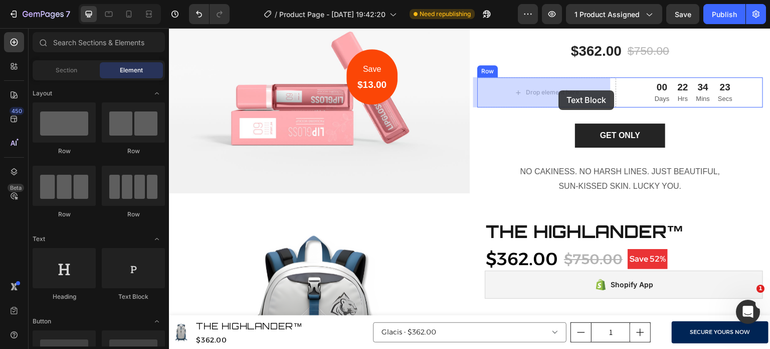
drag, startPoint x: 315, startPoint y: 306, endPoint x: 559, endPoint y: 90, distance: 325.8
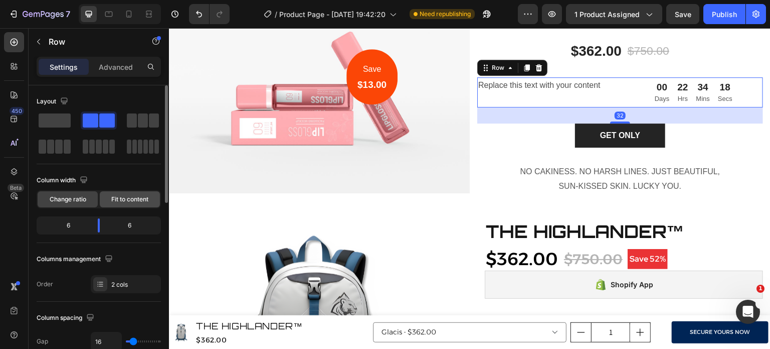
click at [121, 203] on div "Fit to content" at bounding box center [130, 199] width 60 height 16
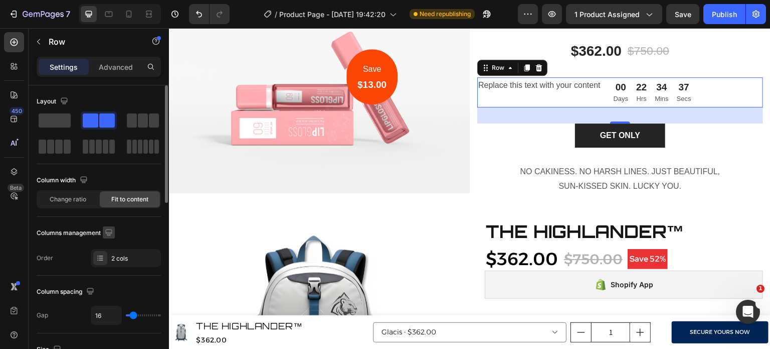
scroll to position [433, 0]
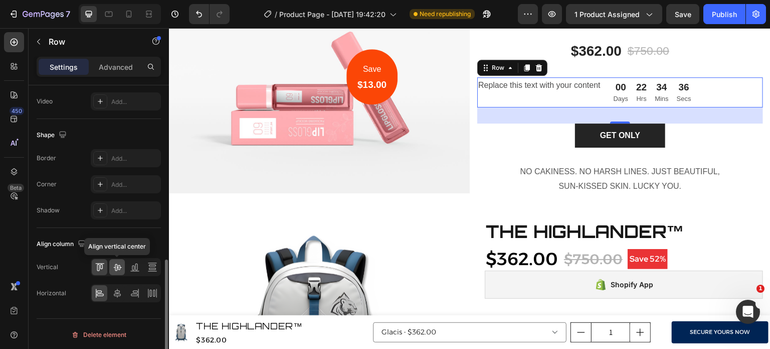
click at [117, 263] on icon at bounding box center [117, 267] width 10 height 10
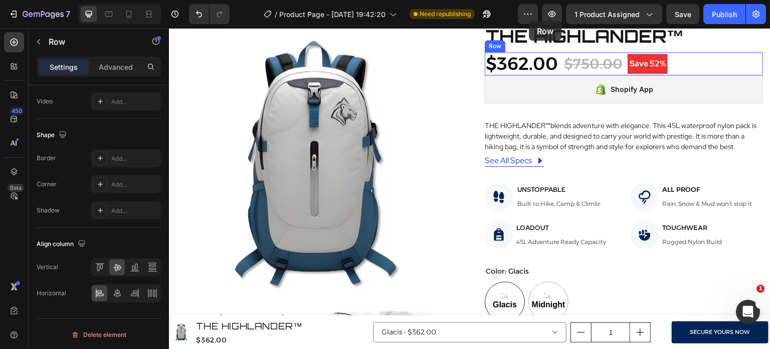
scroll to position [244, 0]
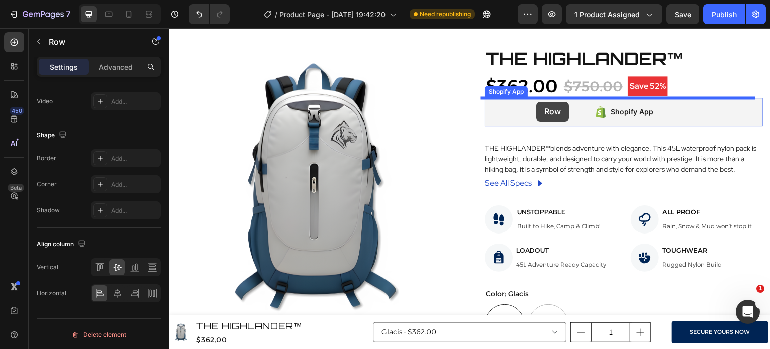
drag, startPoint x: 482, startPoint y: 67, endPoint x: 537, endPoint y: 102, distance: 65.4
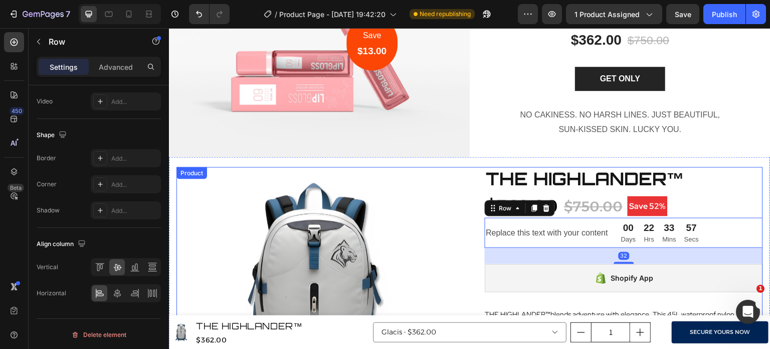
scroll to position [88, 0]
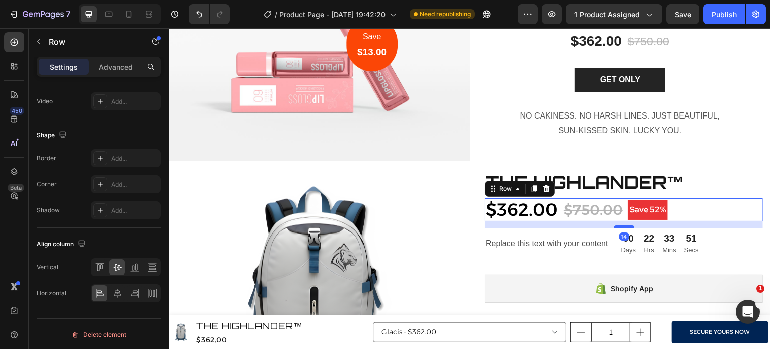
drag, startPoint x: 624, startPoint y: 218, endPoint x: 624, endPoint y: 224, distance: 6.5
click at [624, 225] on div at bounding box center [624, 226] width 20 height 3
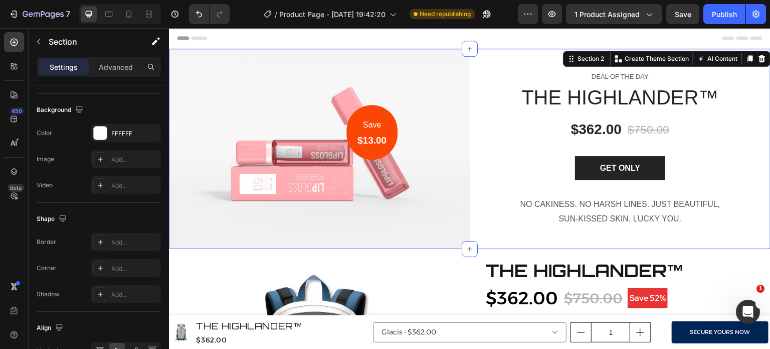
scroll to position [0, 0]
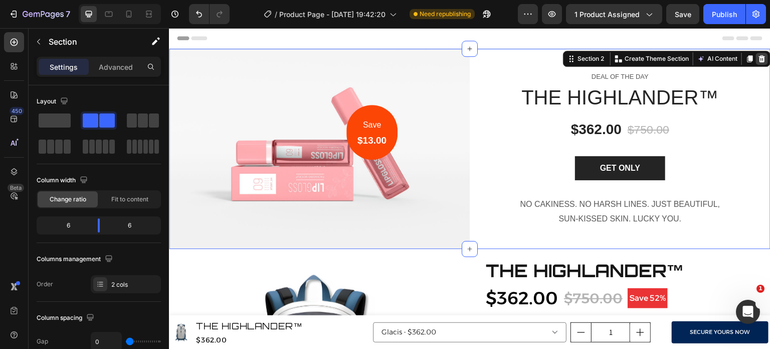
click at [758, 60] on icon at bounding box center [762, 59] width 8 height 8
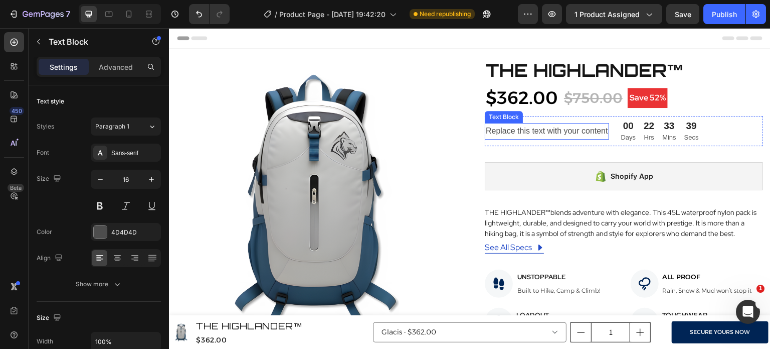
click at [544, 136] on div "Replace this text with your content" at bounding box center [547, 131] width 124 height 17
click at [544, 136] on p "Replace this text with your content" at bounding box center [547, 131] width 122 height 15
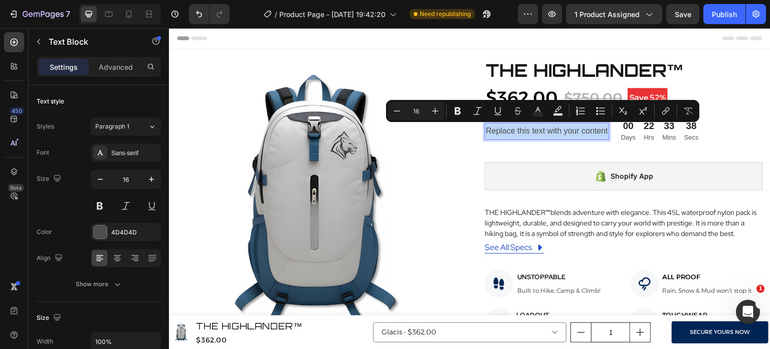
click at [544, 136] on p "Replace this text with your content" at bounding box center [547, 131] width 122 height 15
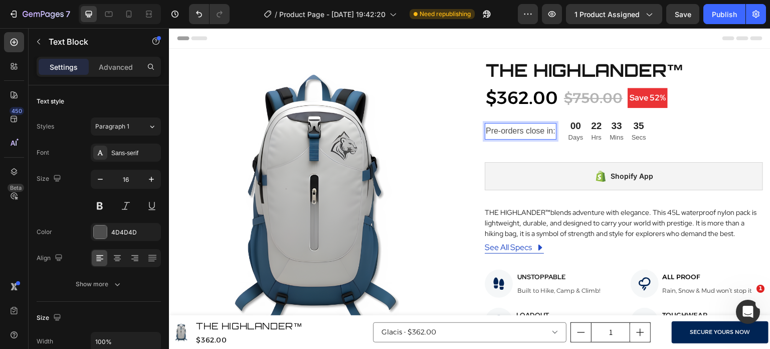
click at [509, 133] on p "Pre-orders close in:" at bounding box center [521, 131] width 70 height 15
click at [128, 155] on div "Sans-serif" at bounding box center [134, 152] width 47 height 9
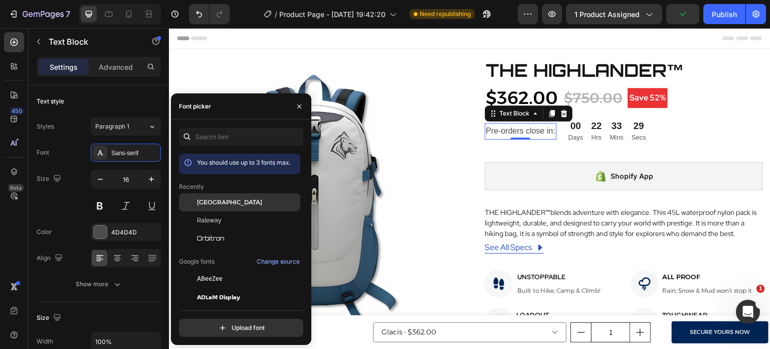
click at [268, 197] on div "[GEOGRAPHIC_DATA]" at bounding box center [239, 202] width 121 height 18
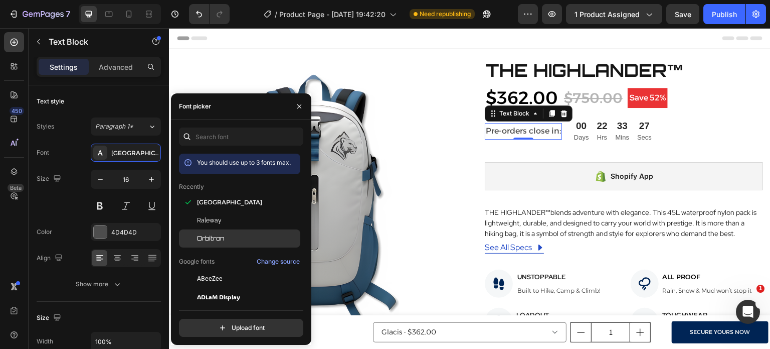
click at [252, 241] on div "Orbitron" at bounding box center [247, 238] width 101 height 9
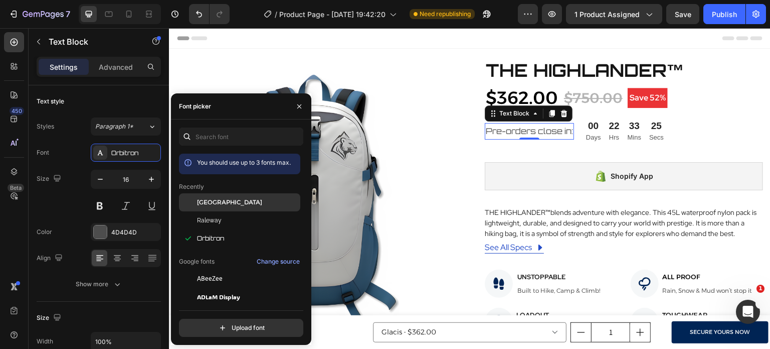
click at [265, 207] on div "[GEOGRAPHIC_DATA]" at bounding box center [239, 202] width 121 height 18
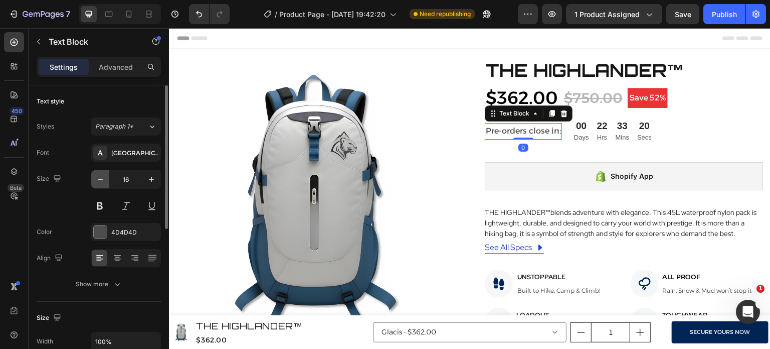
click at [102, 184] on button "button" at bounding box center [100, 179] width 18 height 18
type input "14"
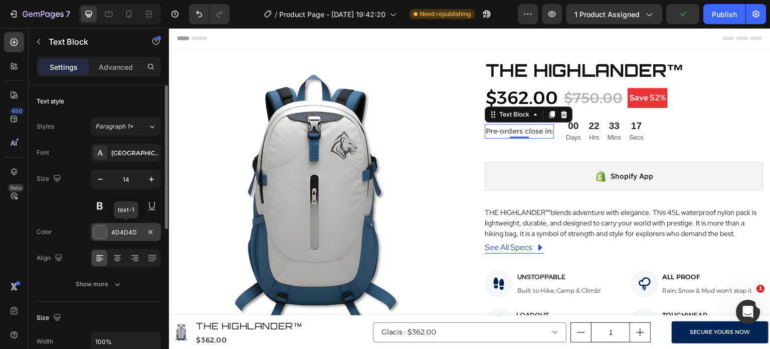
click at [104, 234] on div at bounding box center [100, 231] width 13 height 13
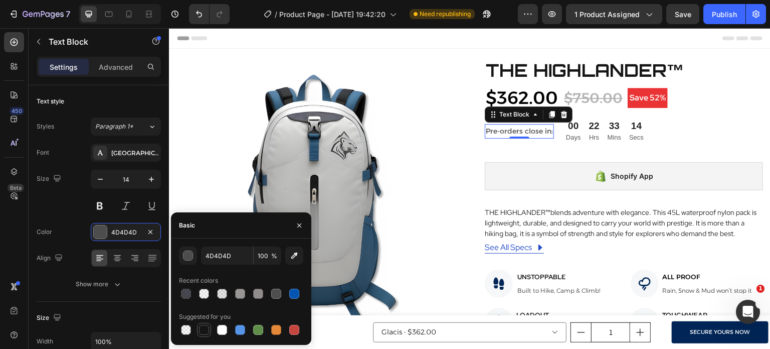
click at [201, 328] on div at bounding box center [204, 329] width 10 height 10
type input "151515"
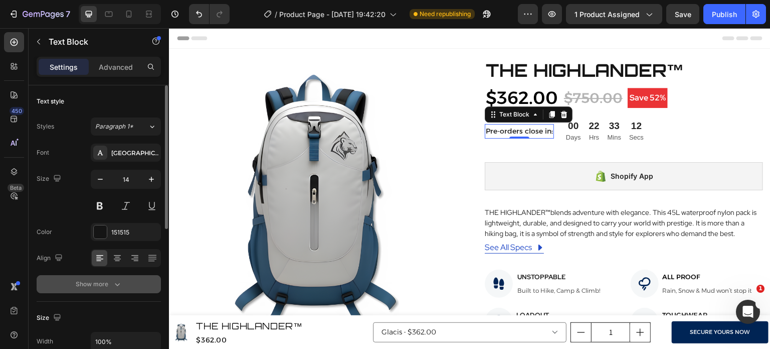
click at [100, 286] on div "Show more" at bounding box center [99, 284] width 47 height 10
click at [100, 286] on span "Normal" at bounding box center [105, 284] width 21 height 8
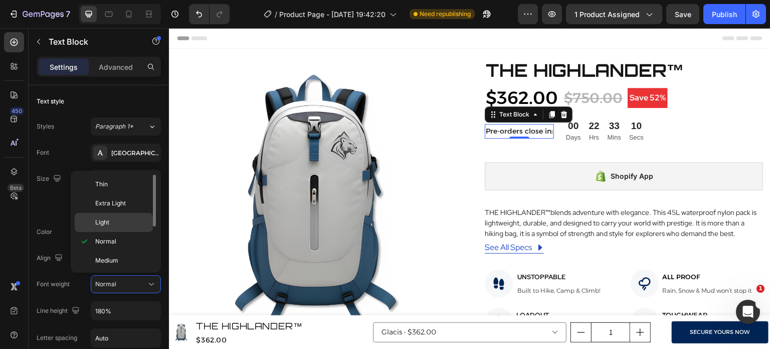
click at [121, 220] on p "Light" at bounding box center [121, 222] width 53 height 9
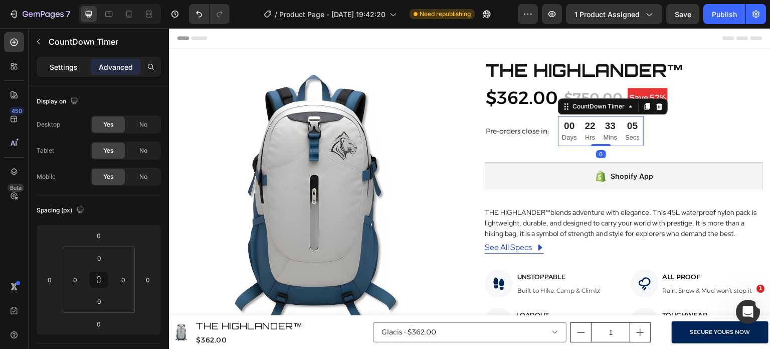
click at [64, 70] on p "Settings" at bounding box center [64, 67] width 28 height 11
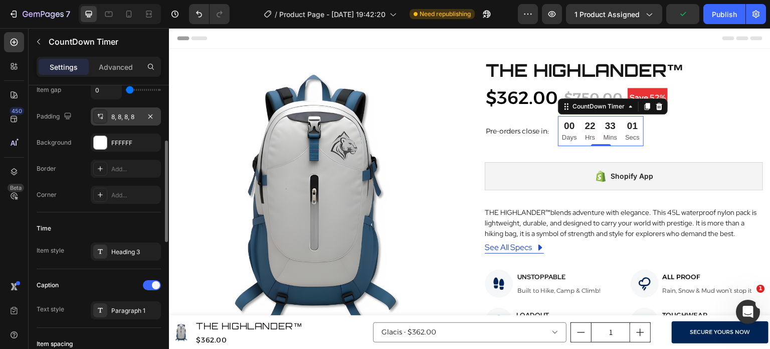
scroll to position [192, 0]
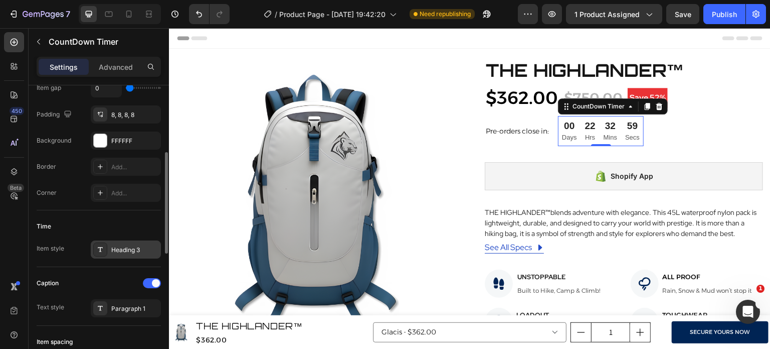
click at [110, 243] on div "Heading 3" at bounding box center [126, 249] width 70 height 18
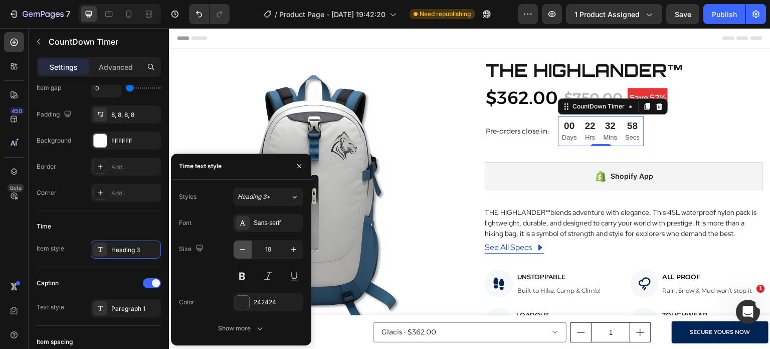
click at [245, 251] on icon "button" at bounding box center [243, 249] width 10 height 10
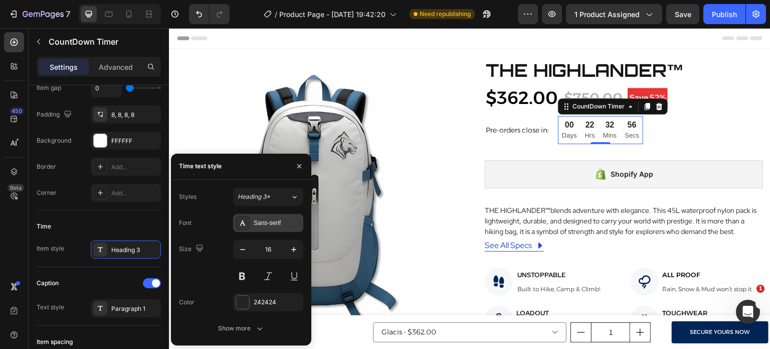
click at [248, 220] on div at bounding box center [243, 223] width 14 height 14
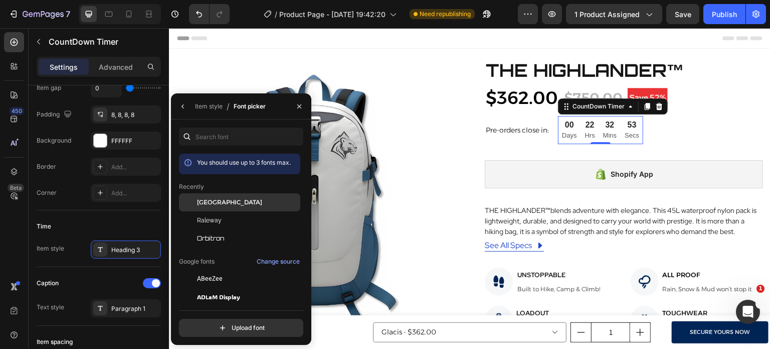
click at [251, 203] on div "[GEOGRAPHIC_DATA]" at bounding box center [247, 202] width 101 height 9
click at [137, 245] on div "Heading 3" at bounding box center [134, 249] width 47 height 9
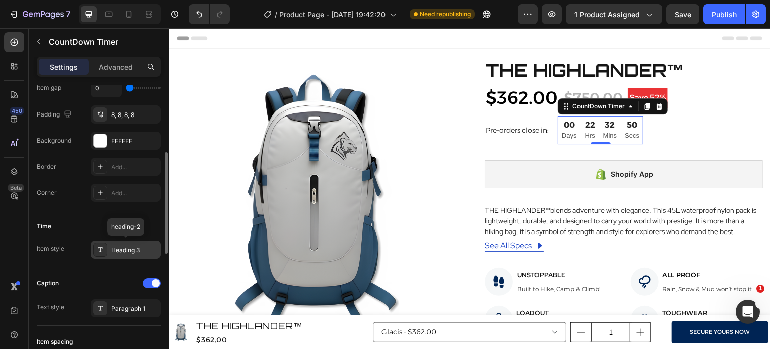
click at [129, 246] on div "Heading 3" at bounding box center [134, 249] width 47 height 9
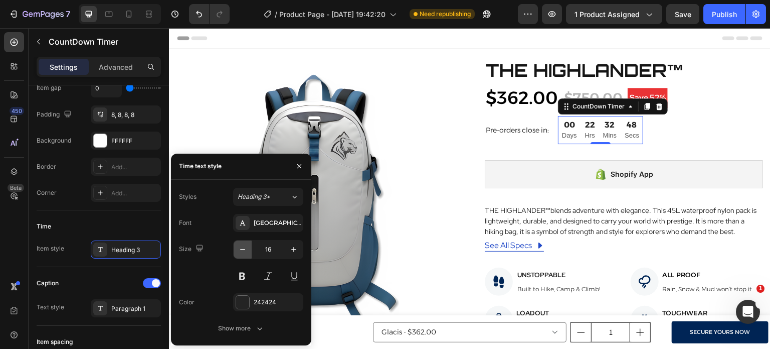
click at [238, 250] on icon "button" at bounding box center [243, 249] width 10 height 10
type input "14"
click at [240, 300] on div at bounding box center [242, 301] width 13 height 13
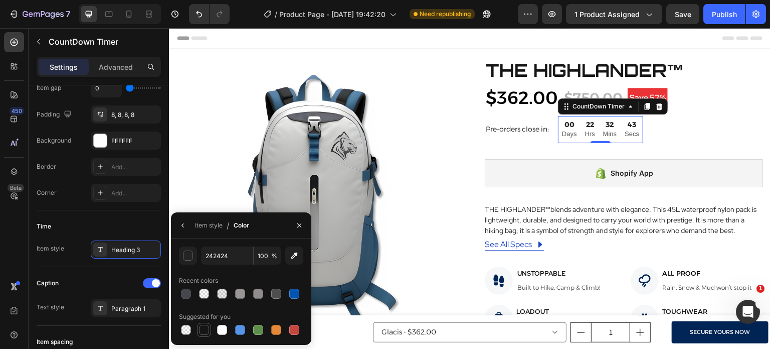
click at [207, 331] on div at bounding box center [204, 329] width 10 height 10
type input "151515"
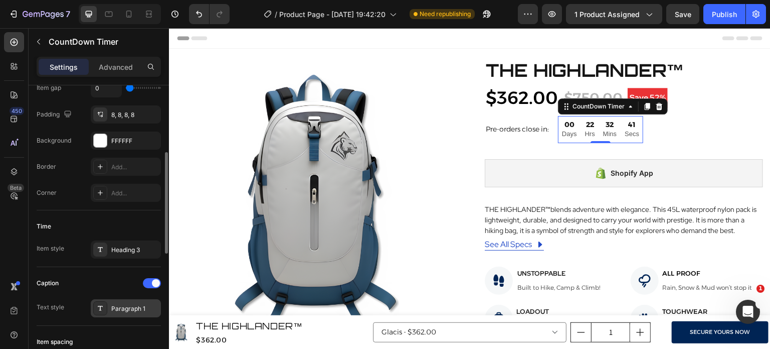
click at [104, 310] on div at bounding box center [100, 308] width 14 height 14
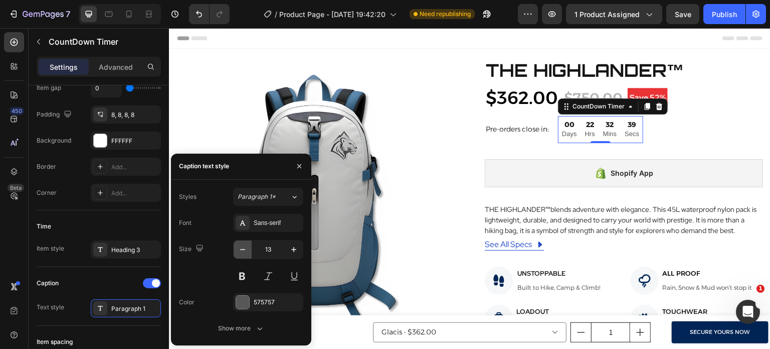
click at [241, 250] on icon "button" at bounding box center [243, 249] width 10 height 10
type input "11"
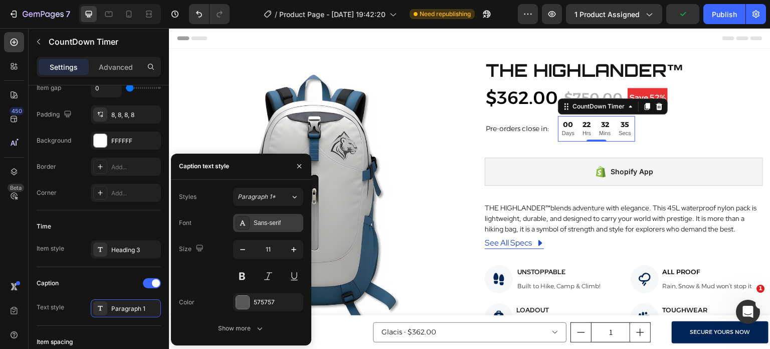
click at [241, 225] on icon at bounding box center [243, 222] width 6 height 5
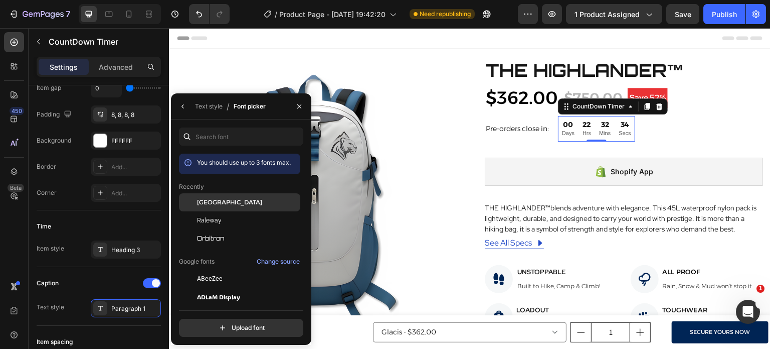
click at [246, 207] on div "[GEOGRAPHIC_DATA]" at bounding box center [239, 202] width 121 height 18
click at [239, 208] on div "[GEOGRAPHIC_DATA]" at bounding box center [239, 202] width 121 height 18
click at [130, 307] on div "Paragraph 1" at bounding box center [134, 308] width 47 height 9
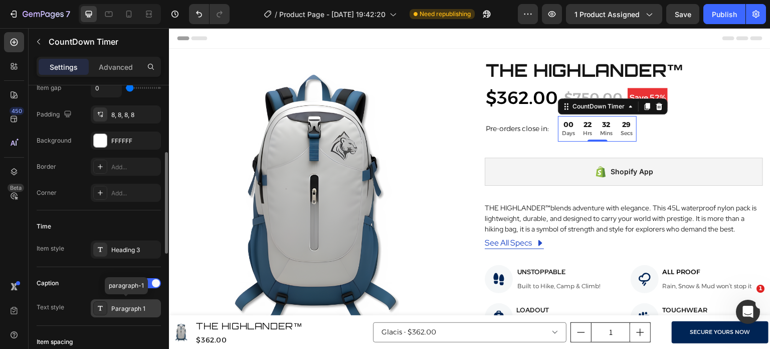
click at [130, 307] on div "Paragraph 1" at bounding box center [134, 308] width 47 height 9
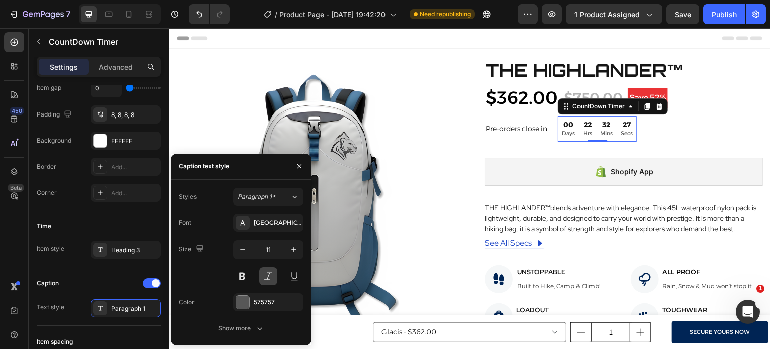
drag, startPoint x: 279, startPoint y: 273, endPoint x: 270, endPoint y: 274, distance: 8.7
click at [270, 274] on div at bounding box center [268, 276] width 70 height 18
click at [270, 274] on button at bounding box center [268, 276] width 18 height 18
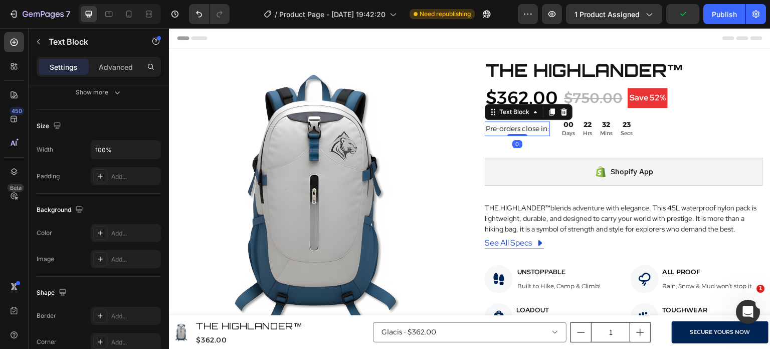
scroll to position [0, 0]
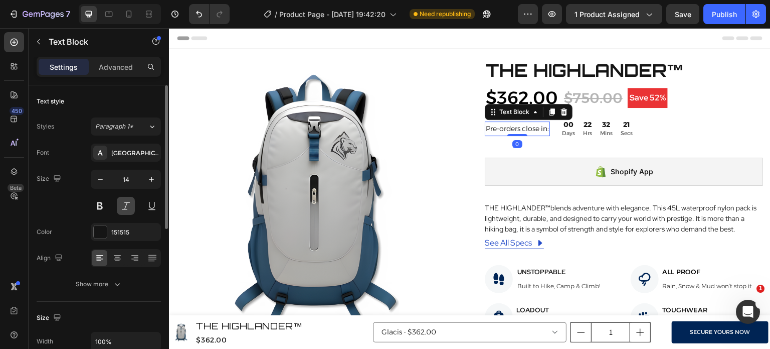
click at [132, 199] on button at bounding box center [126, 206] width 18 height 18
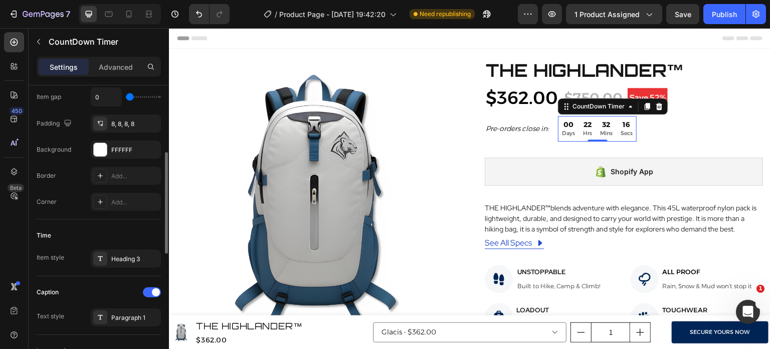
scroll to position [185, 0]
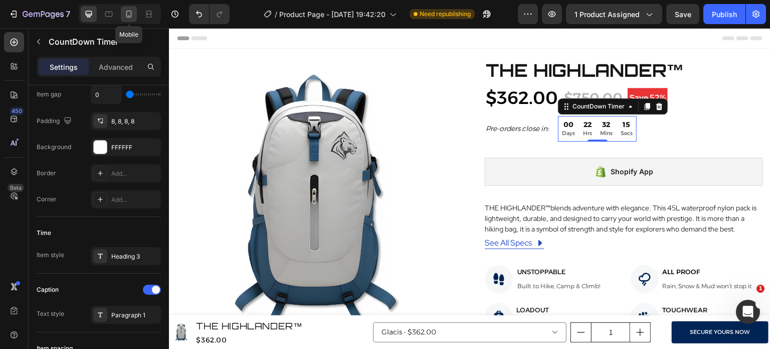
click at [135, 13] on div at bounding box center [129, 14] width 16 height 16
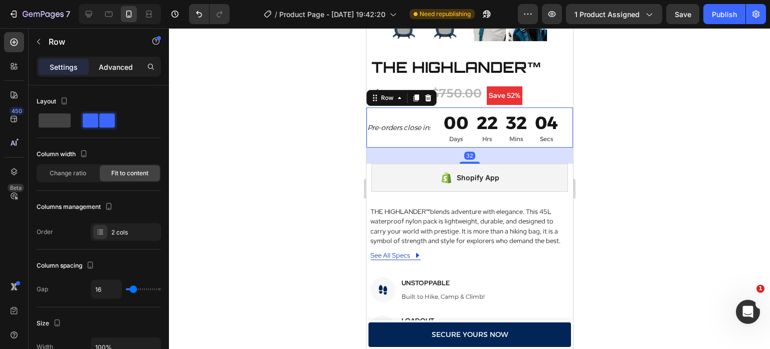
click at [116, 69] on p "Advanced" at bounding box center [116, 67] width 34 height 11
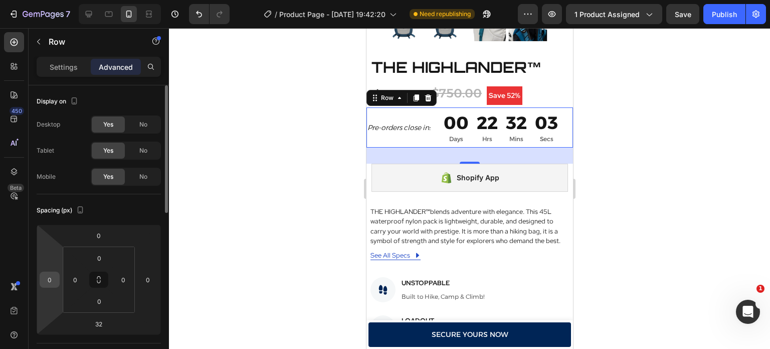
click at [50, 278] on input "0" at bounding box center [49, 279] width 15 height 15
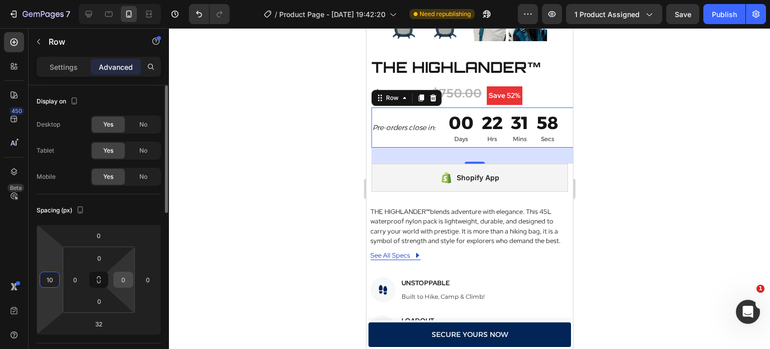
type input "10"
click at [130, 283] on input "0" at bounding box center [123, 279] width 15 height 15
type input "10"
click at [581, 142] on div at bounding box center [469, 188] width 601 height 320
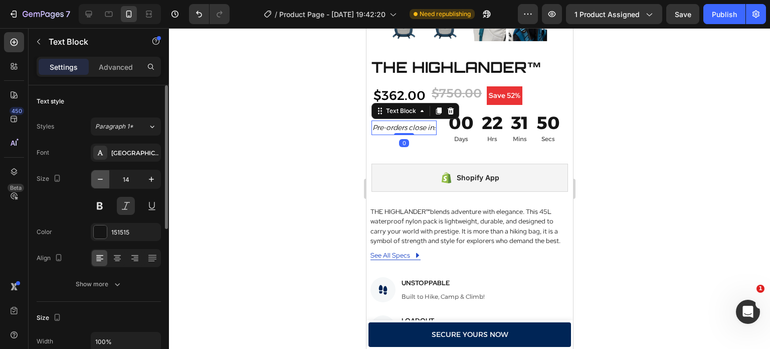
click at [100, 184] on button "button" at bounding box center [100, 179] width 18 height 18
type input "12"
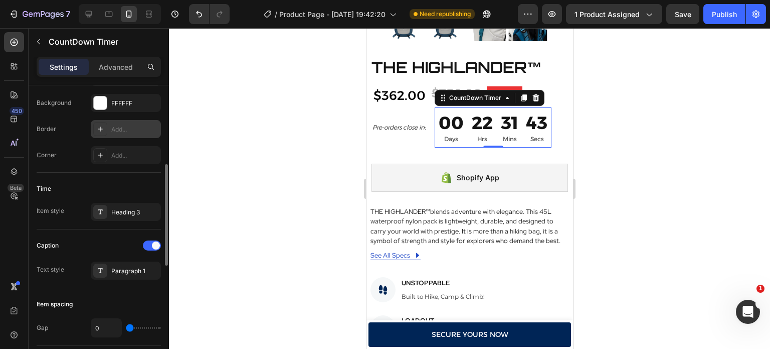
scroll to position [229, 0]
click at [98, 216] on div at bounding box center [100, 212] width 14 height 14
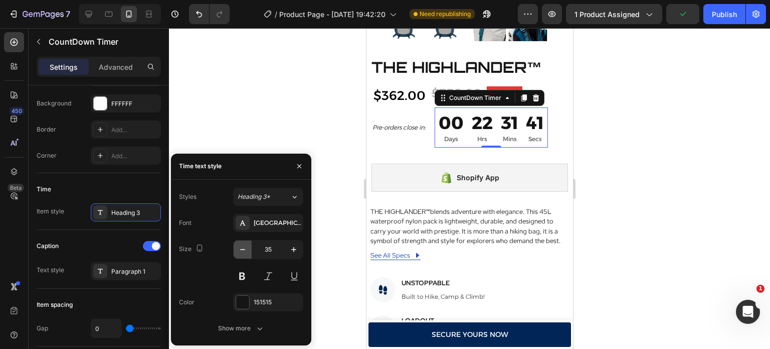
click at [241, 249] on icon "button" at bounding box center [242, 249] width 5 height 1
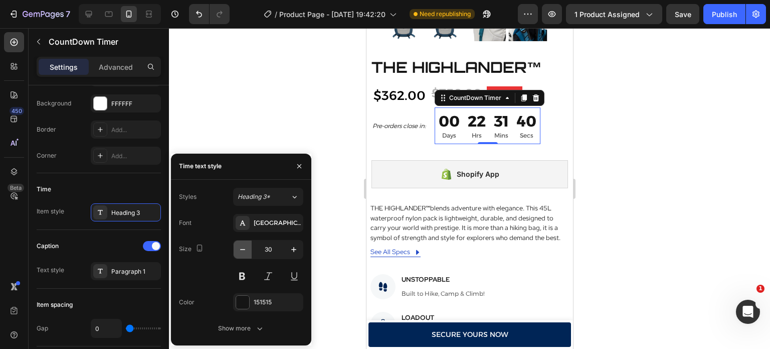
click at [241, 249] on icon "button" at bounding box center [242, 249] width 5 height 1
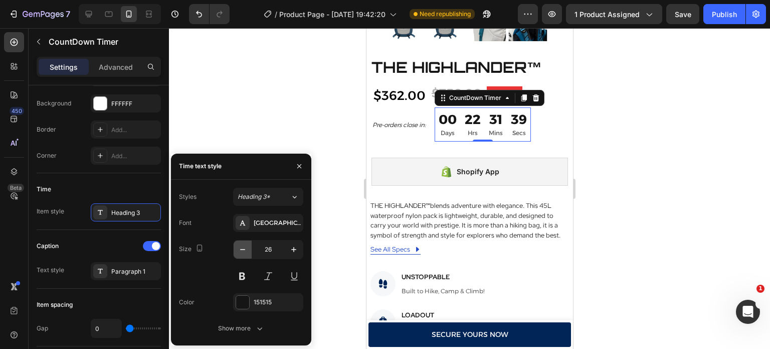
click at [241, 249] on icon "button" at bounding box center [242, 249] width 5 height 1
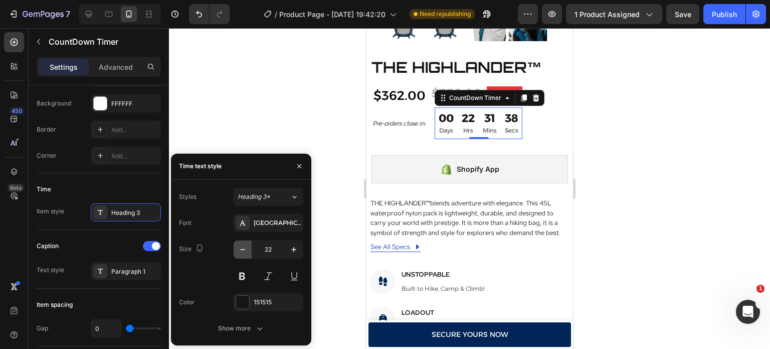
click at [241, 249] on icon "button" at bounding box center [242, 249] width 5 height 1
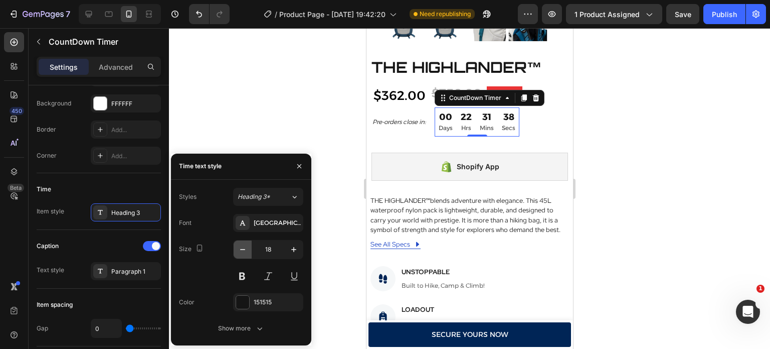
click at [241, 249] on icon "button" at bounding box center [242, 249] width 5 height 1
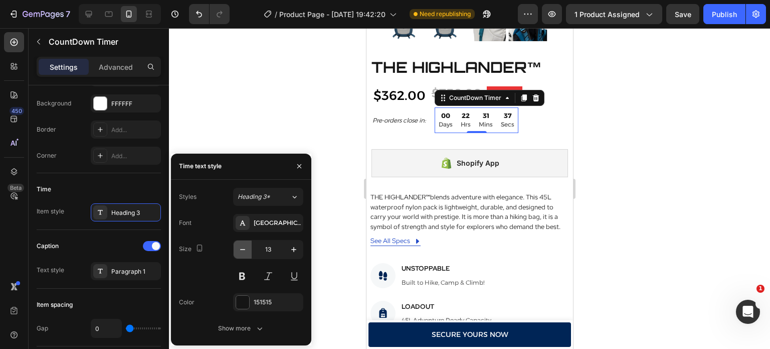
click at [241, 249] on icon "button" at bounding box center [242, 249] width 5 height 1
click at [297, 248] on icon "button" at bounding box center [294, 249] width 10 height 10
type input "12"
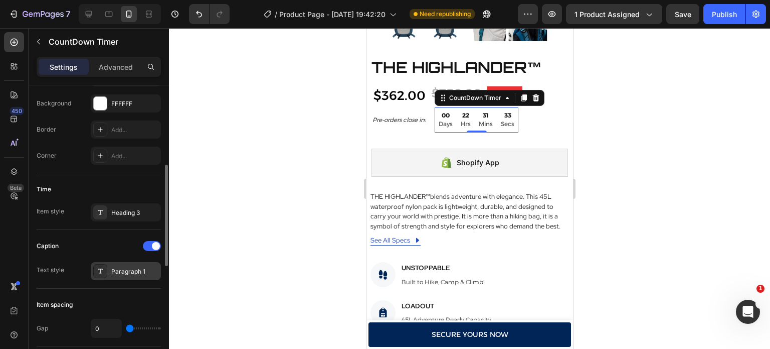
click at [127, 274] on div "Paragraph 1" at bounding box center [134, 271] width 47 height 9
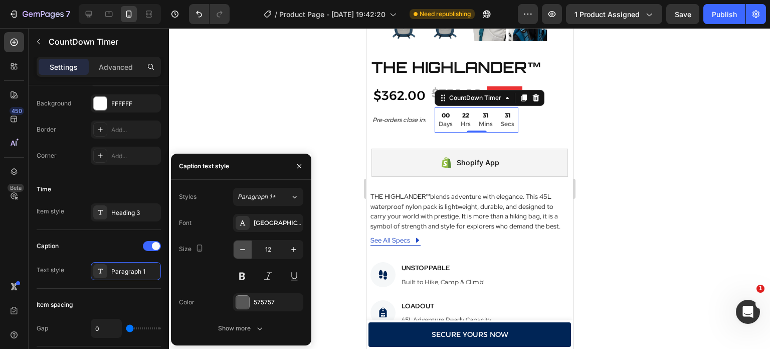
click at [243, 250] on icon "button" at bounding box center [243, 249] width 10 height 10
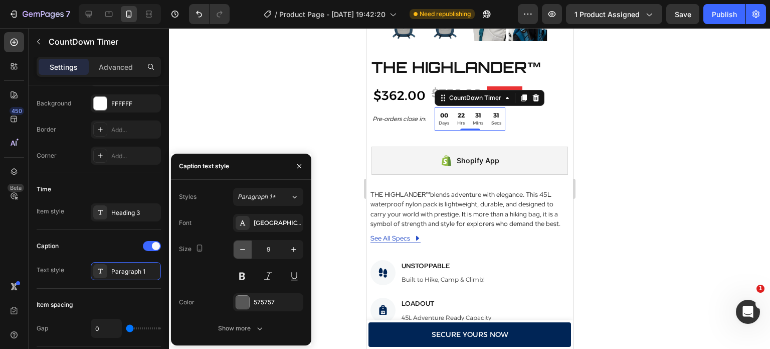
click at [243, 250] on icon "button" at bounding box center [243, 249] width 10 height 10
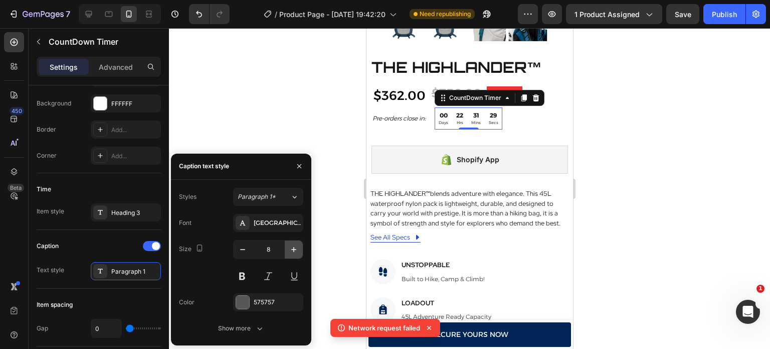
click at [293, 246] on icon "button" at bounding box center [294, 249] width 10 height 10
type input "10"
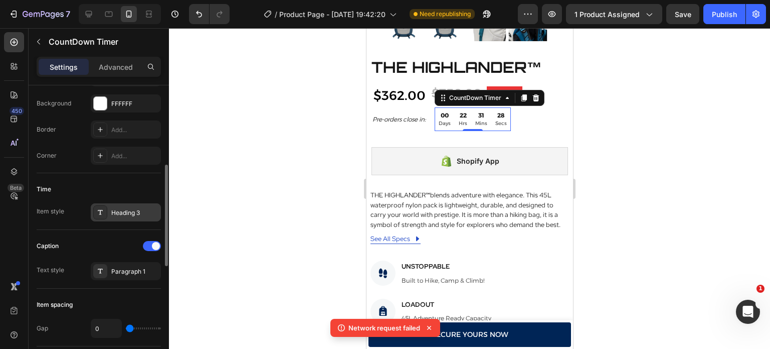
click at [142, 216] on div "Heading 3" at bounding box center [134, 212] width 47 height 9
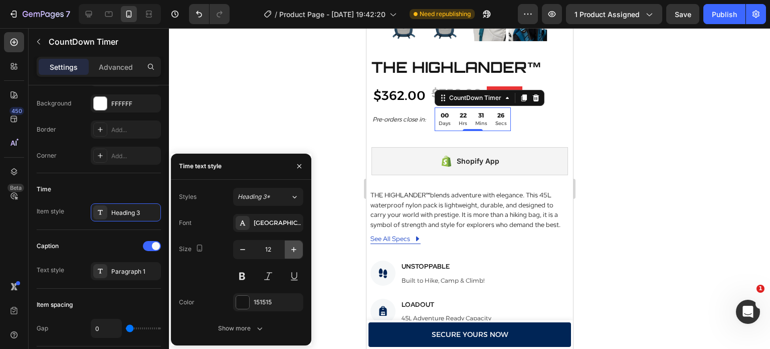
click at [295, 246] on icon "button" at bounding box center [294, 249] width 10 height 10
type input "15"
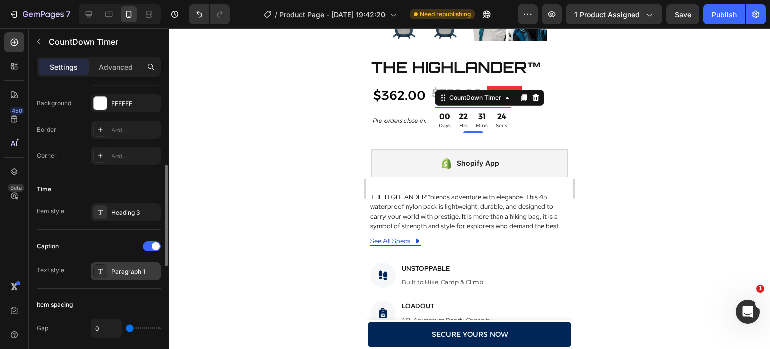
click at [144, 267] on div "Paragraph 1" at bounding box center [134, 271] width 47 height 9
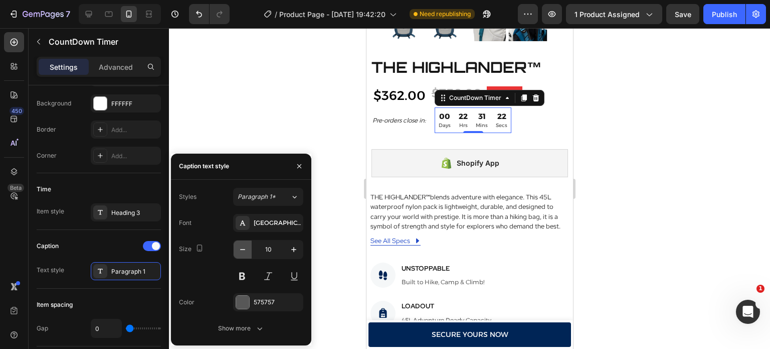
click at [243, 253] on icon "button" at bounding box center [243, 249] width 10 height 10
type input "9"
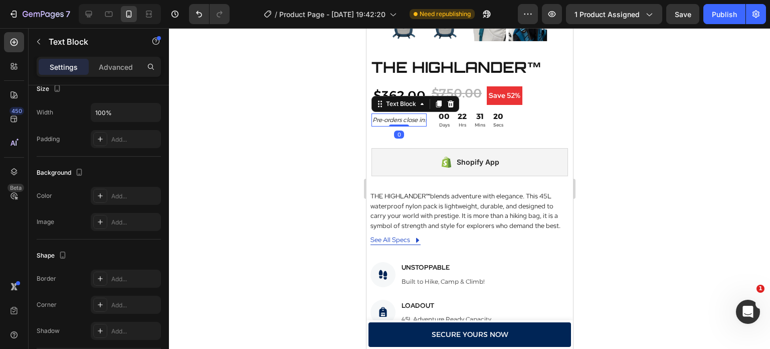
scroll to position [0, 0]
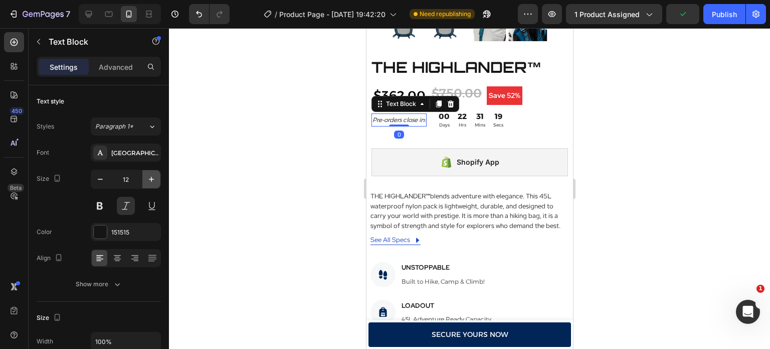
click at [149, 174] on icon "button" at bounding box center [151, 179] width 10 height 10
click at [96, 181] on icon "button" at bounding box center [100, 179] width 10 height 10
type input "12"
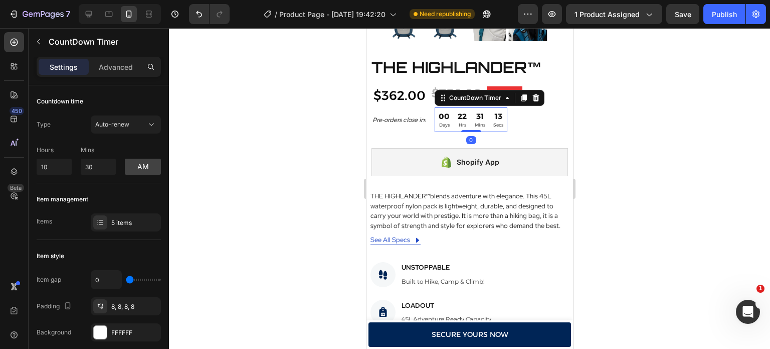
click at [507, 110] on div "13 Secs" at bounding box center [498, 119] width 18 height 25
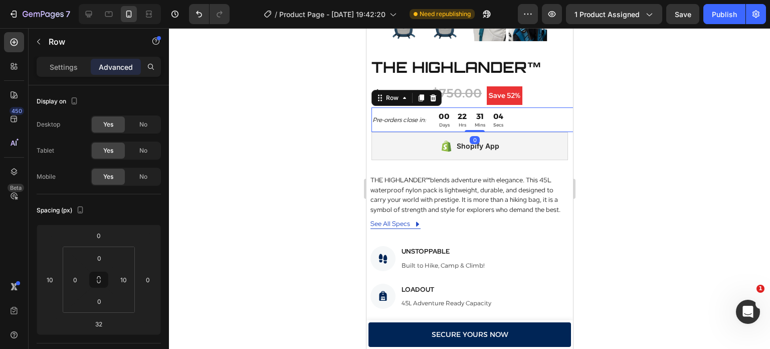
drag, startPoint x: 470, startPoint y: 137, endPoint x: 477, endPoint y: 114, distance: 24.1
click at [477, 114] on div "Pre-orders close in: Text Block 00 Days 22 Hrs 31 Mins 04 Secs CountDown Timer …" at bounding box center [474, 119] width 207 height 25
type input "0"
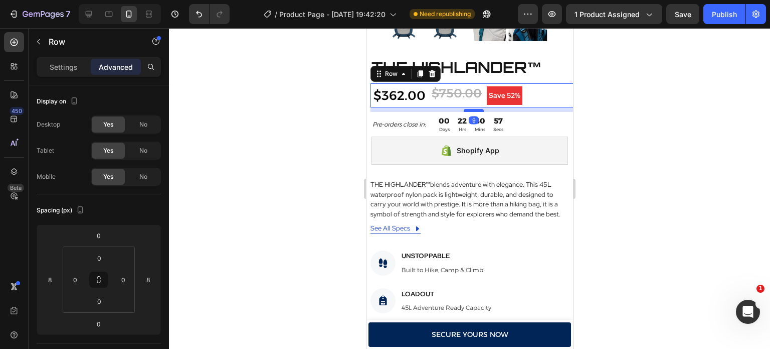
click at [476, 109] on div at bounding box center [473, 110] width 20 height 3
type input "8"
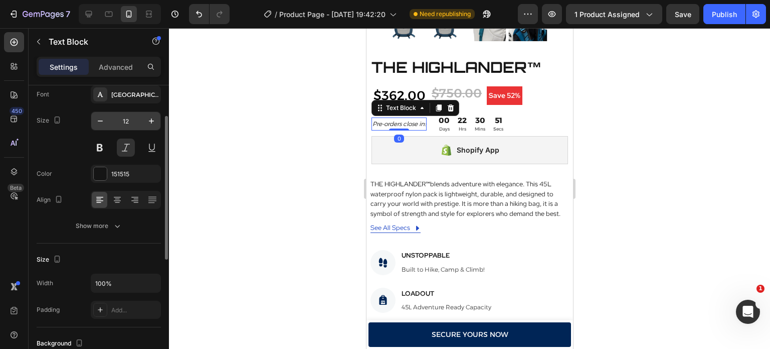
scroll to position [60, 0]
click at [99, 170] on div at bounding box center [100, 172] width 13 height 13
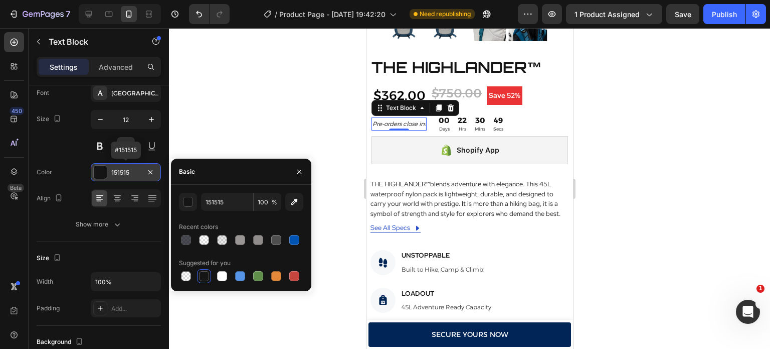
click at [99, 170] on div at bounding box center [100, 172] width 13 height 13
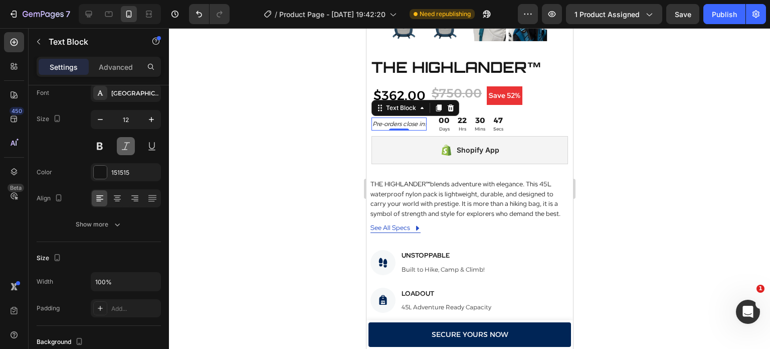
click at [129, 147] on button at bounding box center [126, 146] width 18 height 18
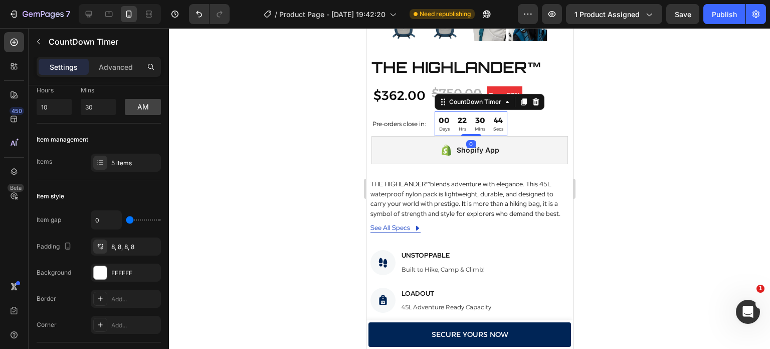
click at [502, 115] on div "44" at bounding box center [498, 120] width 10 height 10
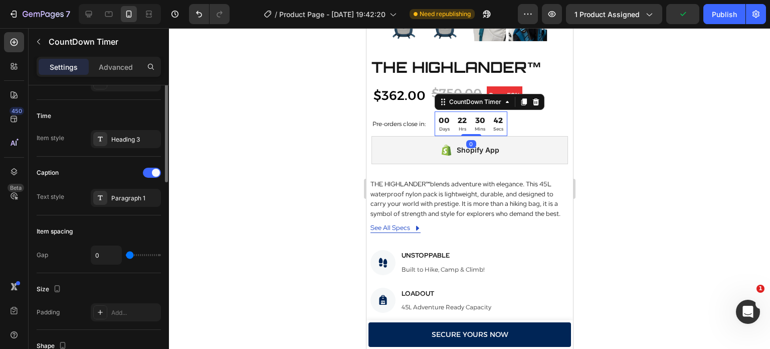
scroll to position [202, 0]
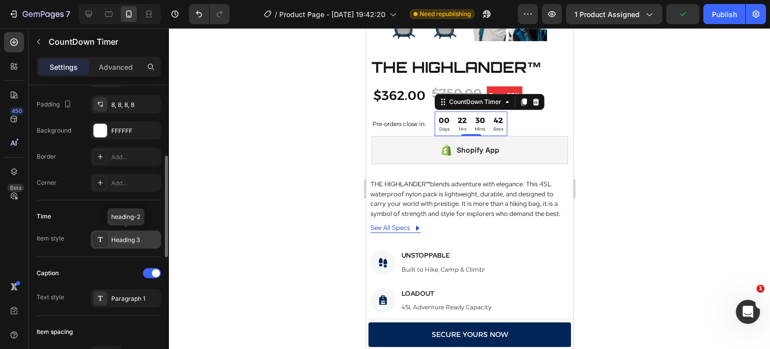
click at [124, 235] on div "Heading 3" at bounding box center [134, 239] width 47 height 9
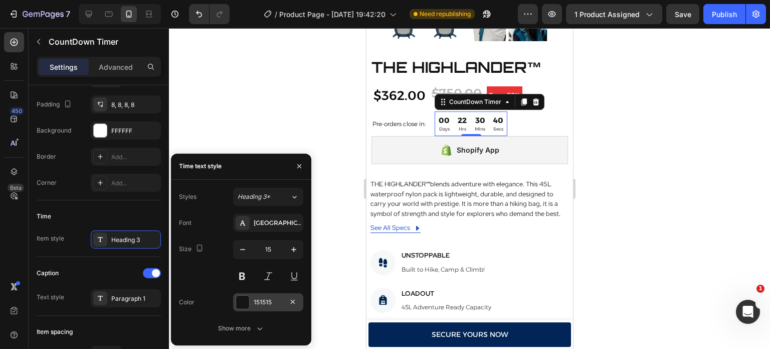
click at [243, 300] on div at bounding box center [242, 301] width 13 height 13
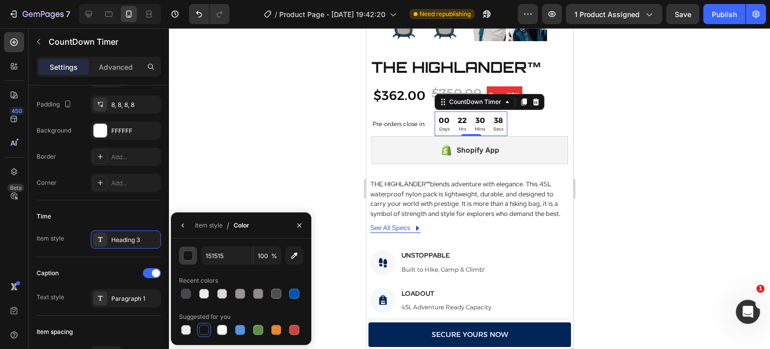
click at [187, 254] on div "button" at bounding box center [189, 256] width 10 height 10
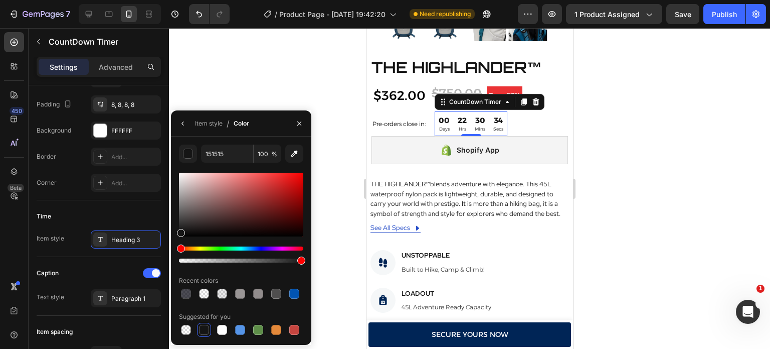
click at [261, 246] on div at bounding box center [241, 218] width 124 height 94
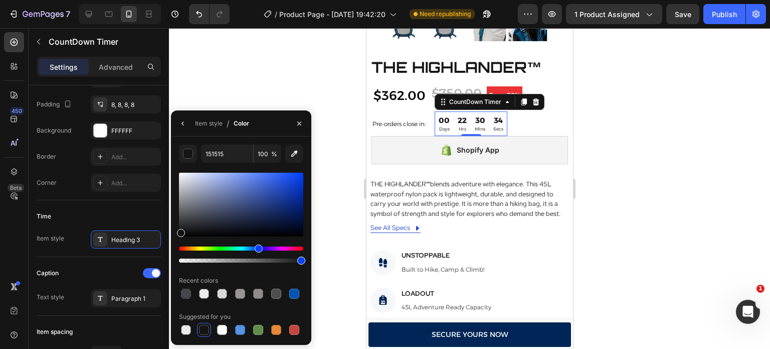
click at [257, 250] on div "Hue" at bounding box center [241, 248] width 124 height 4
click at [303, 201] on div at bounding box center [241, 205] width 124 height 64
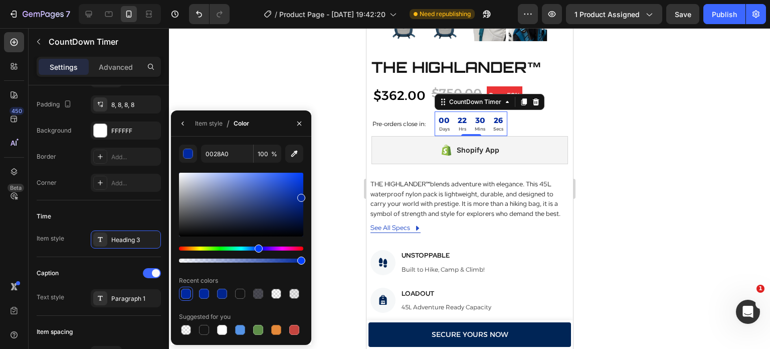
drag, startPoint x: 303, startPoint y: 201, endPoint x: 305, endPoint y: 196, distance: 5.4
click at [305, 196] on div at bounding box center [301, 198] width 8 height 8
click at [305, 198] on div "0028A0 100 % Recent colors Suggested for you" at bounding box center [241, 240] width 140 height 192
type input "002699"
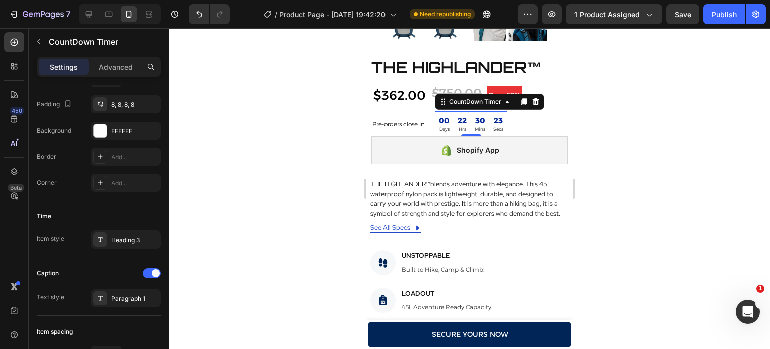
click at [359, 91] on div at bounding box center [469, 188] width 601 height 320
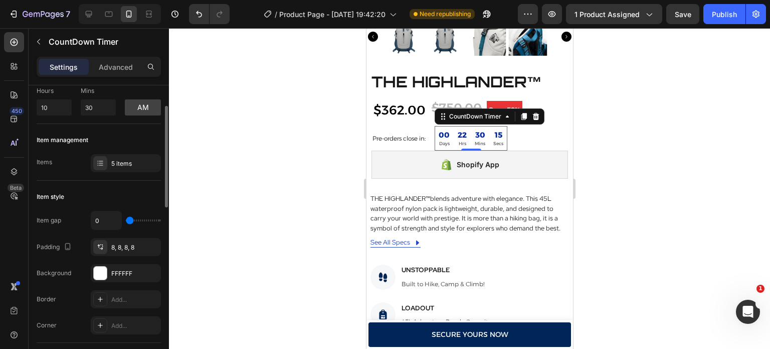
scroll to position [0, 0]
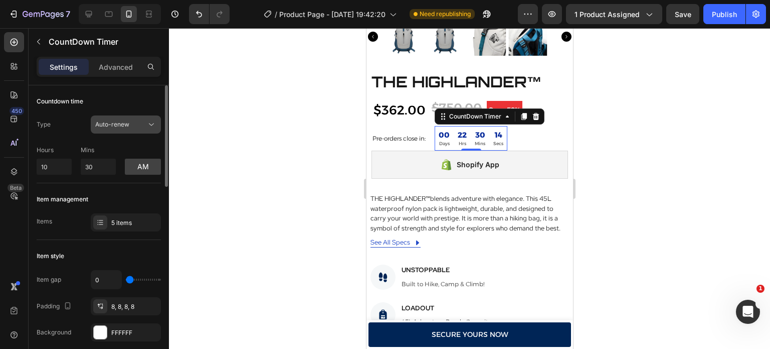
click at [139, 120] on div "Auto-renew" at bounding box center [120, 124] width 51 height 9
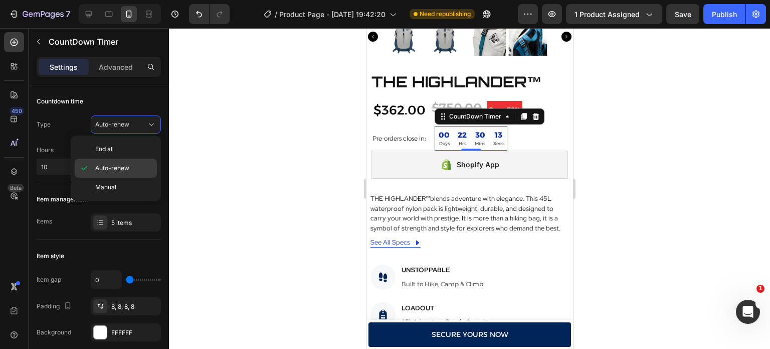
click at [124, 168] on span "Auto-renew" at bounding box center [112, 167] width 34 height 9
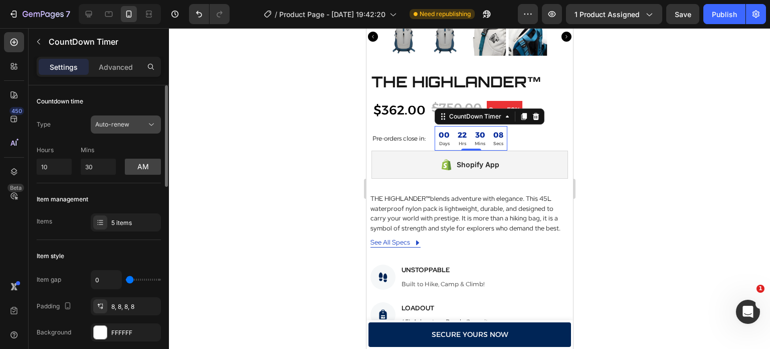
click at [122, 126] on span "Auto-renew" at bounding box center [112, 124] width 34 height 8
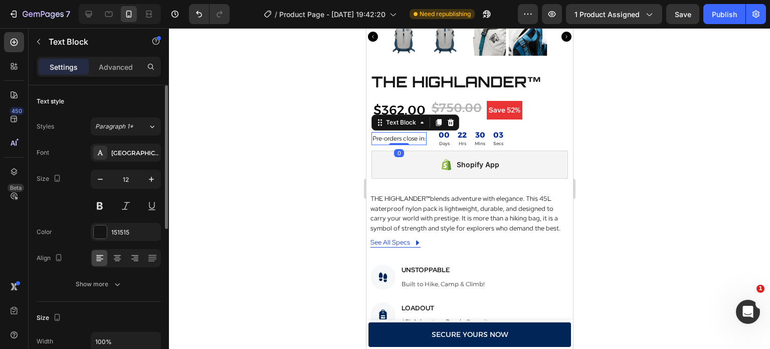
click at [418, 133] on p "Pre-orders close in:" at bounding box center [398, 138] width 53 height 11
click at [101, 211] on button at bounding box center [100, 206] width 18 height 18
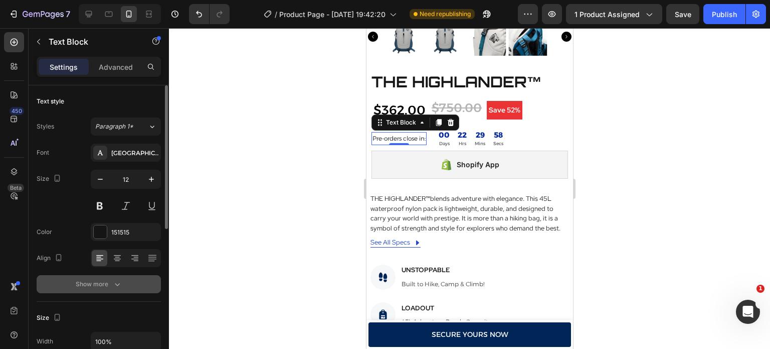
click at [105, 287] on div "Show more" at bounding box center [99, 284] width 47 height 10
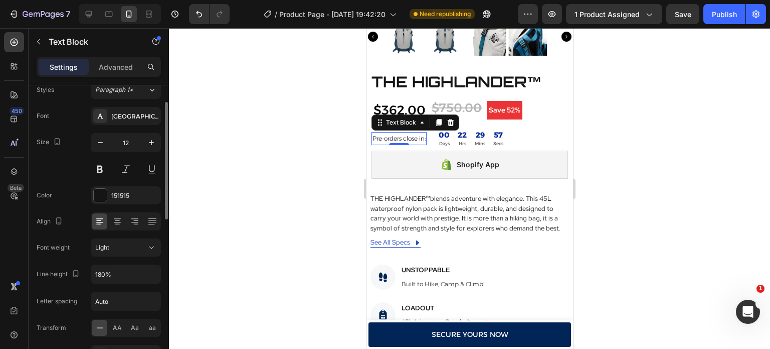
scroll to position [38, 0]
click at [136, 246] on div "Light" at bounding box center [120, 245] width 51 height 9
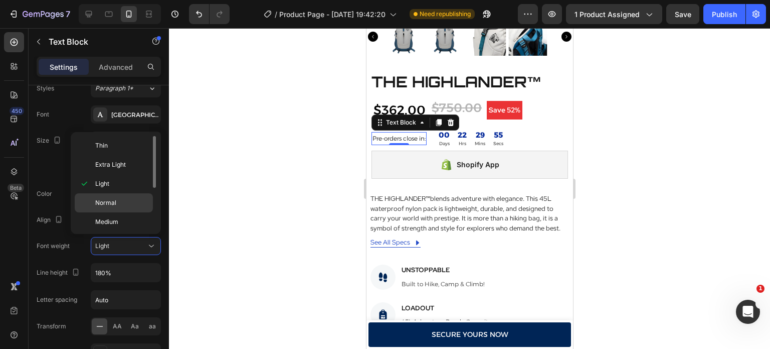
click at [136, 205] on p "Normal" at bounding box center [121, 202] width 53 height 9
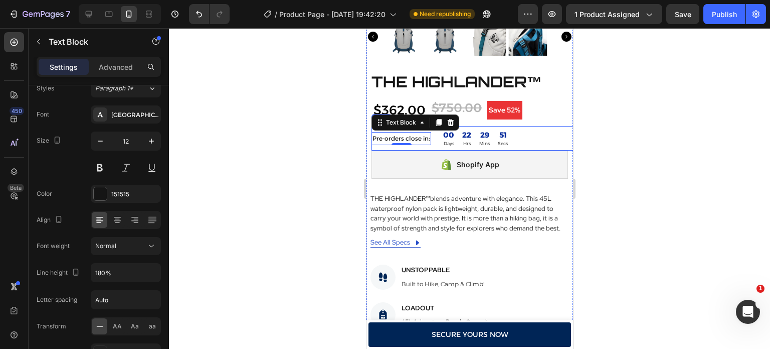
click at [436, 129] on div "Pre-orders close in: Text Block 0 00 Days 22 Hrs 29 Mins 51 Secs CountDown Time…" at bounding box center [474, 138] width 207 height 25
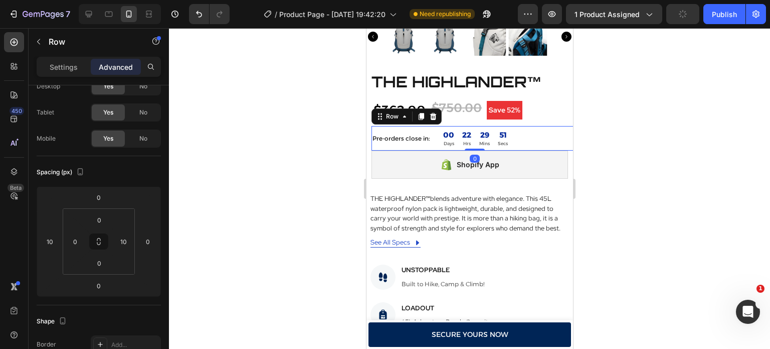
scroll to position [0, 0]
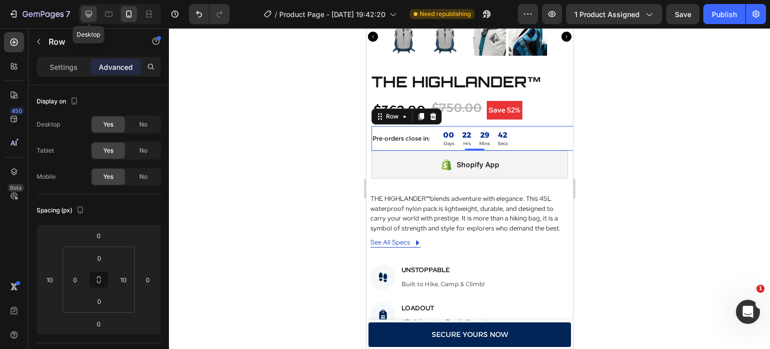
click at [90, 14] on icon at bounding box center [89, 14] width 7 height 7
type input "0"
type input "32"
type input "0"
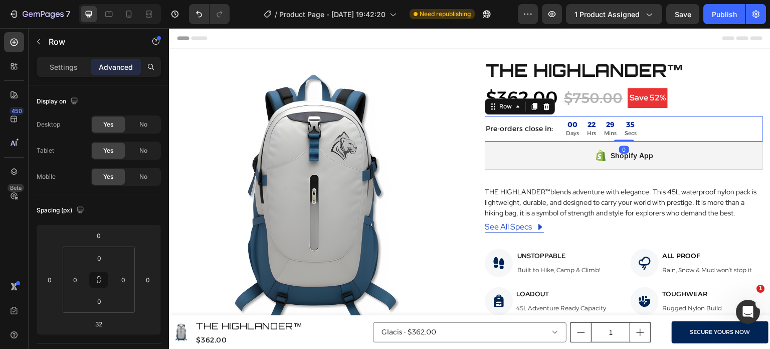
drag, startPoint x: 621, startPoint y: 155, endPoint x: 625, endPoint y: 130, distance: 25.4
click at [625, 130] on div "Pre-orders close in: Text Block 00 Days 22 Hrs 29 Mins 35 Secs CountDown Timer …" at bounding box center [624, 129] width 278 height 26
type input "0"
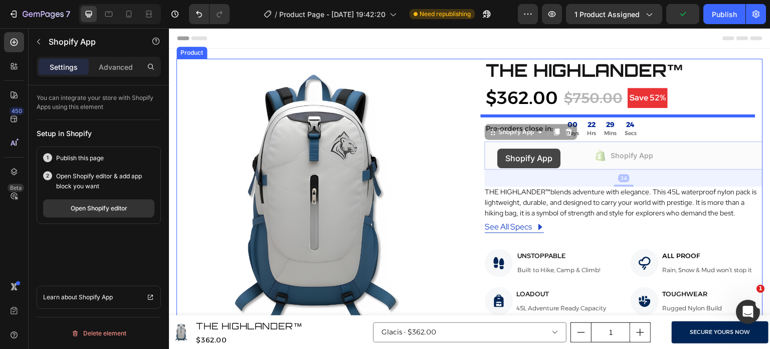
drag, startPoint x: 486, startPoint y: 131, endPoint x: 498, endPoint y: 148, distance: 20.6
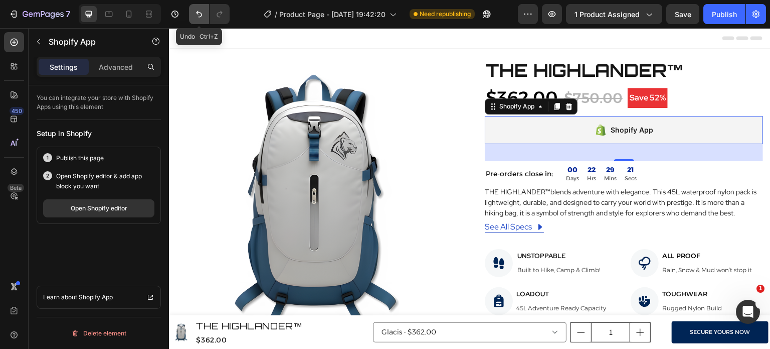
click at [198, 15] on icon "Undo/Redo" at bounding box center [199, 14] width 10 height 10
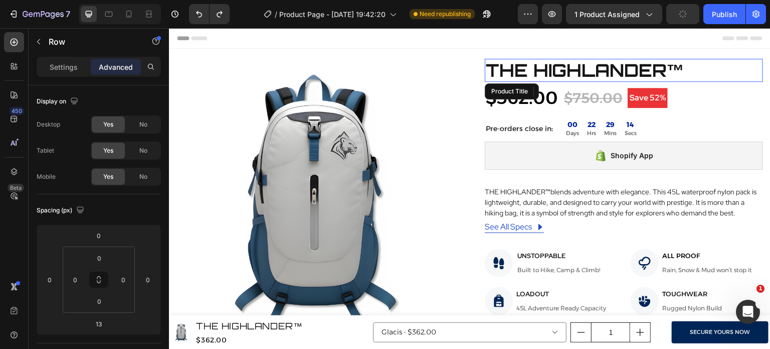
click at [701, 68] on h2 "THE HIGHLANDER™" at bounding box center [624, 70] width 278 height 23
click at [569, 46] on div "Header" at bounding box center [470, 38] width 586 height 20
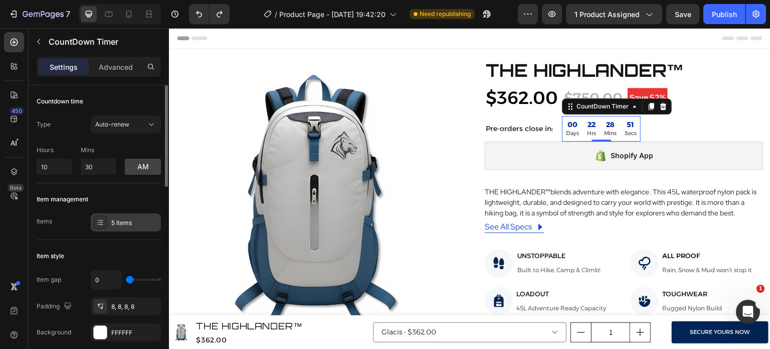
click at [99, 217] on div at bounding box center [100, 222] width 14 height 14
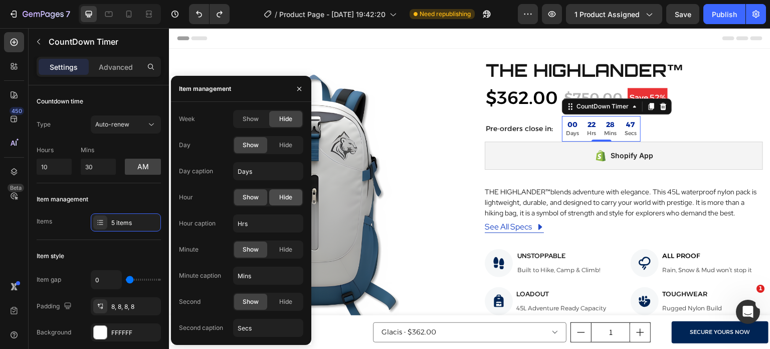
click at [293, 198] on div "Hide" at bounding box center [285, 197] width 33 height 16
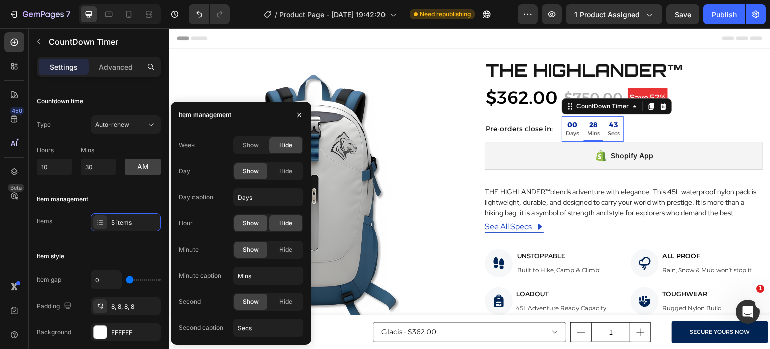
click at [255, 224] on span "Show" at bounding box center [251, 223] width 16 height 9
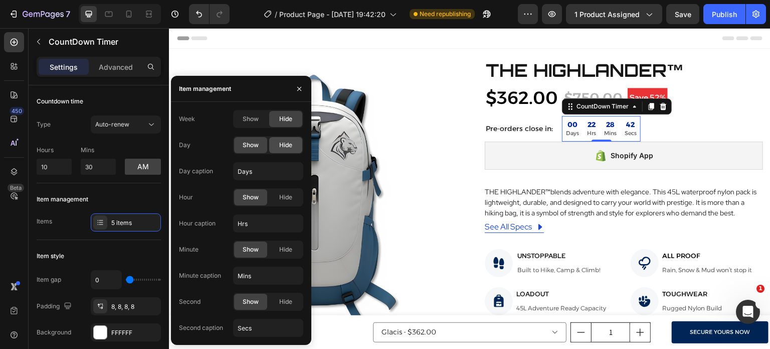
click at [289, 145] on span "Hide" at bounding box center [285, 144] width 13 height 9
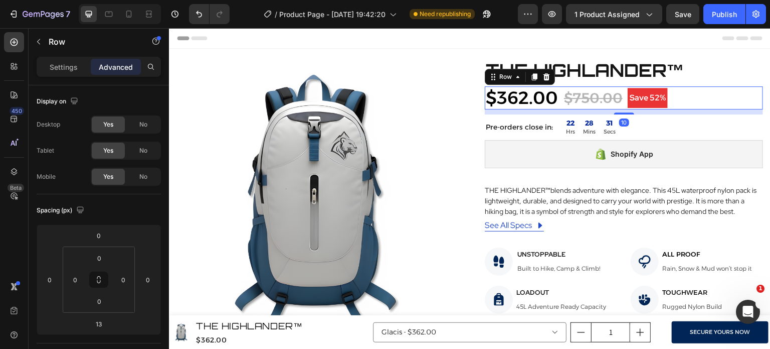
click at [629, 109] on div "10" at bounding box center [624, 109] width 278 height 0
type input "9"
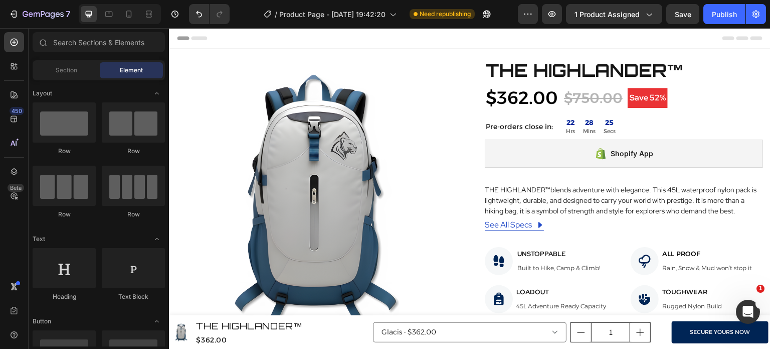
click at [550, 37] on div "Header" at bounding box center [470, 38] width 586 height 20
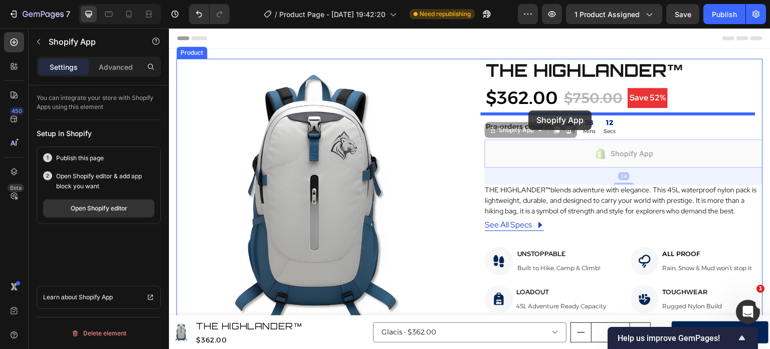
drag, startPoint x: 488, startPoint y: 130, endPoint x: 529, endPoint y: 110, distance: 45.1
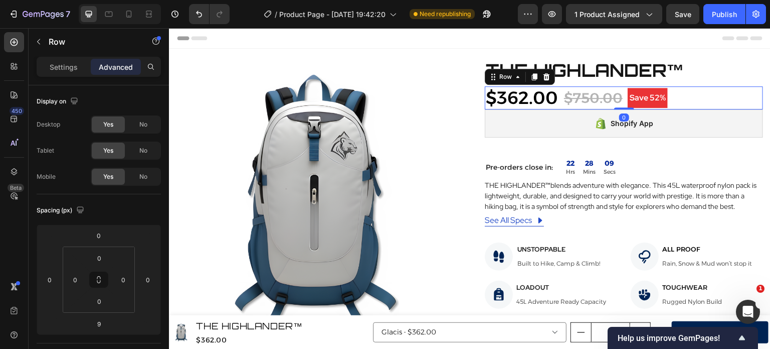
drag, startPoint x: 618, startPoint y: 112, endPoint x: 619, endPoint y: 90, distance: 22.1
click at [619, 90] on div "$362.00 Product Price Product Price $750.00 Compare Price Compare Price Save 52…" at bounding box center [624, 97] width 278 height 23
type input "0"
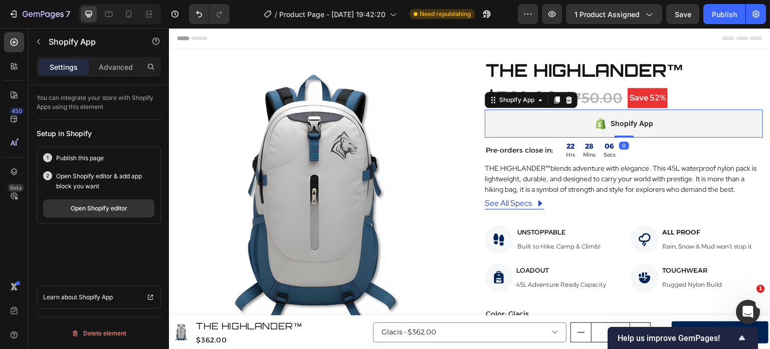
drag, startPoint x: 614, startPoint y: 152, endPoint x: 623, endPoint y: 131, distance: 23.4
click at [623, 131] on div "Shopify App Shopify App 0" at bounding box center [624, 123] width 278 height 28
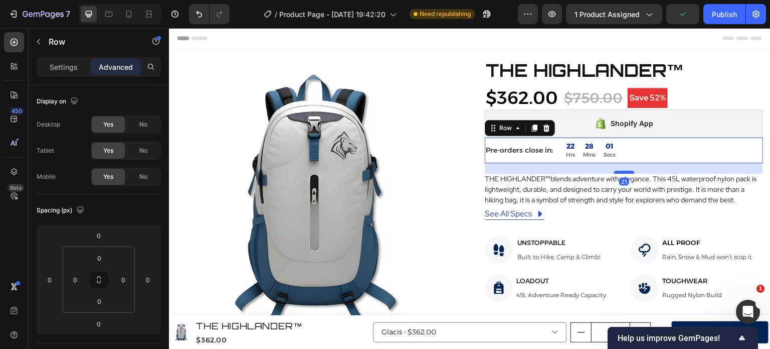
drag, startPoint x: 621, startPoint y: 162, endPoint x: 622, endPoint y: 173, distance: 10.0
click at [622, 173] on div at bounding box center [624, 172] width 20 height 3
type input "21"
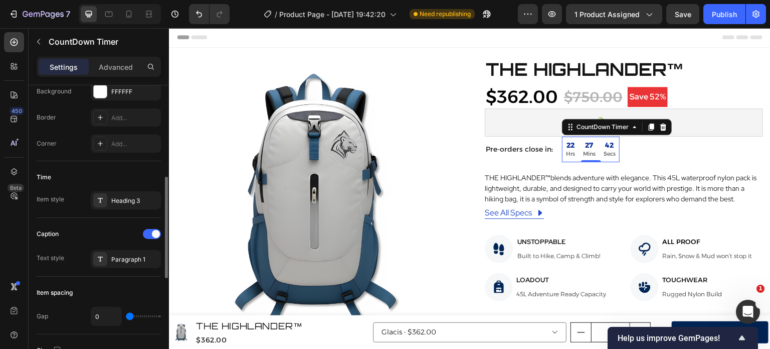
scroll to position [246, 0]
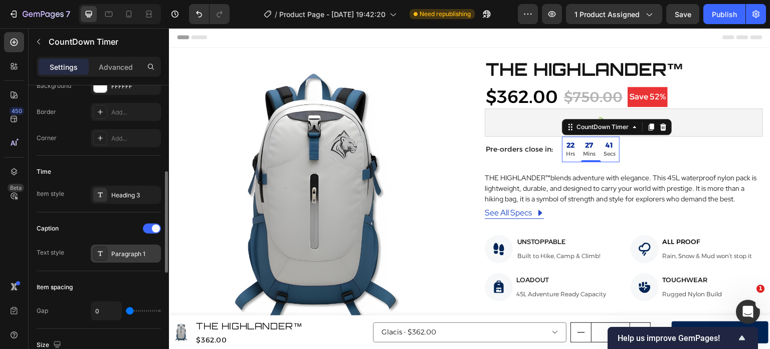
click at [104, 252] on div at bounding box center [100, 253] width 14 height 14
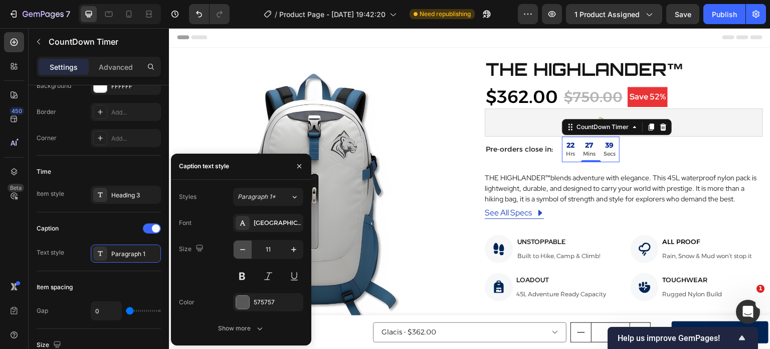
click at [243, 253] on icon "button" at bounding box center [243, 249] width 10 height 10
type input "10"
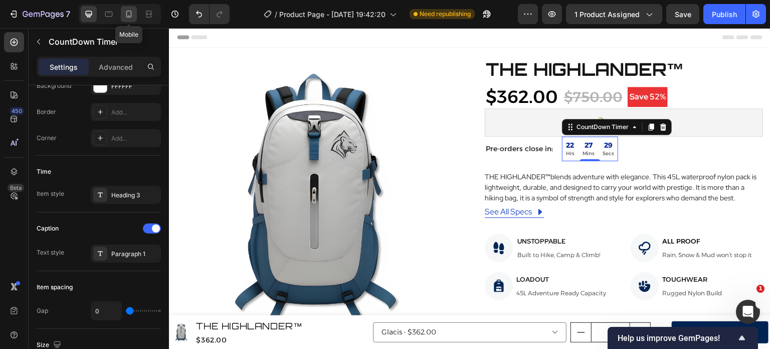
click at [128, 11] on icon at bounding box center [129, 14] width 6 height 7
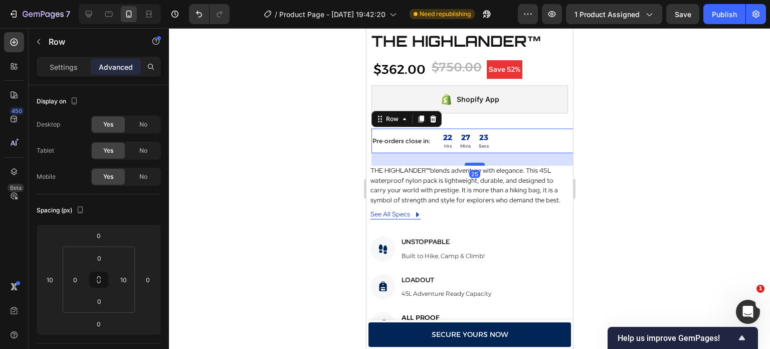
drag, startPoint x: 473, startPoint y: 144, endPoint x: 475, endPoint y: 156, distance: 12.2
click at [475, 162] on div at bounding box center [474, 163] width 20 height 3
type input "24"
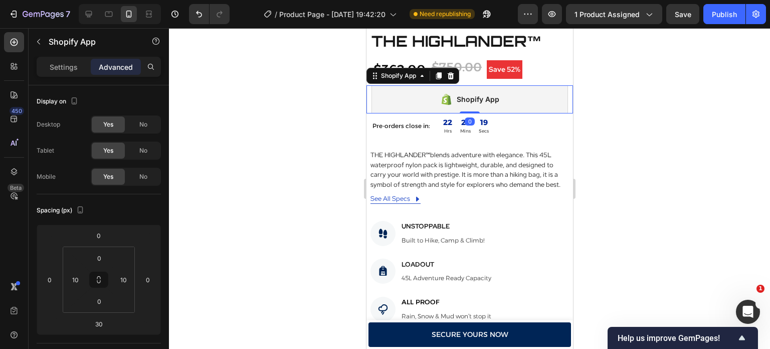
drag, startPoint x: 462, startPoint y: 119, endPoint x: 486, endPoint y: 54, distance: 69.0
click at [486, 54] on div "THE HIGHLANDER™ Product Title $362.00 Product Price Product Price $750.00 Compa…" at bounding box center [469, 295] width 207 height 528
type input "0"
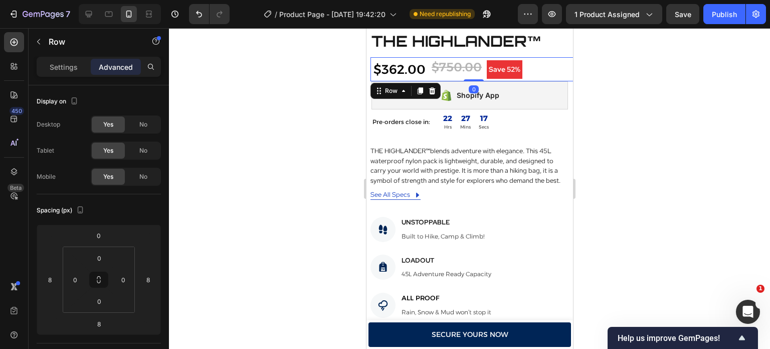
drag, startPoint x: 462, startPoint y: 77, endPoint x: 466, endPoint y: 48, distance: 29.9
click at [466, 48] on div "THE HIGHLANDER™ Product Title $362.00 Product Price Product Price $750.00 Compa…" at bounding box center [469, 293] width 207 height 524
type input "0"
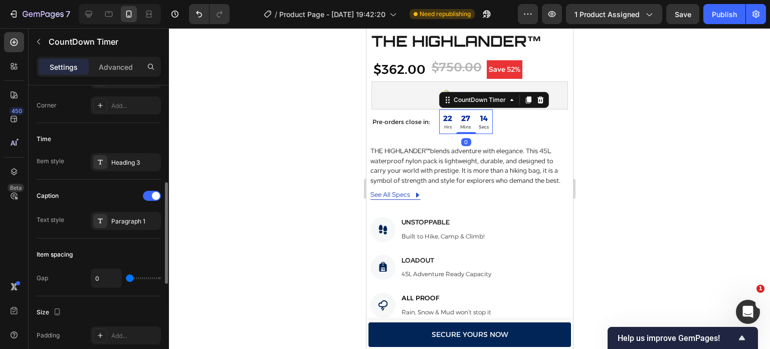
scroll to position [279, 0]
click at [100, 165] on icon at bounding box center [100, 162] width 8 height 8
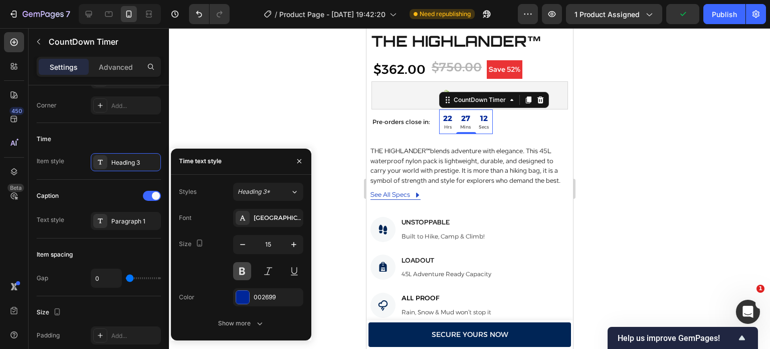
click at [238, 269] on button at bounding box center [242, 271] width 18 height 18
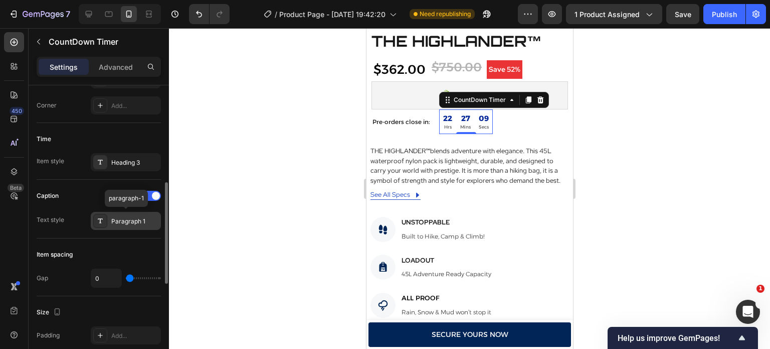
click at [103, 214] on div at bounding box center [100, 221] width 14 height 14
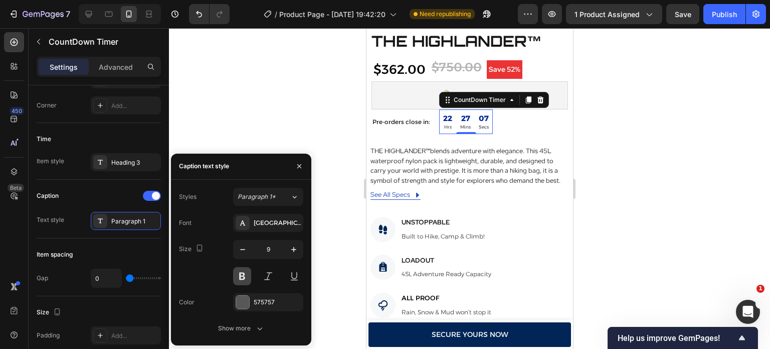
click at [245, 273] on button at bounding box center [242, 276] width 18 height 18
click at [416, 116] on p "Pre-orders close in:" at bounding box center [401, 121] width 58 height 11
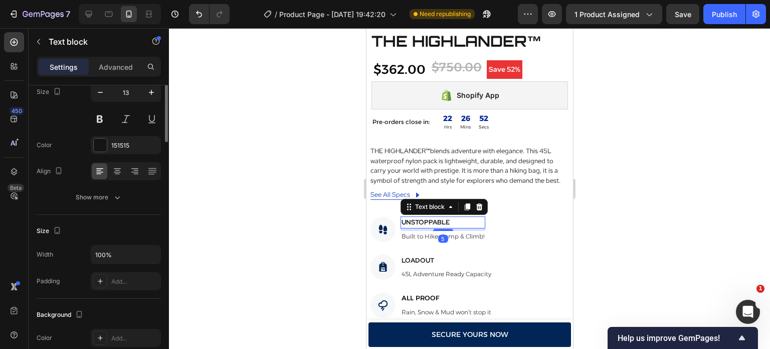
scroll to position [0, 0]
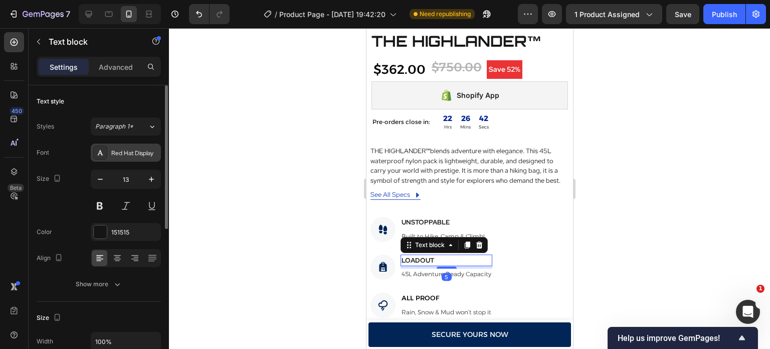
click at [119, 151] on div "Red Hat Display" at bounding box center [134, 152] width 47 height 9
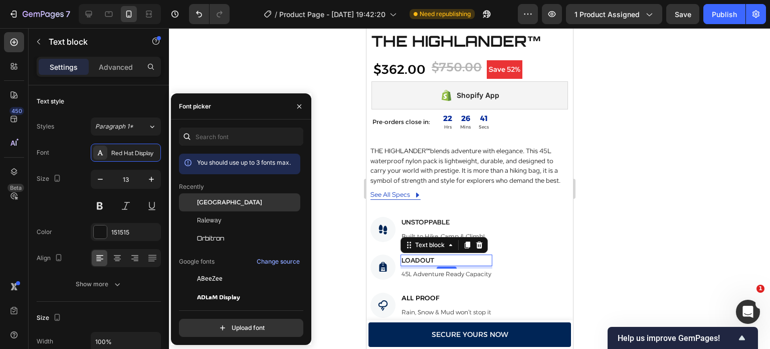
click at [202, 206] on span "[GEOGRAPHIC_DATA]" at bounding box center [229, 202] width 65 height 9
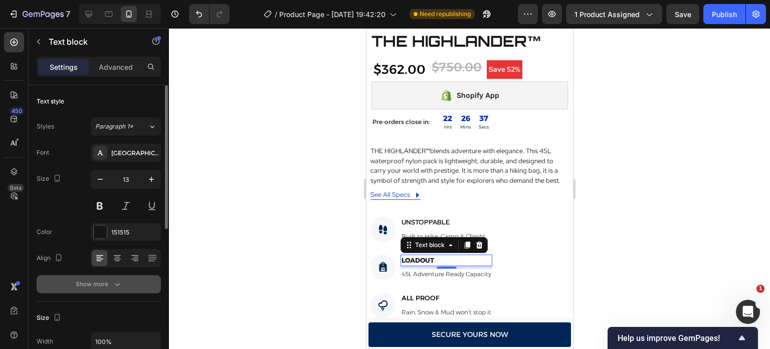
click at [121, 277] on button "Show more" at bounding box center [99, 284] width 124 height 18
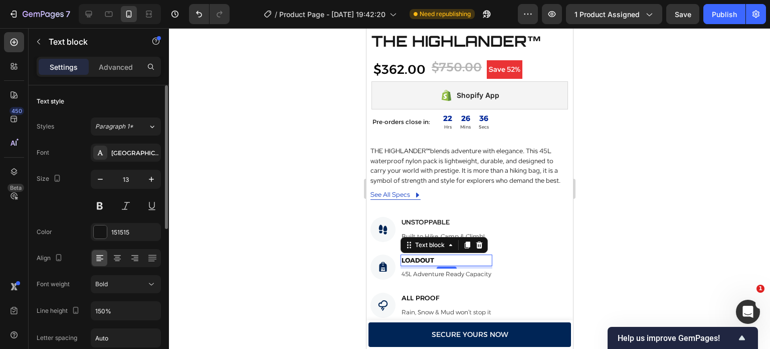
click at [121, 277] on button "Bold" at bounding box center [126, 284] width 70 height 18
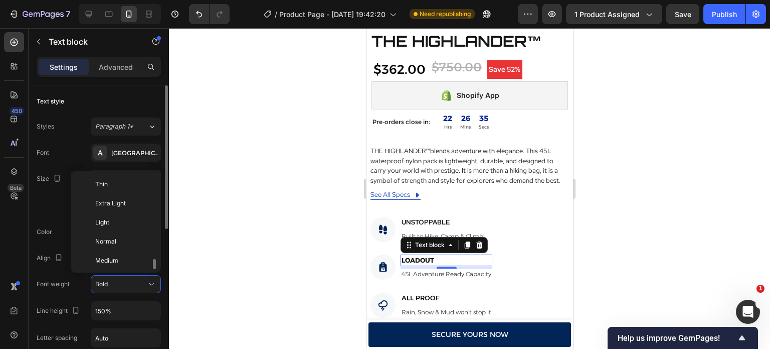
scroll to position [54, 0]
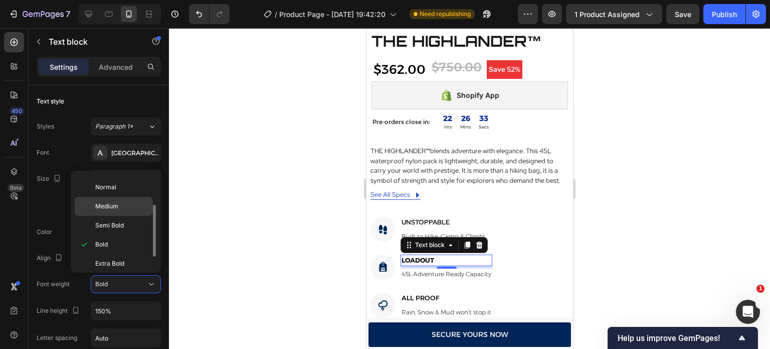
click at [123, 209] on p "Medium" at bounding box center [121, 206] width 53 height 9
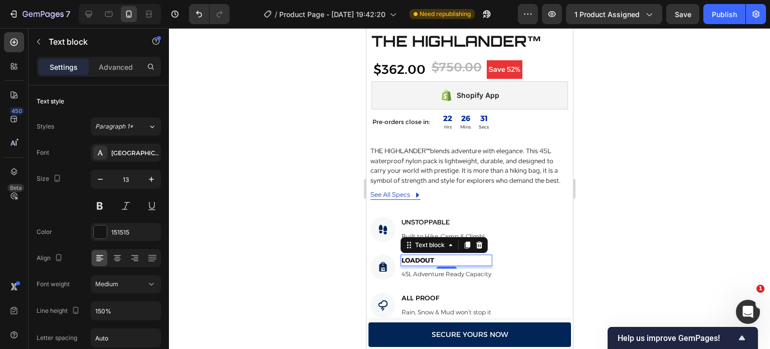
click at [432, 256] on strong "LOADOUT" at bounding box center [417, 260] width 33 height 8
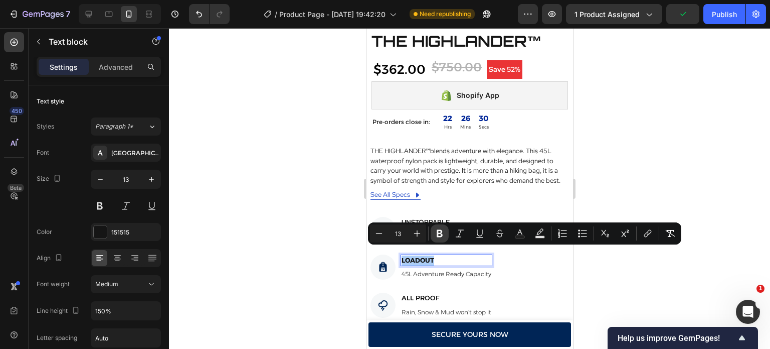
click at [440, 226] on button "Bold" at bounding box center [440, 233] width 18 height 18
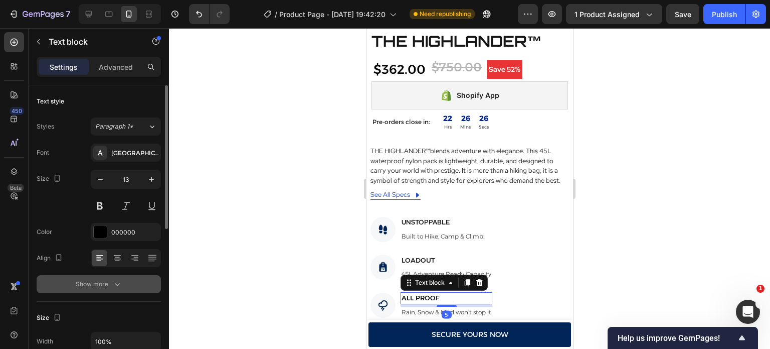
click at [128, 280] on button "Show more" at bounding box center [99, 284] width 124 height 18
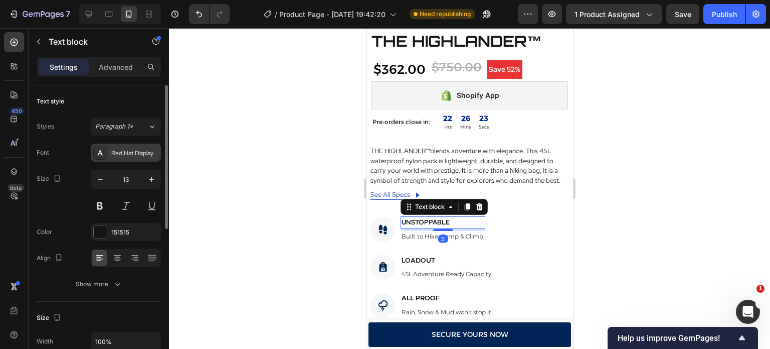
click at [106, 154] on div at bounding box center [100, 152] width 14 height 14
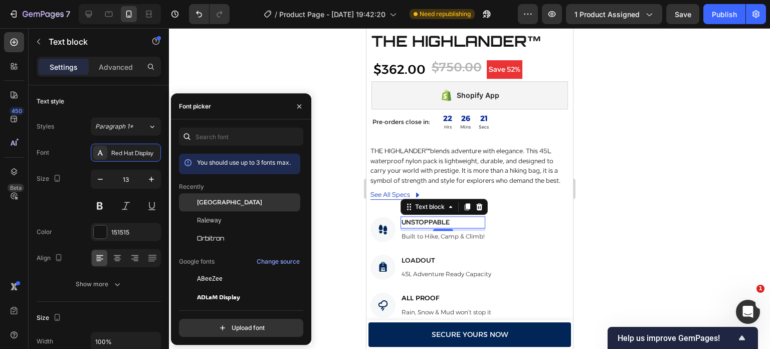
click at [206, 202] on span "[GEOGRAPHIC_DATA]" at bounding box center [229, 202] width 65 height 9
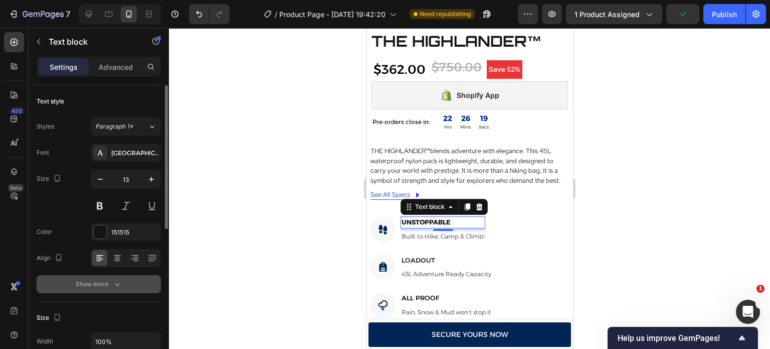
click at [114, 279] on icon "button" at bounding box center [117, 284] width 10 height 10
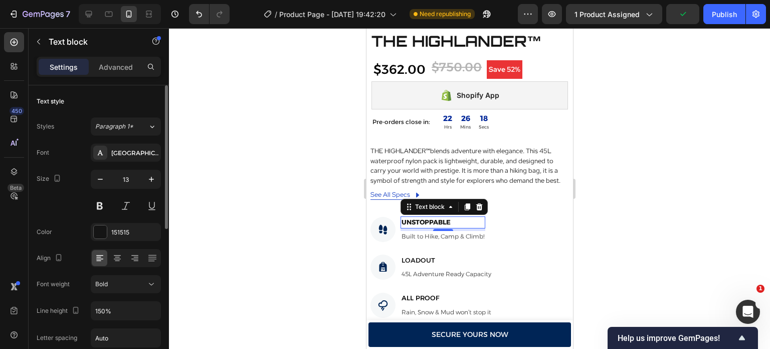
click at [114, 279] on div "Bold" at bounding box center [120, 283] width 51 height 9
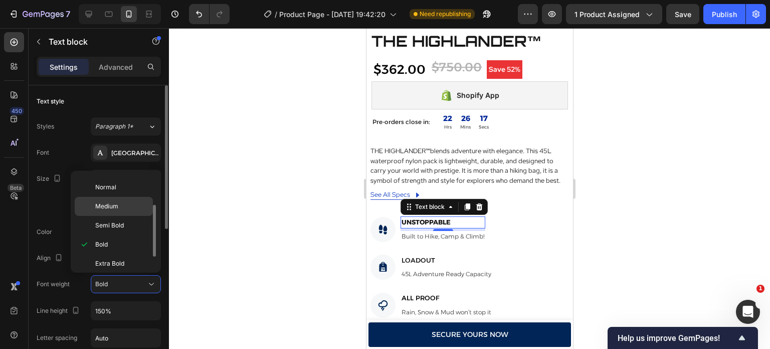
click at [130, 202] on p "Medium" at bounding box center [121, 206] width 53 height 9
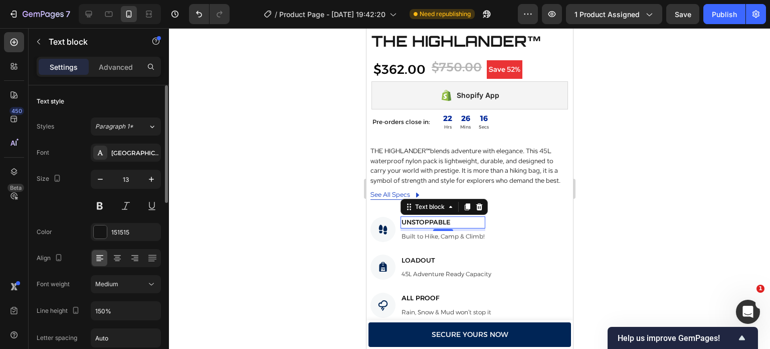
click at [424, 217] on p "UNSTOPPABLE" at bounding box center [442, 222] width 83 height 10
click at [282, 234] on div at bounding box center [469, 188] width 601 height 320
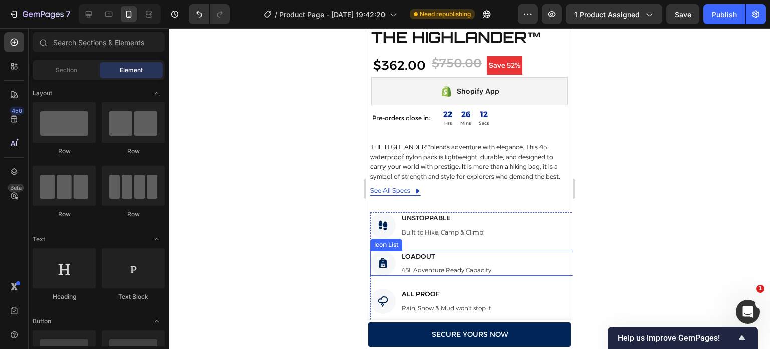
scroll to position [280, 0]
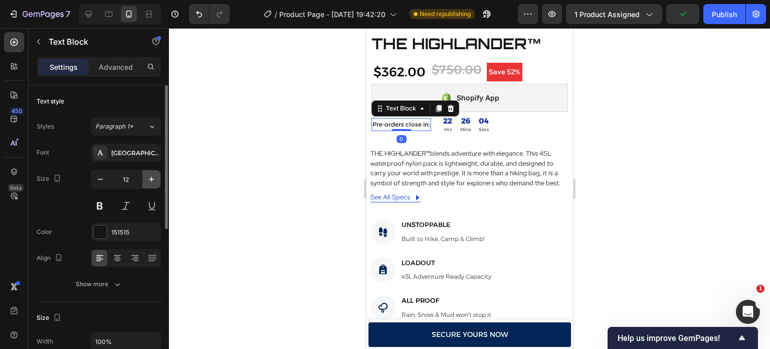
click at [148, 182] on icon "button" at bounding box center [151, 179] width 10 height 10
type input "13"
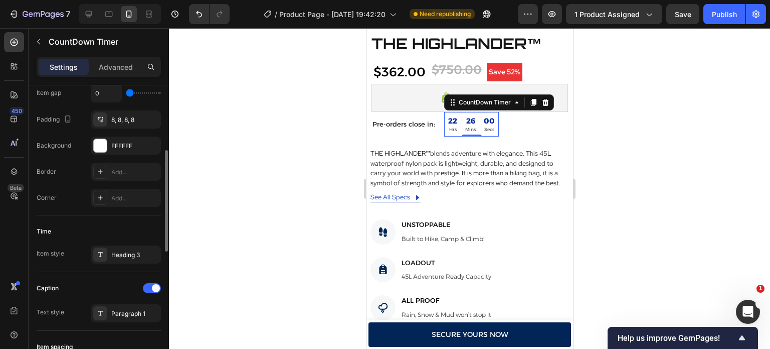
scroll to position [182, 0]
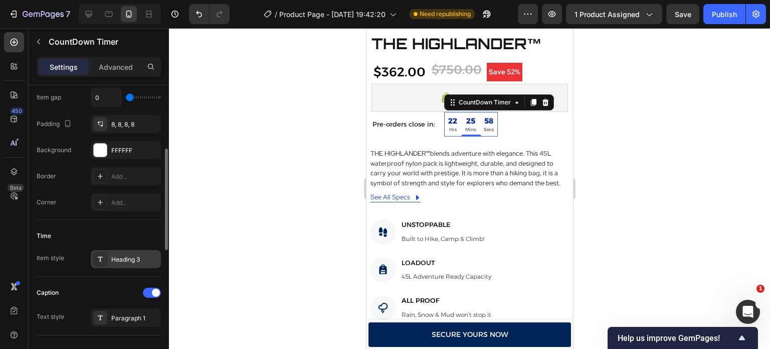
click at [101, 253] on div at bounding box center [100, 259] width 14 height 14
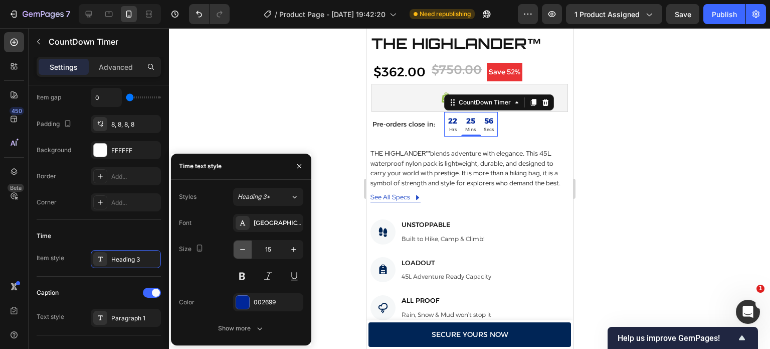
click at [242, 247] on icon "button" at bounding box center [243, 249] width 10 height 10
type input "14"
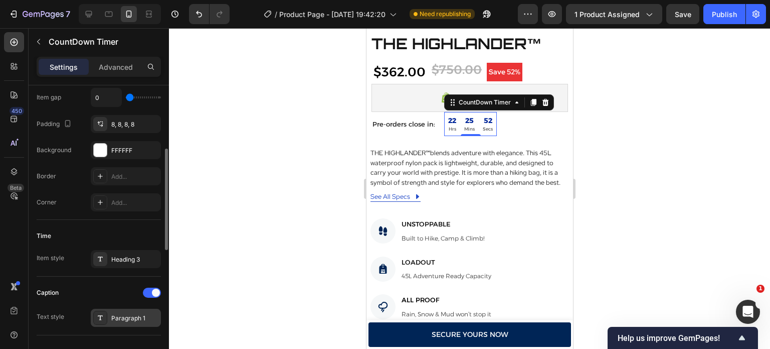
click at [101, 316] on icon at bounding box center [100, 317] width 8 height 8
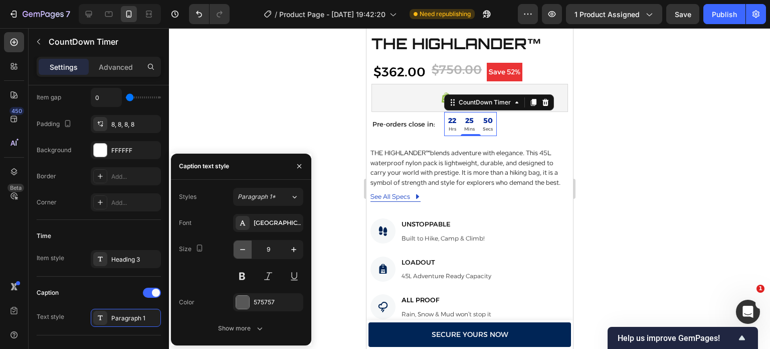
click at [243, 251] on icon "button" at bounding box center [243, 249] width 10 height 10
click at [298, 248] on icon "button" at bounding box center [294, 249] width 10 height 10
type input "9"
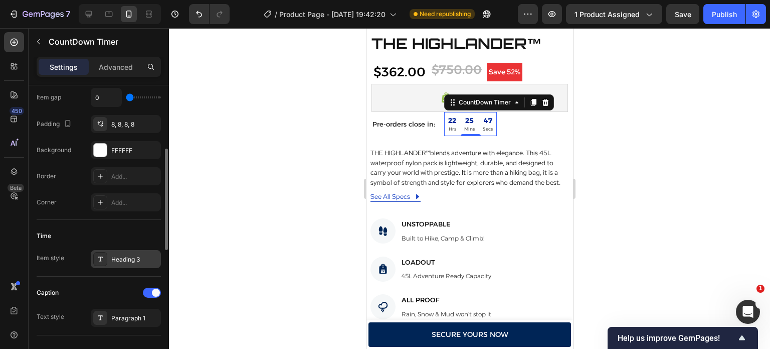
click at [144, 255] on div "Heading 3" at bounding box center [134, 259] width 47 height 9
click at [283, 132] on div at bounding box center [469, 188] width 601 height 320
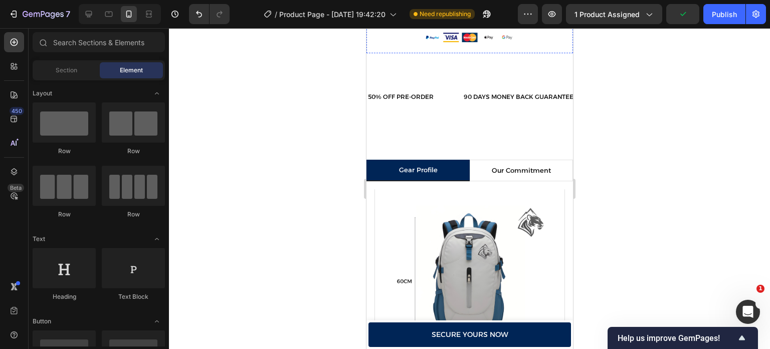
scroll to position [707, 0]
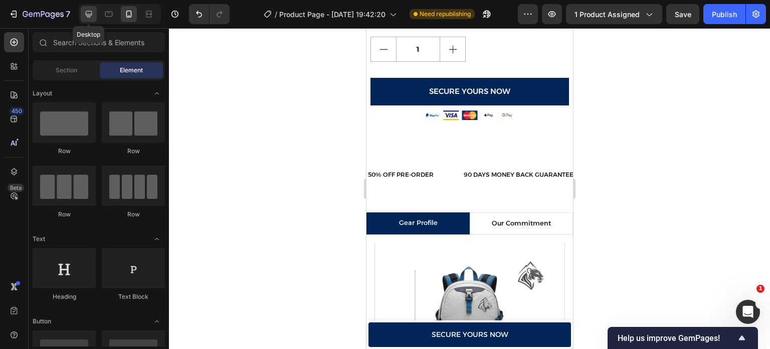
click at [82, 17] on div at bounding box center [89, 14] width 16 height 16
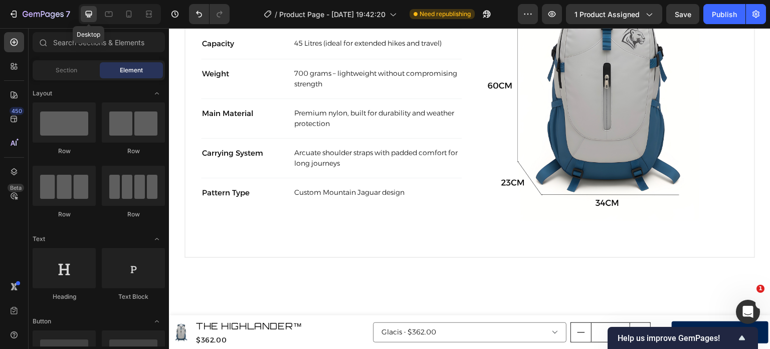
scroll to position [742, 0]
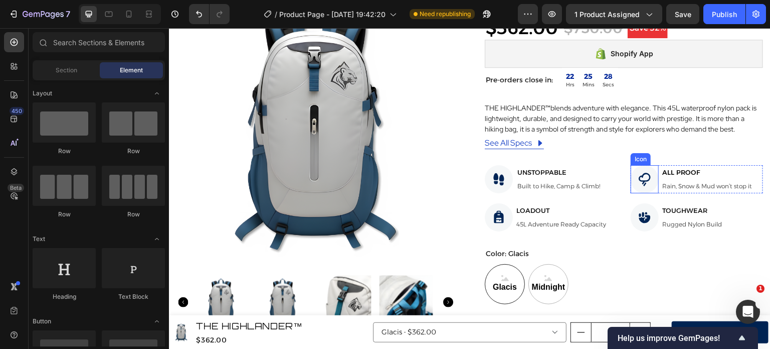
scroll to position [68, 0]
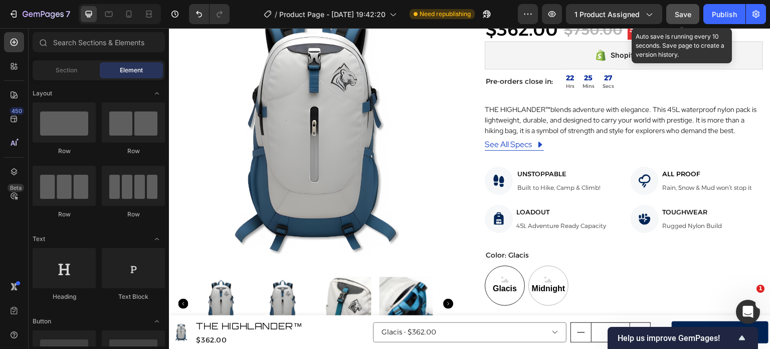
click at [691, 17] on span "Save" at bounding box center [683, 14] width 17 height 9
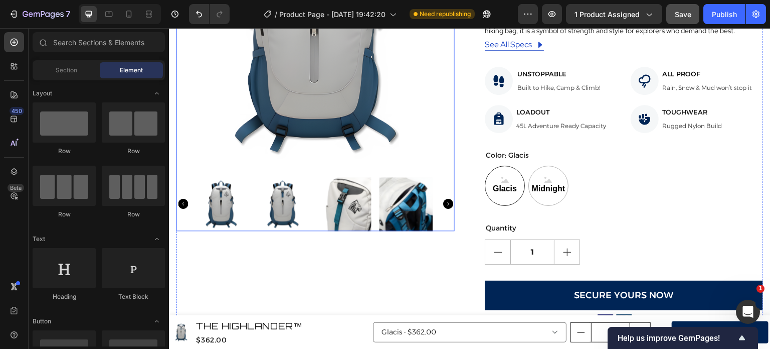
scroll to position [0, 0]
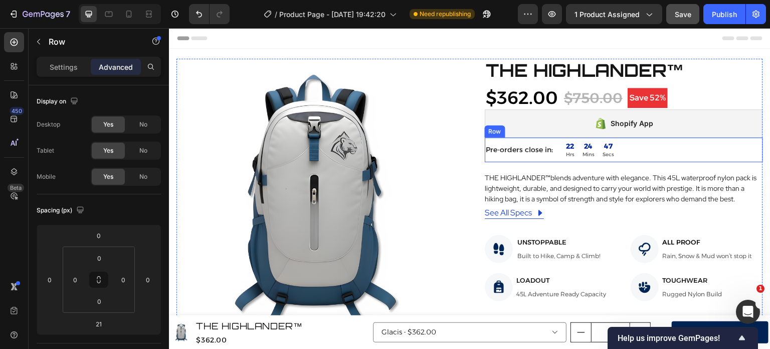
click at [625, 151] on div "Pre-orders close in: Text Block 22 Hrs 24 Mins 47 Secs CountDown Timer Row" at bounding box center [624, 149] width 278 height 25
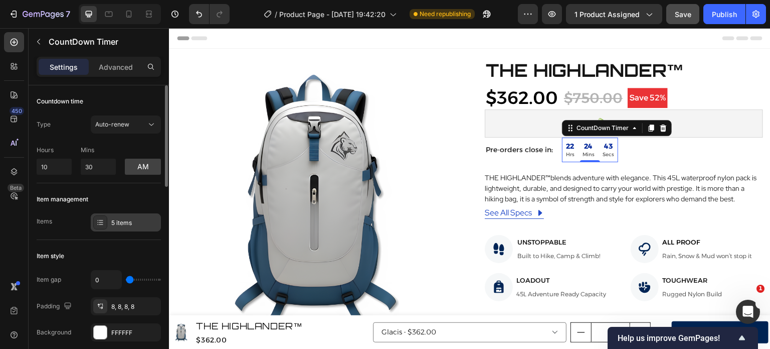
click at [95, 222] on div at bounding box center [100, 222] width 14 height 14
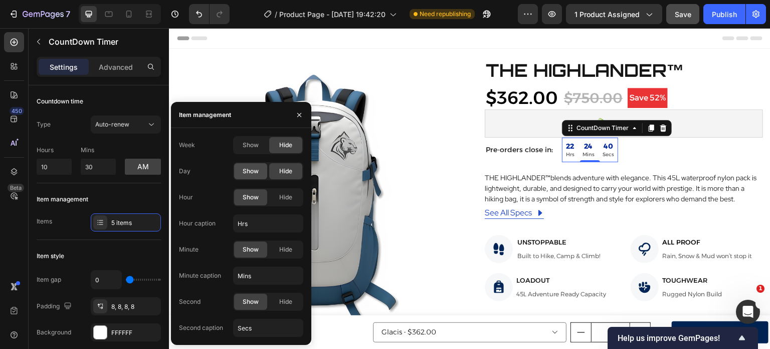
click at [252, 172] on span "Show" at bounding box center [251, 171] width 16 height 9
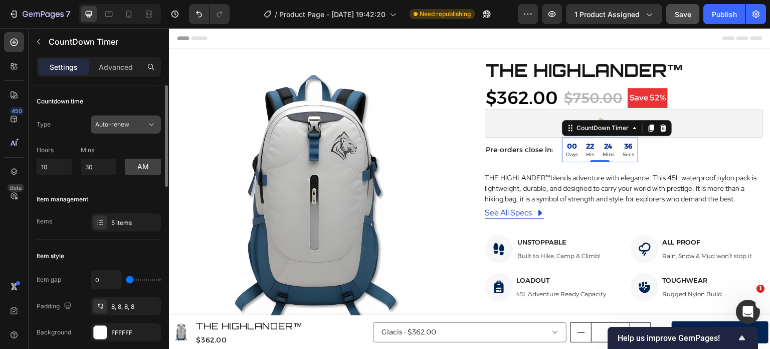
click at [151, 119] on icon at bounding box center [151, 124] width 10 height 10
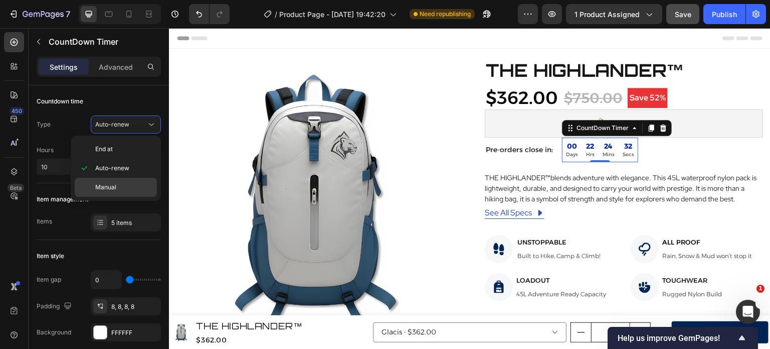
click at [137, 183] on p "Manual" at bounding box center [123, 187] width 57 height 9
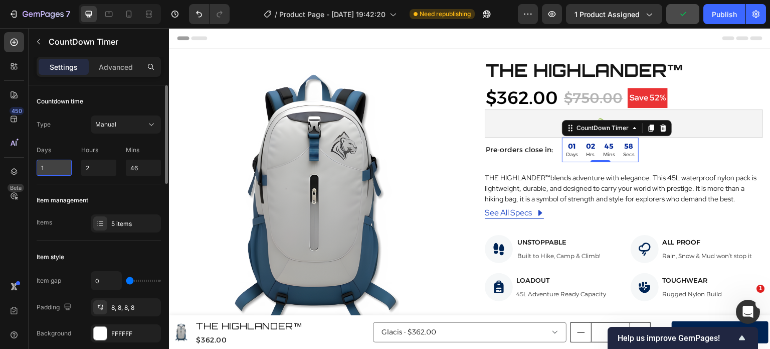
click at [49, 171] on input "1" at bounding box center [54, 167] width 35 height 16
click at [94, 227] on div at bounding box center [100, 223] width 14 height 14
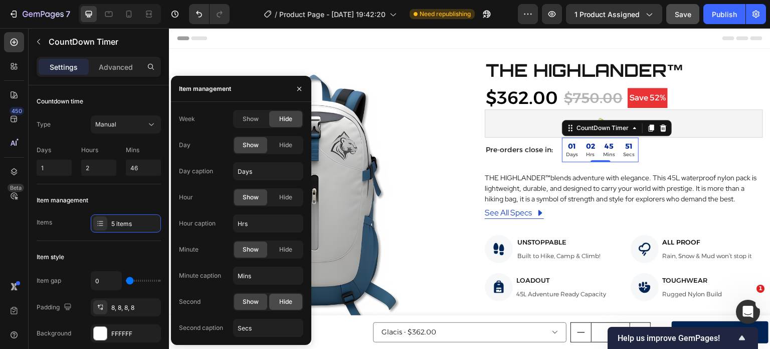
click at [276, 304] on div "Hide" at bounding box center [285, 301] width 33 height 16
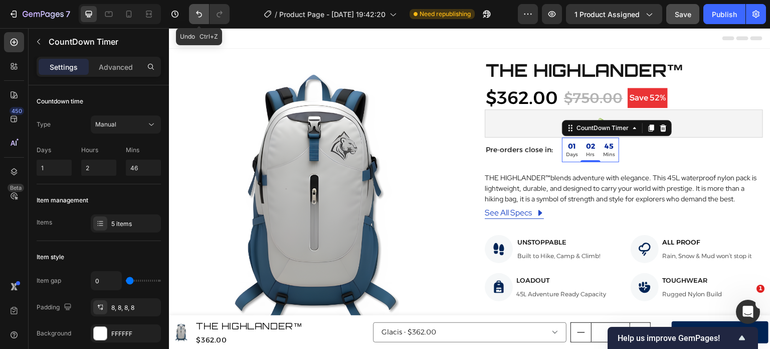
click at [200, 11] on icon "Undo/Redo" at bounding box center [199, 14] width 10 height 10
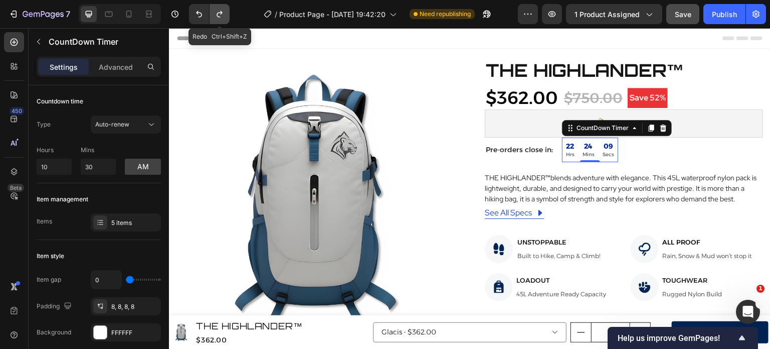
click at [214, 11] on button "Undo/Redo" at bounding box center [220, 14] width 20 height 20
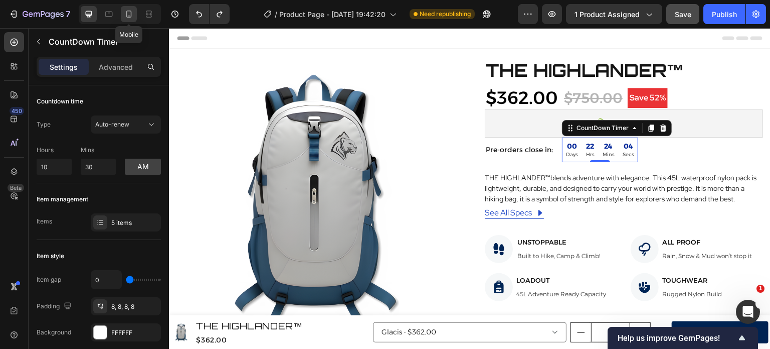
click at [132, 10] on icon at bounding box center [129, 14] width 10 height 10
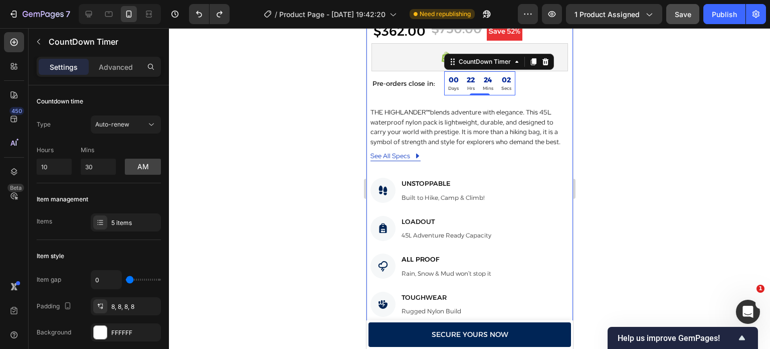
scroll to position [255, 0]
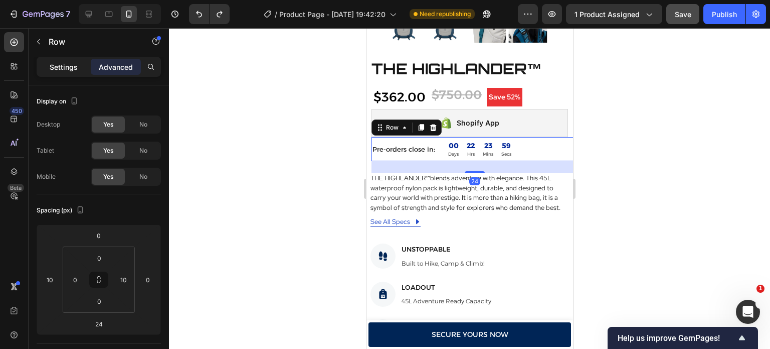
click at [68, 67] on p "Settings" at bounding box center [64, 67] width 28 height 11
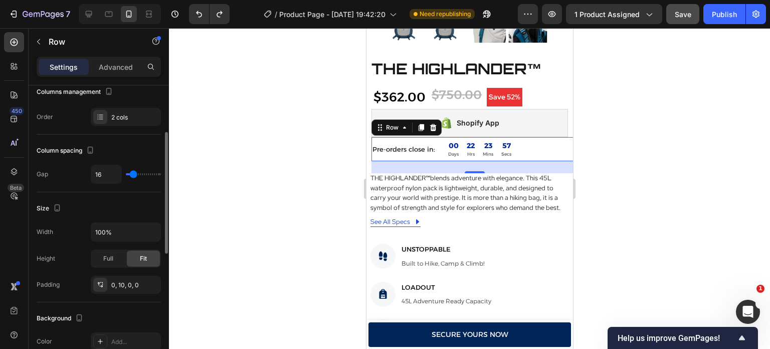
scroll to position [114, 0]
type input "9"
type input "4"
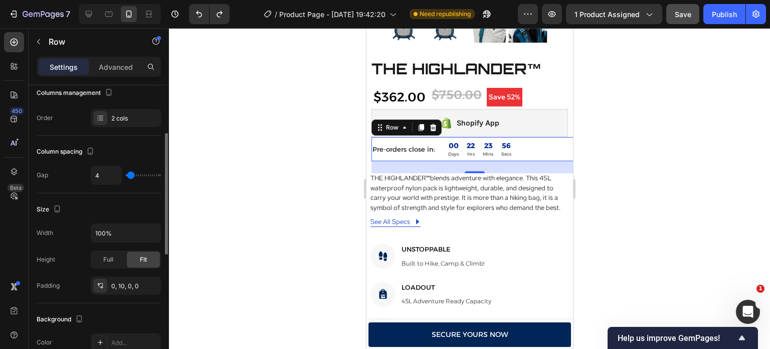
type input "2"
type input "0"
type input "2"
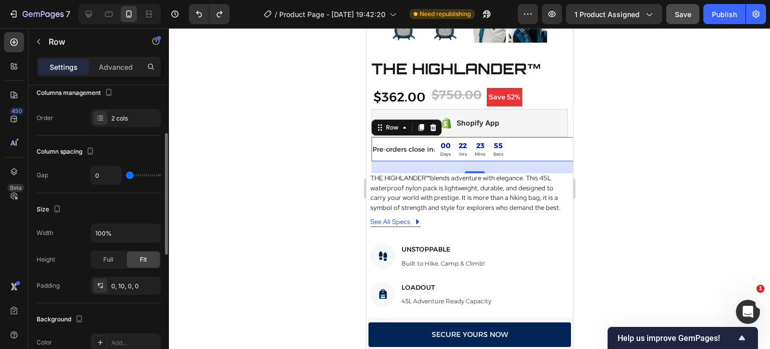
type input "2"
type input "4"
type input "2"
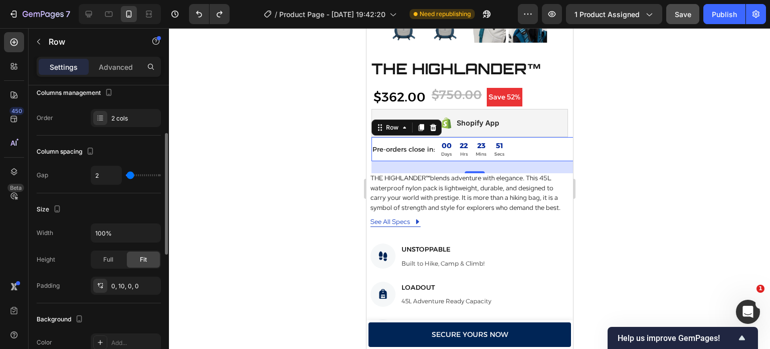
type input "0"
type input "2"
click at [130, 176] on input "range" at bounding box center [143, 175] width 35 height 2
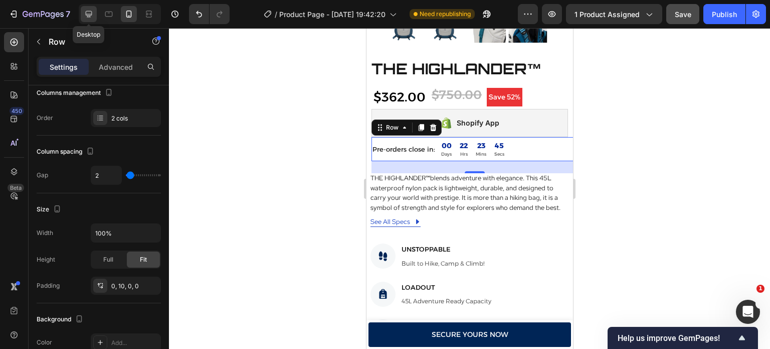
click at [88, 16] on icon at bounding box center [89, 14] width 7 height 7
type input "1200"
type input "16"
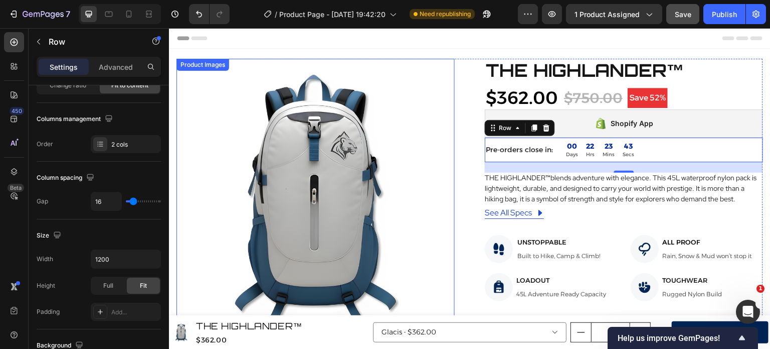
scroll to position [1, 0]
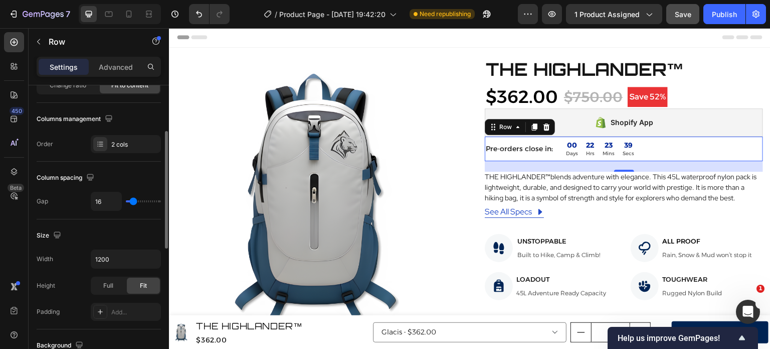
click at [131, 200] on div "16" at bounding box center [126, 201] width 70 height 19
type input "6"
type input "4"
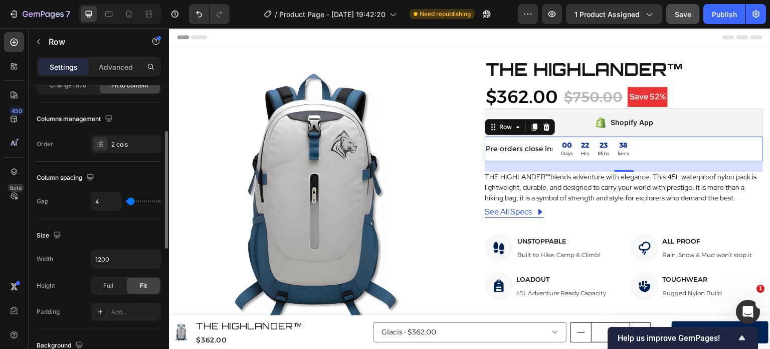
type input "2"
type input "0"
type input "2"
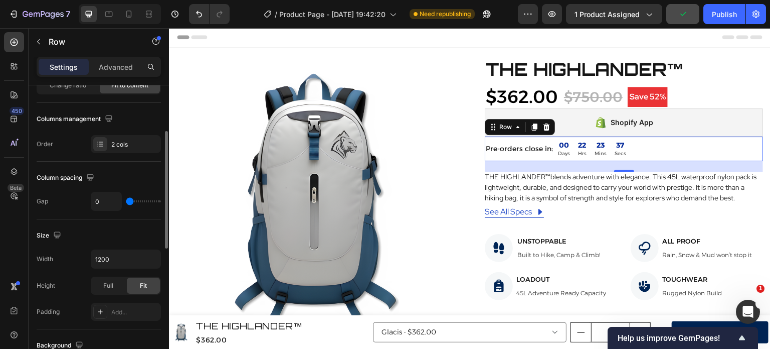
type input "2"
type input "4"
type input "2"
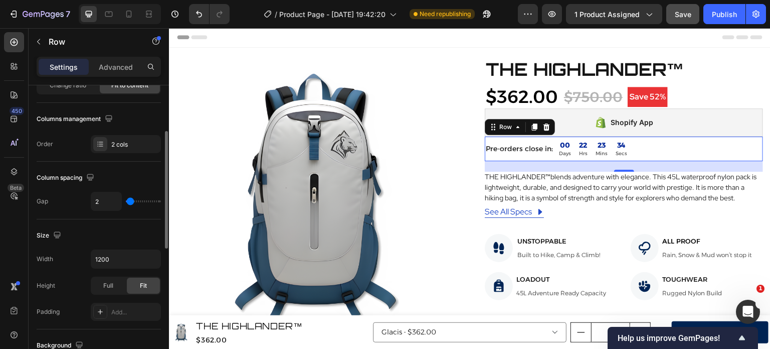
click at [130, 200] on input "range" at bounding box center [143, 201] width 35 height 2
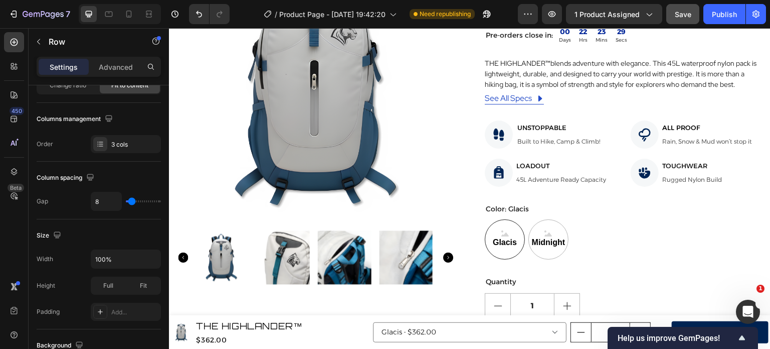
scroll to position [104, 0]
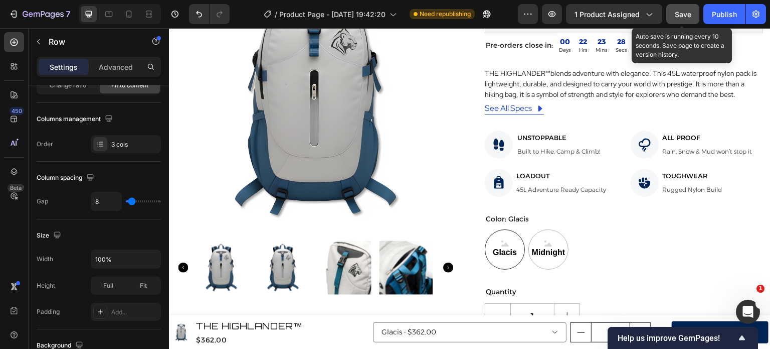
click at [688, 24] on button "Save" at bounding box center [683, 14] width 33 height 20
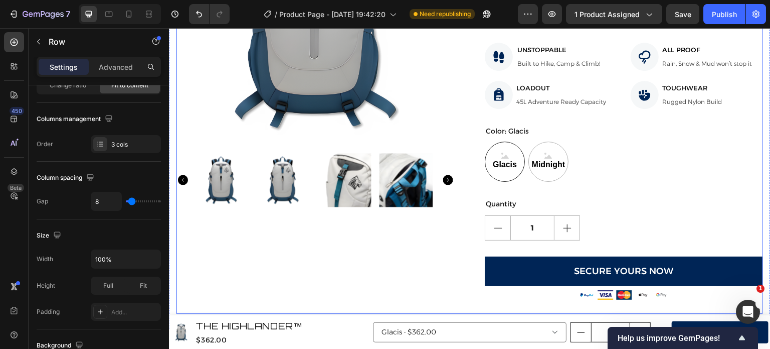
scroll to position [106, 0]
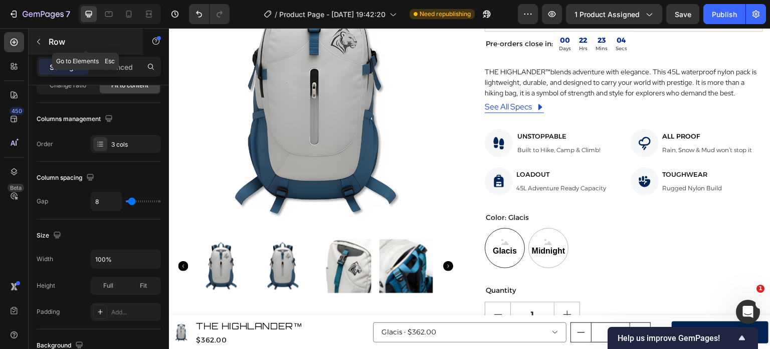
click at [47, 34] on div "Row" at bounding box center [86, 42] width 114 height 26
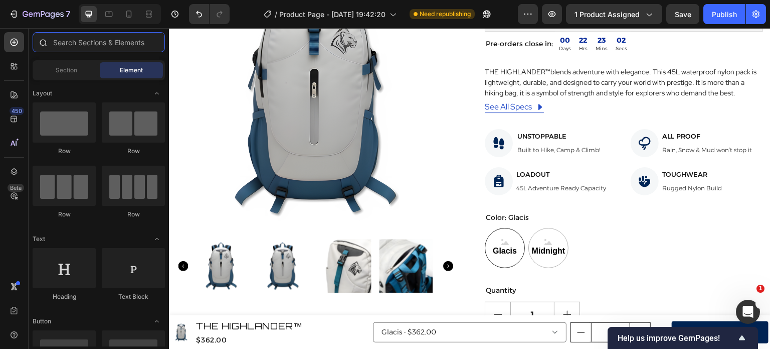
click at [102, 38] on input "text" at bounding box center [99, 42] width 132 height 20
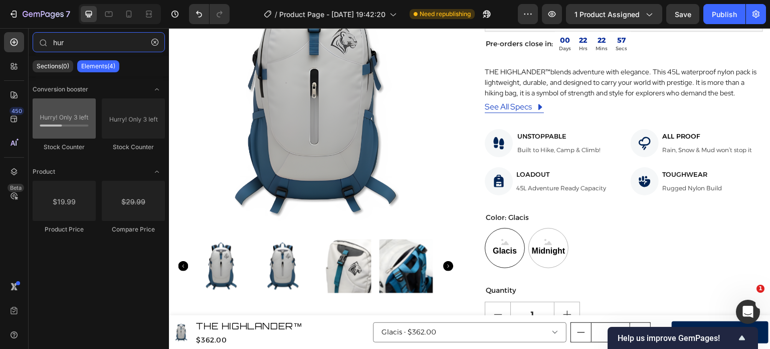
type input "hur"
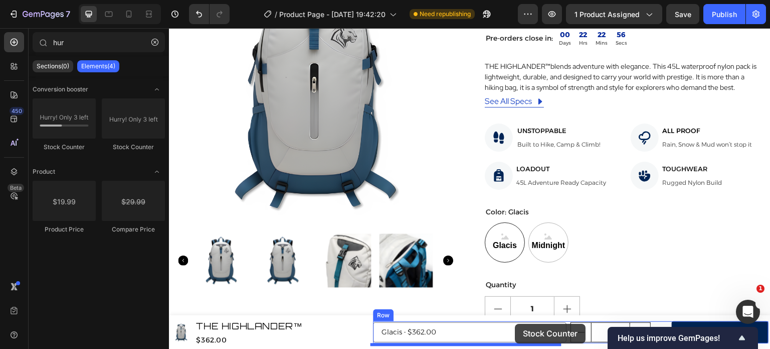
scroll to position [134, 0]
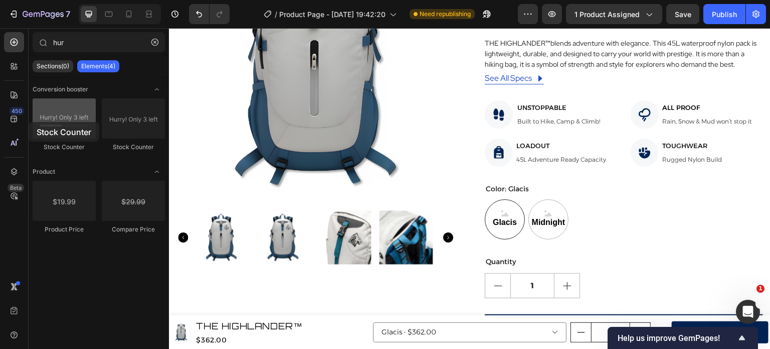
drag, startPoint x: 77, startPoint y: 128, endPoint x: 48, endPoint y: 121, distance: 30.3
click at [48, 121] on div at bounding box center [64, 118] width 63 height 40
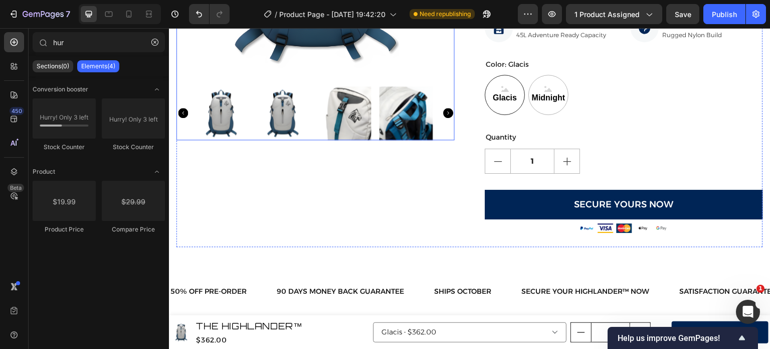
scroll to position [259, 0]
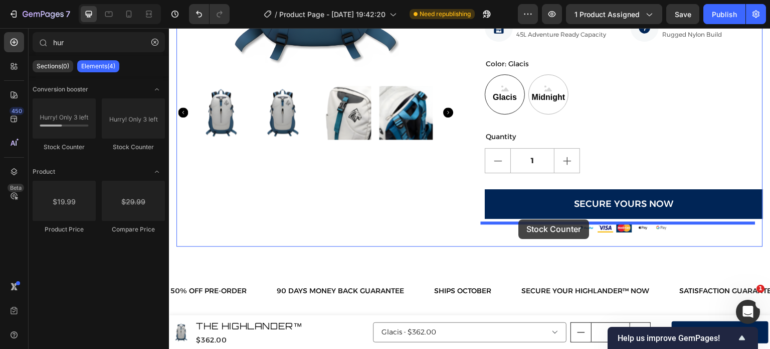
drag, startPoint x: 238, startPoint y: 147, endPoint x: 519, endPoint y: 219, distance: 290.5
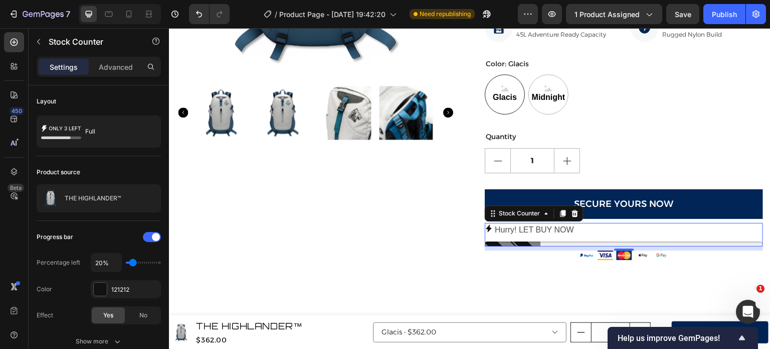
click at [524, 231] on p "Hurry! LET BUY NOW" at bounding box center [534, 230] width 79 height 15
click at [562, 227] on p "Hurry! LET BUY NOW" at bounding box center [534, 230] width 79 height 15
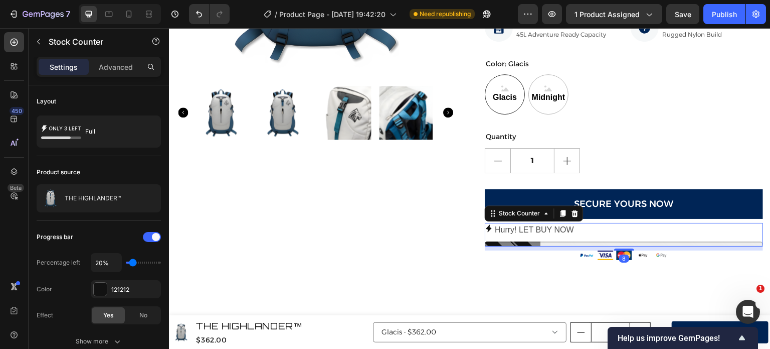
click at [562, 227] on p "Hurry! LET BUY NOW" at bounding box center [534, 230] width 79 height 15
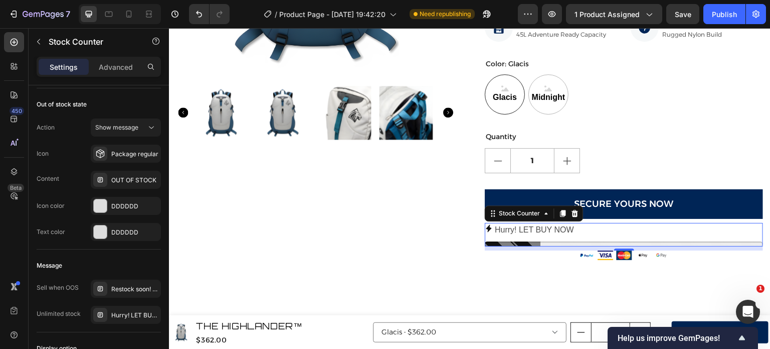
scroll to position [792, 0]
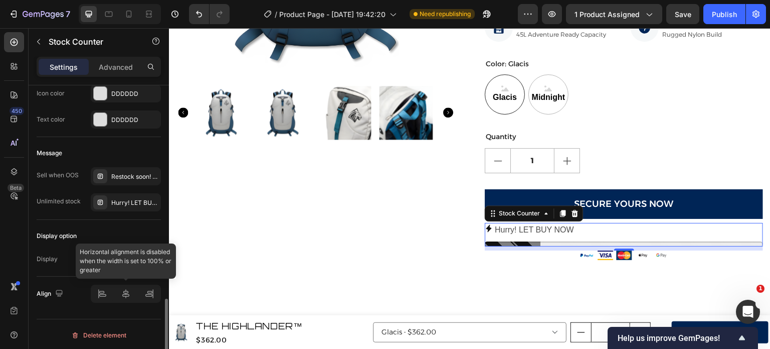
click at [125, 294] on div at bounding box center [126, 293] width 70 height 18
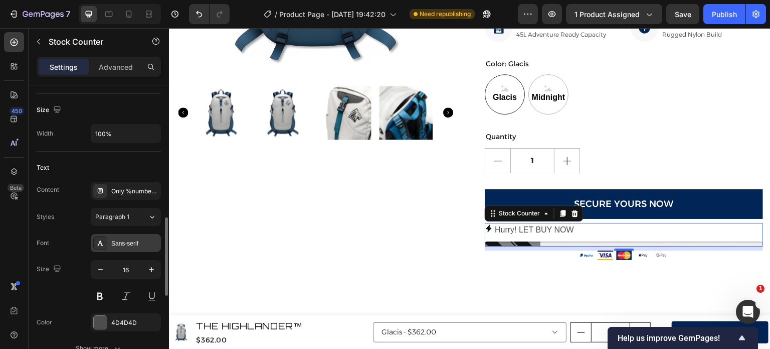
scroll to position [446, 0]
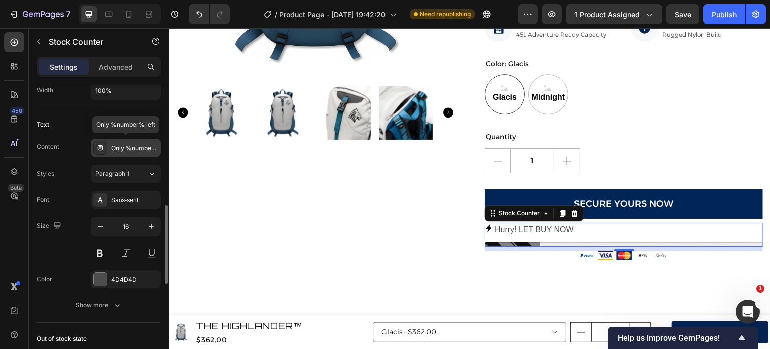
click at [138, 146] on div "Only %number% left" at bounding box center [134, 147] width 47 height 9
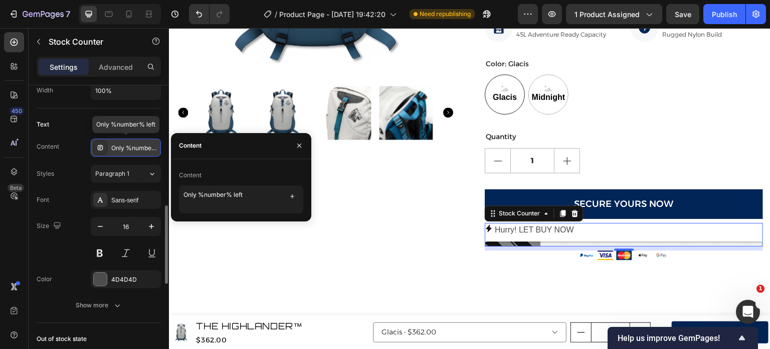
click at [138, 146] on div "Only %number% left" at bounding box center [134, 147] width 47 height 9
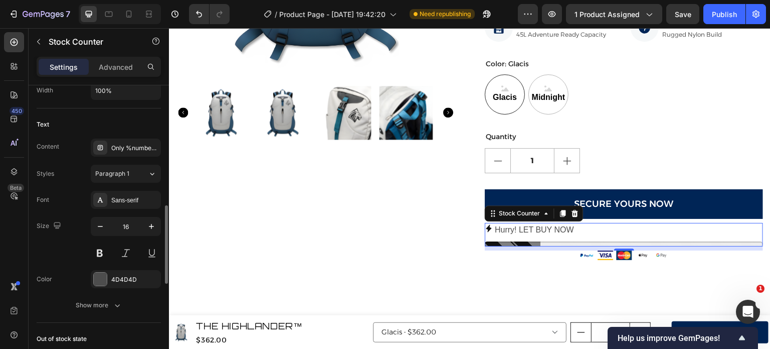
click at [143, 159] on div "Content Only %number% left Styles Paragraph 1 Font Sans-serif Size 16 Color 4D4…" at bounding box center [99, 226] width 124 height 176
click at [135, 193] on div "Sans-serif" at bounding box center [126, 200] width 70 height 18
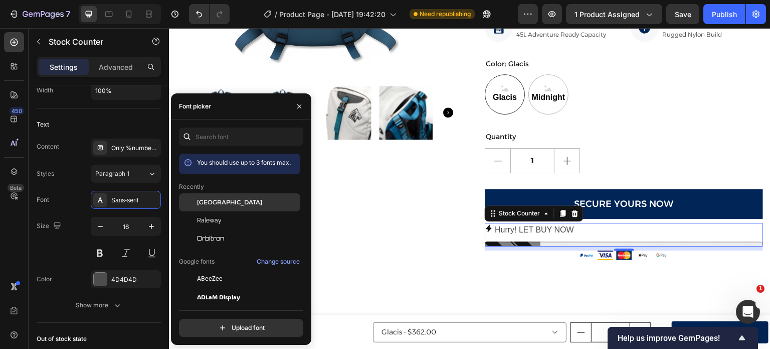
click at [209, 202] on span "[GEOGRAPHIC_DATA]" at bounding box center [229, 202] width 65 height 9
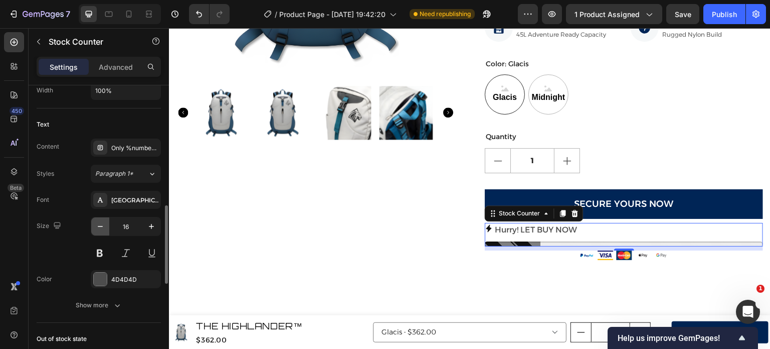
click at [102, 229] on icon "button" at bounding box center [100, 226] width 10 height 10
type input "14"
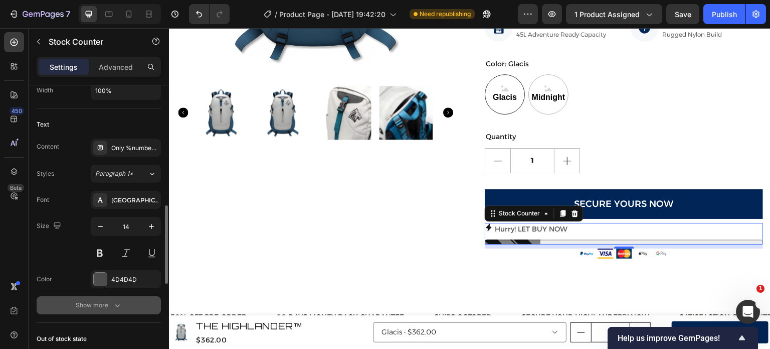
click at [111, 296] on button "Show more" at bounding box center [99, 305] width 124 height 18
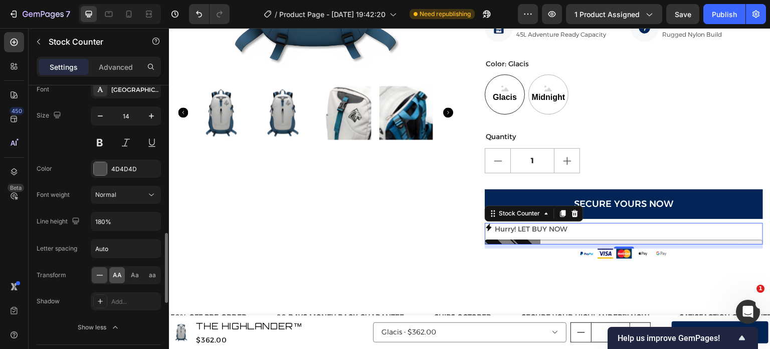
scroll to position [588, 0]
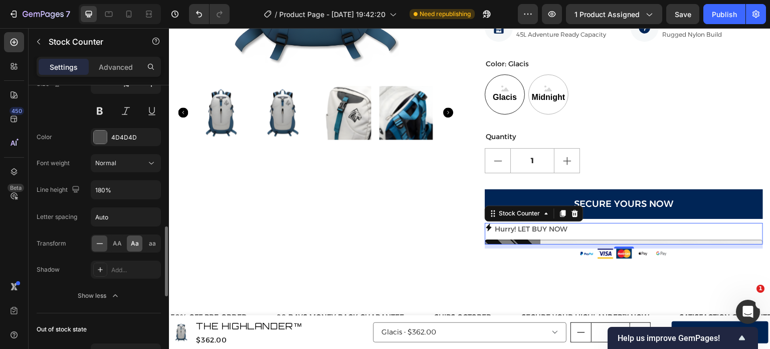
click at [131, 240] on span "Aa" at bounding box center [135, 243] width 8 height 9
click at [106, 242] on div at bounding box center [100, 243] width 16 height 16
click at [116, 240] on span "AA" at bounding box center [117, 243] width 9 height 9
click at [100, 238] on icon at bounding box center [100, 243] width 10 height 10
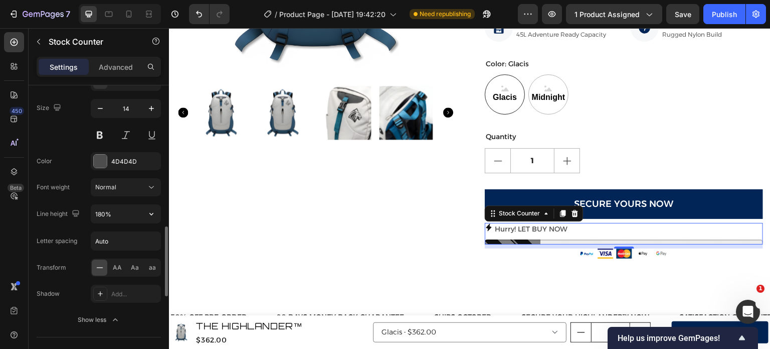
scroll to position [563, 0]
click at [138, 159] on div "4D4D4D" at bounding box center [125, 161] width 29 height 9
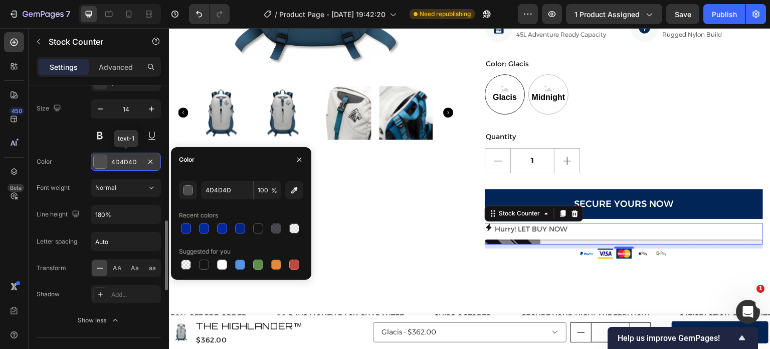
click at [138, 159] on div "4D4D4D" at bounding box center [125, 161] width 29 height 9
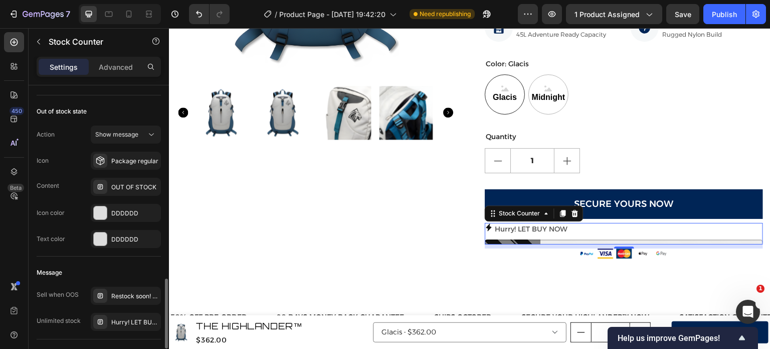
scroll to position [806, 0]
click at [105, 292] on div at bounding box center [100, 295] width 14 height 14
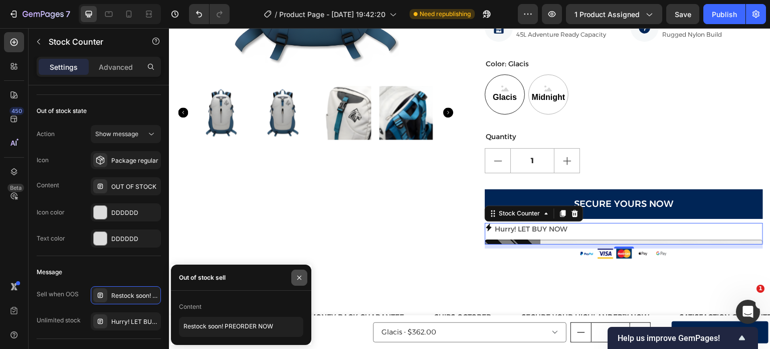
click at [297, 273] on icon "button" at bounding box center [299, 277] width 8 height 8
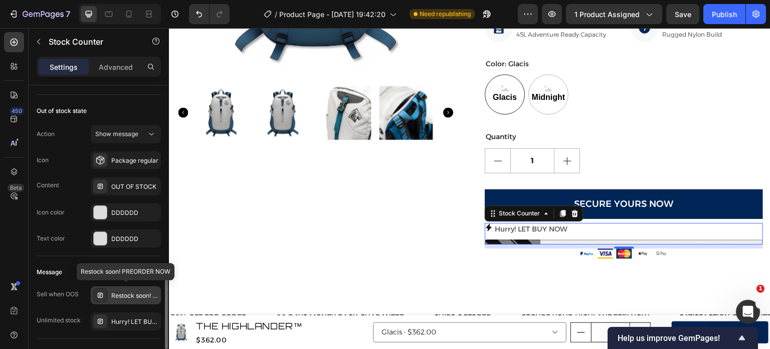
click at [156, 293] on div "Restock soon! PREORDER NOW" at bounding box center [134, 295] width 47 height 9
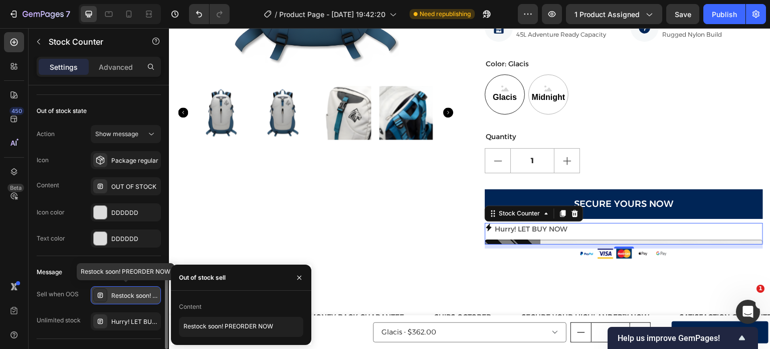
click at [156, 293] on div "Restock soon! PREORDER NOW" at bounding box center [134, 295] width 47 height 9
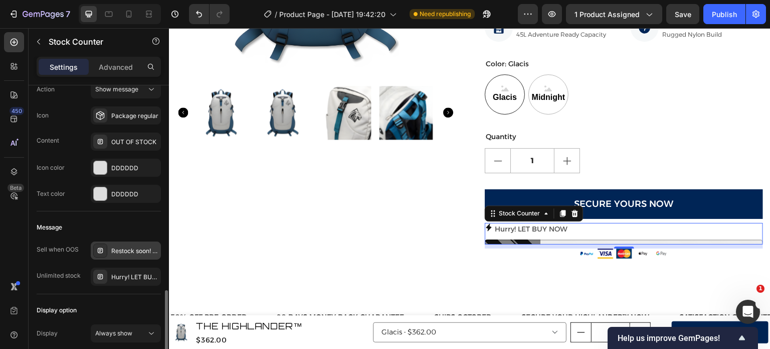
scroll to position [889, 0]
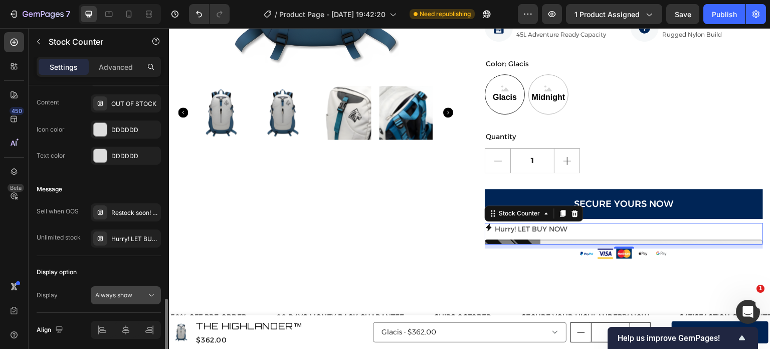
click at [134, 298] on button "Always show" at bounding box center [126, 295] width 70 height 18
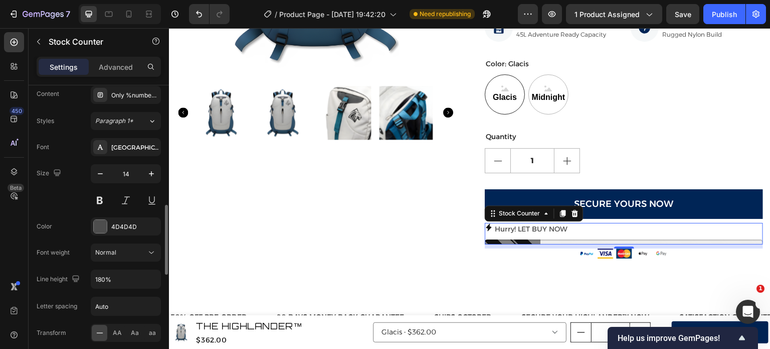
scroll to position [499, 0]
click at [553, 226] on p "Hurry! LET BUY NOW" at bounding box center [531, 229] width 73 height 13
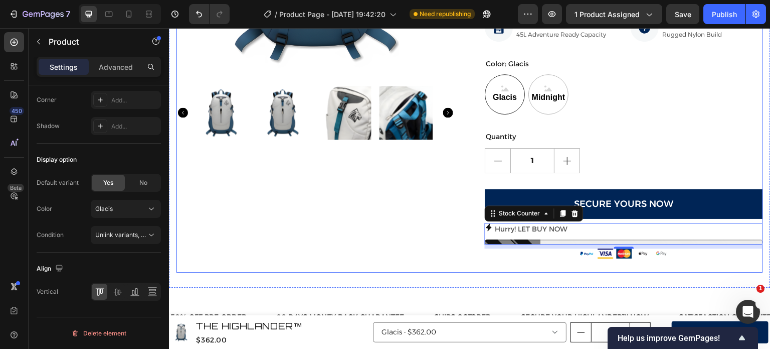
scroll to position [0, 0]
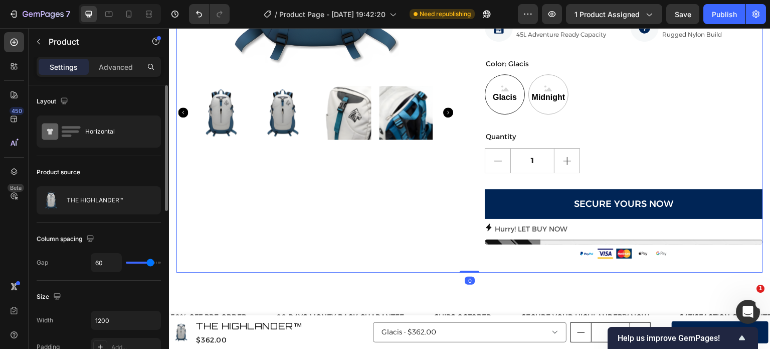
click at [380, 247] on div "Product Images" at bounding box center [316, 35] width 278 height 473
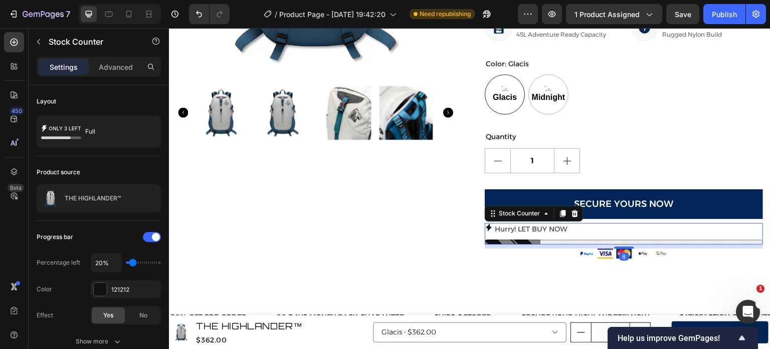
click at [554, 228] on p "Hurry! LET BUY NOW" at bounding box center [531, 229] width 73 height 13
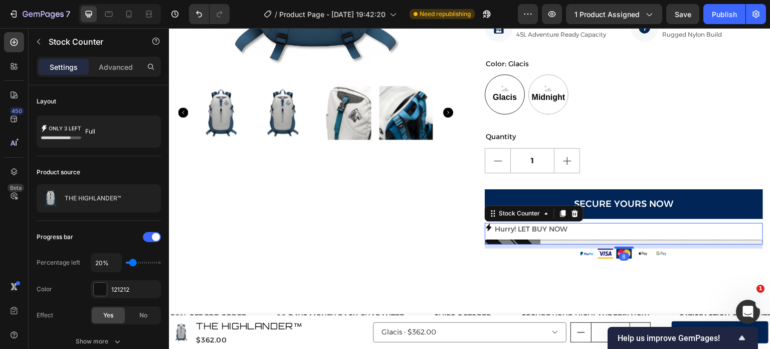
click at [554, 228] on p "Hurry! LET BUY NOW" at bounding box center [531, 229] width 73 height 13
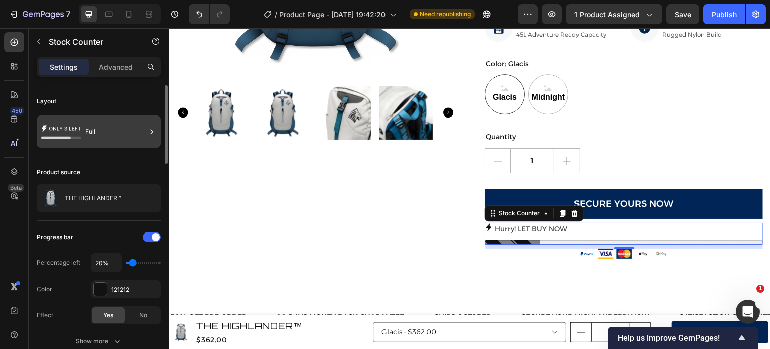
click at [100, 133] on div "Full" at bounding box center [115, 131] width 61 height 23
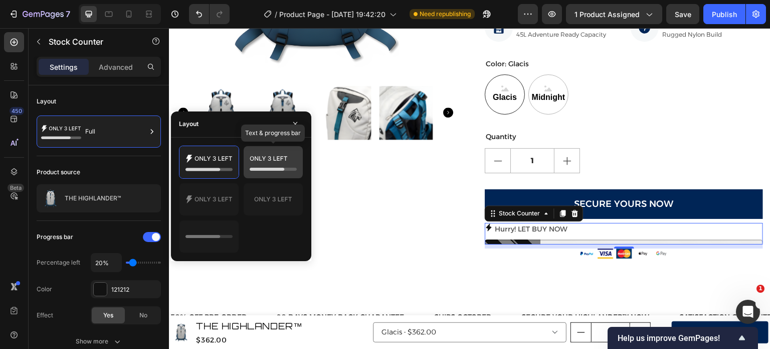
click at [252, 167] on icon at bounding box center [273, 162] width 47 height 20
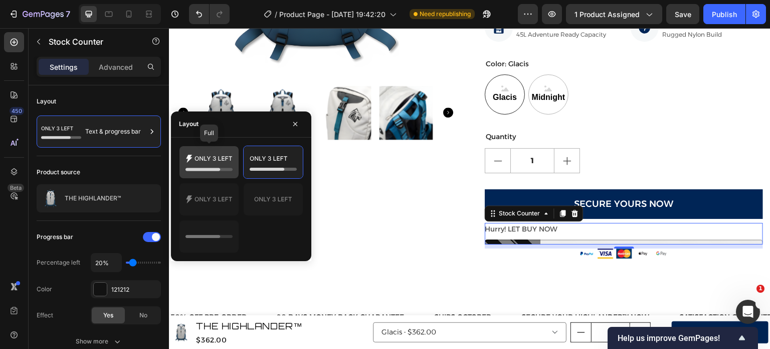
click at [214, 163] on icon at bounding box center [209, 162] width 47 height 20
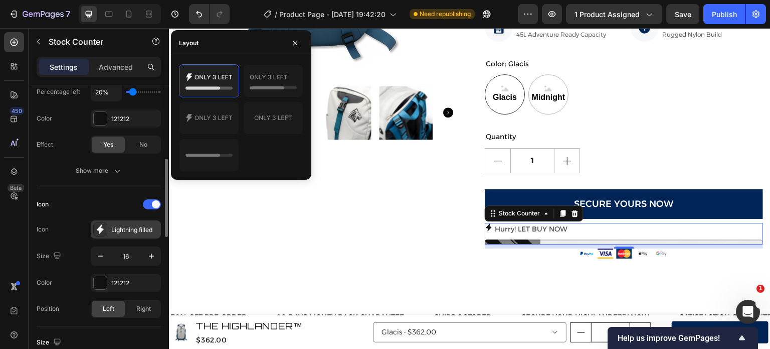
scroll to position [210, 0]
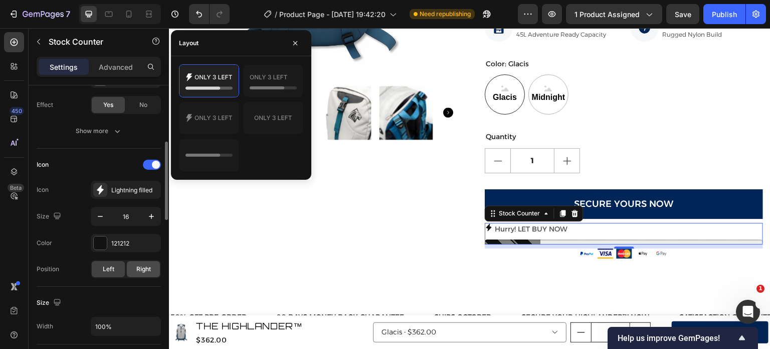
click at [139, 273] on div "Right" at bounding box center [143, 269] width 33 height 16
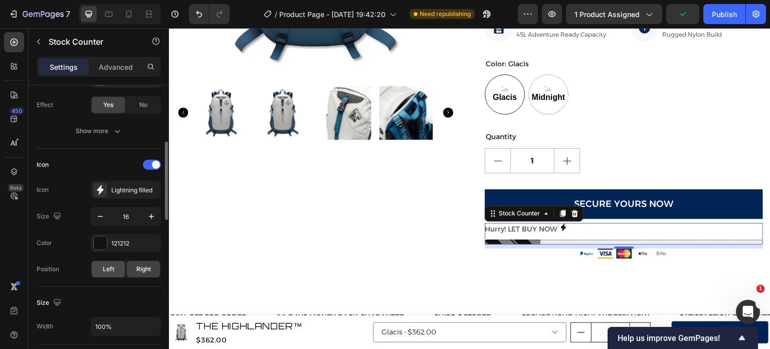
click at [117, 268] on div "Left" at bounding box center [108, 269] width 33 height 16
click at [134, 268] on div "Right" at bounding box center [143, 269] width 33 height 16
click at [110, 268] on span "Left" at bounding box center [109, 268] width 12 height 9
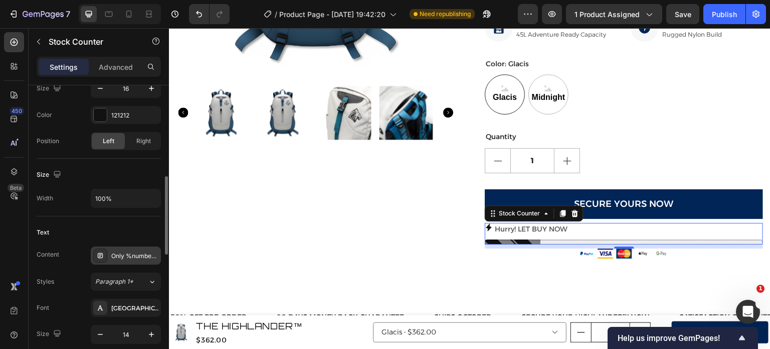
scroll to position [338, 0]
click at [143, 282] on div "Paragraph 1*" at bounding box center [121, 281] width 53 height 9
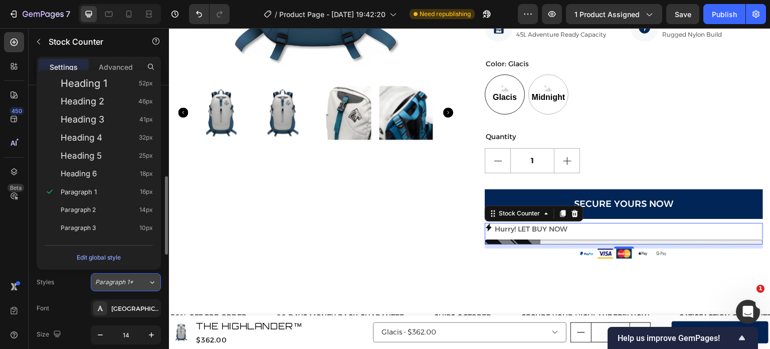
click at [143, 282] on div "Paragraph 1*" at bounding box center [121, 281] width 53 height 9
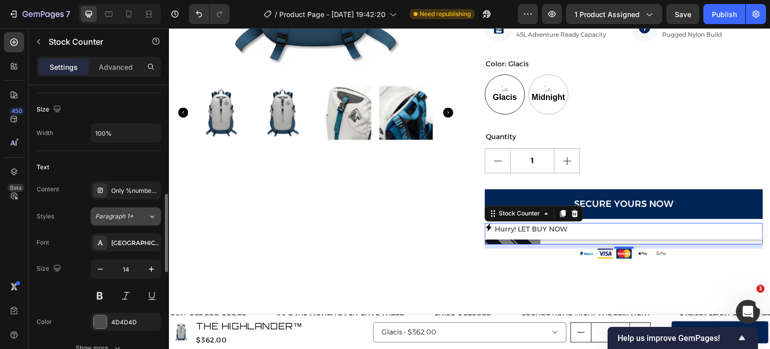
scroll to position [404, 0]
click at [530, 233] on p "Hurry! LET BUY NOW" at bounding box center [531, 229] width 73 height 13
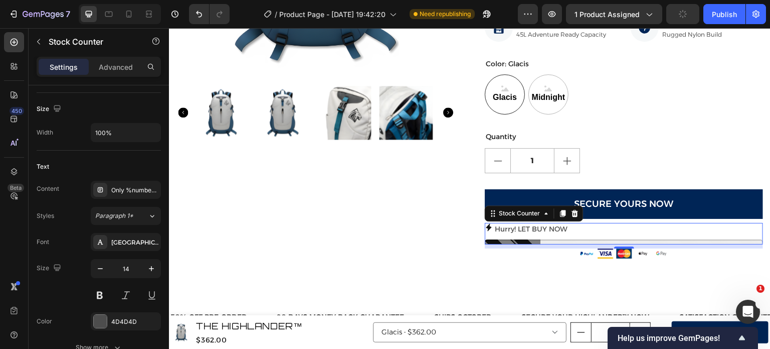
click at [530, 233] on p "Hurry! LET BUY NOW" at bounding box center [531, 229] width 73 height 13
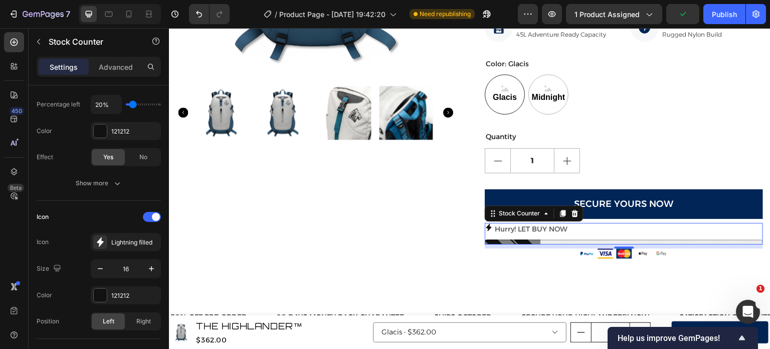
scroll to position [0, 0]
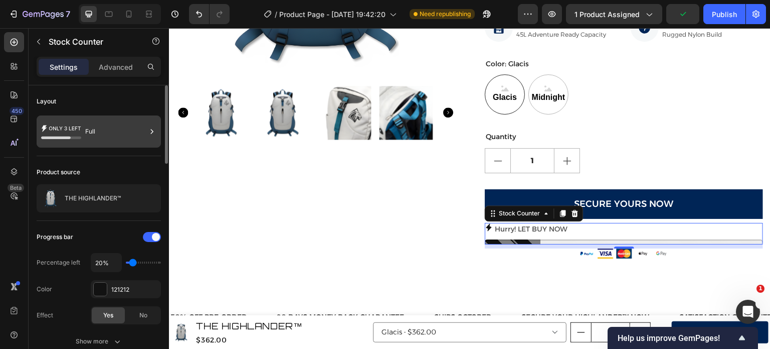
click at [72, 125] on icon at bounding box center [61, 131] width 40 height 23
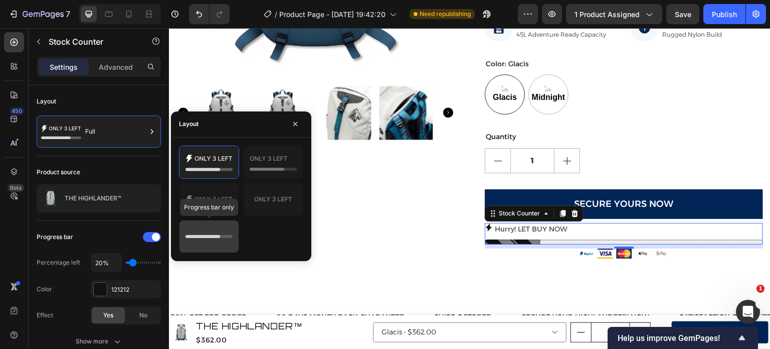
click at [222, 230] on icon at bounding box center [209, 236] width 47 height 20
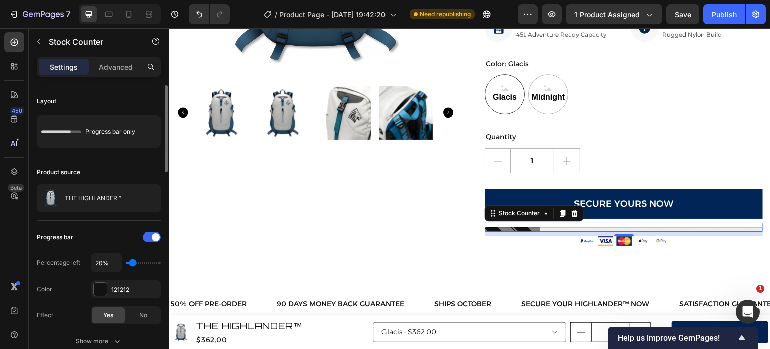
click at [140, 164] on div "Product source" at bounding box center [99, 172] width 124 height 16
click at [105, 70] on p "Advanced" at bounding box center [116, 67] width 34 height 11
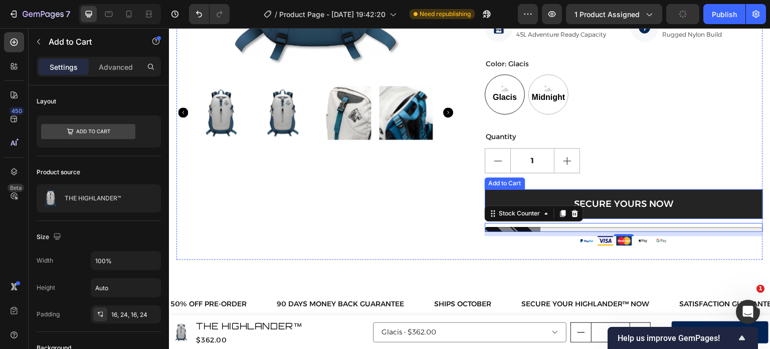
click at [712, 197] on button "Secure Yours Now" at bounding box center [624, 204] width 278 height 30
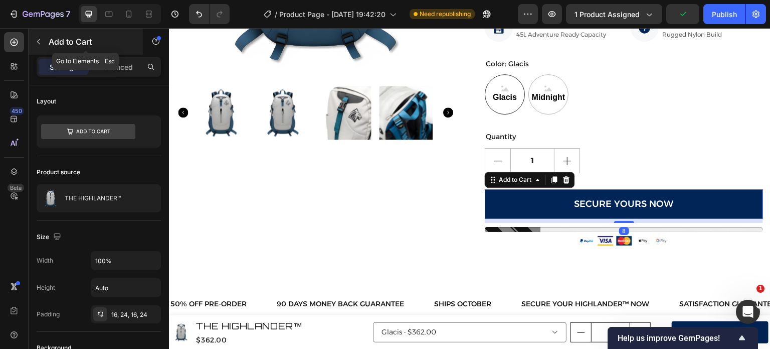
click at [38, 44] on icon "button" at bounding box center [39, 42] width 8 height 8
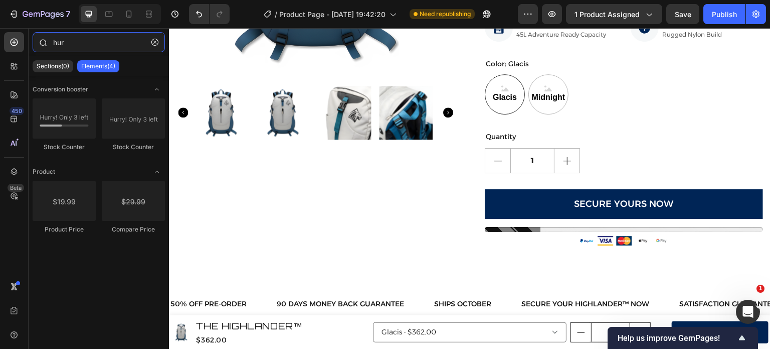
click at [102, 39] on input "hur" at bounding box center [99, 42] width 132 height 20
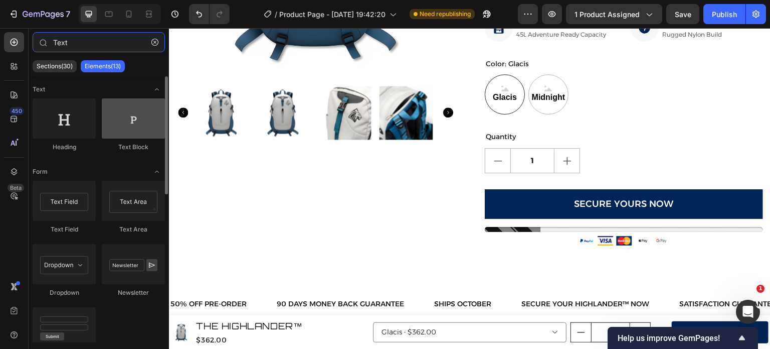
type input "Text"
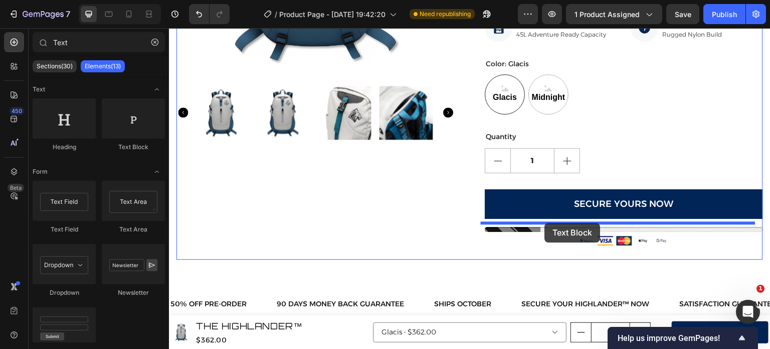
drag, startPoint x: 296, startPoint y: 143, endPoint x: 543, endPoint y: 223, distance: 259.2
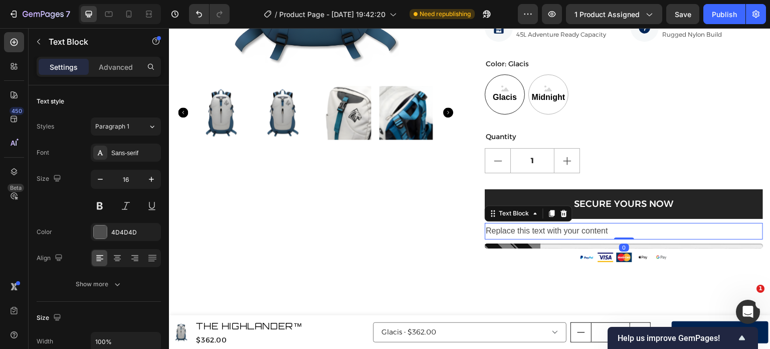
drag, startPoint x: 625, startPoint y: 239, endPoint x: 627, endPoint y: 217, distance: 22.1
click at [627, 217] on div "THE HIGHLANDER™ Product Title $362.00 Product Price Product Price $750.00 Compa…" at bounding box center [624, 37] width 278 height 476
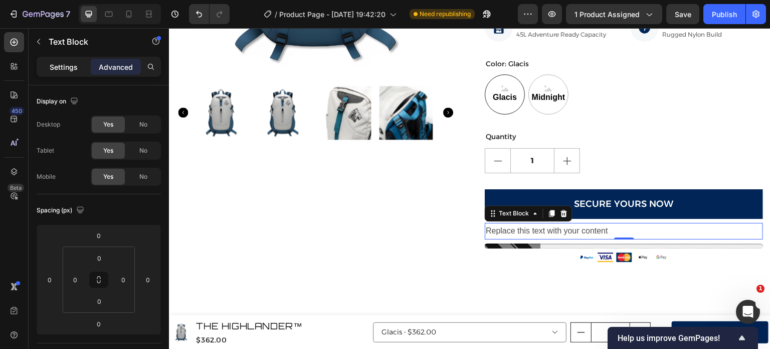
click at [59, 71] on p "Settings" at bounding box center [64, 67] width 28 height 11
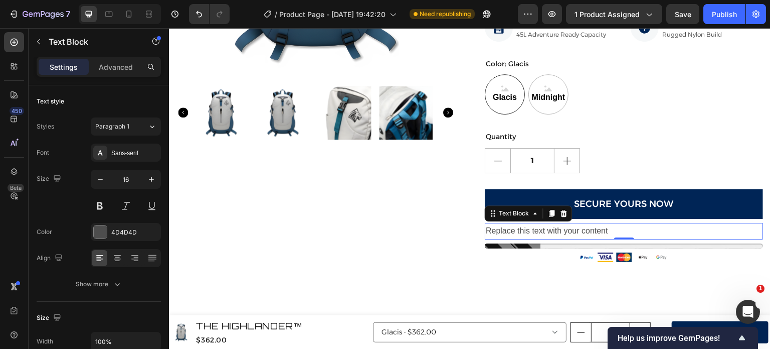
click at [570, 230] on div "Replace this text with your content" at bounding box center [624, 231] width 278 height 17
click at [570, 230] on p "Replace this text with your content" at bounding box center [624, 231] width 276 height 15
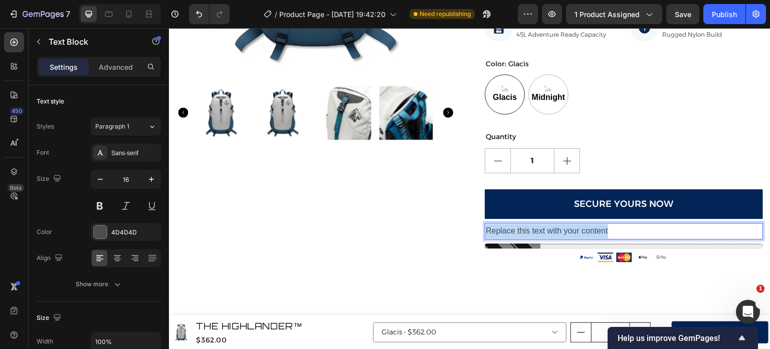
click at [570, 230] on p "Replace this text with your content" at bounding box center [624, 231] width 276 height 15
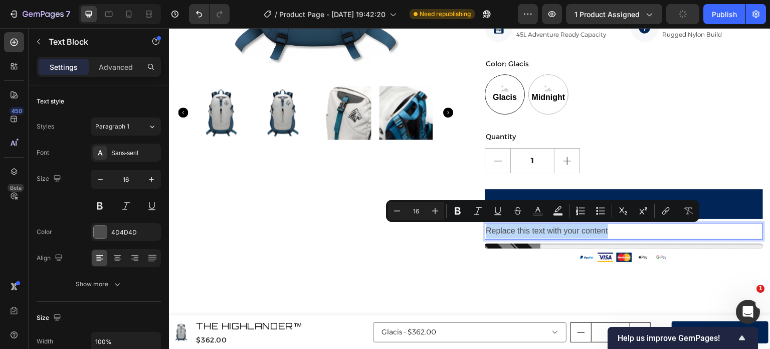
click at [570, 230] on p "Replace this text with your content" at bounding box center [624, 231] width 276 height 15
click at [620, 232] on p "Replace this text with your content" at bounding box center [624, 231] width 276 height 15
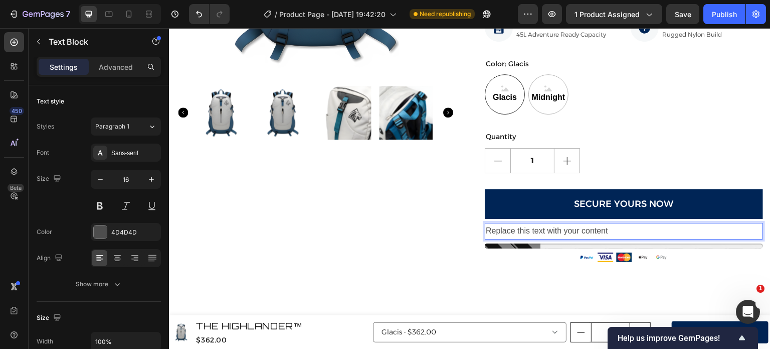
click at [568, 233] on p "Replace this text with your content" at bounding box center [624, 231] width 276 height 15
click at [518, 229] on p "🔥 Only 143 left in this batch" at bounding box center [624, 231] width 276 height 15
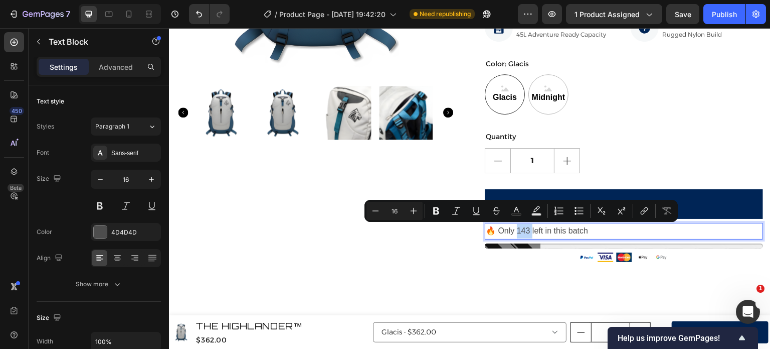
click at [518, 229] on p "🔥 Only 143 left in this batch" at bounding box center [624, 231] width 276 height 15
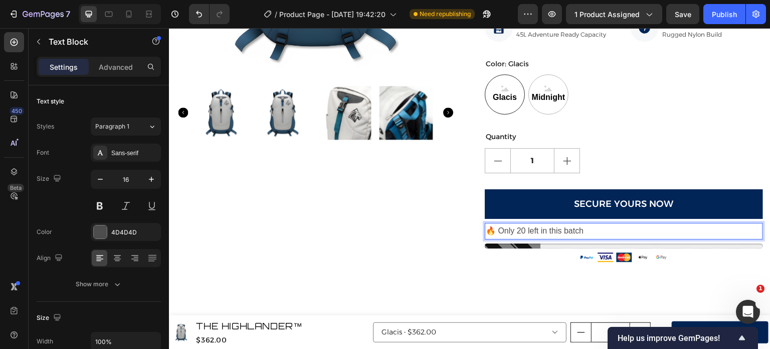
click at [497, 233] on p "🔥 Only 20 left in this batch" at bounding box center [624, 231] width 276 height 15
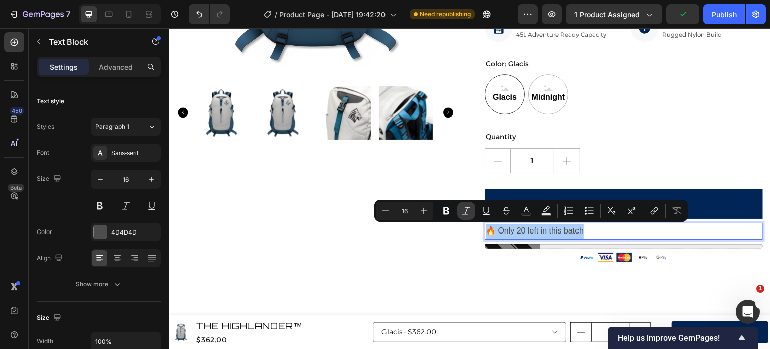
click at [464, 211] on icon "Editor contextual toolbar" at bounding box center [466, 211] width 10 height 10
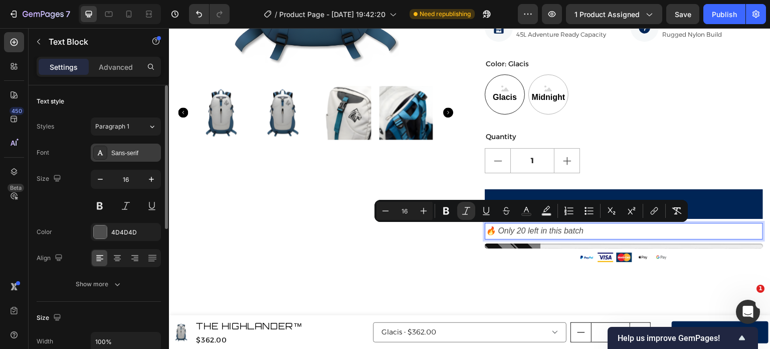
click at [136, 154] on div "Sans-serif" at bounding box center [134, 152] width 47 height 9
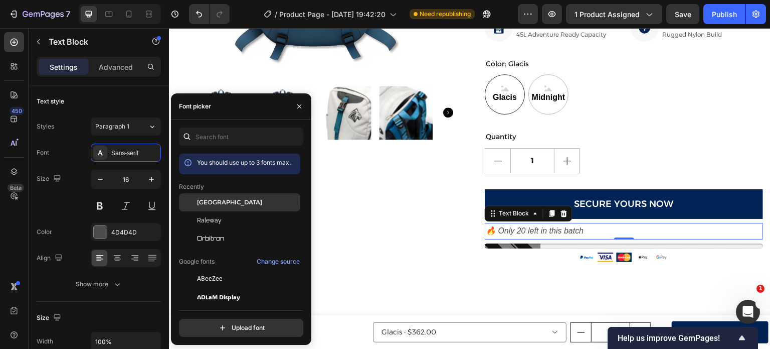
click at [217, 203] on span "[GEOGRAPHIC_DATA]" at bounding box center [229, 202] width 65 height 9
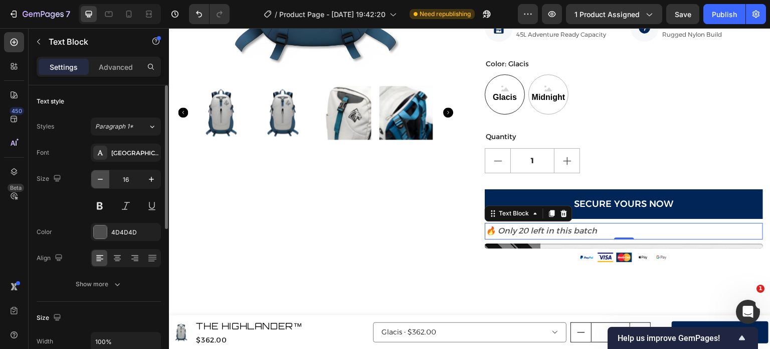
click at [100, 180] on icon "button" at bounding box center [100, 179] width 10 height 10
type input "14"
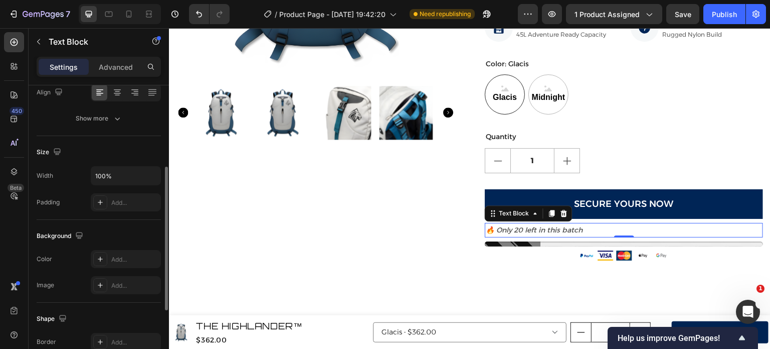
scroll to position [301, 0]
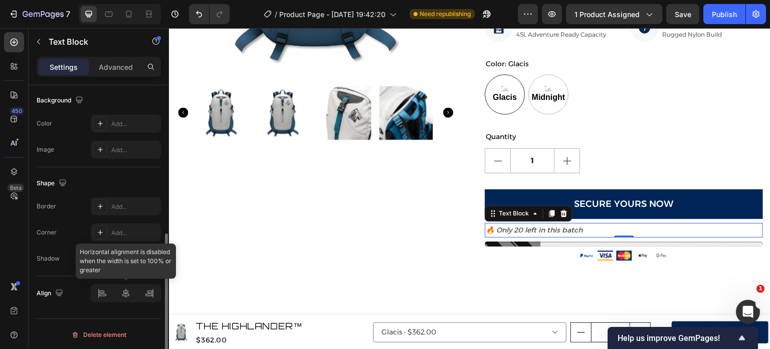
click at [127, 295] on div at bounding box center [126, 293] width 70 height 18
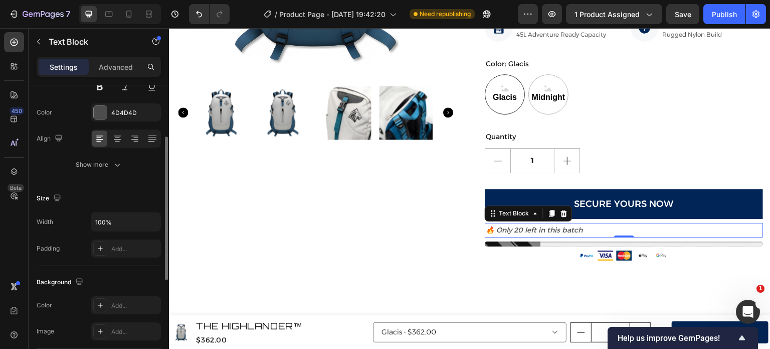
scroll to position [109, 0]
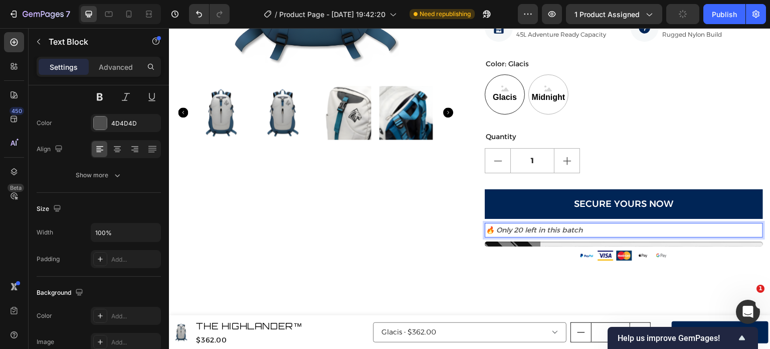
click at [617, 229] on p "🔥 Only 20 left in this batch" at bounding box center [624, 230] width 276 height 13
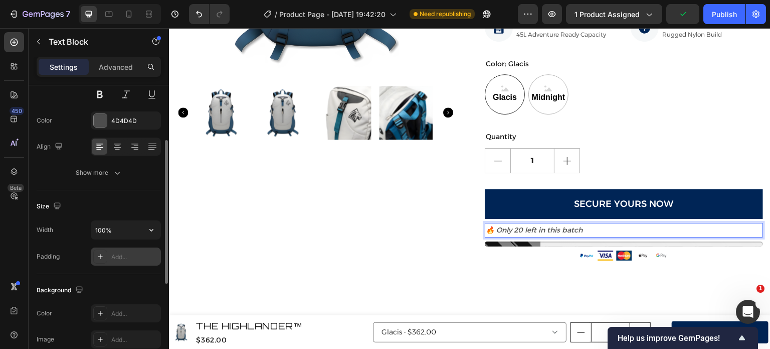
scroll to position [110, 0]
click at [114, 144] on icon at bounding box center [117, 144] width 7 height 1
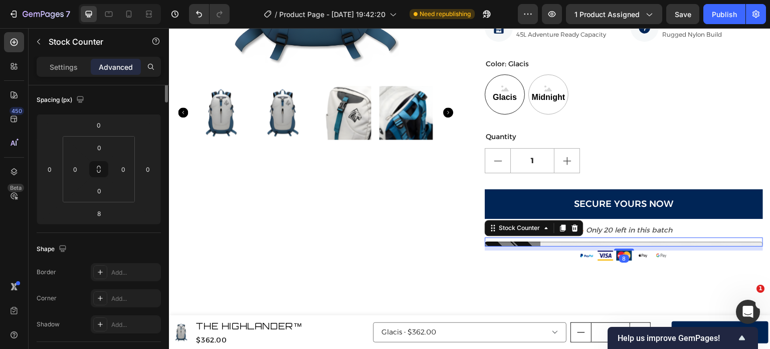
scroll to position [0, 0]
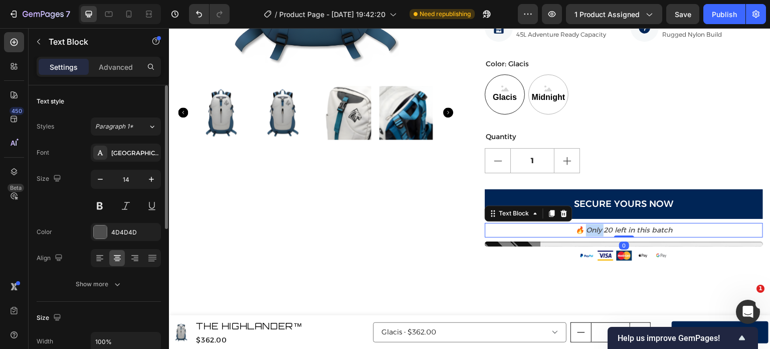
click at [581, 229] on icon "🔥 Only 20 left in this batch" at bounding box center [624, 229] width 97 height 9
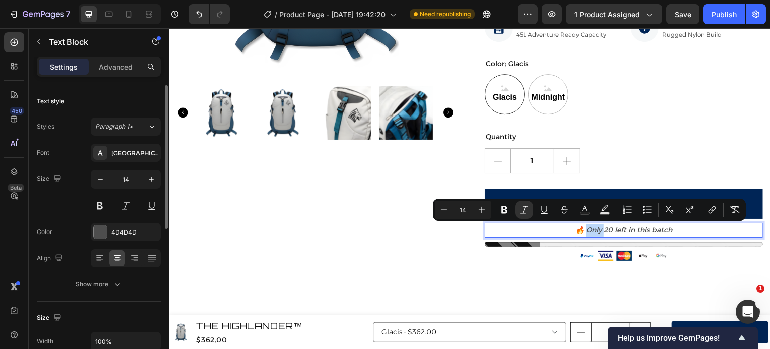
click at [581, 229] on icon "🔥 Only 20 left in this batch" at bounding box center [624, 229] width 97 height 9
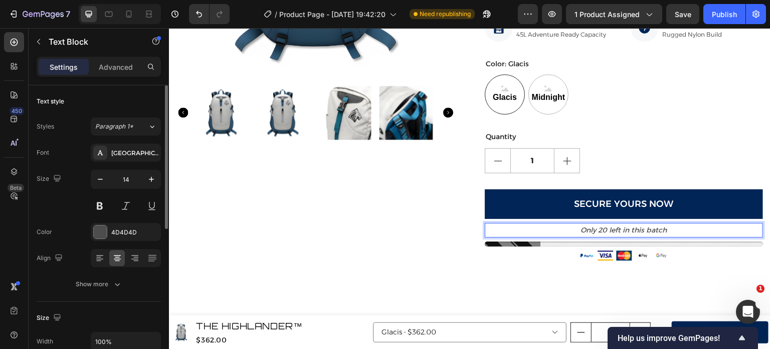
click at [709, 229] on p "Only 20 left in this batch" at bounding box center [624, 230] width 276 height 13
click at [589, 229] on icon "Only 20 left in this batch" at bounding box center [624, 229] width 86 height 9
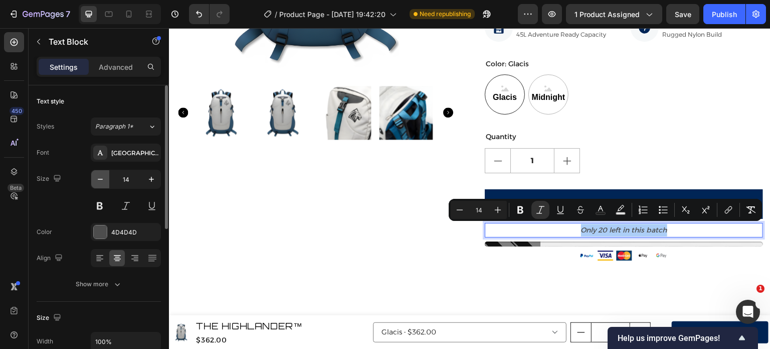
click at [108, 179] on button "button" at bounding box center [100, 179] width 18 height 18
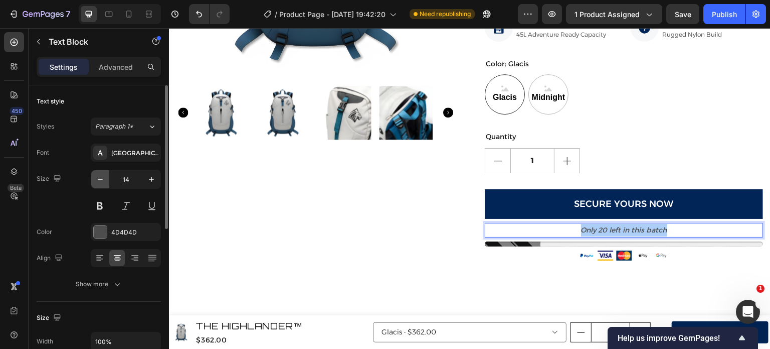
type input "13"
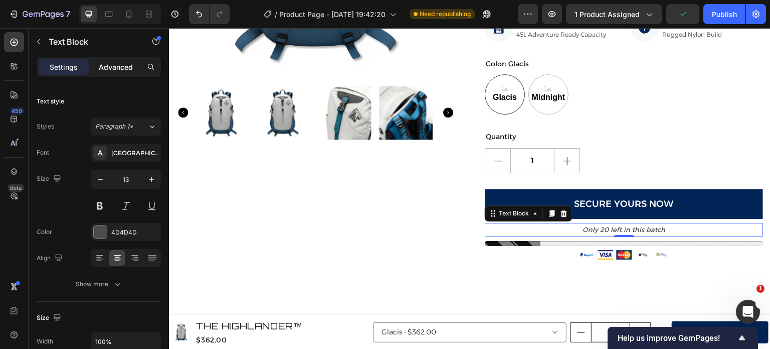
click at [118, 66] on p "Advanced" at bounding box center [116, 67] width 34 height 11
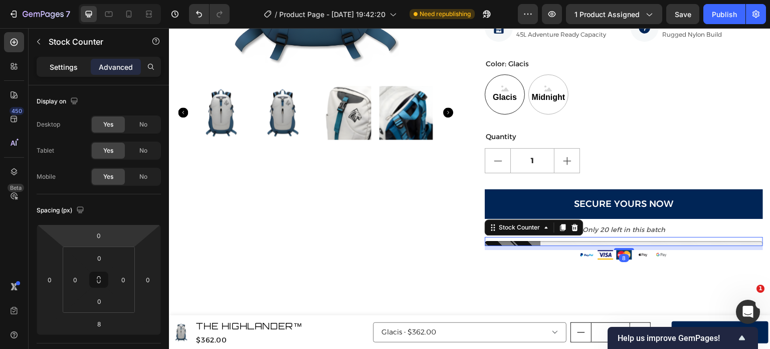
drag, startPoint x: 67, startPoint y: 58, endPoint x: 70, endPoint y: 66, distance: 9.0
click at [70, 66] on div "Settings Advanced" at bounding box center [99, 67] width 124 height 20
click at [70, 66] on p "Settings" at bounding box center [64, 67] width 28 height 11
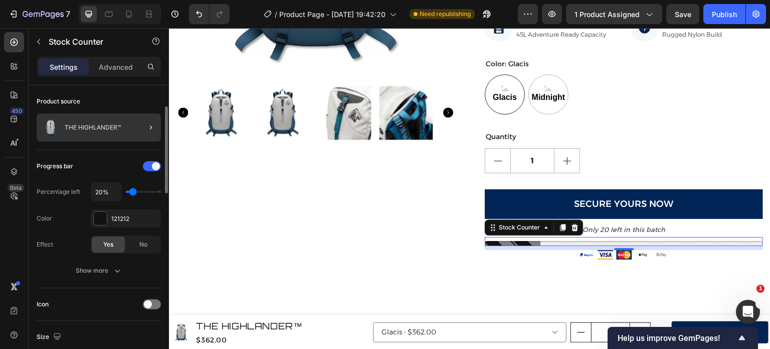
scroll to position [109, 0]
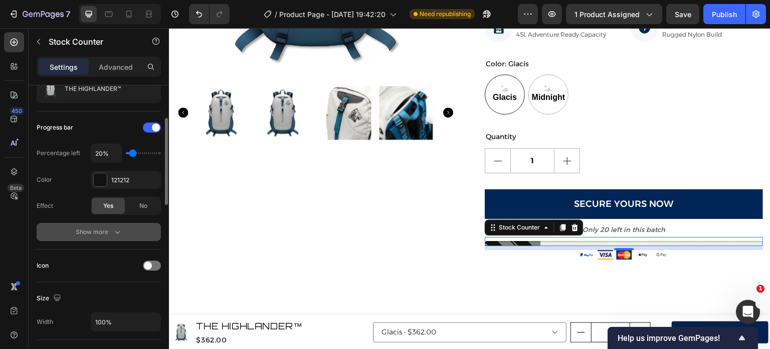
click at [112, 238] on button "Show more" at bounding box center [99, 232] width 124 height 18
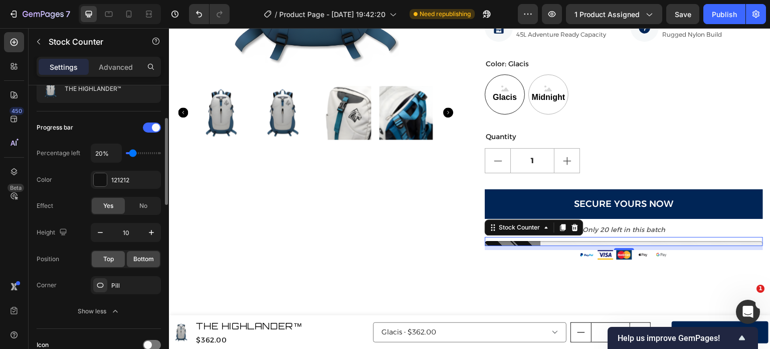
click at [117, 252] on div "Top" at bounding box center [108, 259] width 33 height 16
click at [136, 264] on div "Bottom" at bounding box center [143, 259] width 33 height 16
click at [102, 260] on div "Top" at bounding box center [108, 259] width 33 height 16
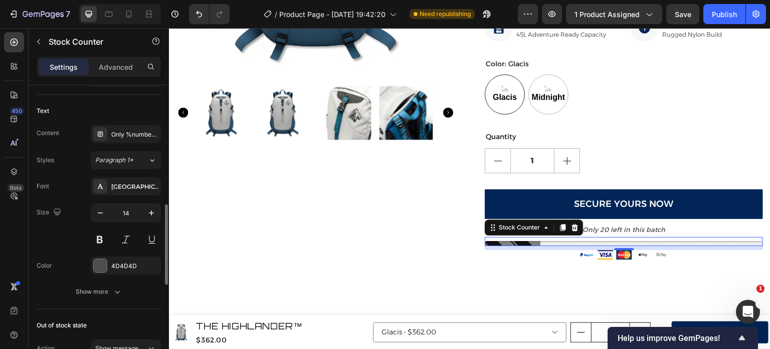
scroll to position [433, 0]
click at [117, 283] on button "Show more" at bounding box center [99, 292] width 124 height 18
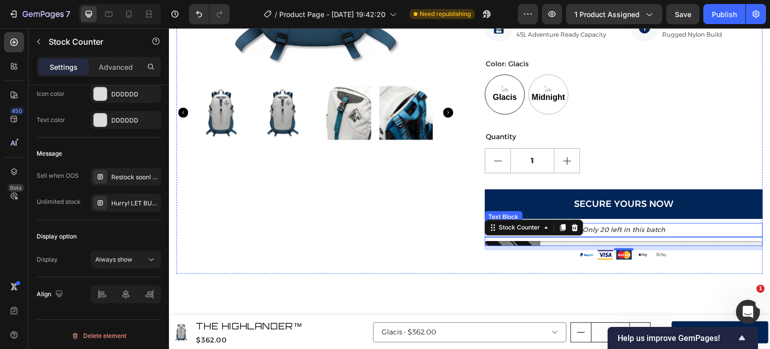
scroll to position [0, 0]
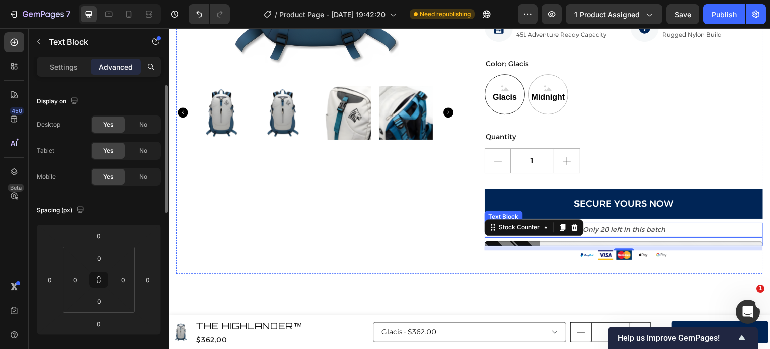
click at [710, 229] on p "Only 20 left in this batch" at bounding box center [624, 230] width 276 height 12
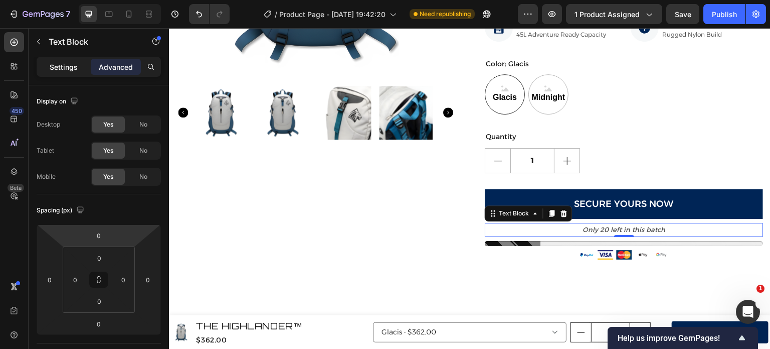
click at [66, 68] on p "Settings" at bounding box center [64, 67] width 28 height 11
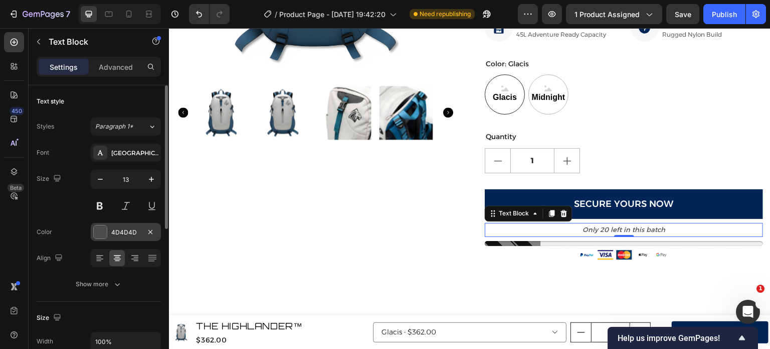
click at [101, 234] on div at bounding box center [100, 231] width 13 height 13
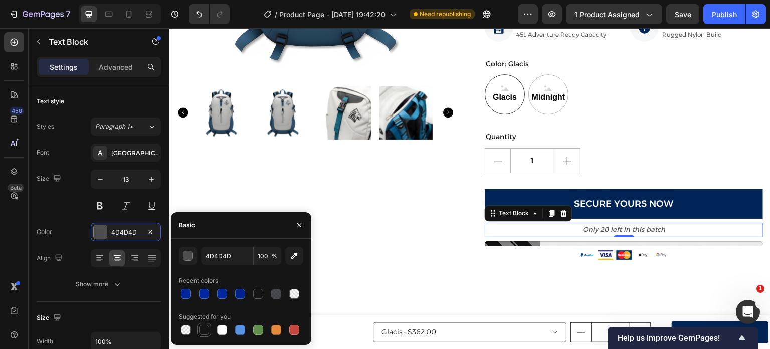
click at [206, 330] on div at bounding box center [204, 329] width 10 height 10
type input "151515"
click at [104, 233] on div at bounding box center [100, 231] width 13 height 13
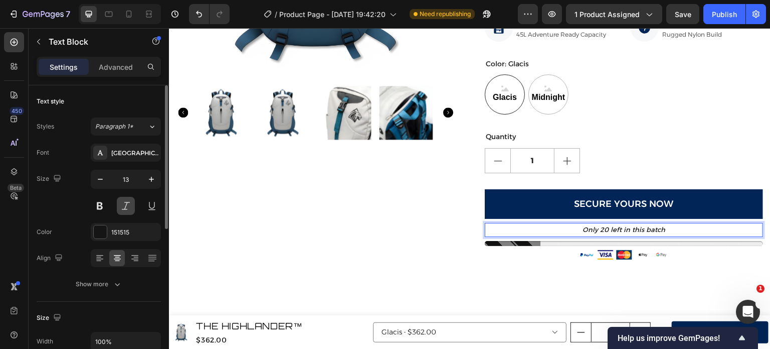
click at [124, 205] on button at bounding box center [126, 206] width 18 height 18
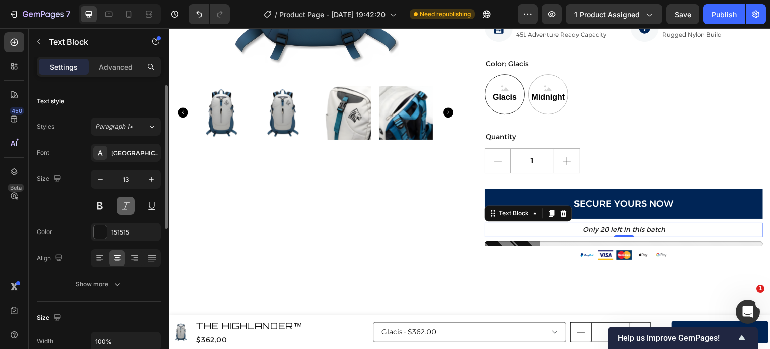
click at [124, 205] on button at bounding box center [126, 206] width 18 height 18
click at [609, 227] on icon "Only 20 left in this batch" at bounding box center [624, 229] width 83 height 8
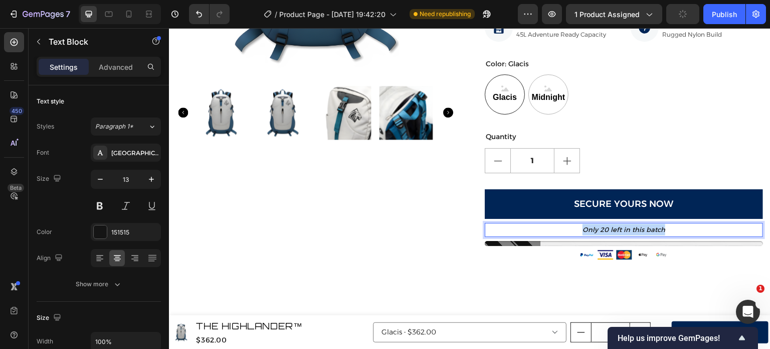
click at [609, 227] on icon "Only 20 left in this batch" at bounding box center [624, 229] width 83 height 8
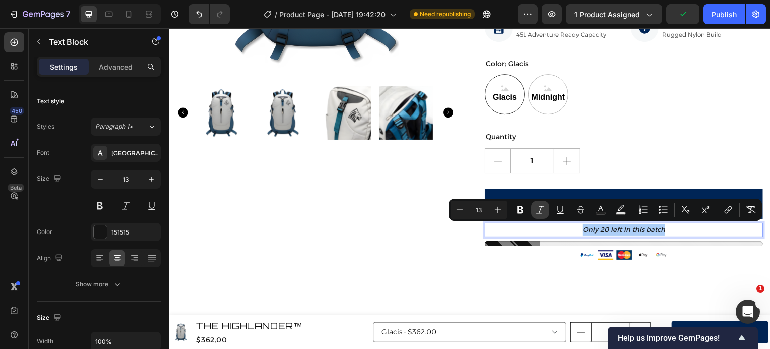
click at [542, 207] on icon "Editor contextual toolbar" at bounding box center [541, 210] width 8 height 8
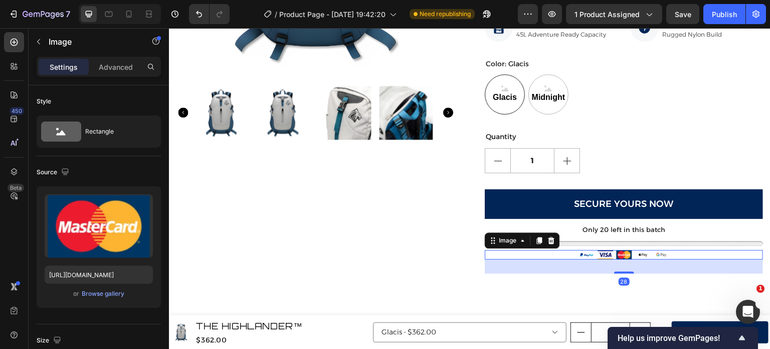
click at [485, 252] on div at bounding box center [624, 255] width 278 height 10
click at [549, 239] on icon at bounding box center [552, 239] width 7 height 7
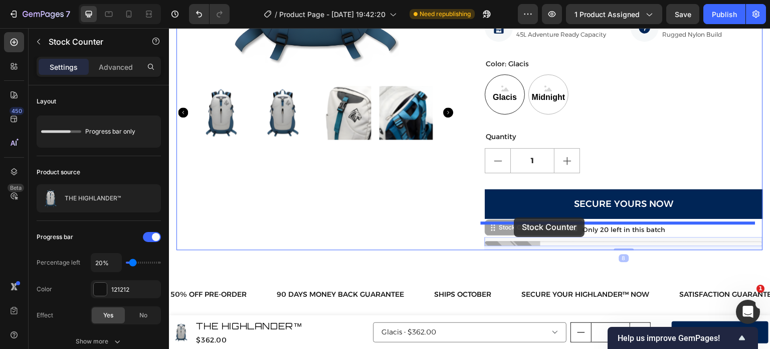
drag, startPoint x: 490, startPoint y: 230, endPoint x: 515, endPoint y: 217, distance: 27.8
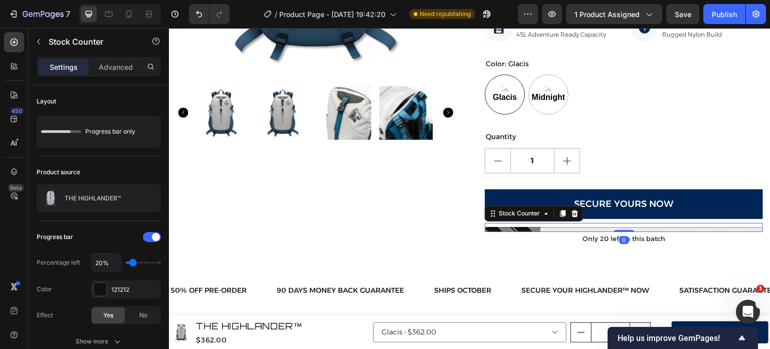
drag, startPoint x: 619, startPoint y: 235, endPoint x: 620, endPoint y: 221, distance: 13.6
click at [620, 221] on div "THE HIGHLANDER™ Product Title $362.00 Product Price Product Price $750.00 Compa…" at bounding box center [624, 22] width 278 height 446
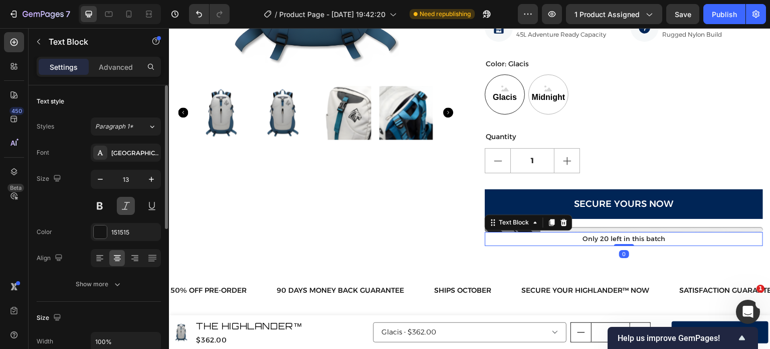
click at [134, 205] on button at bounding box center [126, 206] width 18 height 18
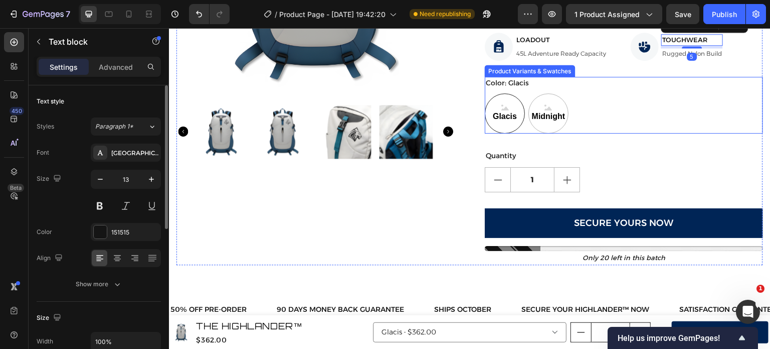
scroll to position [263, 0]
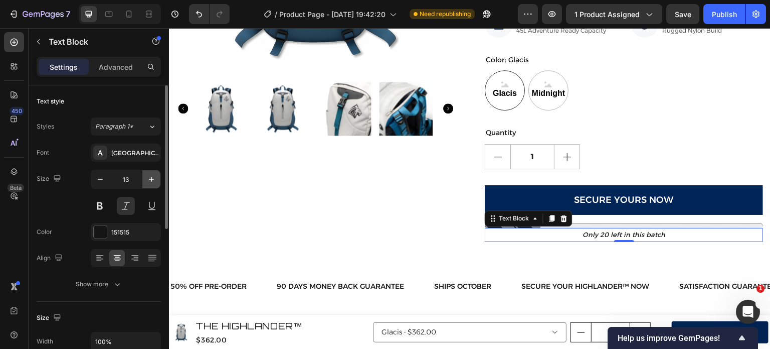
click at [150, 185] on button "button" at bounding box center [151, 179] width 18 height 18
click at [123, 206] on button at bounding box center [126, 206] width 18 height 18
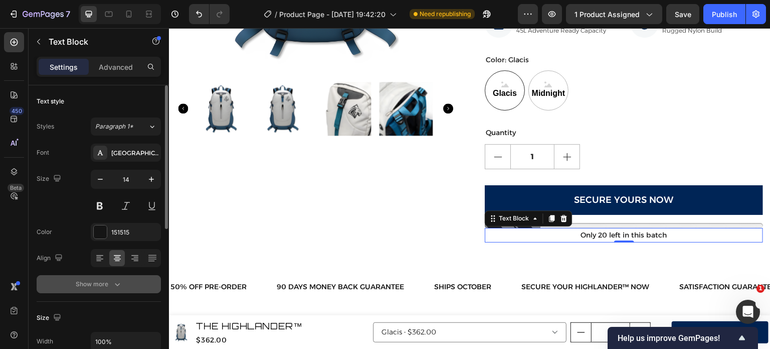
click at [113, 276] on button "Show more" at bounding box center [99, 284] width 124 height 18
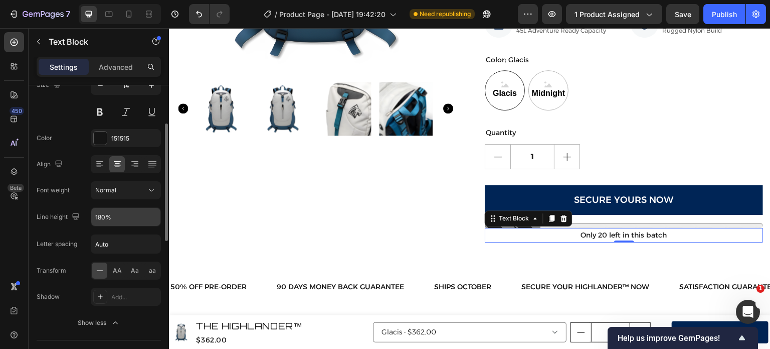
scroll to position [94, 0]
click at [123, 262] on div "AA" at bounding box center [117, 270] width 16 height 16
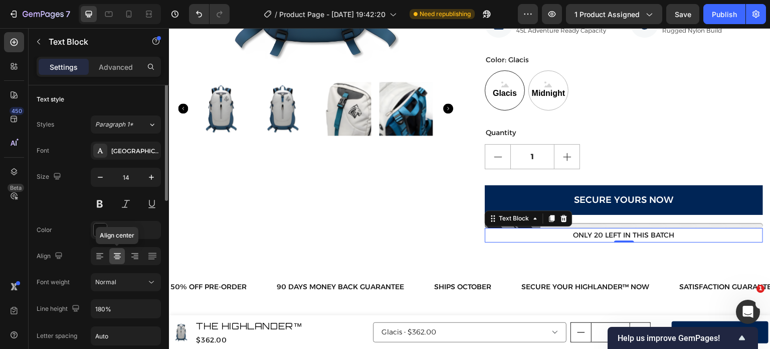
scroll to position [0, 0]
click at [128, 278] on button "Normal" at bounding box center [126, 284] width 70 height 18
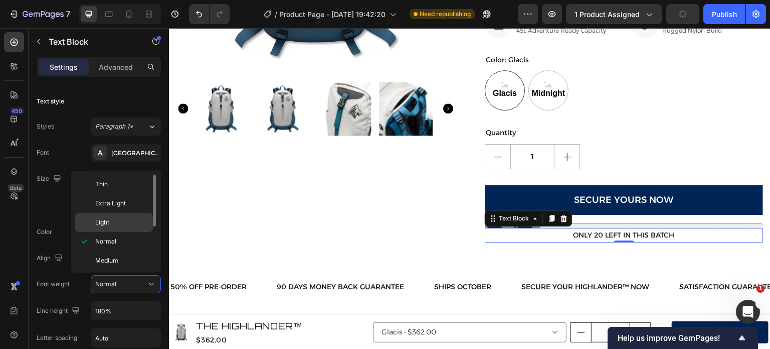
click at [126, 213] on div "Light" at bounding box center [114, 222] width 78 height 19
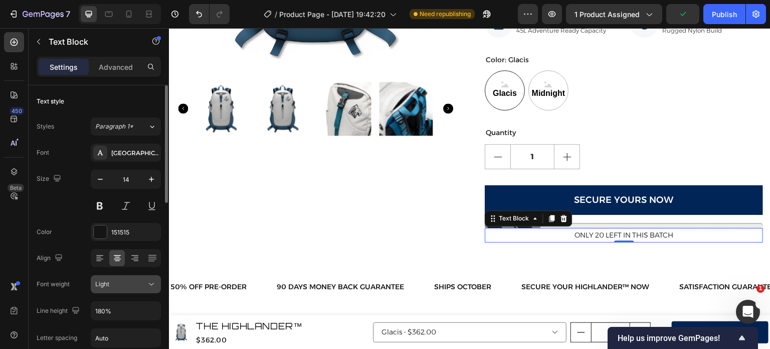
click at [134, 283] on div "Light" at bounding box center [120, 283] width 51 height 9
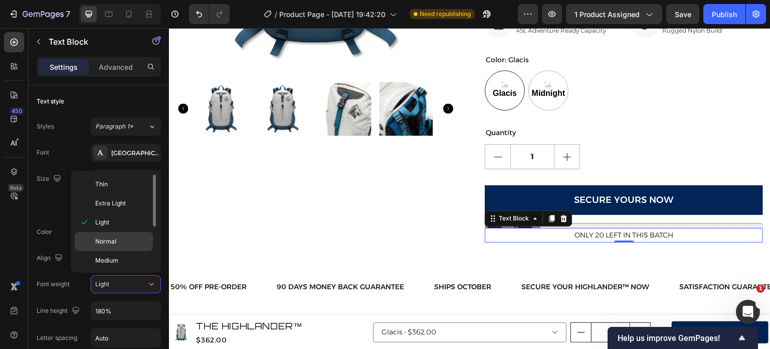
click at [130, 235] on div "Normal" at bounding box center [114, 241] width 78 height 19
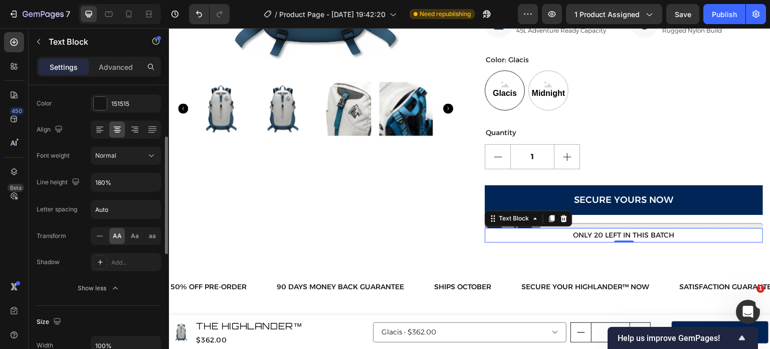
scroll to position [130, 0]
click at [129, 235] on div "Aa" at bounding box center [135, 234] width 16 height 16
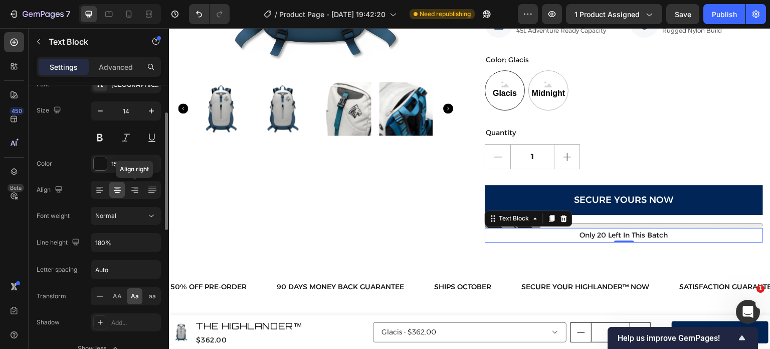
scroll to position [68, 0]
click at [131, 134] on button at bounding box center [126, 137] width 18 height 18
click at [117, 298] on span "AA" at bounding box center [117, 295] width 9 height 9
click at [94, 114] on button "button" at bounding box center [100, 111] width 18 height 18
type input "13"
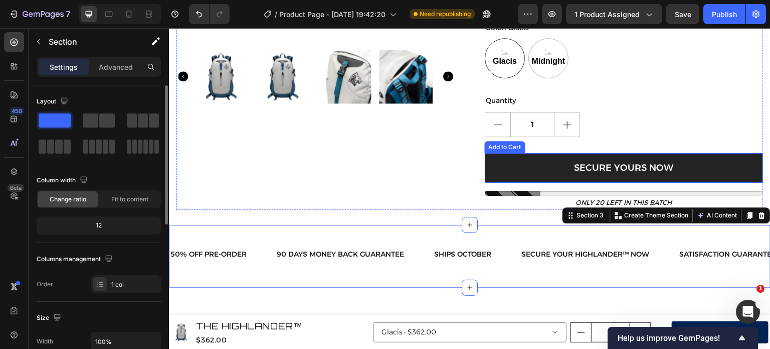
scroll to position [303, 0]
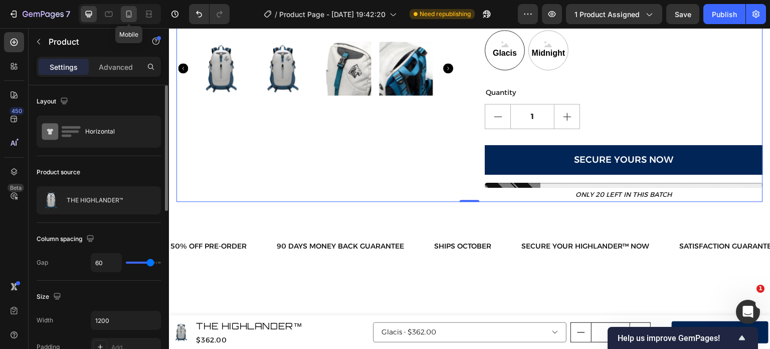
click at [133, 18] on icon at bounding box center [129, 14] width 10 height 10
type input "0"
type input "100%"
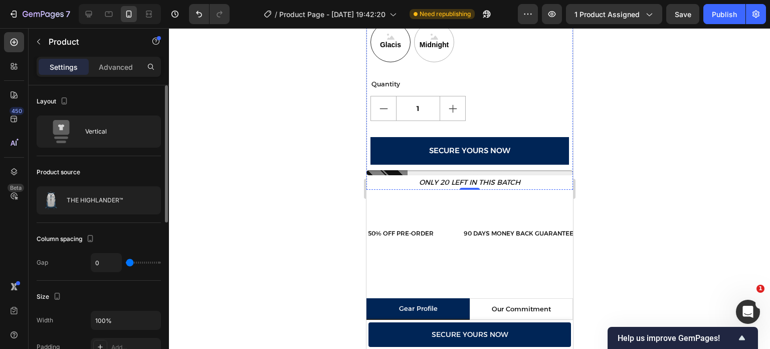
scroll to position [647, 0]
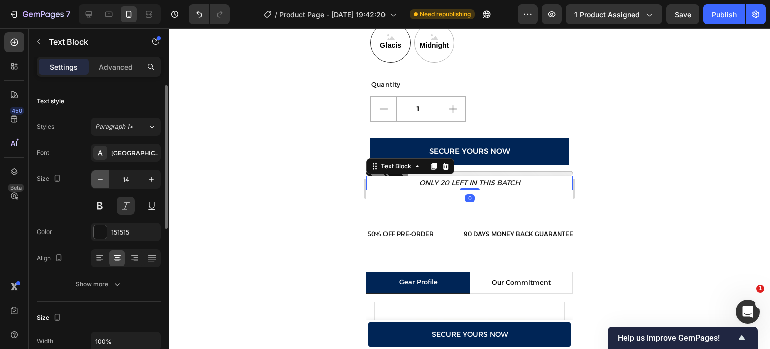
click at [93, 177] on button "button" at bounding box center [100, 179] width 18 height 18
type input "12"
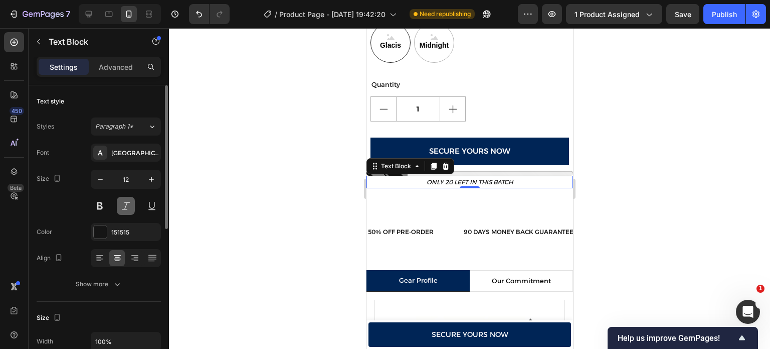
click at [118, 202] on button at bounding box center [126, 206] width 18 height 18
click at [255, 195] on div at bounding box center [469, 188] width 601 height 320
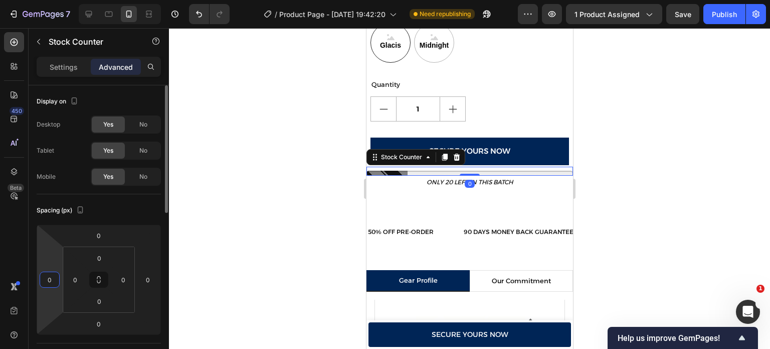
click at [52, 274] on input "0" at bounding box center [49, 279] width 15 height 15
type input "10"
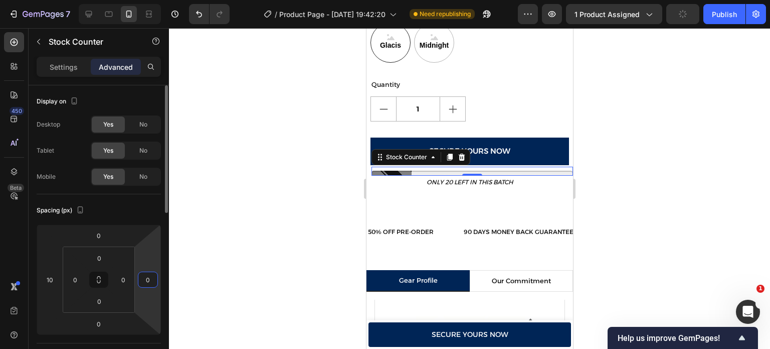
click at [147, 279] on input "0" at bounding box center [147, 279] width 15 height 15
type input "10"
click at [306, 248] on div at bounding box center [469, 188] width 601 height 320
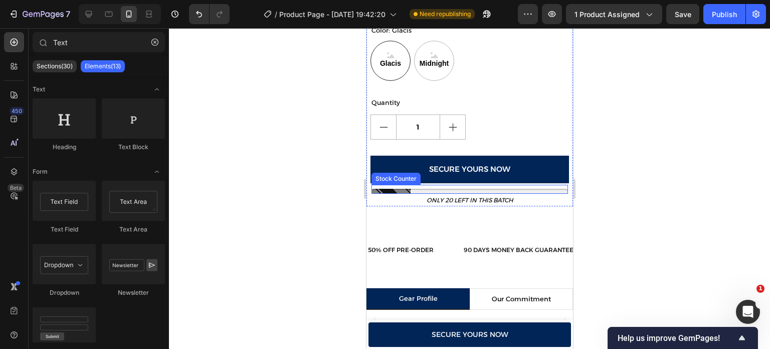
scroll to position [627, 0]
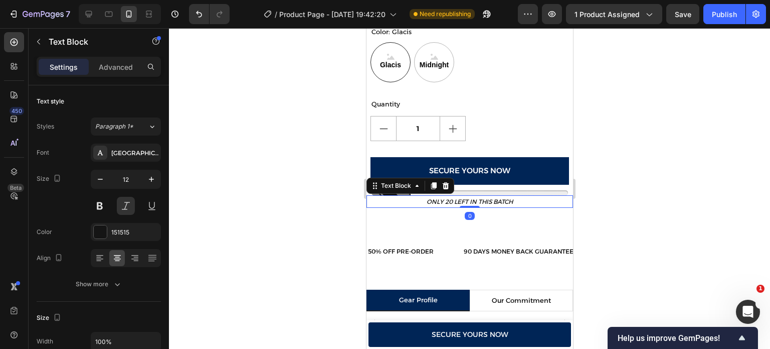
click at [460, 196] on p "Only 20 left in this batch" at bounding box center [469, 201] width 205 height 11
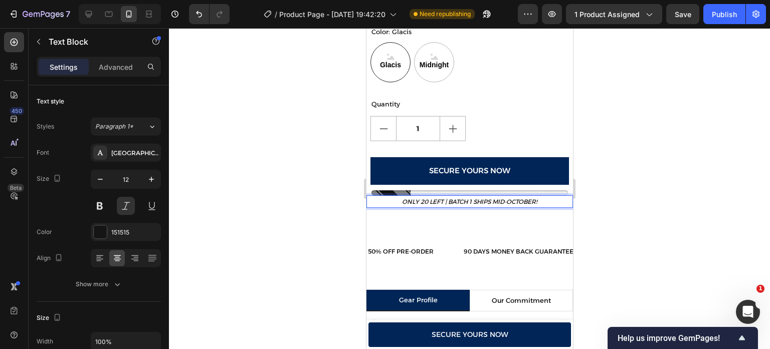
click at [290, 216] on div at bounding box center [469, 188] width 601 height 320
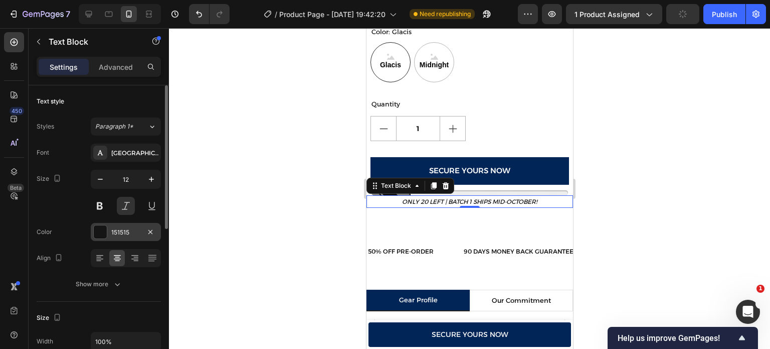
click at [97, 233] on div at bounding box center [100, 231] width 13 height 13
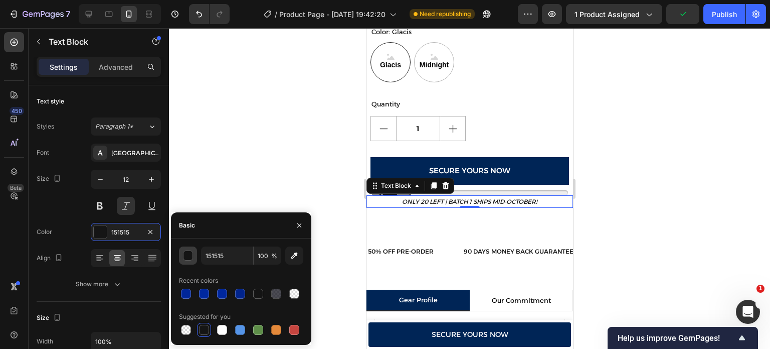
click at [188, 258] on div "button" at bounding box center [189, 256] width 10 height 10
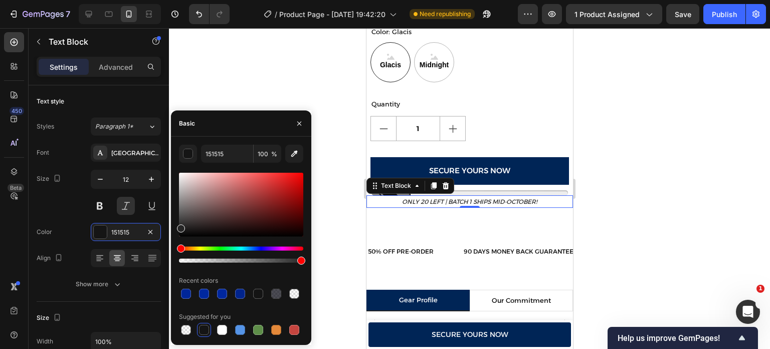
drag, startPoint x: 179, startPoint y: 234, endPoint x: 179, endPoint y: 221, distance: 13.6
click at [179, 224] on div at bounding box center [181, 228] width 8 height 8
click at [181, 216] on div at bounding box center [182, 218] width 8 height 8
click at [181, 218] on div at bounding box center [182, 220] width 8 height 8
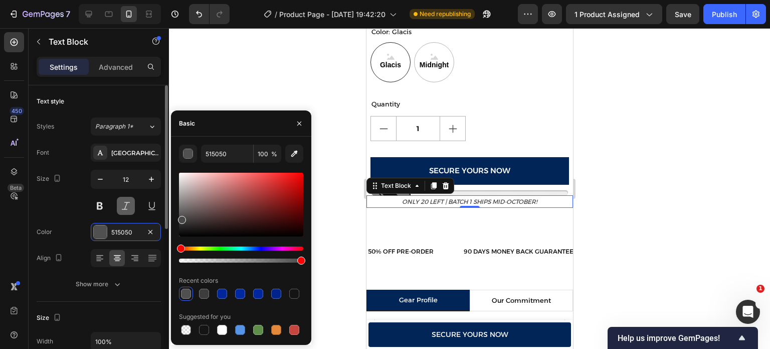
type input "494949"
click at [123, 206] on button at bounding box center [126, 206] width 18 height 18
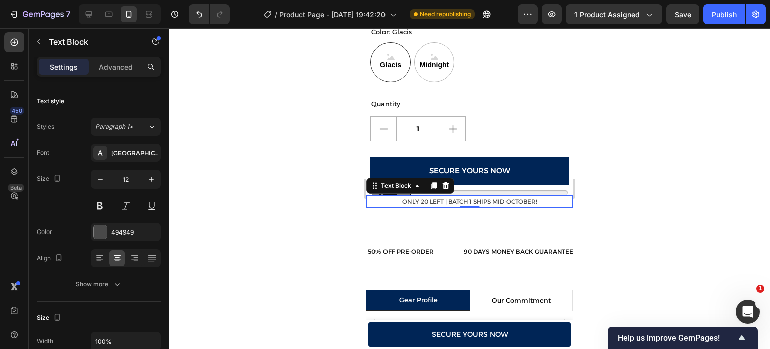
click at [339, 166] on div at bounding box center [469, 188] width 601 height 320
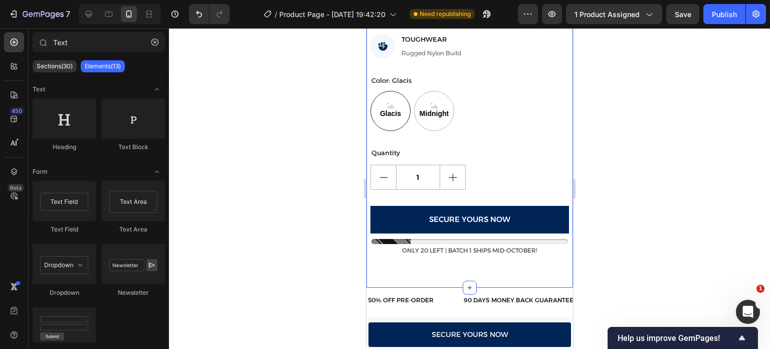
scroll to position [578, 0]
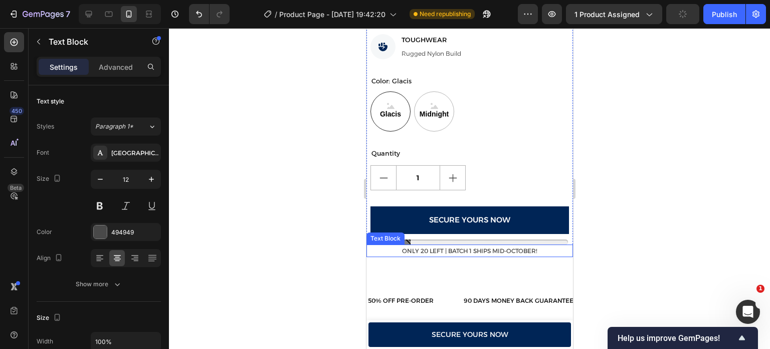
click at [425, 245] on p "Only 20 left | Batch 1 ships mid-October!" at bounding box center [469, 250] width 205 height 11
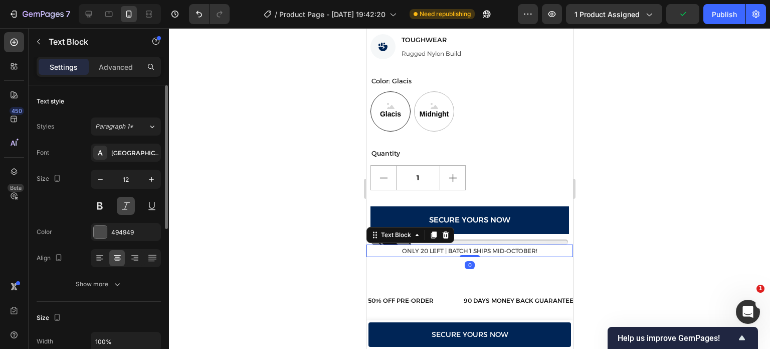
click at [122, 208] on button at bounding box center [126, 206] width 18 height 18
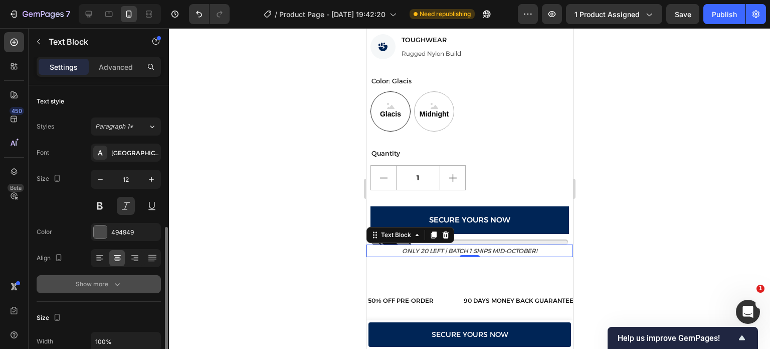
scroll to position [116, 0]
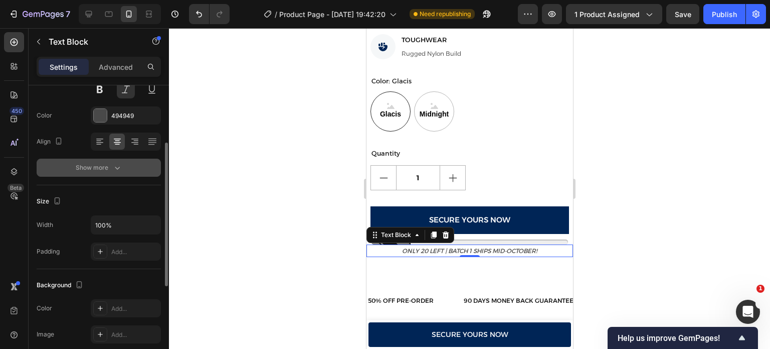
click at [114, 171] on icon "button" at bounding box center [117, 167] width 10 height 10
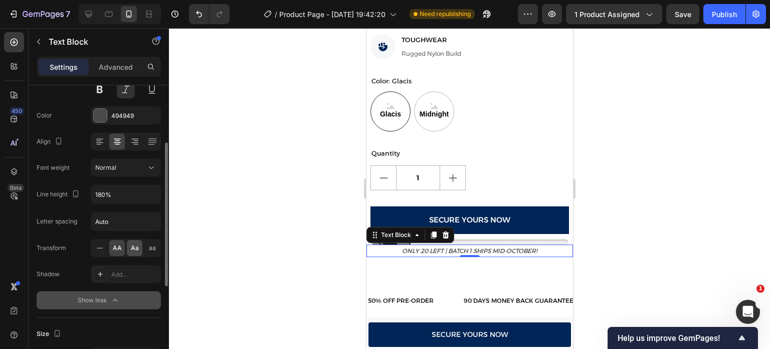
click at [131, 247] on span "Aa" at bounding box center [135, 247] width 8 height 9
click at [331, 263] on div at bounding box center [469, 188] width 601 height 320
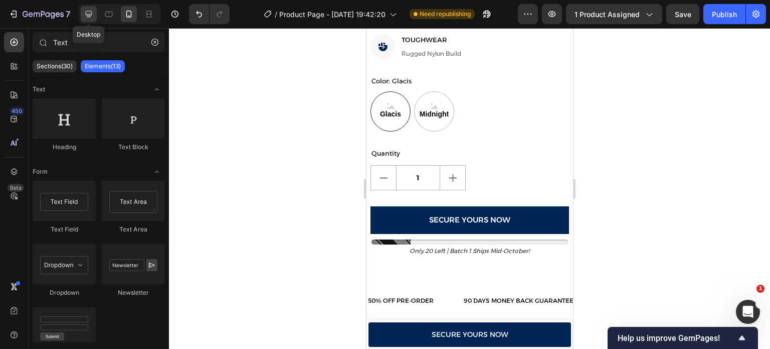
click at [88, 19] on div at bounding box center [89, 14] width 16 height 16
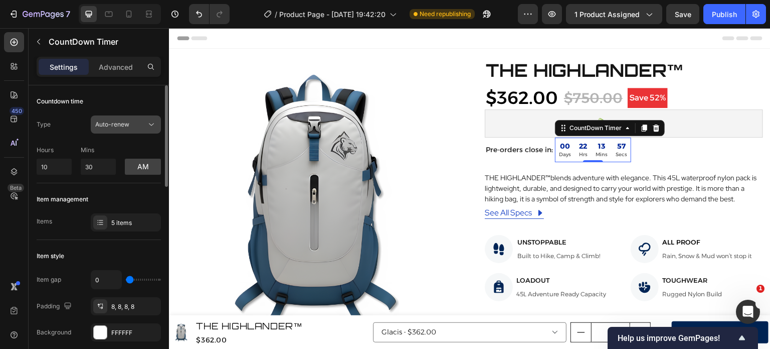
click at [124, 131] on button "Auto-renew" at bounding box center [126, 124] width 70 height 18
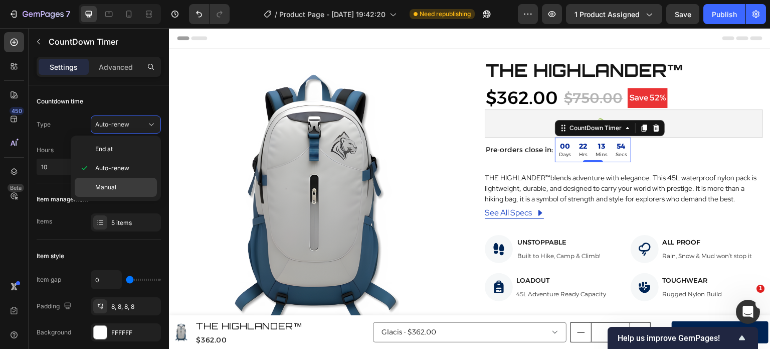
click at [110, 184] on span "Manual" at bounding box center [105, 187] width 21 height 9
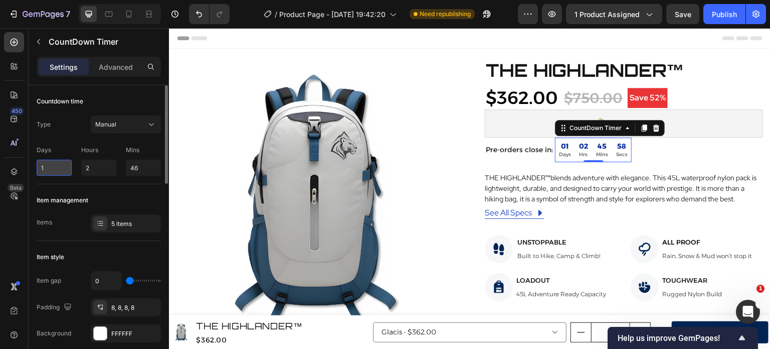
click at [54, 170] on input "1" at bounding box center [54, 167] width 35 height 16
type input "1"
type input "3"
click at [62, 176] on div "Countdown time Type Manual Days 3 Hours 2 Mins 46" at bounding box center [99, 134] width 124 height 99
click at [93, 170] on input "2" at bounding box center [98, 167] width 35 height 16
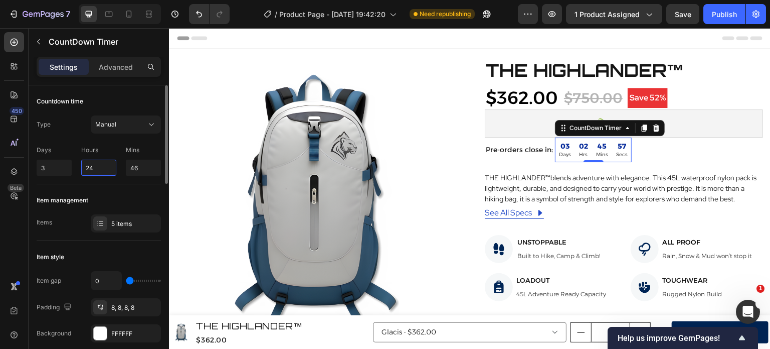
type input "24"
click at [143, 196] on div "Item management" at bounding box center [99, 200] width 124 height 16
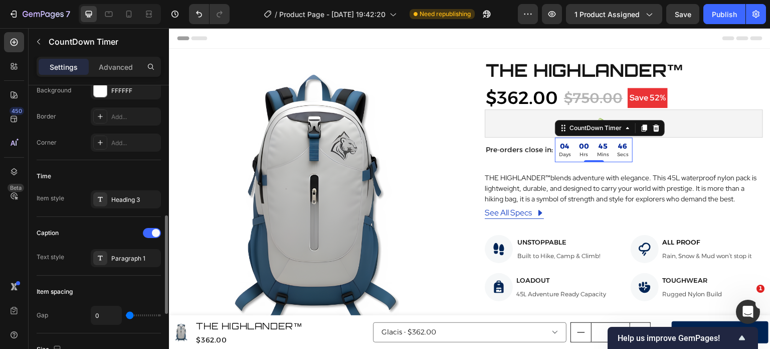
scroll to position [229, 0]
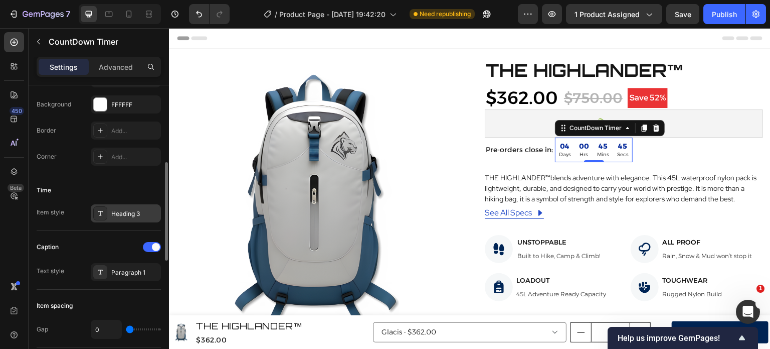
click at [108, 219] on div "Heading 3" at bounding box center [126, 213] width 70 height 18
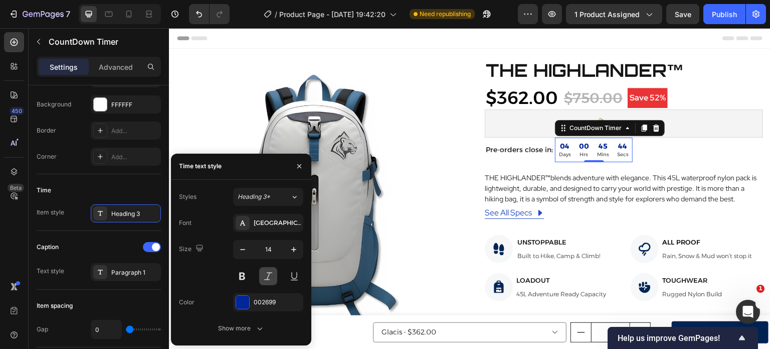
click at [269, 276] on button at bounding box center [268, 276] width 18 height 18
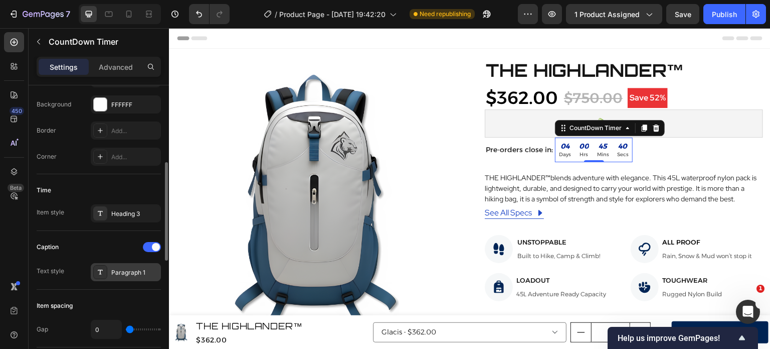
click at [131, 270] on div "Paragraph 1" at bounding box center [134, 272] width 47 height 9
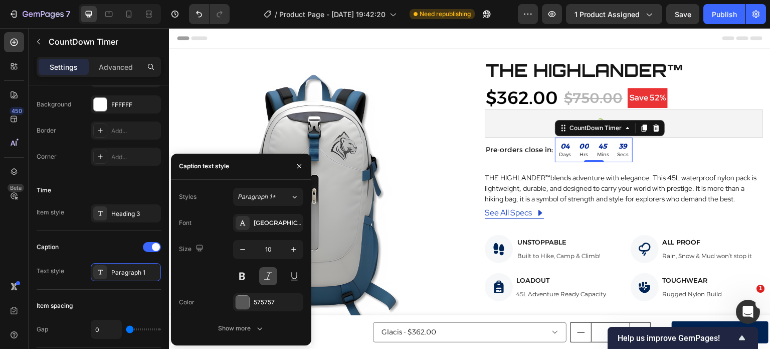
click at [265, 278] on button at bounding box center [268, 276] width 18 height 18
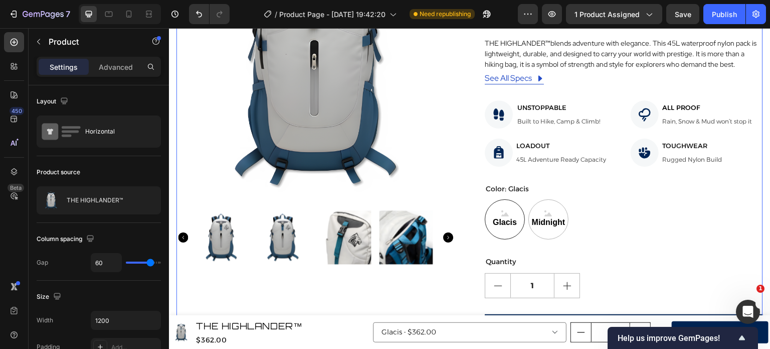
scroll to position [0, 0]
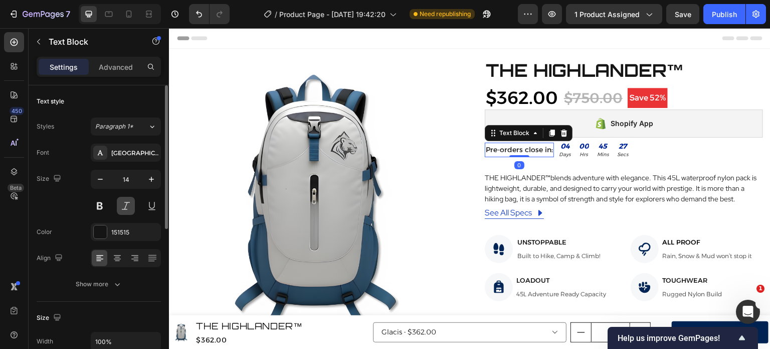
click at [126, 204] on button at bounding box center [126, 206] width 18 height 18
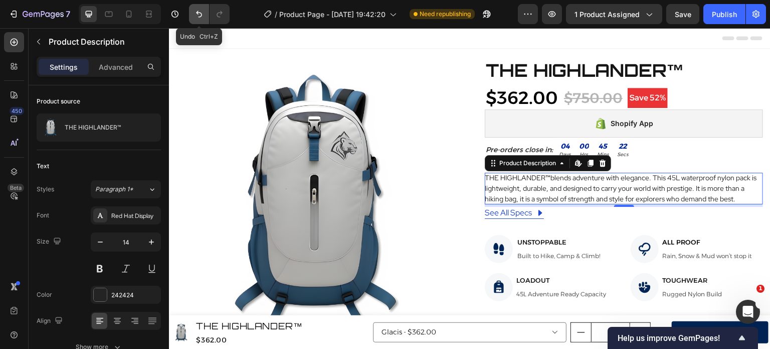
click at [199, 14] on icon "Undo/Redo" at bounding box center [199, 14] width 10 height 10
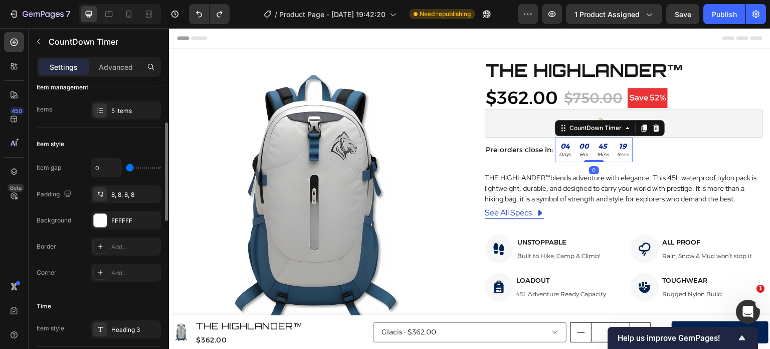
scroll to position [112, 0]
click at [102, 188] on div at bounding box center [100, 195] width 14 height 14
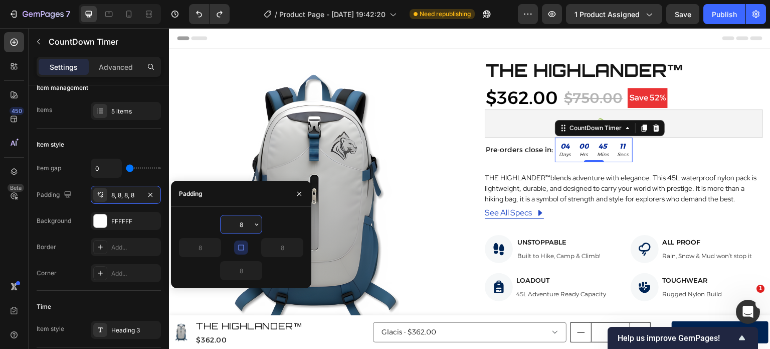
click at [243, 226] on input "8" at bounding box center [241, 224] width 41 height 18
type input "1"
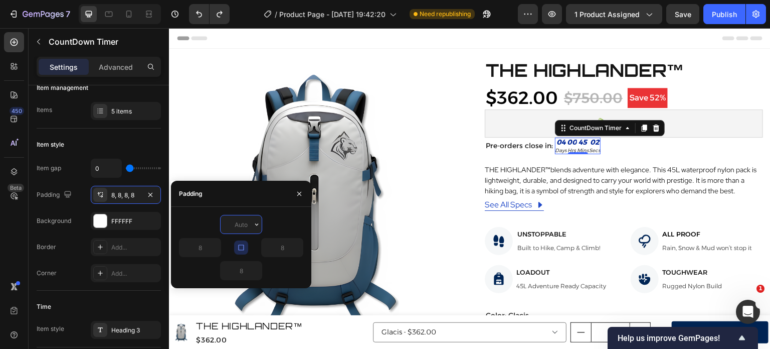
type input "8"
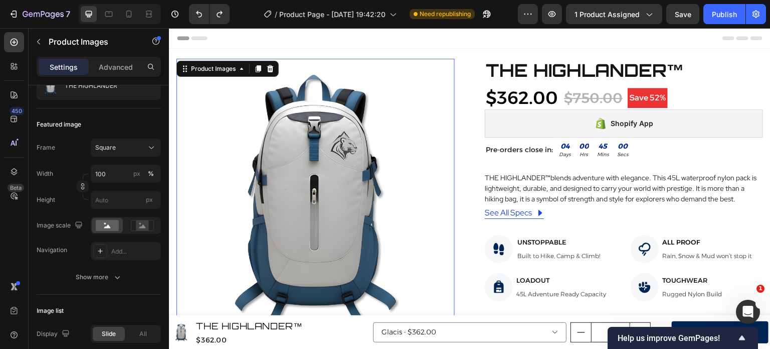
scroll to position [0, 0]
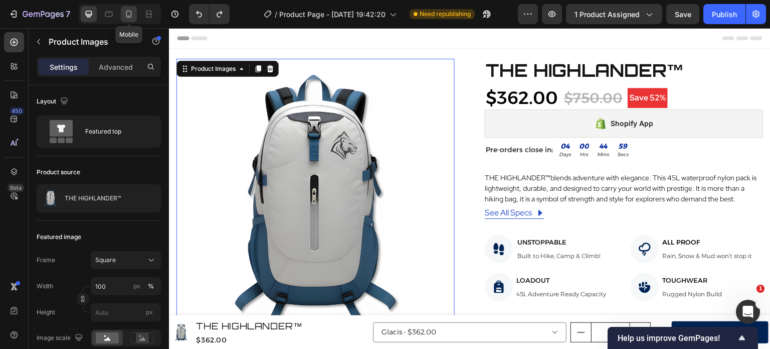
click at [133, 14] on icon at bounding box center [129, 14] width 10 height 10
type input "8"
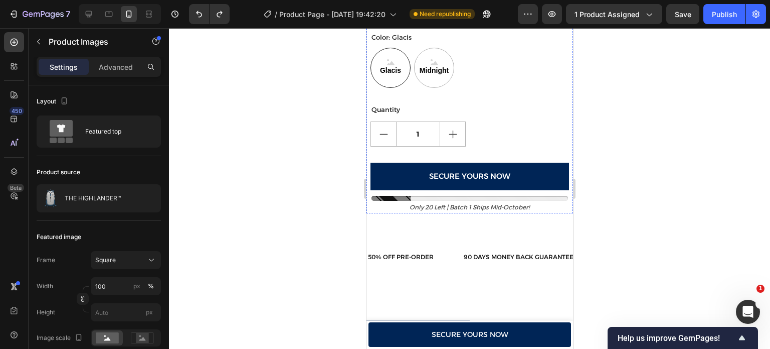
scroll to position [668, 0]
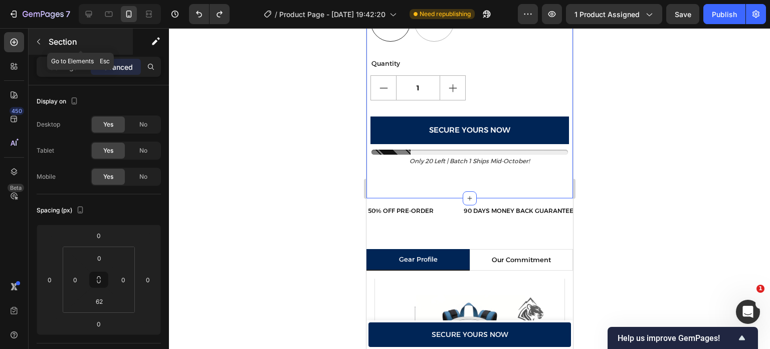
click at [47, 39] on div "Section" at bounding box center [81, 42] width 104 height 26
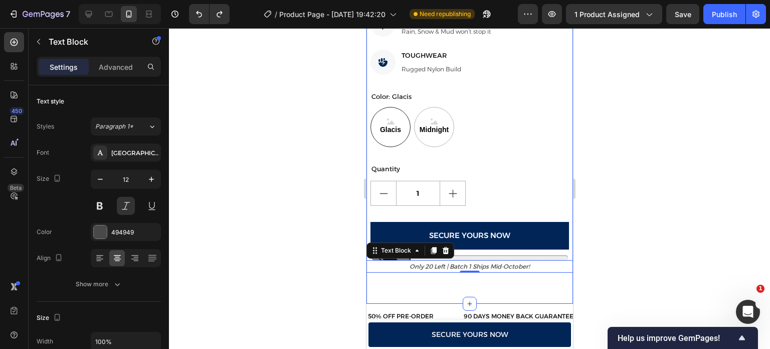
scroll to position [548, 0]
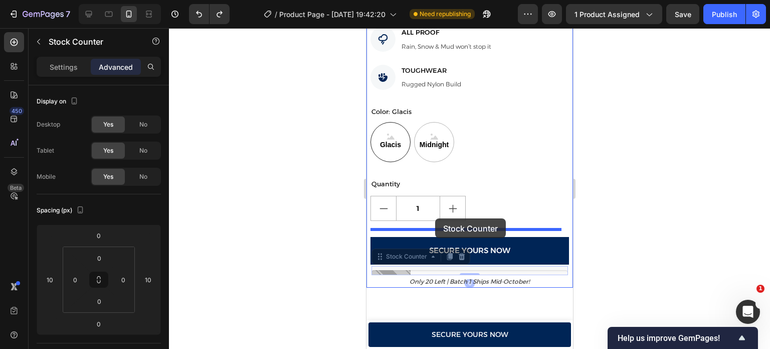
drag, startPoint x: 380, startPoint y: 249, endPoint x: 435, endPoint y: 218, distance: 63.1
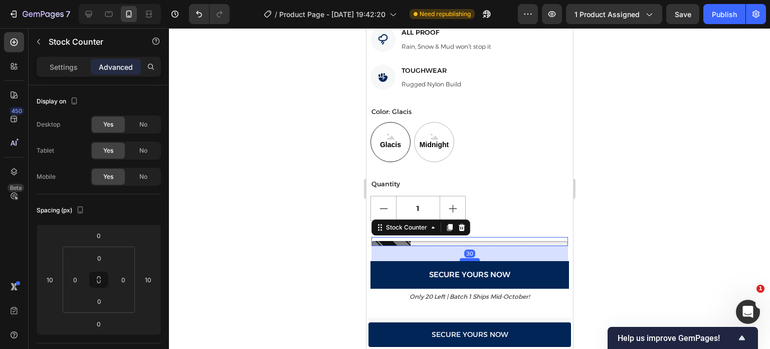
drag, startPoint x: 470, startPoint y: 236, endPoint x: 470, endPoint y: 251, distance: 15.0
click at [470, 258] on div at bounding box center [469, 259] width 20 height 3
type input "30"
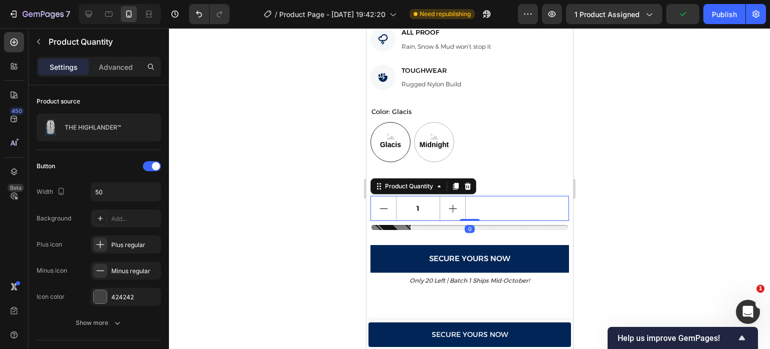
drag, startPoint x: 462, startPoint y: 225, endPoint x: 470, endPoint y: 200, distance: 27.0
click at [470, 200] on div "1 Product Quantity 0" at bounding box center [469, 208] width 199 height 25
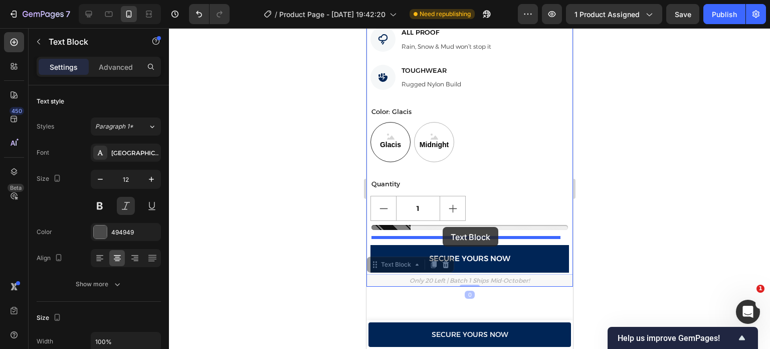
drag, startPoint x: 376, startPoint y: 254, endPoint x: 442, endPoint y: 227, distance: 71.5
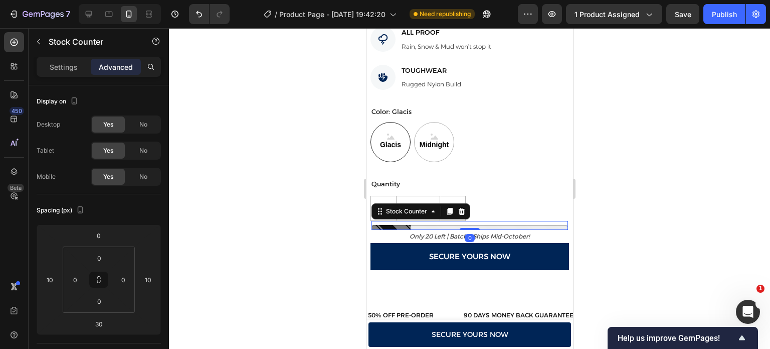
drag, startPoint x: 470, startPoint y: 234, endPoint x: 470, endPoint y: 205, distance: 29.1
click at [470, 205] on div "THE HIGHLANDER™ Product Title $362.00 Product Price Product Price $750.00 Compa…" at bounding box center [469, 18] width 207 height 505
type input "0"
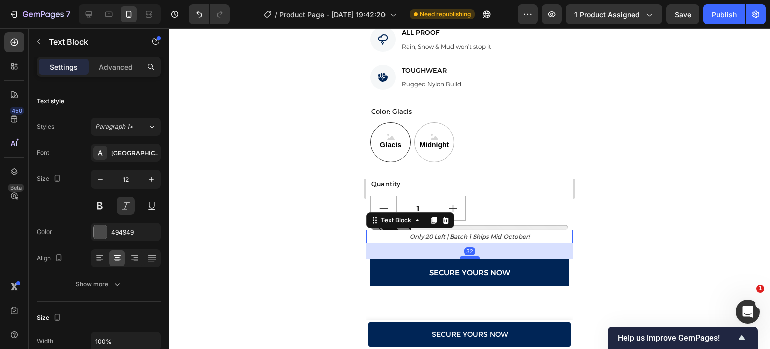
drag, startPoint x: 466, startPoint y: 232, endPoint x: 470, endPoint y: 248, distance: 16.1
click at [470, 256] on div at bounding box center [469, 257] width 20 height 3
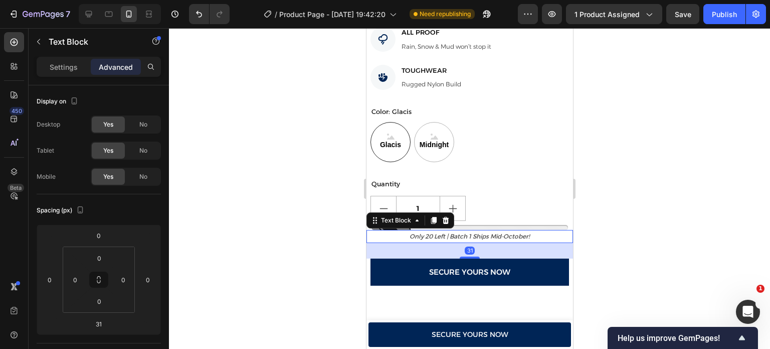
click at [657, 228] on div at bounding box center [469, 188] width 601 height 320
click at [533, 231] on p "only 20 left | batch 1 ships mid-october!" at bounding box center [469, 236] width 205 height 11
click at [55, 71] on p "Settings" at bounding box center [64, 67] width 28 height 11
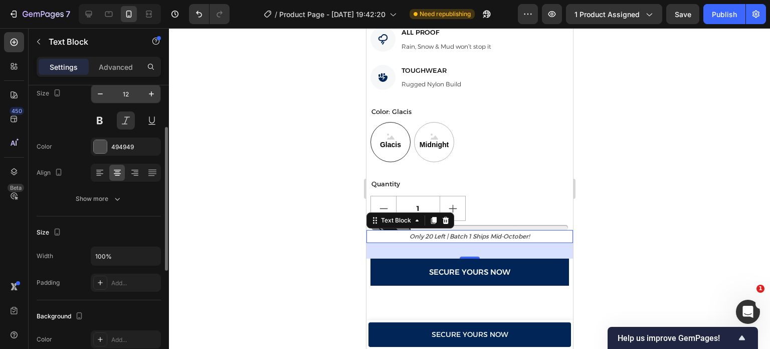
scroll to position [84, 0]
click at [101, 174] on icon at bounding box center [100, 174] width 10 height 10
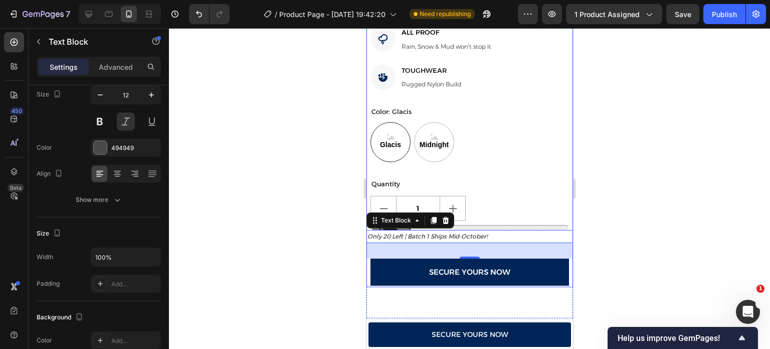
click at [538, 164] on div "THE HIGHLANDER™ Product Title $362.00 Product Price Product Price $750.00 Compa…" at bounding box center [469, 26] width 207 height 521
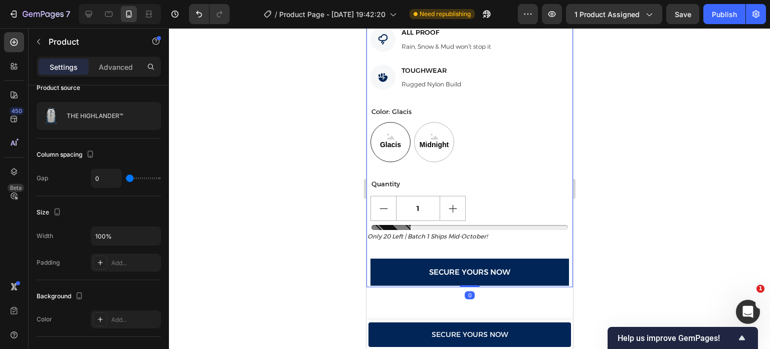
scroll to position [0, 0]
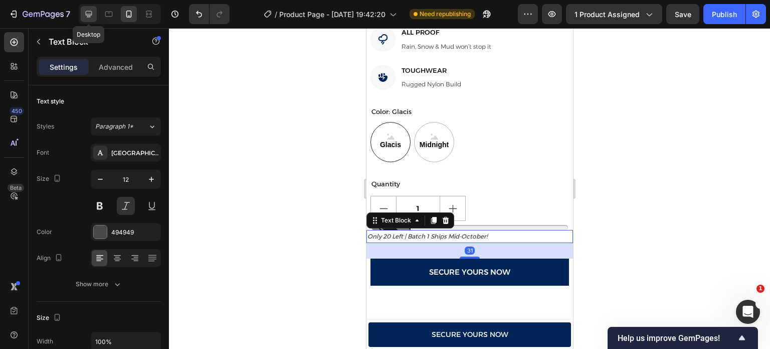
click at [89, 12] on icon at bounding box center [89, 14] width 10 height 10
type input "13"
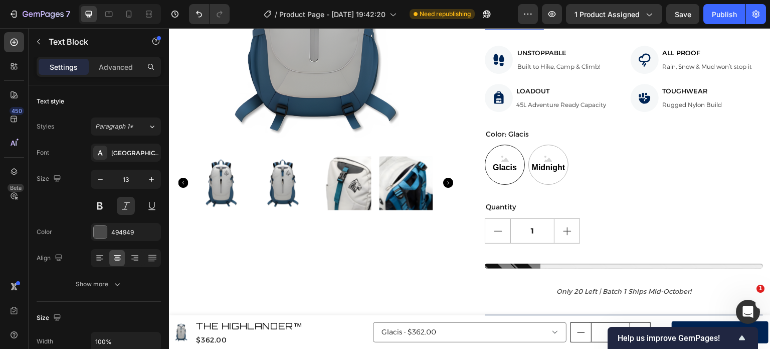
scroll to position [191, 0]
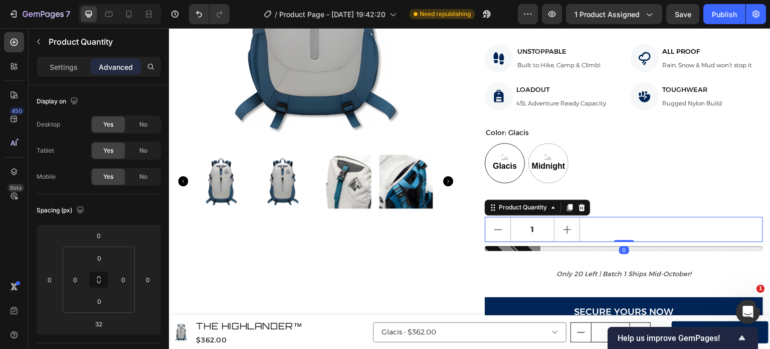
drag, startPoint x: 614, startPoint y: 256, endPoint x: 619, endPoint y: 235, distance: 21.7
click at [619, 235] on div "1 Product Quantity 0" at bounding box center [624, 229] width 278 height 25
type input "0"
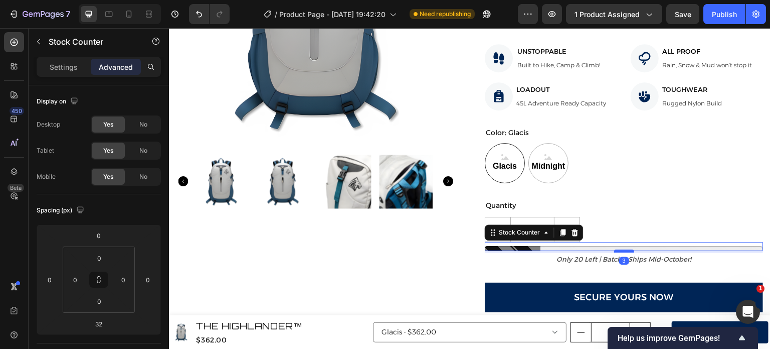
drag, startPoint x: 621, startPoint y: 265, endPoint x: 626, endPoint y: 250, distance: 15.2
click at [626, 250] on div at bounding box center [624, 250] width 20 height 3
type input "3"
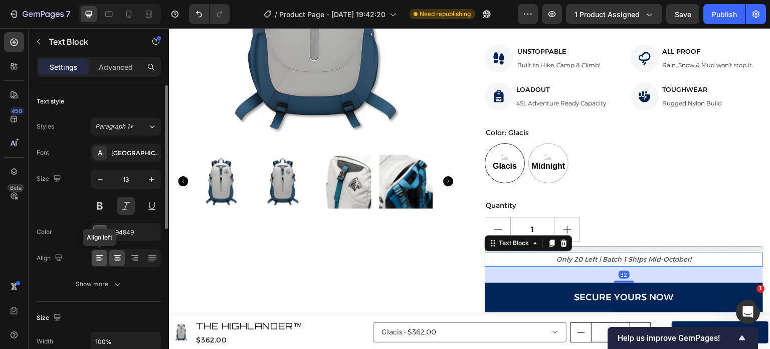
click at [106, 255] on div at bounding box center [100, 258] width 16 height 16
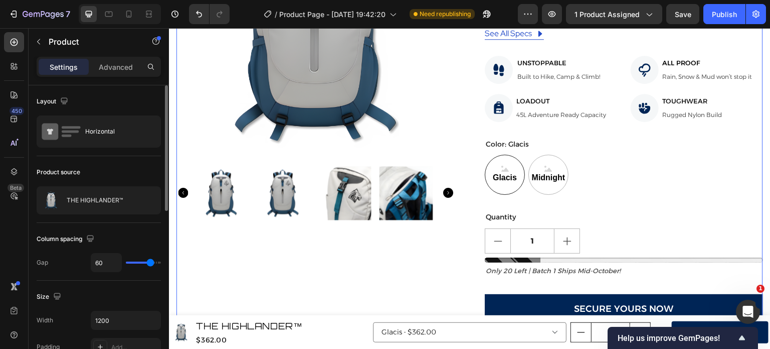
scroll to position [180, 0]
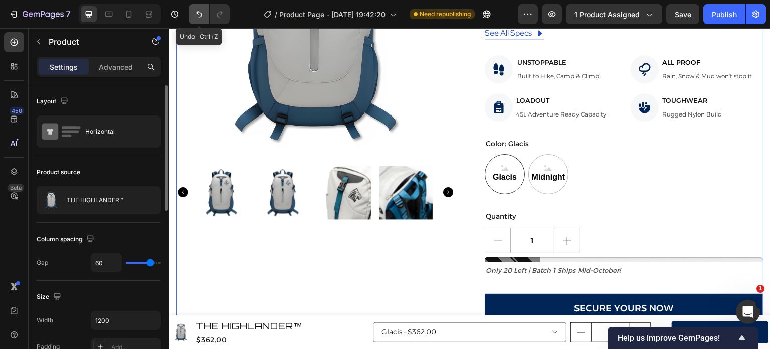
click at [197, 16] on icon "Undo/Redo" at bounding box center [199, 14] width 10 height 10
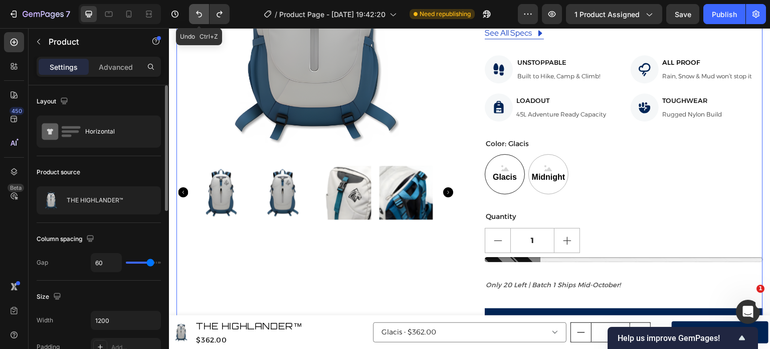
click at [197, 16] on icon "Undo/Redo" at bounding box center [199, 14] width 10 height 10
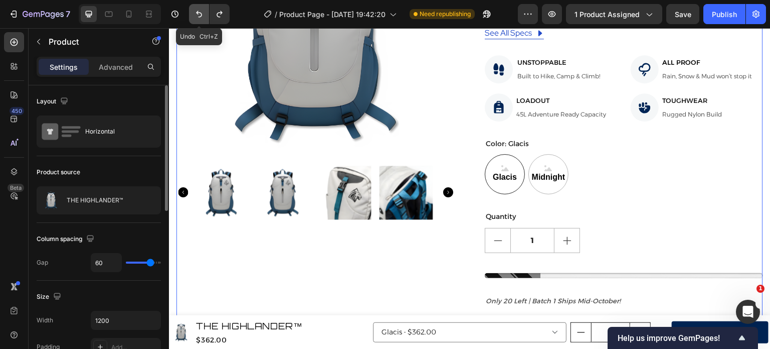
click at [197, 16] on icon "Undo/Redo" at bounding box center [199, 14] width 10 height 10
click at [198, 10] on icon "Undo/Redo" at bounding box center [199, 14] width 10 height 10
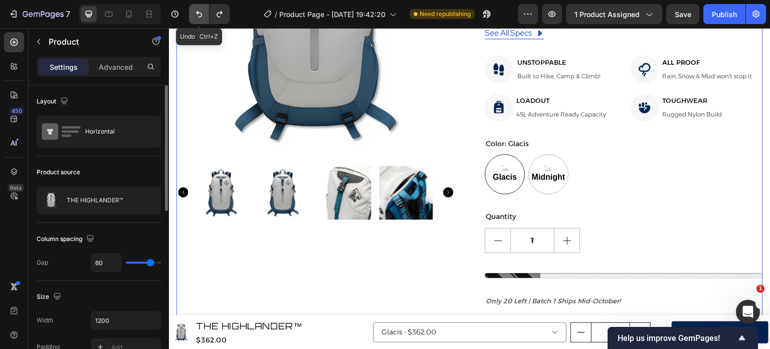
click at [198, 10] on icon "Undo/Redo" at bounding box center [199, 14] width 10 height 10
click at [130, 19] on icon at bounding box center [129, 14] width 10 height 10
type input "0"
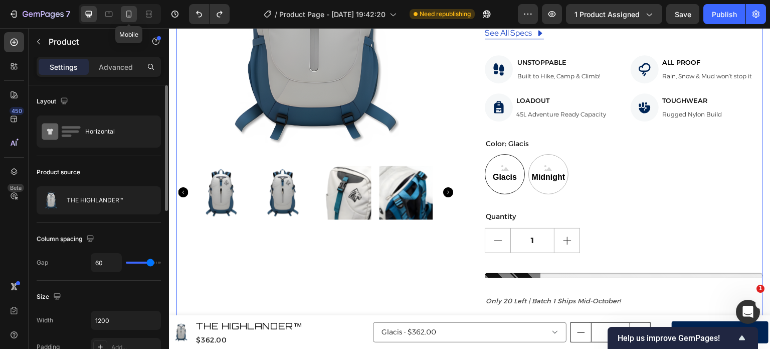
type input "100%"
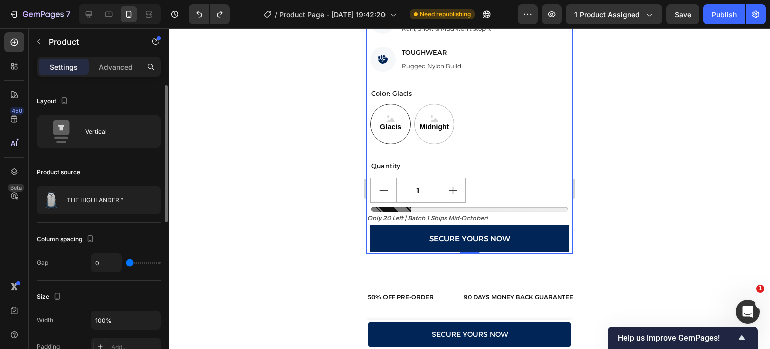
scroll to position [566, 0]
click at [192, 13] on button "Undo/Redo" at bounding box center [199, 14] width 20 height 20
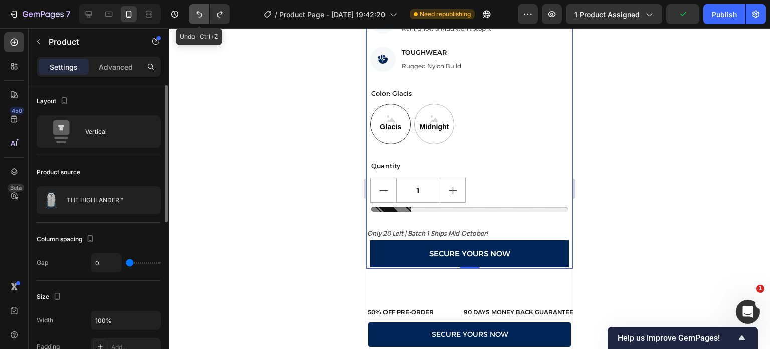
click at [192, 13] on button "Undo/Redo" at bounding box center [199, 14] width 20 height 20
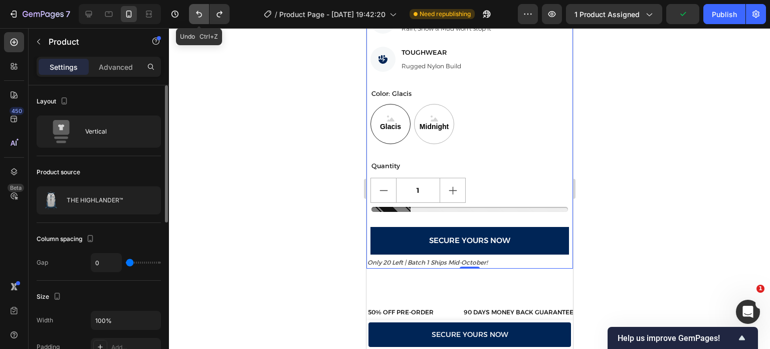
click at [192, 13] on button "Undo/Redo" at bounding box center [199, 14] width 20 height 20
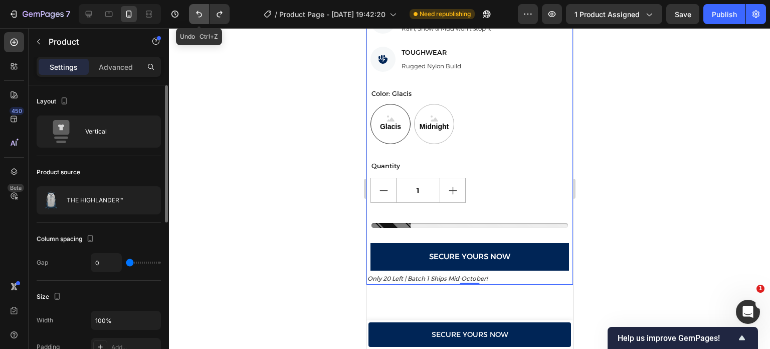
click at [192, 13] on button "Undo/Redo" at bounding box center [199, 14] width 20 height 20
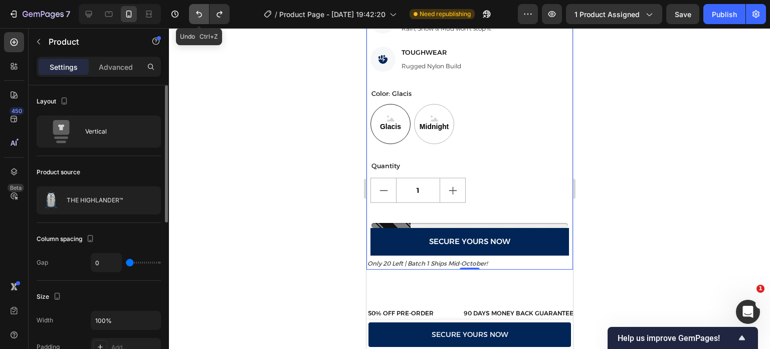
click at [192, 13] on button "Undo/Redo" at bounding box center [199, 14] width 20 height 20
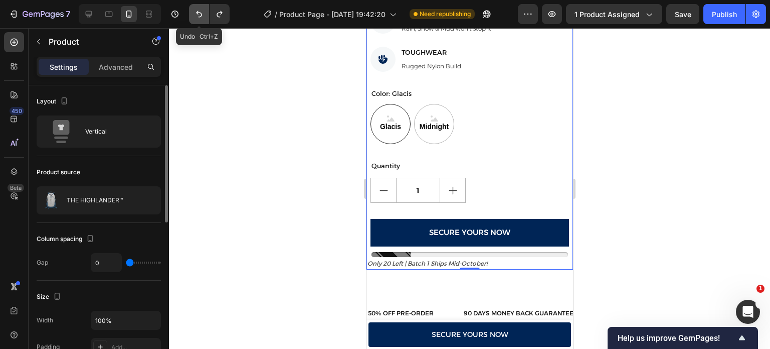
click at [192, 13] on button "Undo/Redo" at bounding box center [199, 14] width 20 height 20
click at [197, 10] on icon "Undo/Redo" at bounding box center [199, 14] width 10 height 10
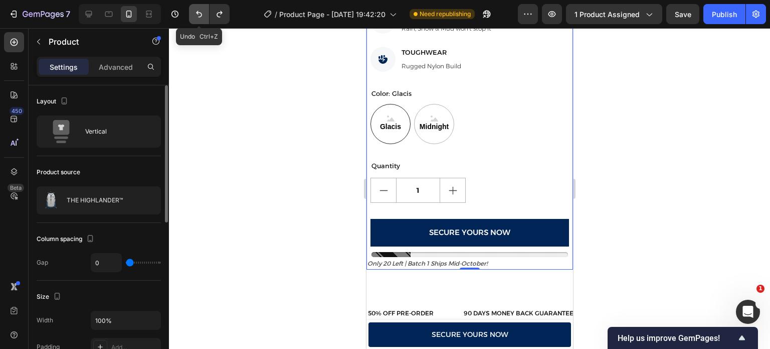
click at [197, 10] on icon "Undo/Redo" at bounding box center [199, 14] width 10 height 10
click at [199, 15] on icon "Undo/Redo" at bounding box center [199, 14] width 10 height 10
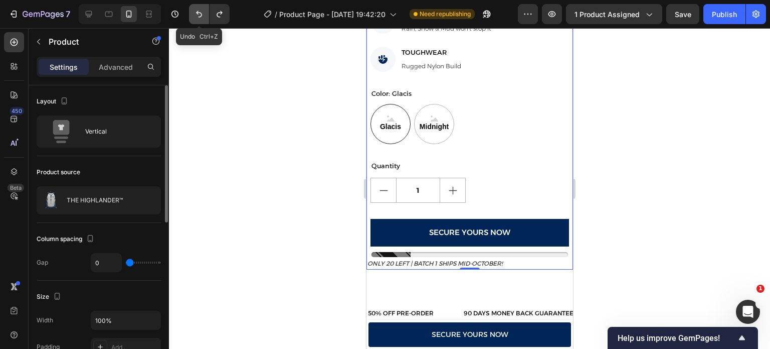
click at [199, 15] on icon "Undo/Redo" at bounding box center [199, 14] width 10 height 10
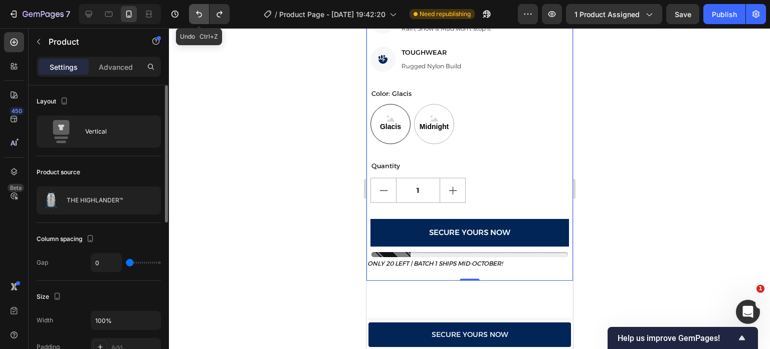
click at [199, 15] on icon "Undo/Redo" at bounding box center [199, 14] width 10 height 10
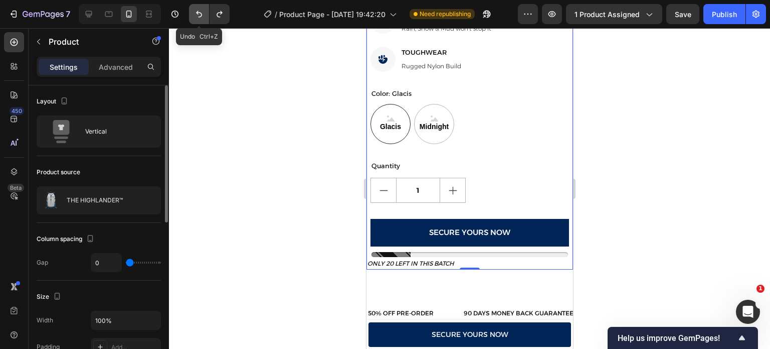
click at [199, 15] on icon "Undo/Redo" at bounding box center [199, 14] width 10 height 10
click at [217, 17] on icon "Undo/Redo" at bounding box center [220, 14] width 10 height 10
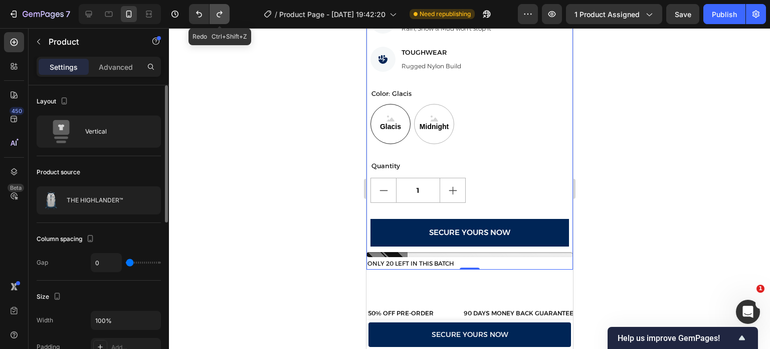
click at [217, 17] on icon "Undo/Redo" at bounding box center [220, 14] width 10 height 10
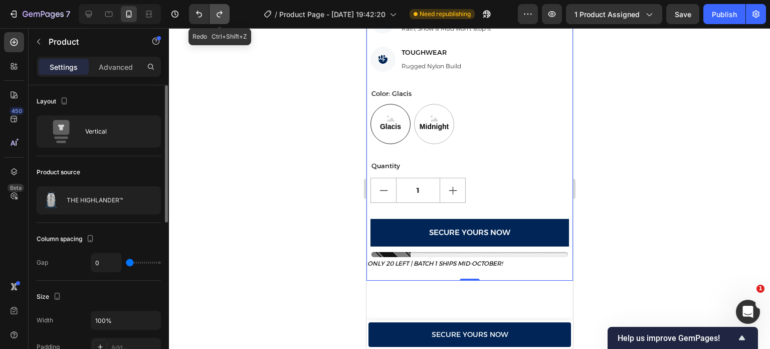
click at [217, 17] on icon "Undo/Redo" at bounding box center [220, 14] width 10 height 10
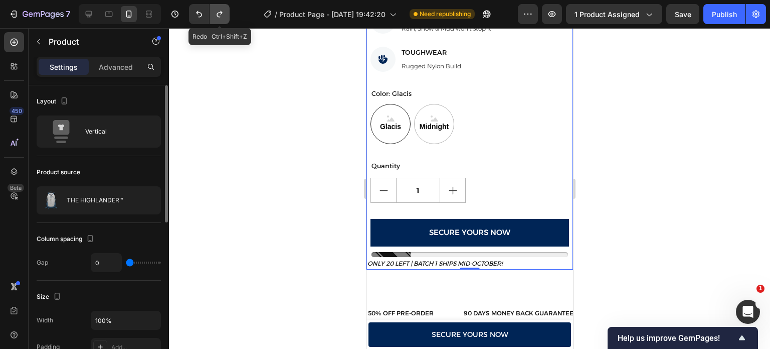
click at [217, 17] on icon "Undo/Redo" at bounding box center [220, 14] width 10 height 10
click at [221, 15] on icon "Undo/Redo" at bounding box center [220, 14] width 10 height 10
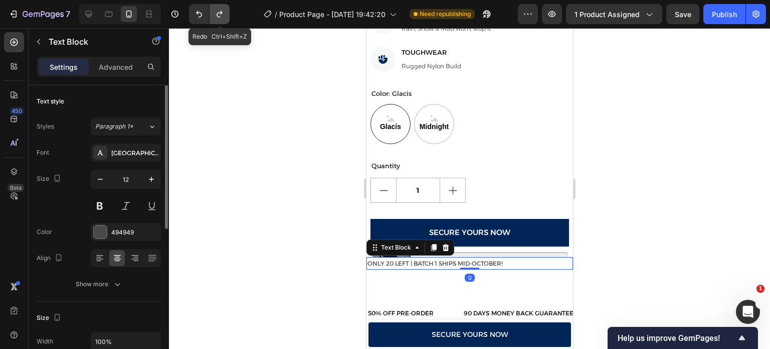
click at [216, 16] on icon "Undo/Redo" at bounding box center [220, 14] width 10 height 10
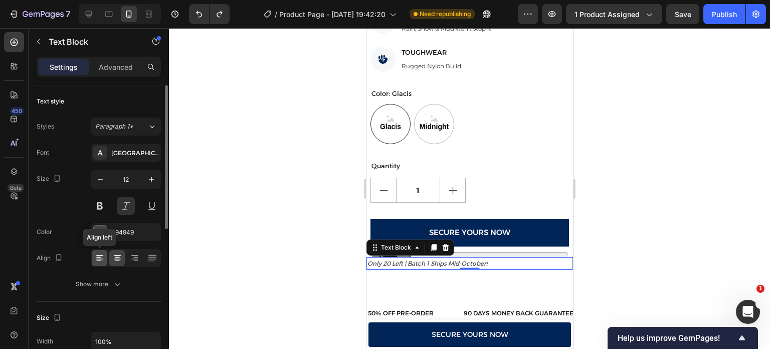
click at [107, 257] on div at bounding box center [100, 258] width 16 height 16
click at [115, 260] on icon at bounding box center [117, 260] width 5 height 1
click at [291, 260] on div at bounding box center [469, 188] width 601 height 320
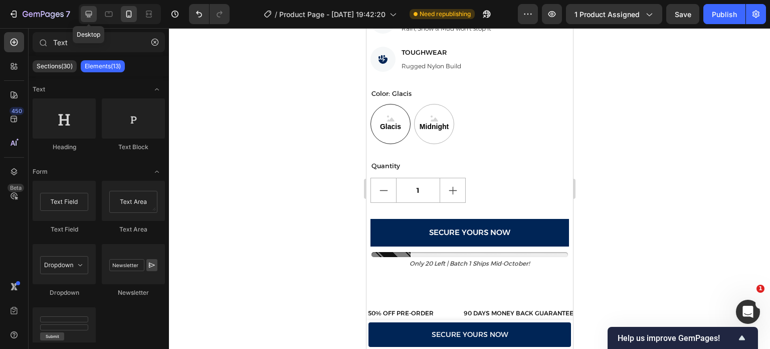
click at [92, 13] on icon at bounding box center [89, 14] width 10 height 10
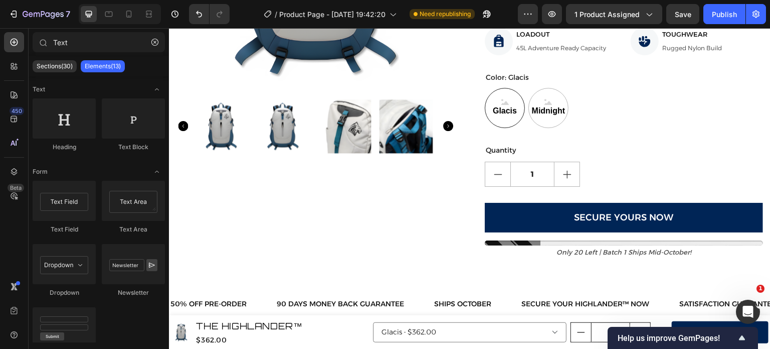
scroll to position [247, 0]
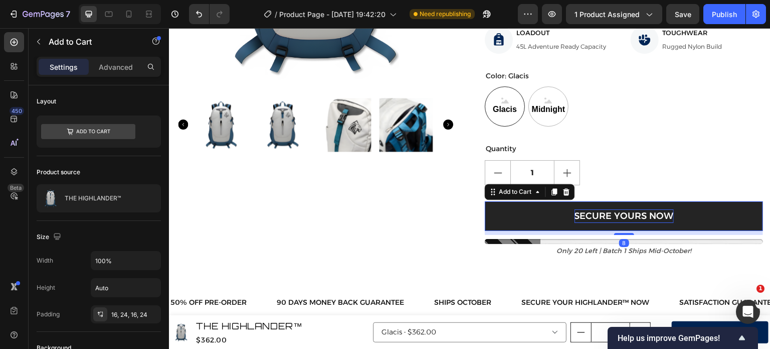
drag, startPoint x: 621, startPoint y: 233, endPoint x: 623, endPoint y: 215, distance: 18.2
click at [623, 215] on div "Secure Yours Now Add to Cart 8" at bounding box center [624, 216] width 278 height 30
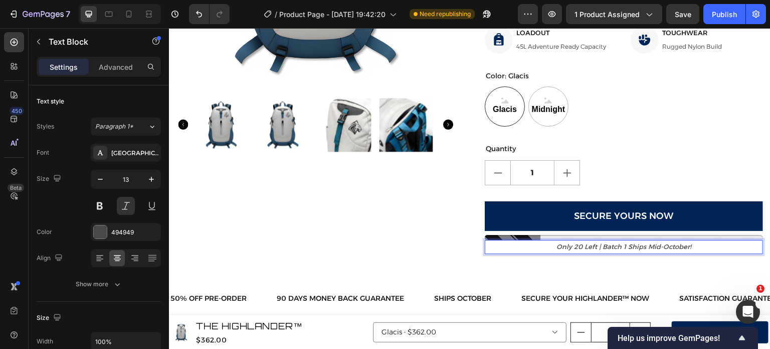
click at [517, 250] on p "only 20 left | batch 1 ships mid-october!" at bounding box center [624, 247] width 276 height 12
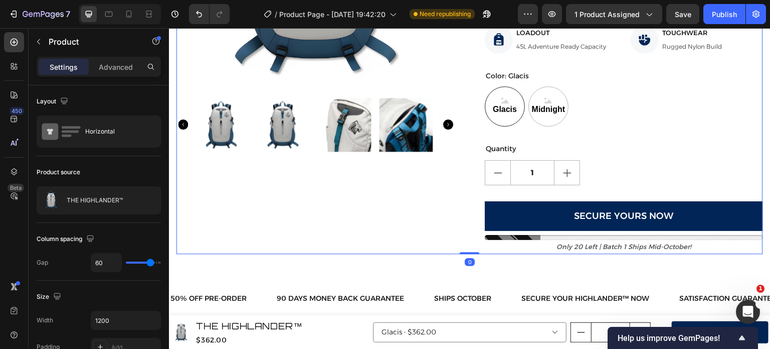
click at [427, 251] on div "Product Images" at bounding box center [316, 32] width 278 height 442
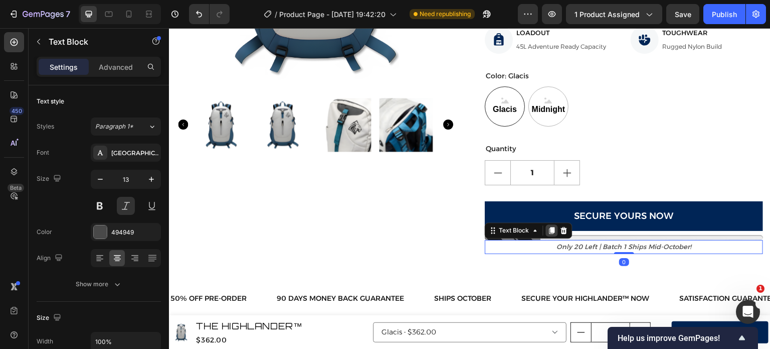
click at [551, 230] on icon at bounding box center [553, 230] width 6 height 7
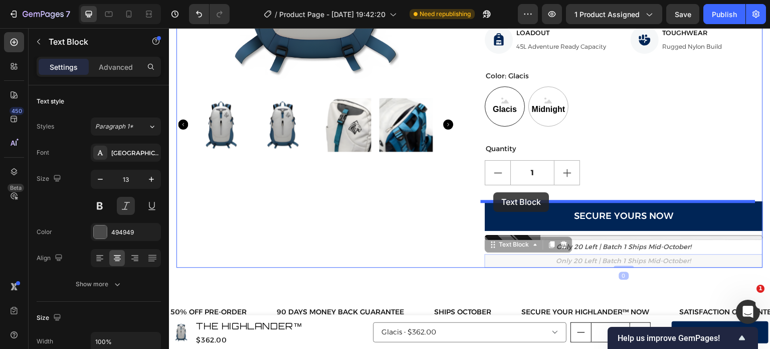
drag, startPoint x: 490, startPoint y: 245, endPoint x: 494, endPoint y: 192, distance: 53.3
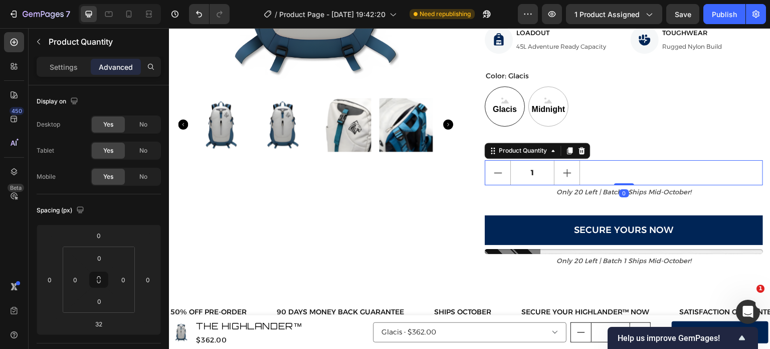
drag, startPoint x: 615, startPoint y: 200, endPoint x: 619, endPoint y: 179, distance: 21.9
click at [619, 179] on div "1 Product Quantity 0" at bounding box center [624, 172] width 278 height 25
type input "0"
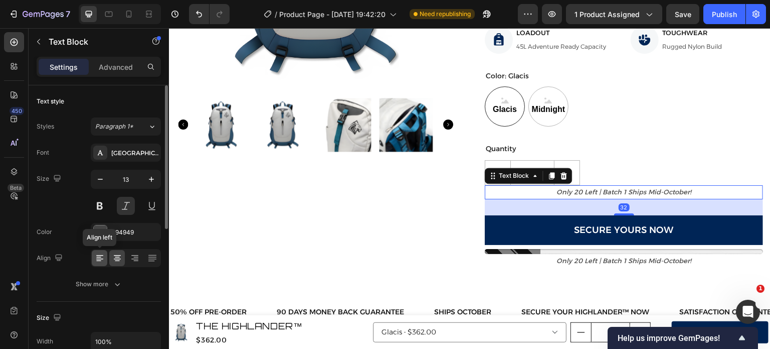
click at [96, 262] on div at bounding box center [100, 258] width 16 height 16
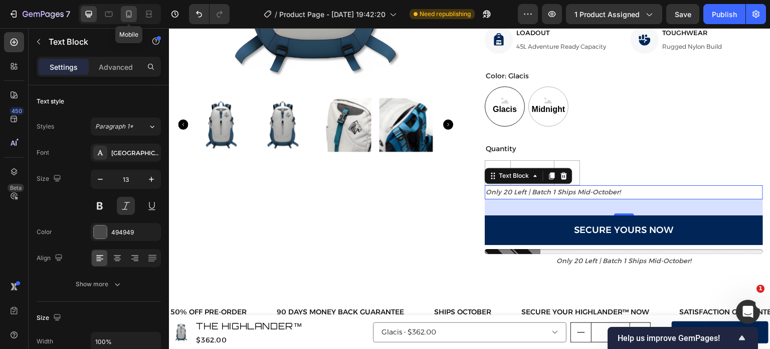
click at [128, 14] on icon at bounding box center [129, 14] width 10 height 10
type input "12"
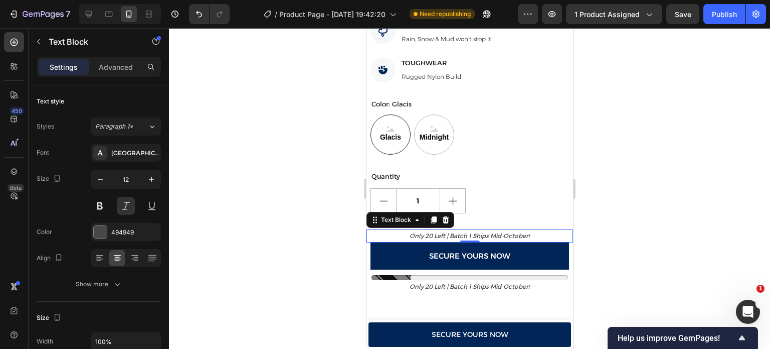
scroll to position [634, 0]
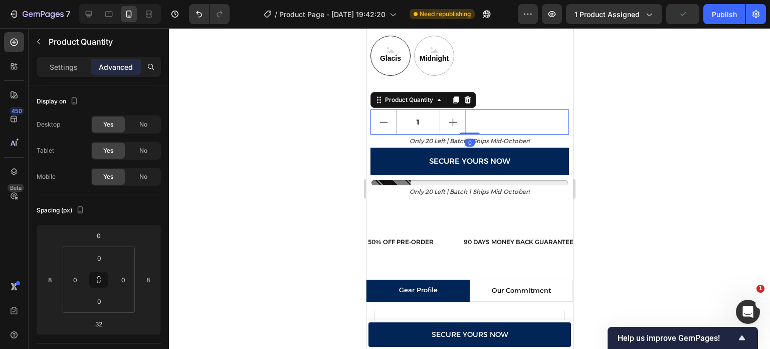
drag, startPoint x: 466, startPoint y: 141, endPoint x: 471, endPoint y: 111, distance: 30.0
click at [471, 111] on div "1 Product Quantity 0" at bounding box center [469, 121] width 199 height 25
type input "0"
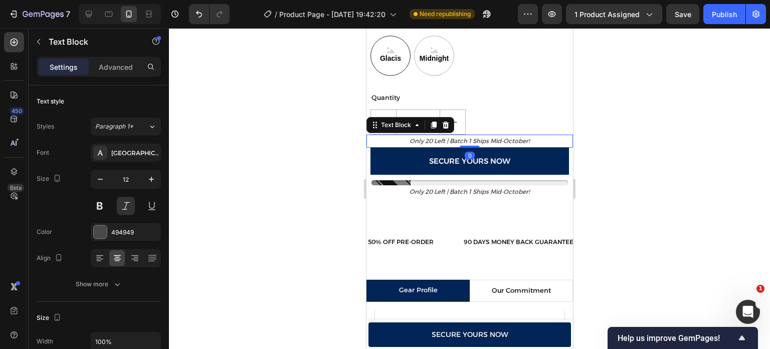
click at [534, 135] on p "only 20 left | batch 1 ships mid-october!" at bounding box center [469, 140] width 205 height 11
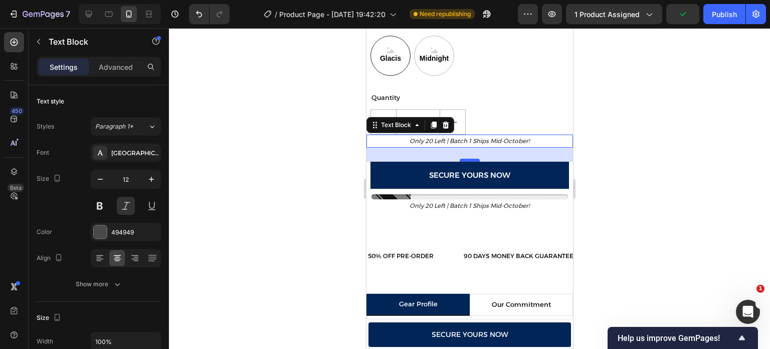
drag, startPoint x: 460, startPoint y: 138, endPoint x: 462, endPoint y: 152, distance: 14.2
click at [462, 158] on div at bounding box center [469, 159] width 20 height 3
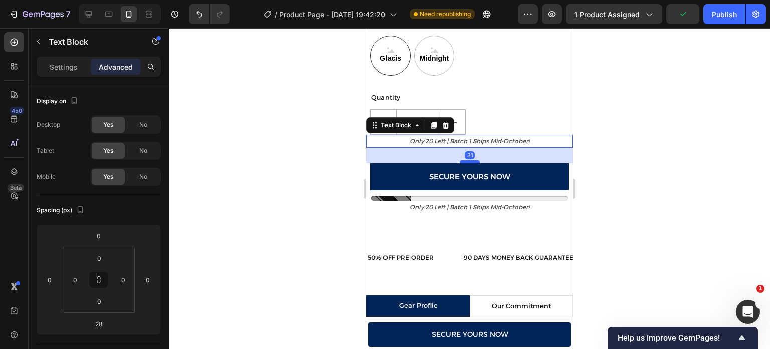
click at [462, 160] on div at bounding box center [469, 161] width 20 height 3
type input "30"
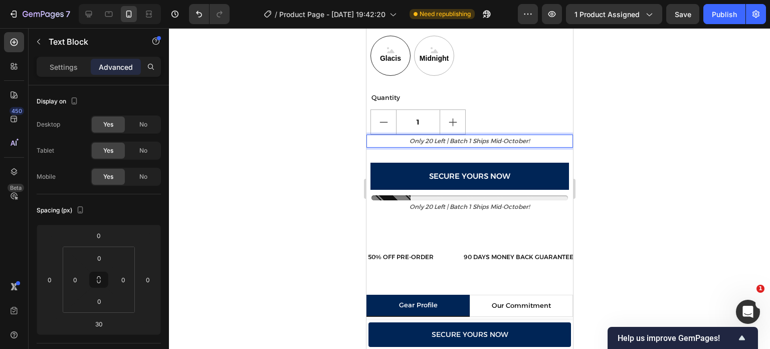
click at [385, 136] on p "only 20 left | batch 1 ships mid-october!" at bounding box center [469, 140] width 205 height 11
click at [70, 283] on input "0" at bounding box center [75, 279] width 15 height 15
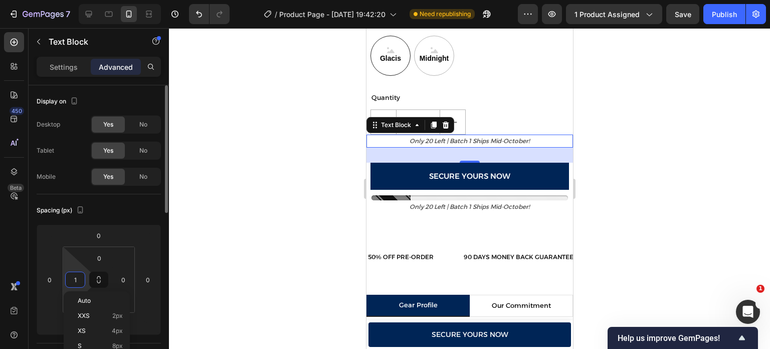
type input "10"
click at [70, 283] on input "10" at bounding box center [75, 279] width 15 height 15
click at [82, 280] on input "10" at bounding box center [75, 279] width 15 height 15
click at [55, 282] on input "0" at bounding box center [49, 279] width 15 height 15
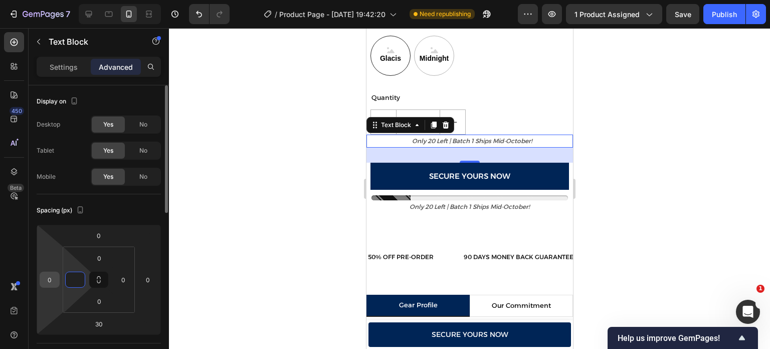
type input "0"
type input "10"
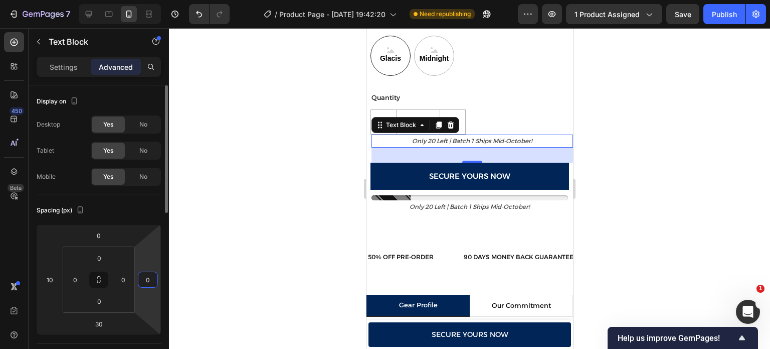
click at [148, 278] on input "0" at bounding box center [147, 279] width 15 height 15
type input "10"
click at [291, 192] on div at bounding box center [469, 188] width 601 height 320
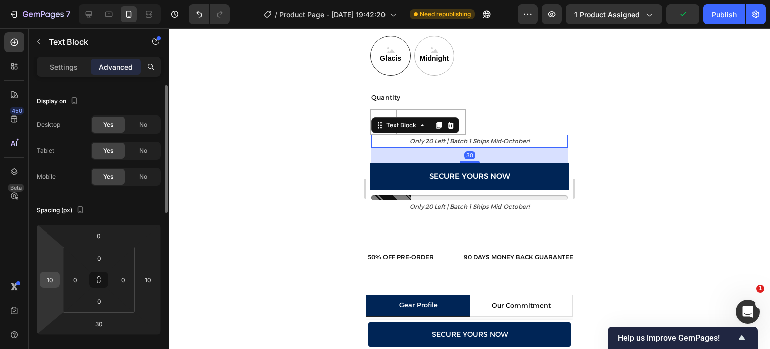
click at [51, 284] on input "10" at bounding box center [49, 279] width 15 height 15
type input "8"
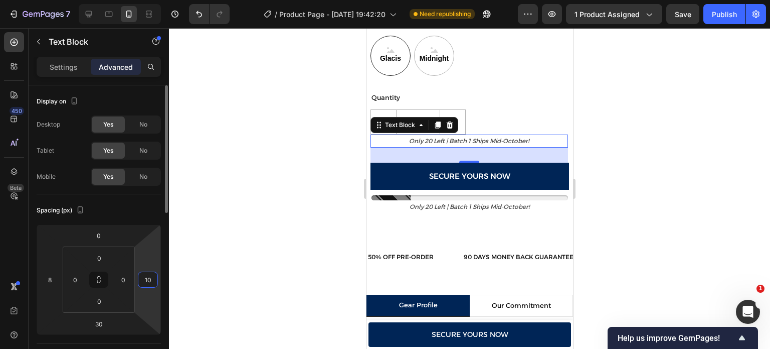
click at [150, 280] on input "10" at bounding box center [147, 279] width 15 height 15
type input "8"
click at [245, 160] on div at bounding box center [469, 188] width 601 height 320
click at [399, 135] on p "only 20 left | batch 1 ships mid-october!" at bounding box center [469, 140] width 197 height 11
click at [69, 73] on div "Settings" at bounding box center [64, 67] width 50 height 16
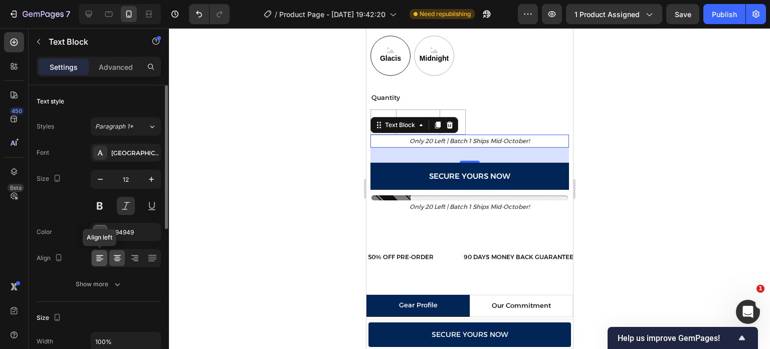
click at [98, 262] on icon at bounding box center [100, 258] width 10 height 10
click at [410, 135] on p "only 20 left | batch 1 ships mid-october!" at bounding box center [469, 140] width 197 height 11
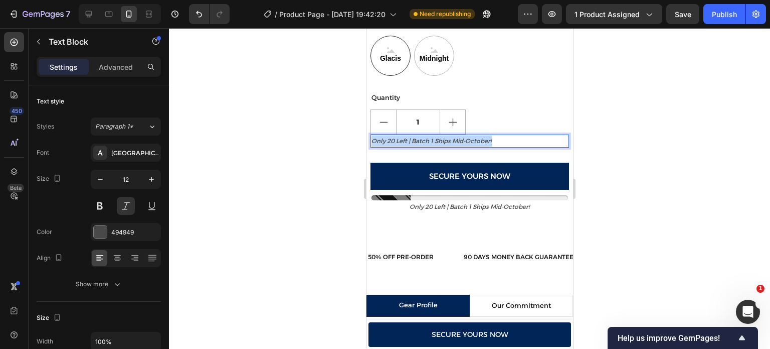
click at [410, 135] on p "only 20 left | batch 1 ships mid-october!" at bounding box center [469, 140] width 197 height 11
click at [390, 135] on p "Only 2 per customer max" at bounding box center [469, 140] width 197 height 11
click at [347, 163] on div at bounding box center [469, 188] width 601 height 320
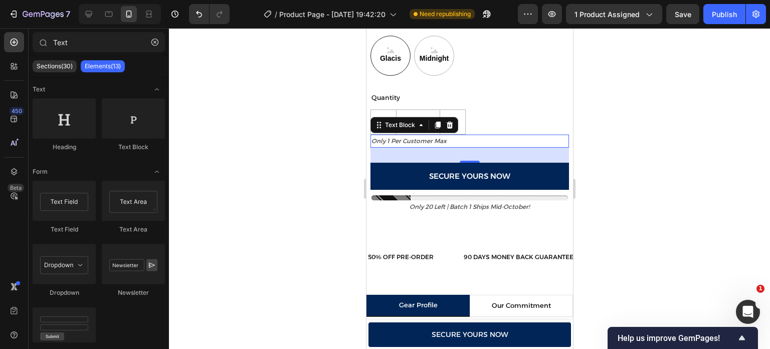
click at [455, 135] on p "Only 1 per customer max" at bounding box center [469, 140] width 197 height 11
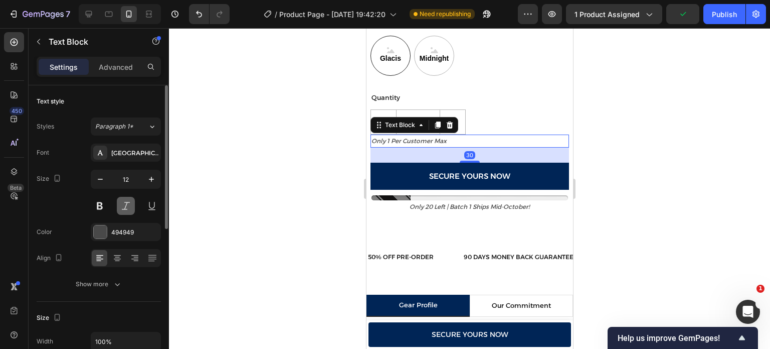
click at [124, 205] on button at bounding box center [126, 206] width 18 height 18
click at [99, 232] on div at bounding box center [100, 231] width 13 height 13
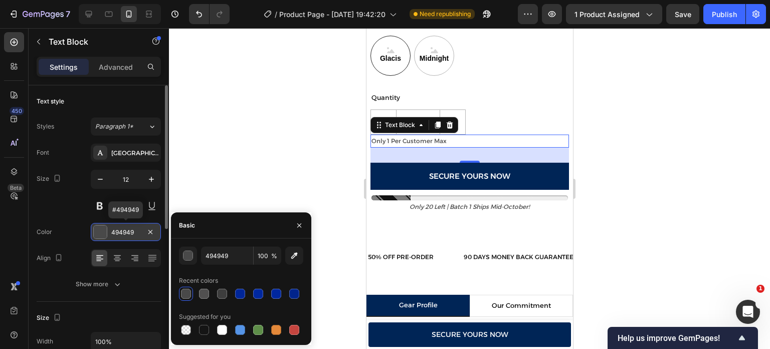
click at [99, 232] on div at bounding box center [100, 231] width 13 height 13
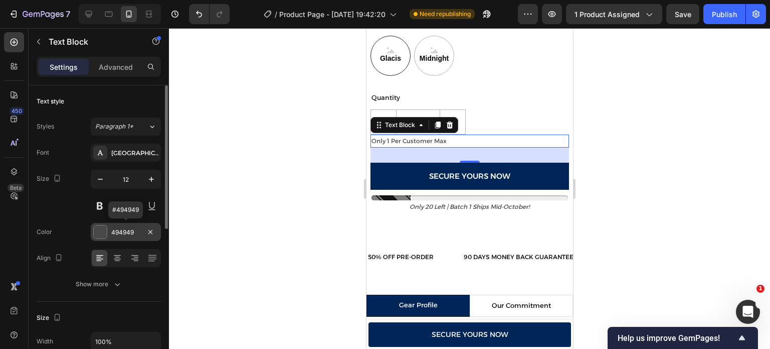
click at [99, 232] on div at bounding box center [100, 231] width 13 height 13
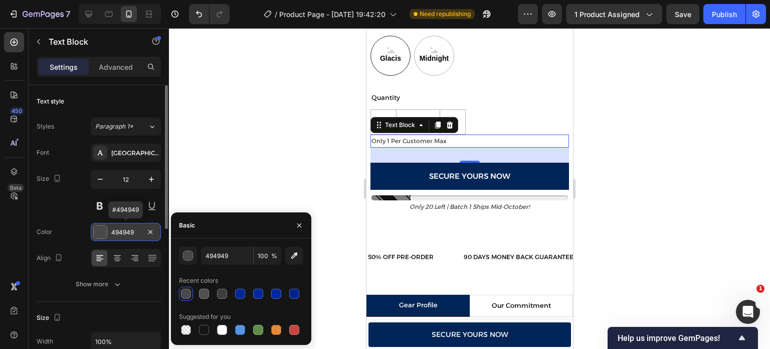
click at [99, 232] on div at bounding box center [100, 231] width 13 height 13
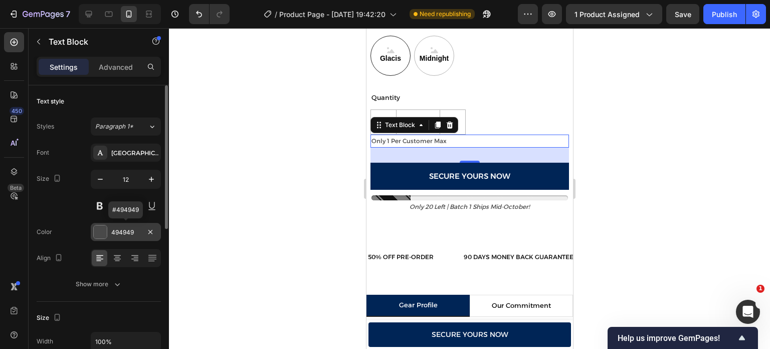
click at [98, 230] on div at bounding box center [100, 231] width 13 height 13
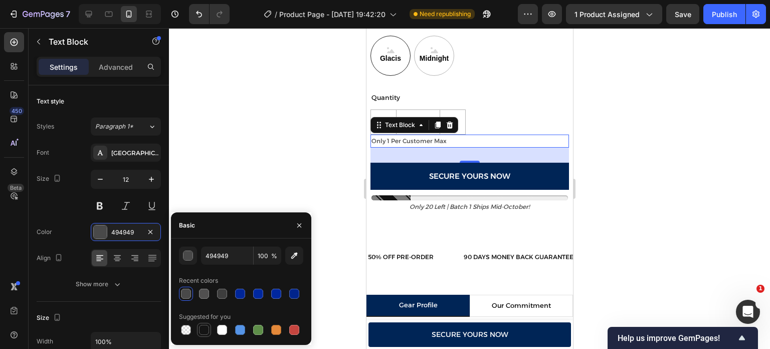
click at [205, 333] on div at bounding box center [204, 329] width 10 height 10
click at [187, 291] on div at bounding box center [186, 293] width 10 height 10
type input "494949"
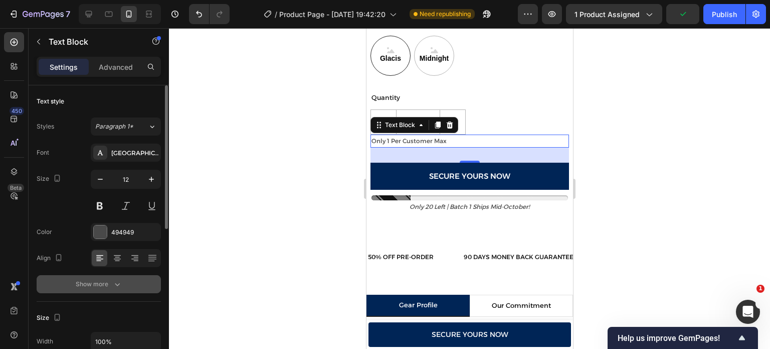
click at [120, 281] on icon "button" at bounding box center [117, 284] width 10 height 10
click at [120, 285] on div "Normal" at bounding box center [120, 283] width 51 height 9
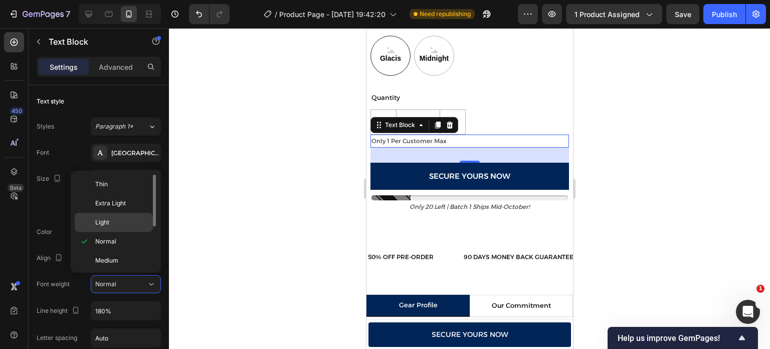
click at [126, 222] on p "Light" at bounding box center [121, 222] width 53 height 9
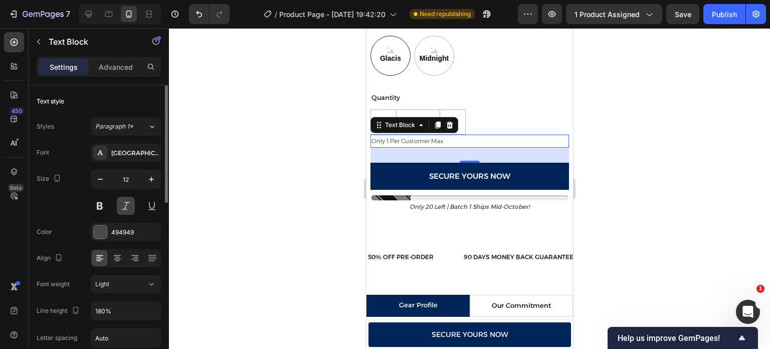
click at [121, 208] on button at bounding box center [126, 206] width 18 height 18
click at [259, 190] on div at bounding box center [469, 188] width 601 height 320
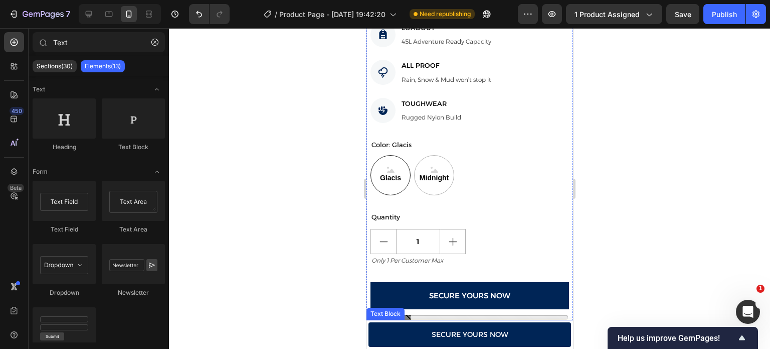
scroll to position [514, 0]
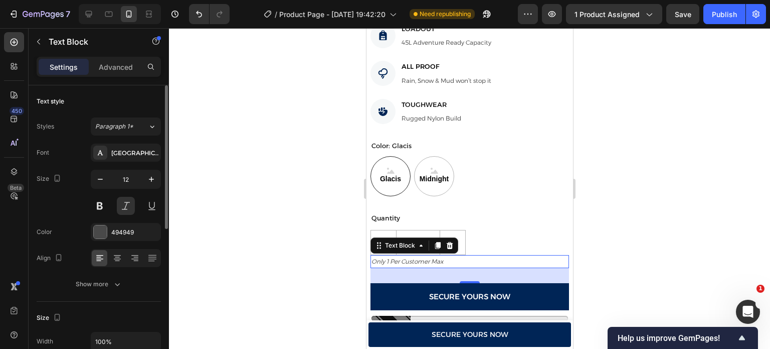
click at [104, 222] on div "Font Alexandria Size 12 Color 494949 Align Show more" at bounding box center [99, 217] width 124 height 149
click at [103, 225] on div at bounding box center [100, 231] width 13 height 13
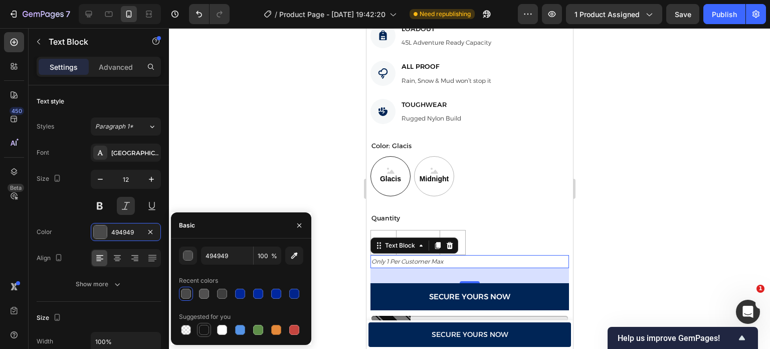
click at [206, 330] on div at bounding box center [204, 329] width 10 height 10
type input "151515"
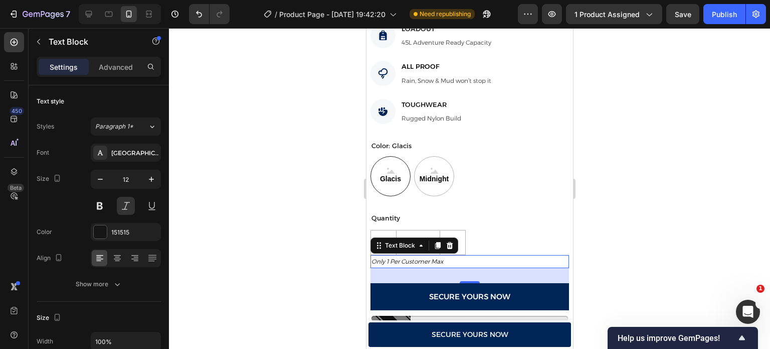
click at [657, 148] on div at bounding box center [469, 188] width 601 height 320
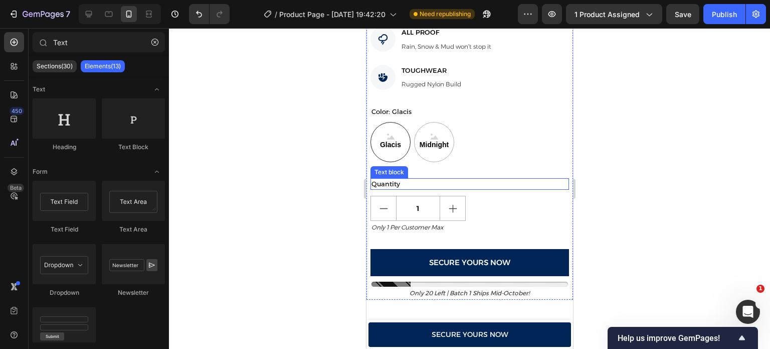
scroll to position [548, 0]
click at [90, 14] on icon at bounding box center [89, 14] width 10 height 10
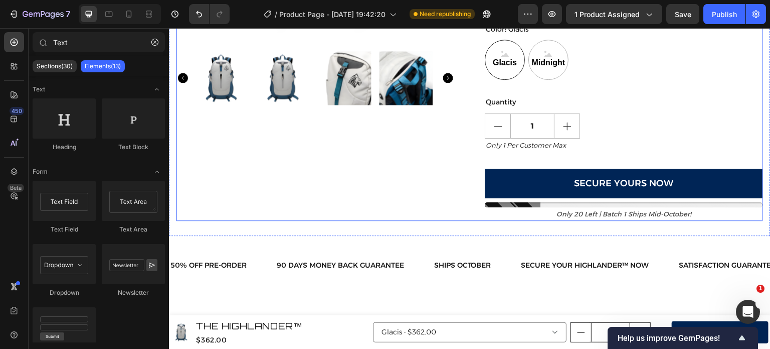
scroll to position [293, 0]
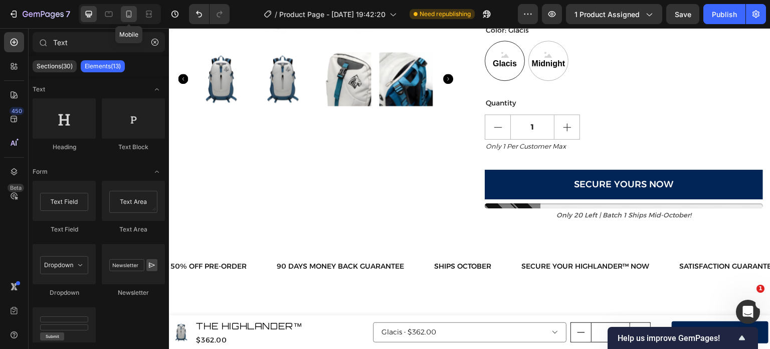
click at [133, 14] on icon at bounding box center [129, 14] width 10 height 10
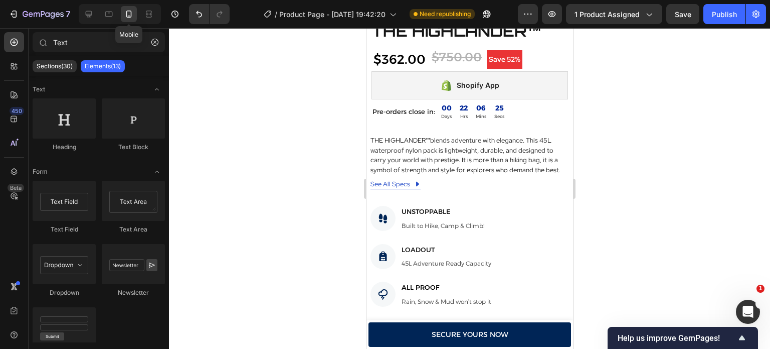
scroll to position [263, 0]
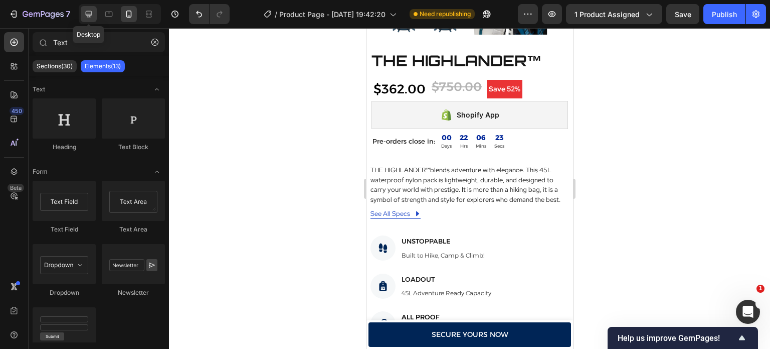
click at [84, 11] on icon at bounding box center [89, 14] width 10 height 10
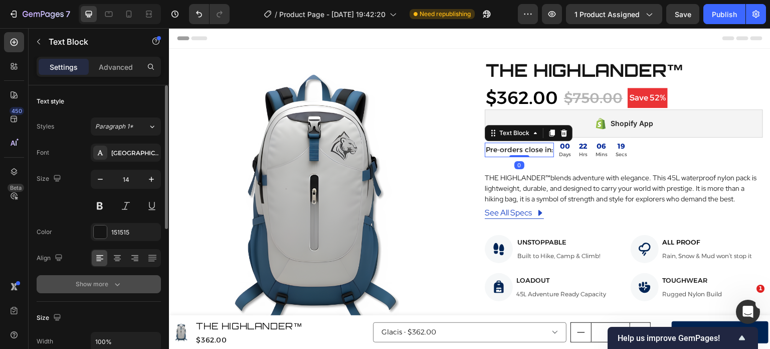
click at [114, 281] on icon "button" at bounding box center [117, 284] width 10 height 10
click at [116, 285] on div "Normal" at bounding box center [120, 283] width 51 height 9
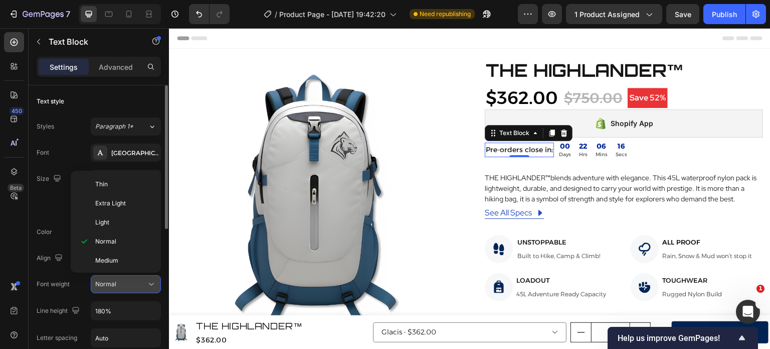
click at [116, 285] on div "Normal" at bounding box center [120, 283] width 51 height 9
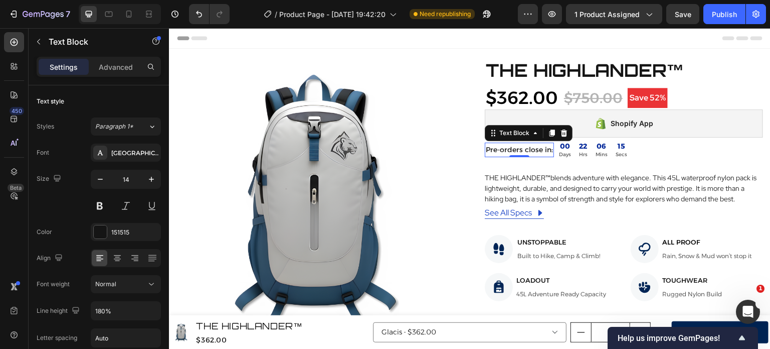
click at [524, 148] on p "Pre-orders close in:" at bounding box center [519, 149] width 67 height 13
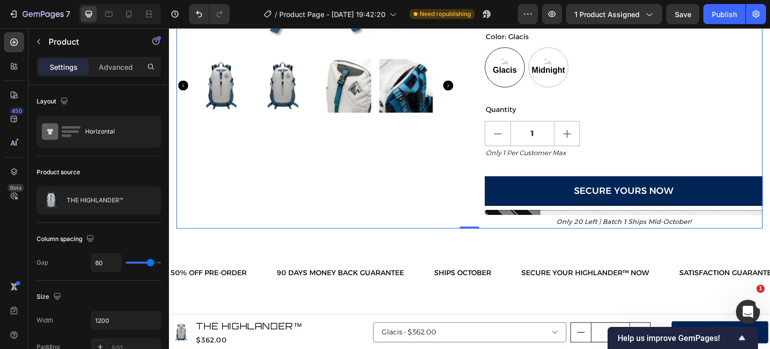
scroll to position [287, 0]
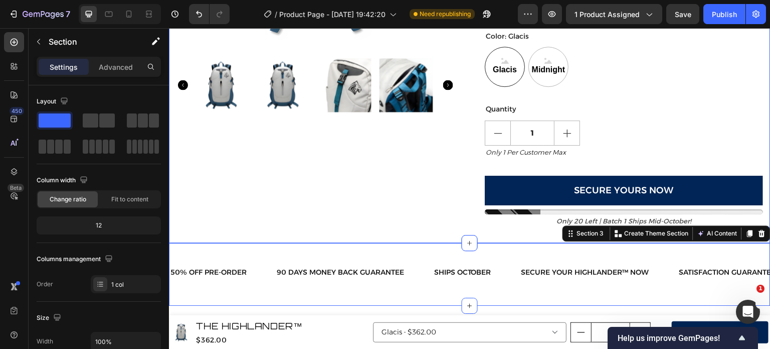
click at [498, 237] on div "Product Images THE HIGHLANDER™ Product Title $362.00 Product Price Product Pric…" at bounding box center [470, 2] width 602 height 481
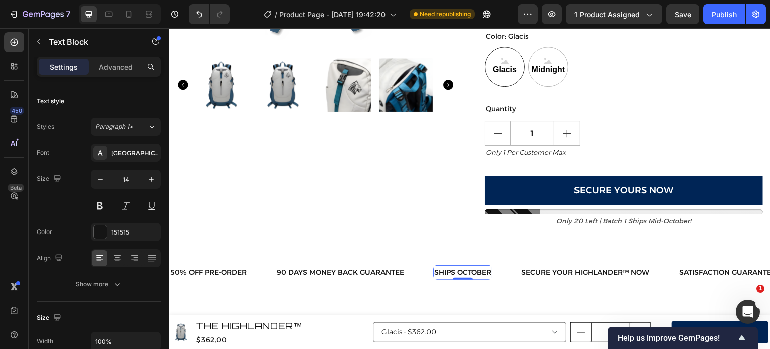
click at [457, 273] on p "Ships October" at bounding box center [462, 272] width 57 height 13
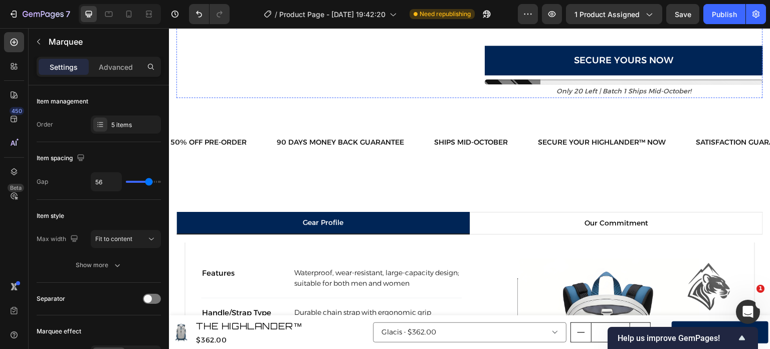
scroll to position [363, 0]
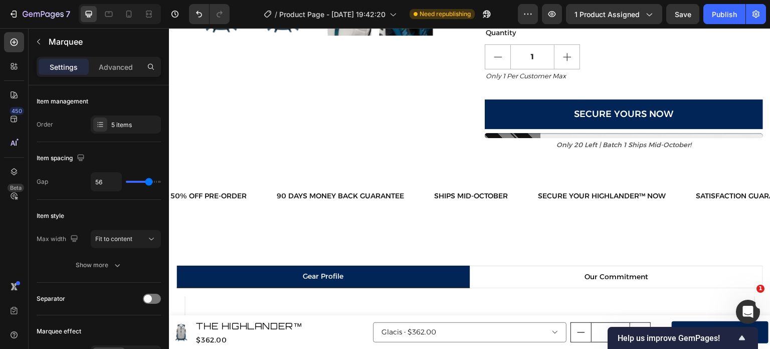
click at [424, 197] on div "90 DAYS MONEY BACK GUARANTEE Text" at bounding box center [354, 196] width 157 height 23
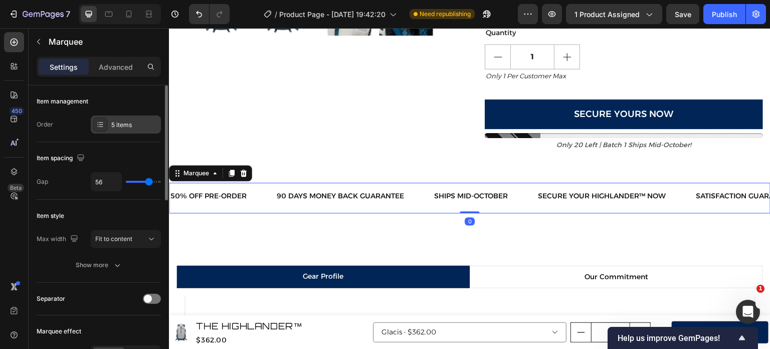
click at [147, 116] on div "5 items" at bounding box center [126, 124] width 70 height 18
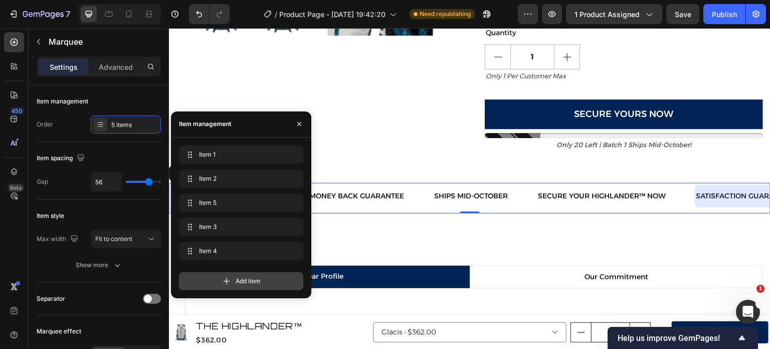
click at [219, 272] on div "Add item" at bounding box center [241, 281] width 124 height 18
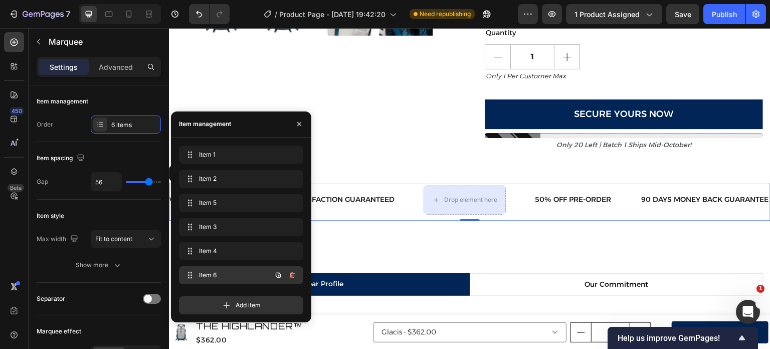
scroll to position [0, 406]
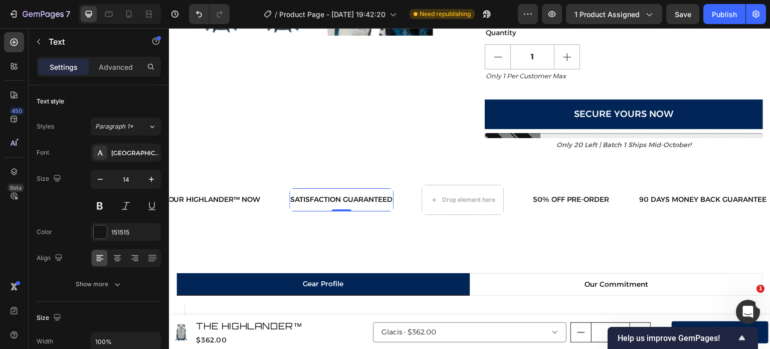
click at [357, 197] on p "SATISFACTION GUARANTEED" at bounding box center [341, 199] width 102 height 13
click at [38, 43] on icon "button" at bounding box center [38, 42] width 3 height 6
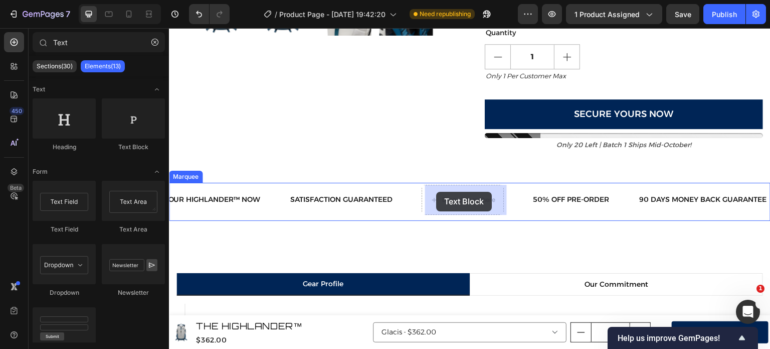
drag, startPoint x: 293, startPoint y: 162, endPoint x: 437, endPoint y: 195, distance: 147.6
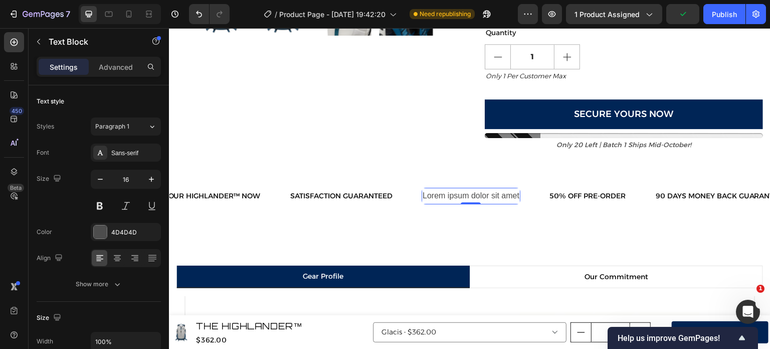
click at [437, 195] on div "Lorem ipsum dolor sit amet" at bounding box center [471, 196] width 99 height 17
click at [437, 195] on p "Lorem ipsum dolor sit amet" at bounding box center [471, 196] width 97 height 15
click at [328, 193] on p "SATISFACTION GUARANTEED" at bounding box center [341, 196] width 102 height 13
click at [449, 195] on p "Cancel anytime before shipping" at bounding box center [479, 196] width 112 height 15
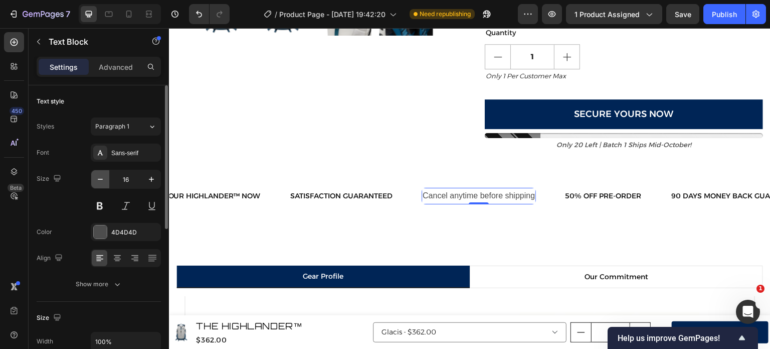
click at [104, 180] on icon "button" at bounding box center [100, 179] width 10 height 10
type input "14"
click at [102, 151] on icon at bounding box center [100, 152] width 8 height 8
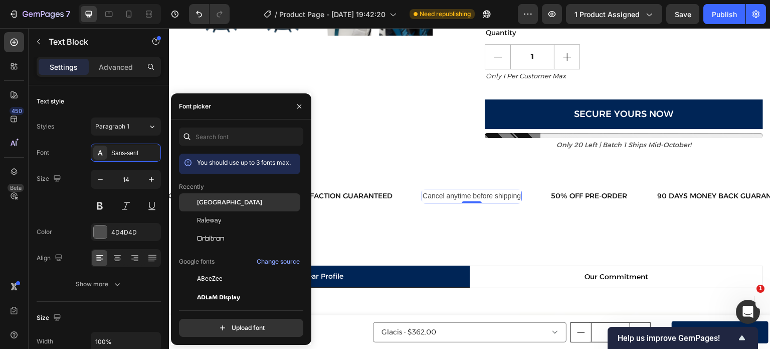
click at [195, 200] on div at bounding box center [188, 202] width 18 height 18
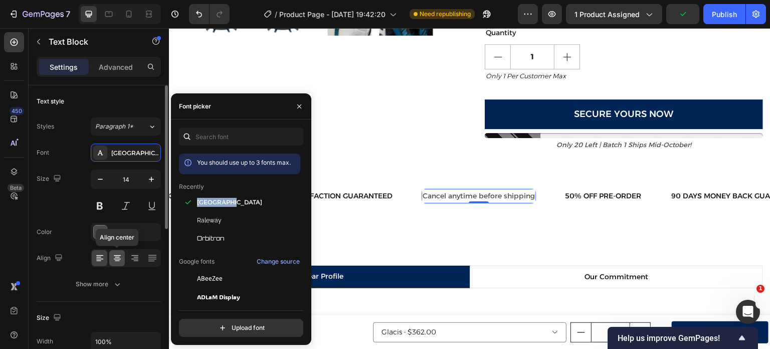
click at [114, 257] on icon at bounding box center [117, 258] width 10 height 10
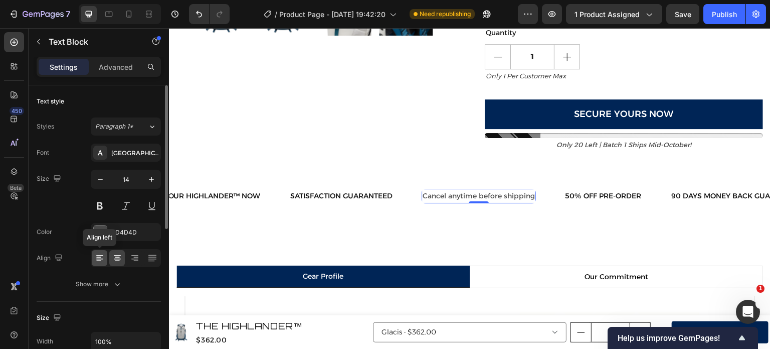
click at [99, 259] on icon at bounding box center [100, 258] width 10 height 10
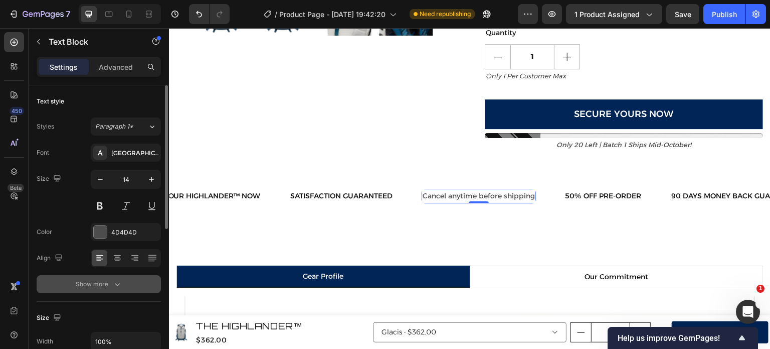
click at [109, 284] on div "Show more" at bounding box center [99, 284] width 47 height 10
click at [128, 289] on button "Normal" at bounding box center [126, 284] width 70 height 18
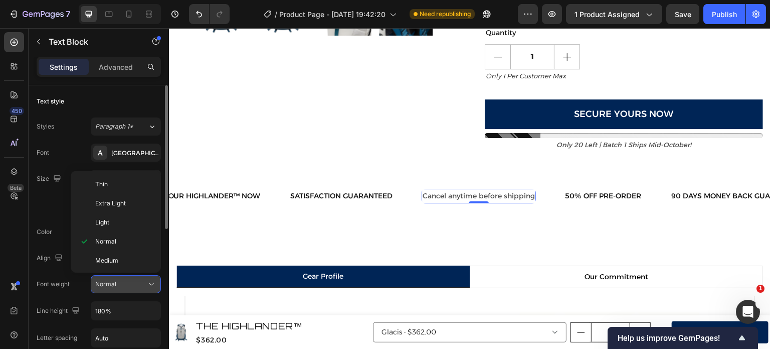
click at [128, 289] on button "Normal" at bounding box center [126, 284] width 70 height 18
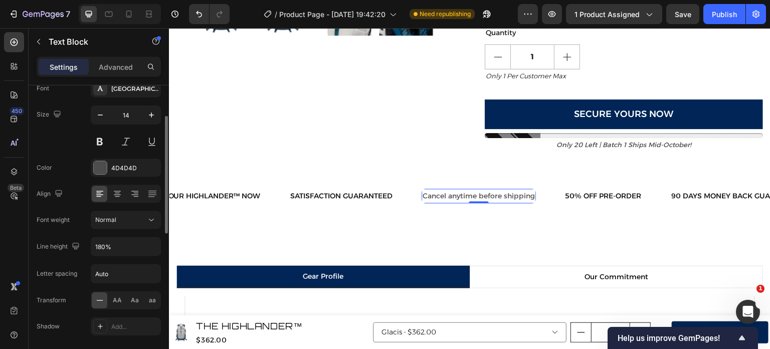
scroll to position [68, 0]
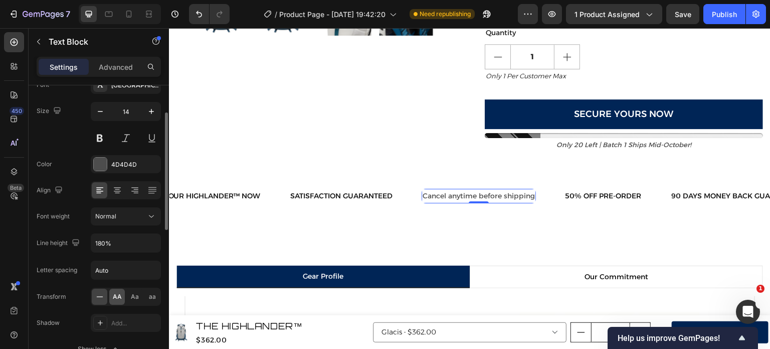
click at [118, 293] on span "AA" at bounding box center [117, 296] width 9 height 9
click at [107, 163] on div "4D4D4D" at bounding box center [126, 164] width 70 height 18
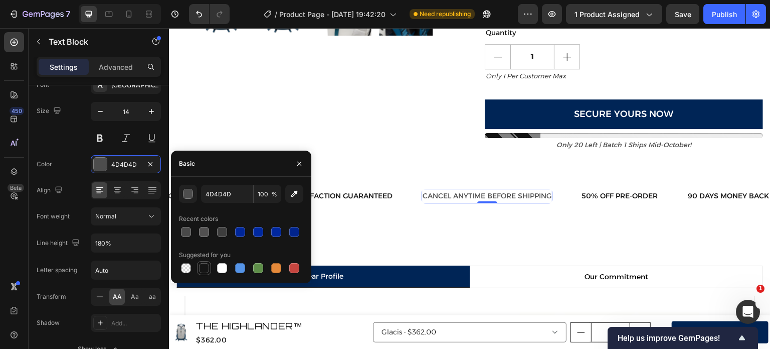
click at [205, 264] on div at bounding box center [204, 268] width 10 height 10
type input "151515"
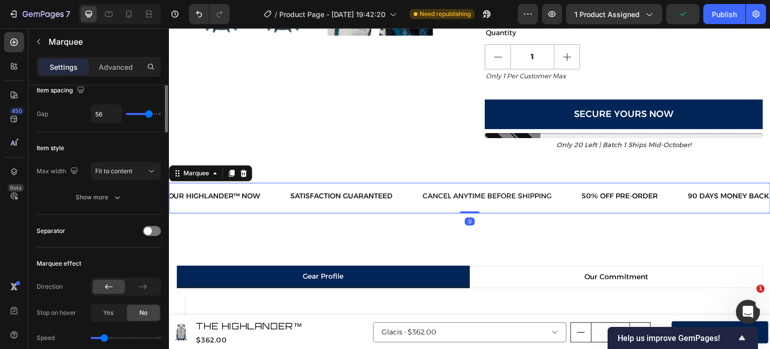
scroll to position [0, 0]
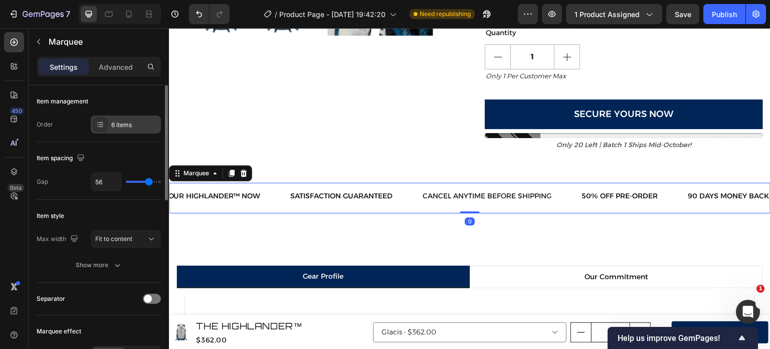
click at [97, 126] on icon at bounding box center [100, 124] width 8 height 8
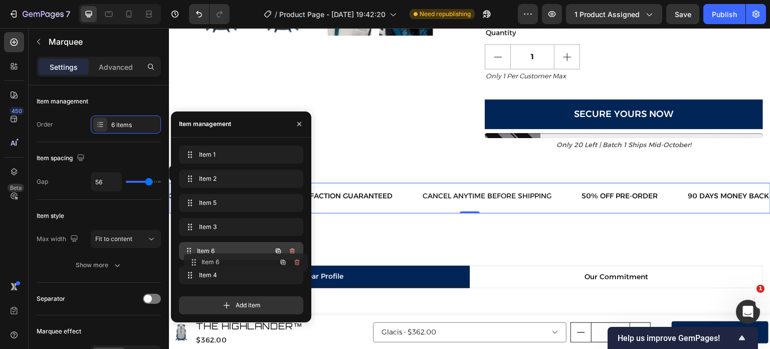
drag, startPoint x: 192, startPoint y: 271, endPoint x: 197, endPoint y: 258, distance: 14.0
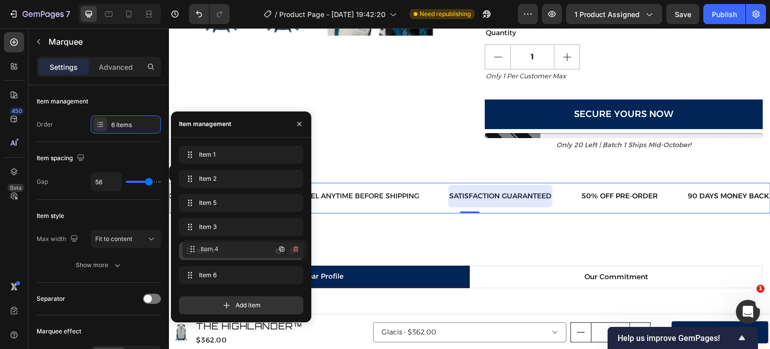
drag, startPoint x: 195, startPoint y: 269, endPoint x: 198, endPoint y: 243, distance: 26.3
drag, startPoint x: 190, startPoint y: 246, endPoint x: 190, endPoint y: 276, distance: 30.6
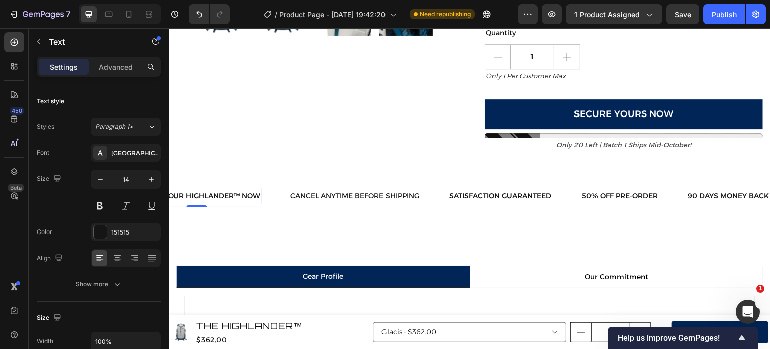
click at [224, 201] on p "Secure Your Highlander™ Now" at bounding box center [196, 196] width 128 height 13
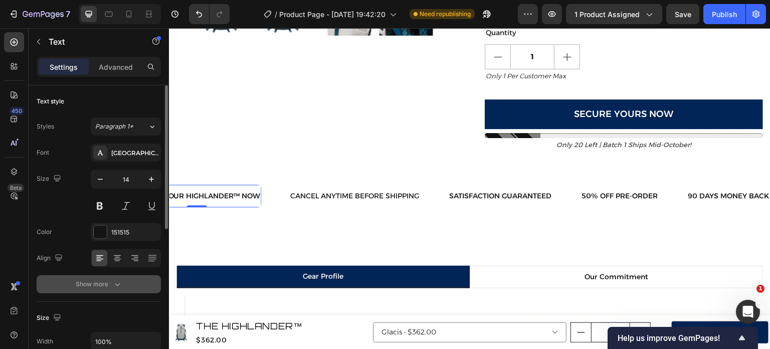
click at [110, 290] on button "Show more" at bounding box center [99, 284] width 124 height 18
click at [123, 286] on div "Medium" at bounding box center [120, 283] width 51 height 9
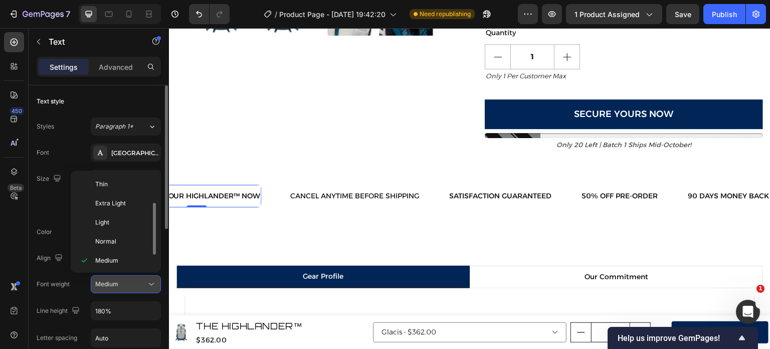
scroll to position [18, 0]
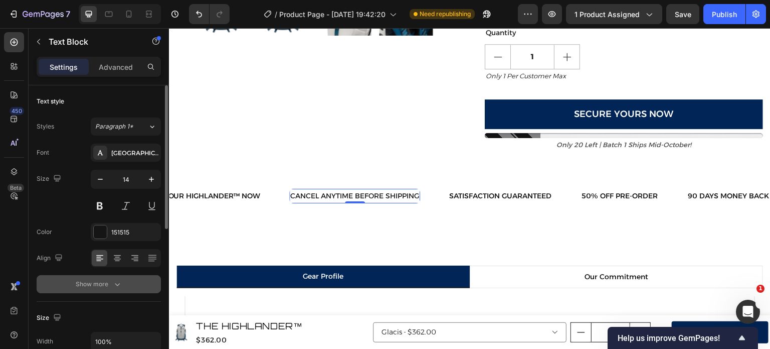
click at [120, 279] on icon "button" at bounding box center [117, 284] width 10 height 10
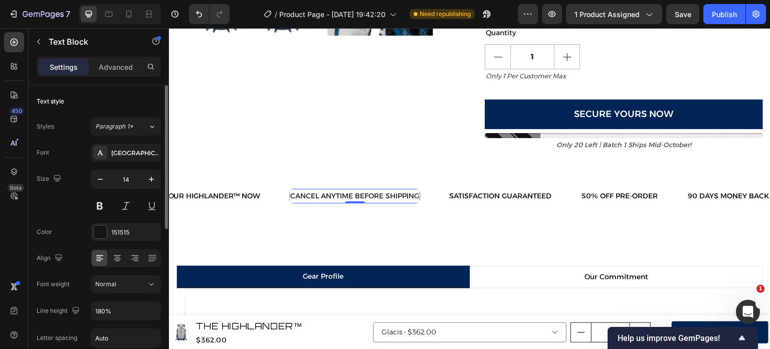
click at [120, 279] on div "Normal" at bounding box center [120, 283] width 51 height 9
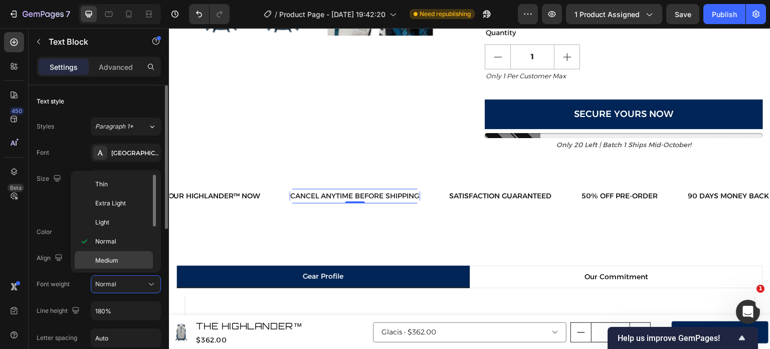
click at [122, 264] on div "Medium" at bounding box center [114, 260] width 78 height 19
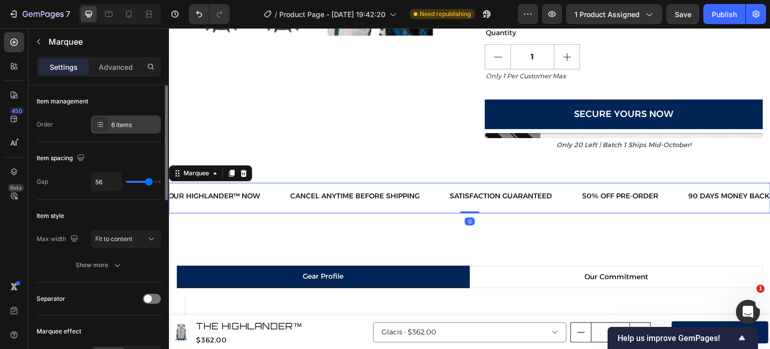
click at [101, 115] on div "6 items" at bounding box center [126, 124] width 70 height 18
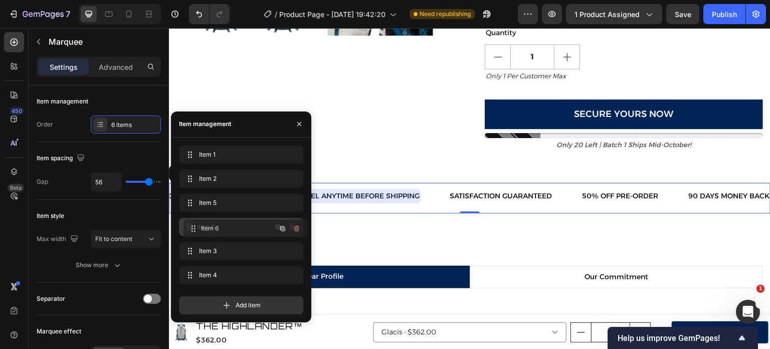
drag, startPoint x: 186, startPoint y: 244, endPoint x: 191, endPoint y: 221, distance: 23.5
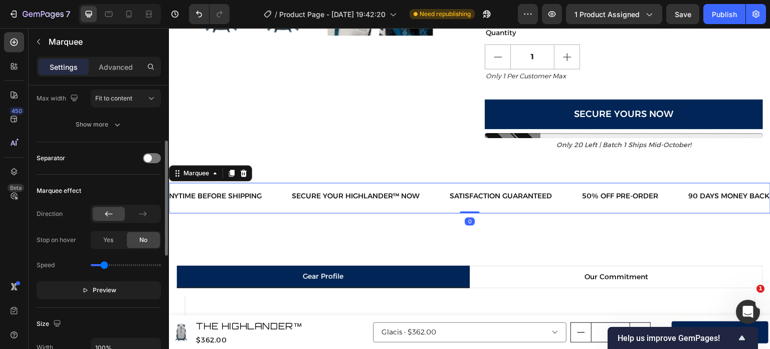
scroll to position [143, 0]
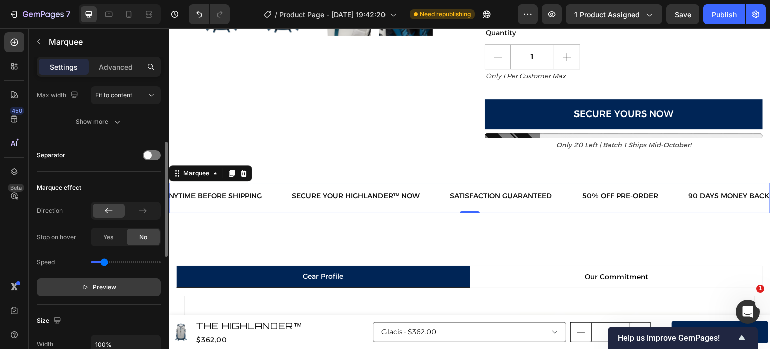
click at [107, 282] on span "Preview" at bounding box center [105, 287] width 24 height 10
click at [107, 282] on span "Pause" at bounding box center [105, 287] width 18 height 10
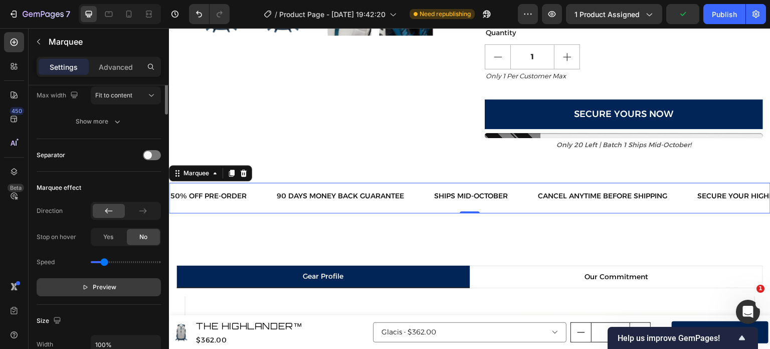
scroll to position [0, 0]
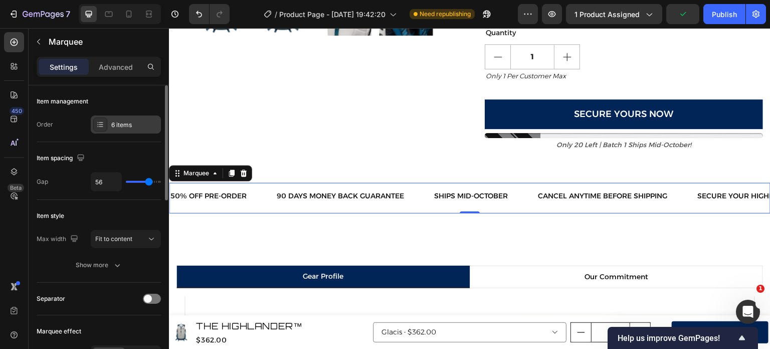
click at [102, 124] on icon at bounding box center [101, 124] width 4 height 1
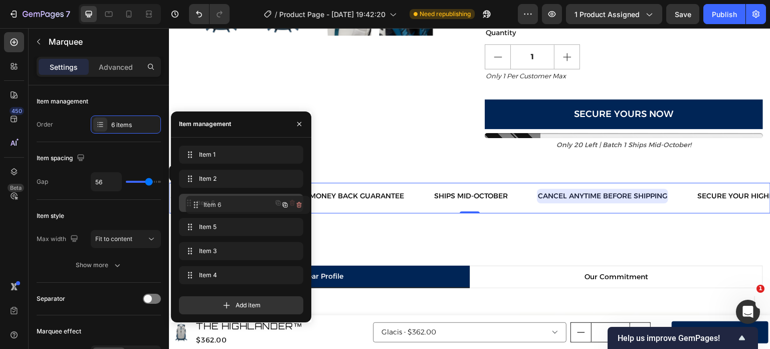
drag, startPoint x: 189, startPoint y: 221, endPoint x: 195, endPoint y: 196, distance: 25.4
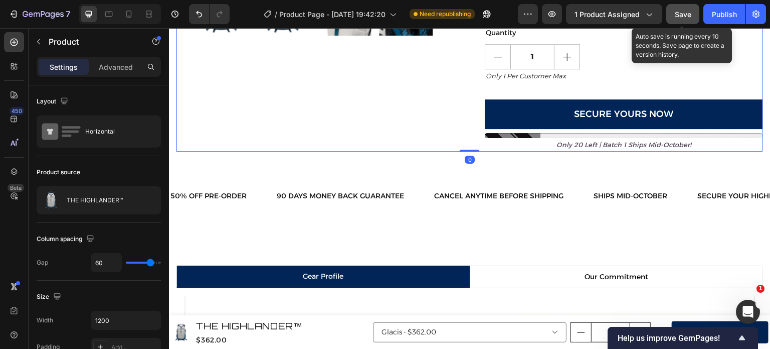
click at [679, 17] on span "Save" at bounding box center [683, 14] width 17 height 9
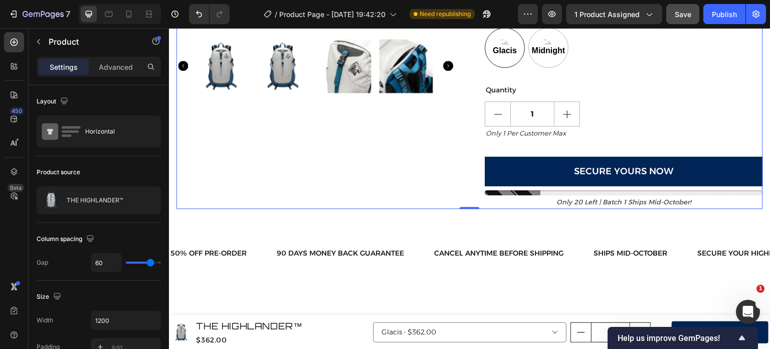
scroll to position [485, 0]
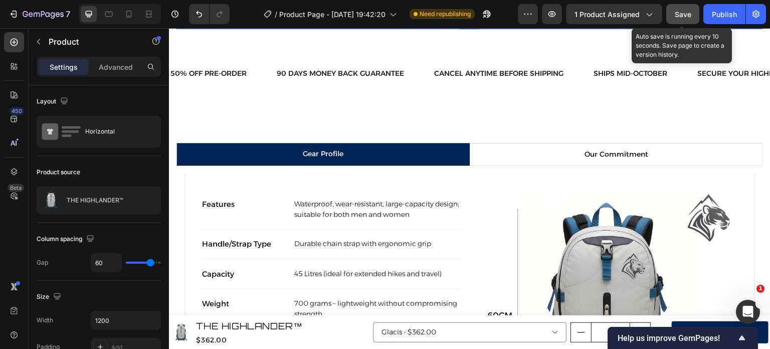
click at [688, 7] on button "Save" at bounding box center [683, 14] width 33 height 20
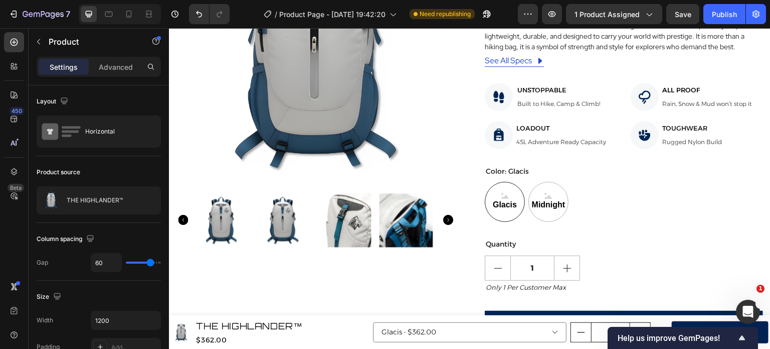
scroll to position [234, 0]
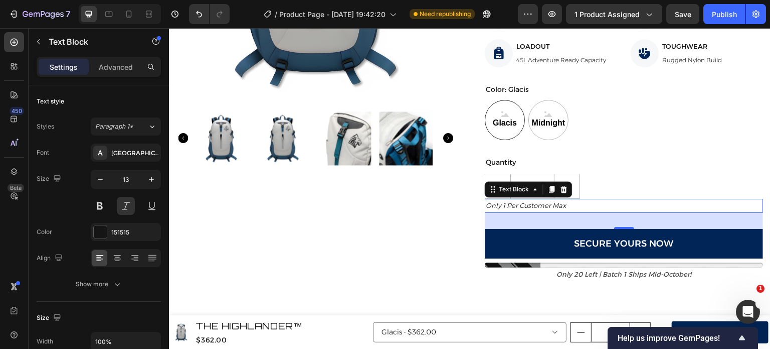
click at [502, 205] on p "only 1 per customer max" at bounding box center [624, 206] width 276 height 12
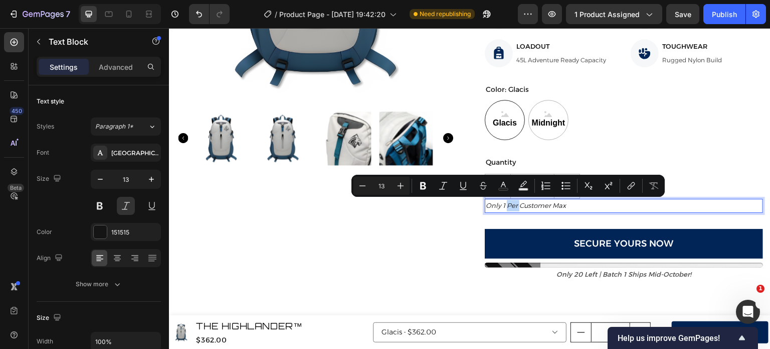
click at [502, 205] on p "only 1 per customer max" at bounding box center [624, 206] width 276 height 12
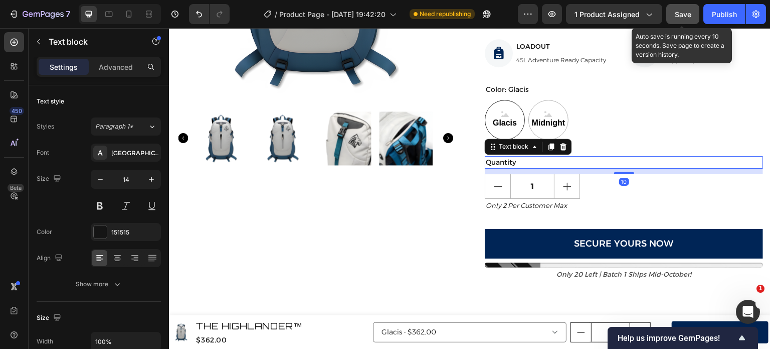
click at [688, 8] on button "Save" at bounding box center [683, 14] width 33 height 20
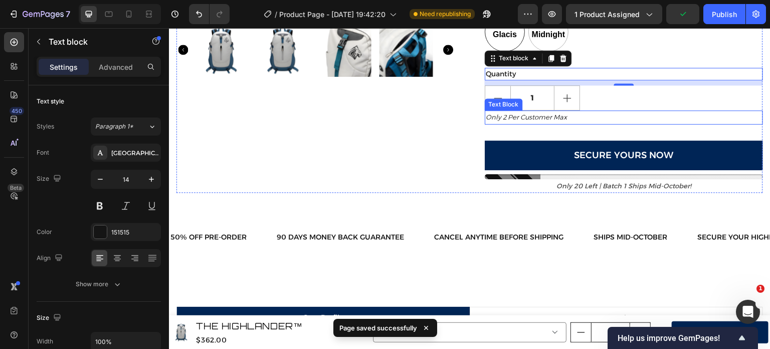
scroll to position [365, 0]
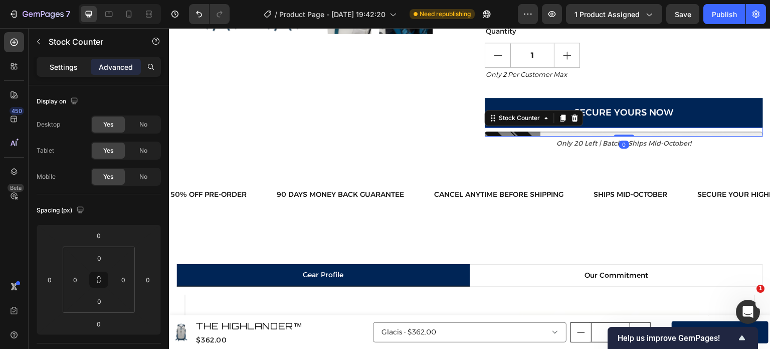
click at [65, 68] on p "Settings" at bounding box center [64, 67] width 28 height 11
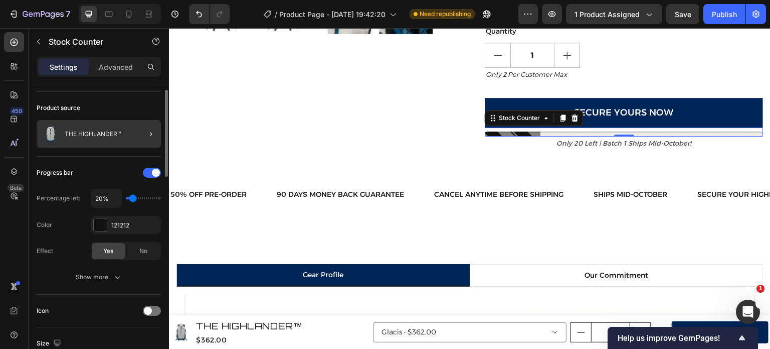
scroll to position [81, 0]
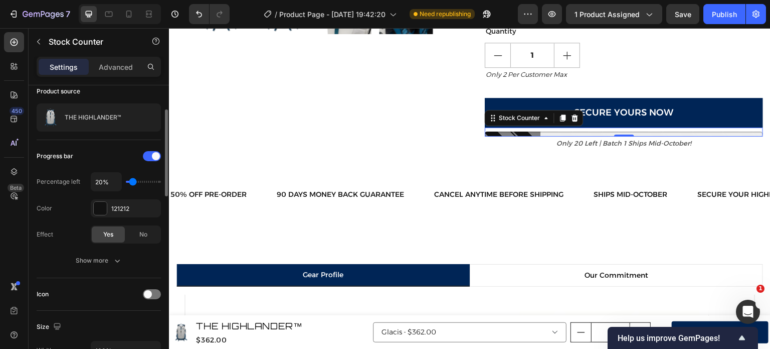
type input "30%"
type input "30"
click at [136, 182] on input "range" at bounding box center [143, 182] width 35 height 2
type input "20%"
type input "20"
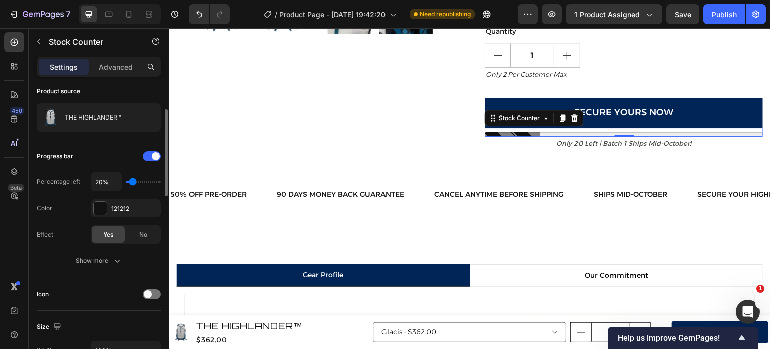
type input "30%"
type input "30"
type input "20%"
type input "20"
click at [134, 182] on input "range" at bounding box center [143, 182] width 35 height 2
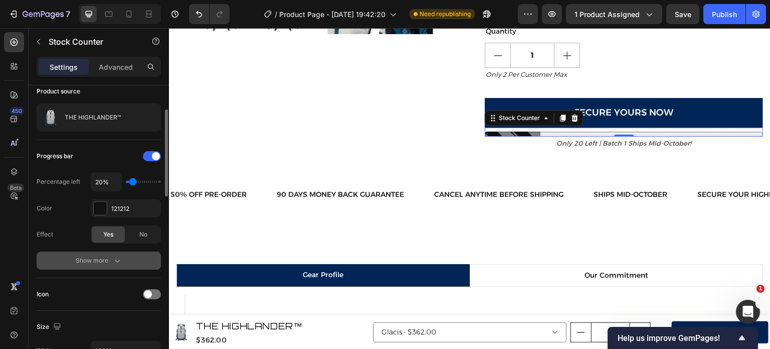
click at [119, 257] on icon "button" at bounding box center [117, 260] width 10 height 10
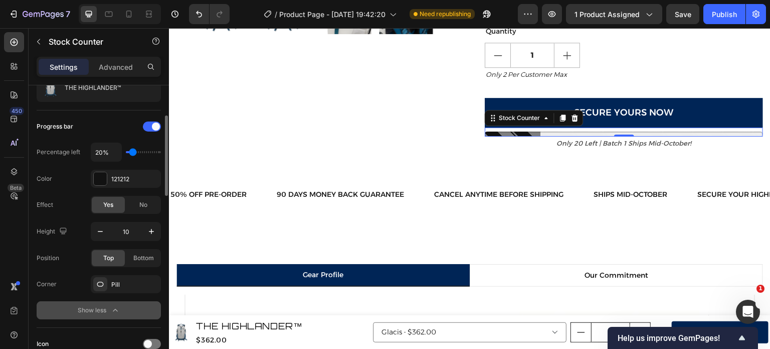
scroll to position [111, 0]
click at [133, 283] on div "Pill" at bounding box center [125, 283] width 29 height 9
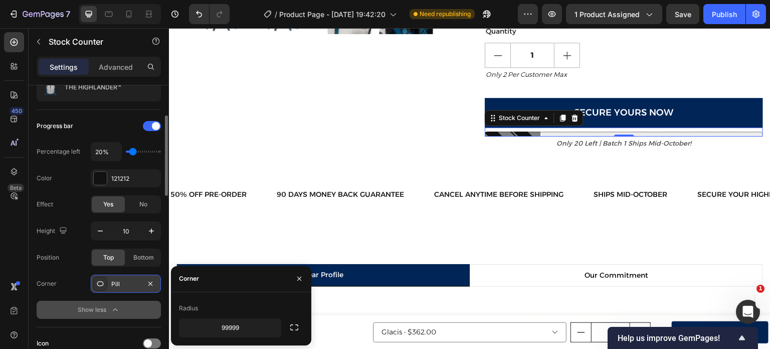
click at [133, 283] on div "Pill" at bounding box center [125, 283] width 29 height 9
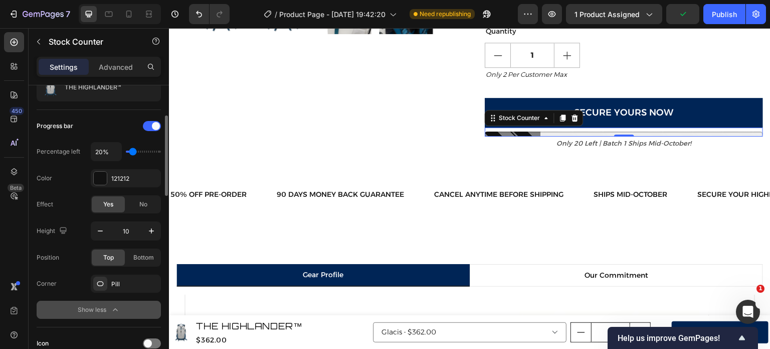
scroll to position [156, 0]
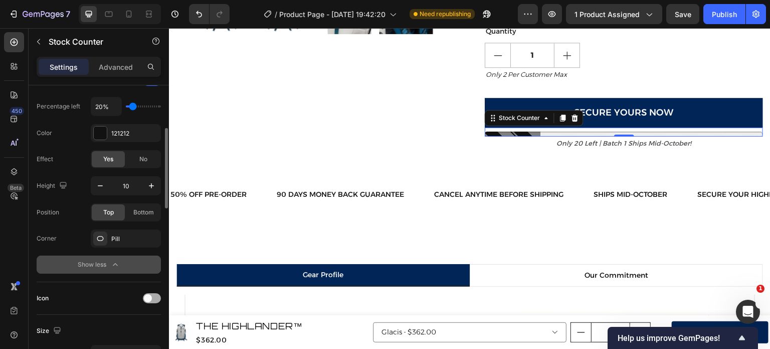
click at [145, 298] on span at bounding box center [148, 298] width 8 height 8
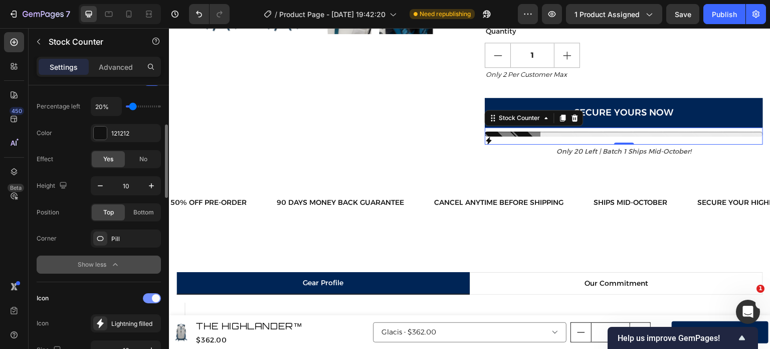
click at [145, 298] on div at bounding box center [152, 298] width 18 height 10
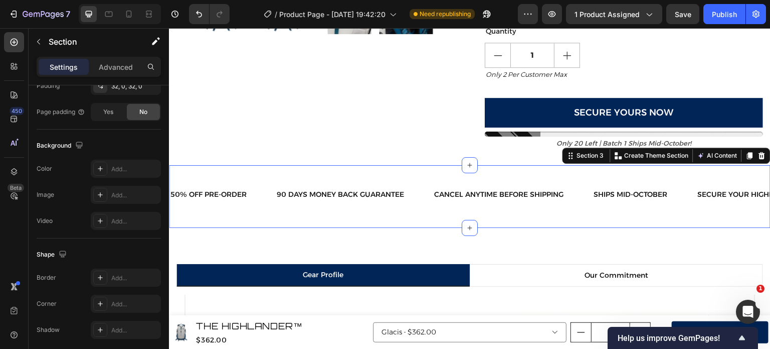
scroll to position [0, 0]
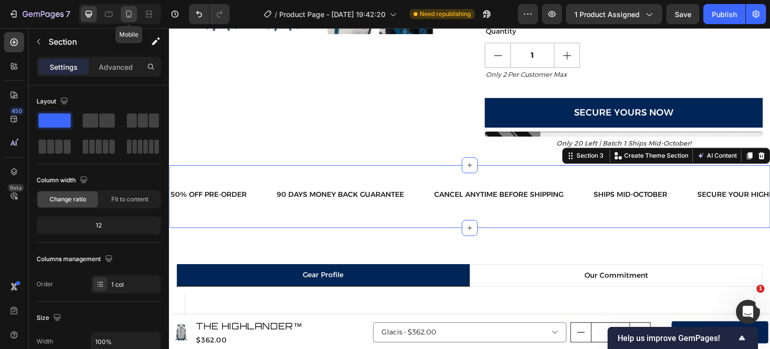
click at [132, 20] on div at bounding box center [129, 14] width 16 height 16
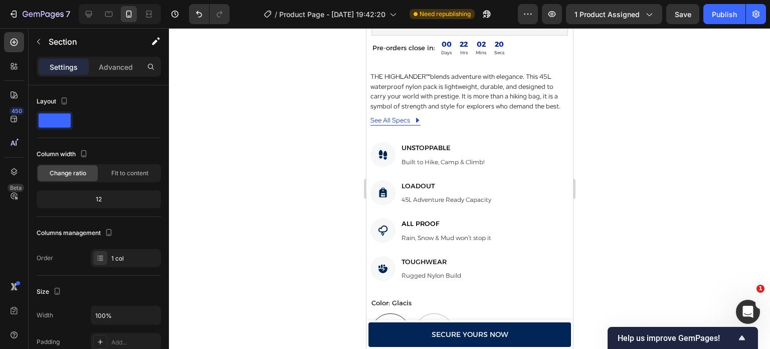
scroll to position [600, 0]
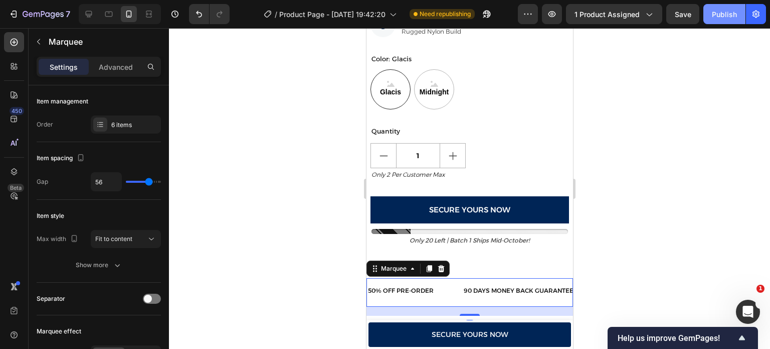
click at [711, 15] on button "Publish" at bounding box center [725, 14] width 42 height 20
